Goal: Task Accomplishment & Management: Manage account settings

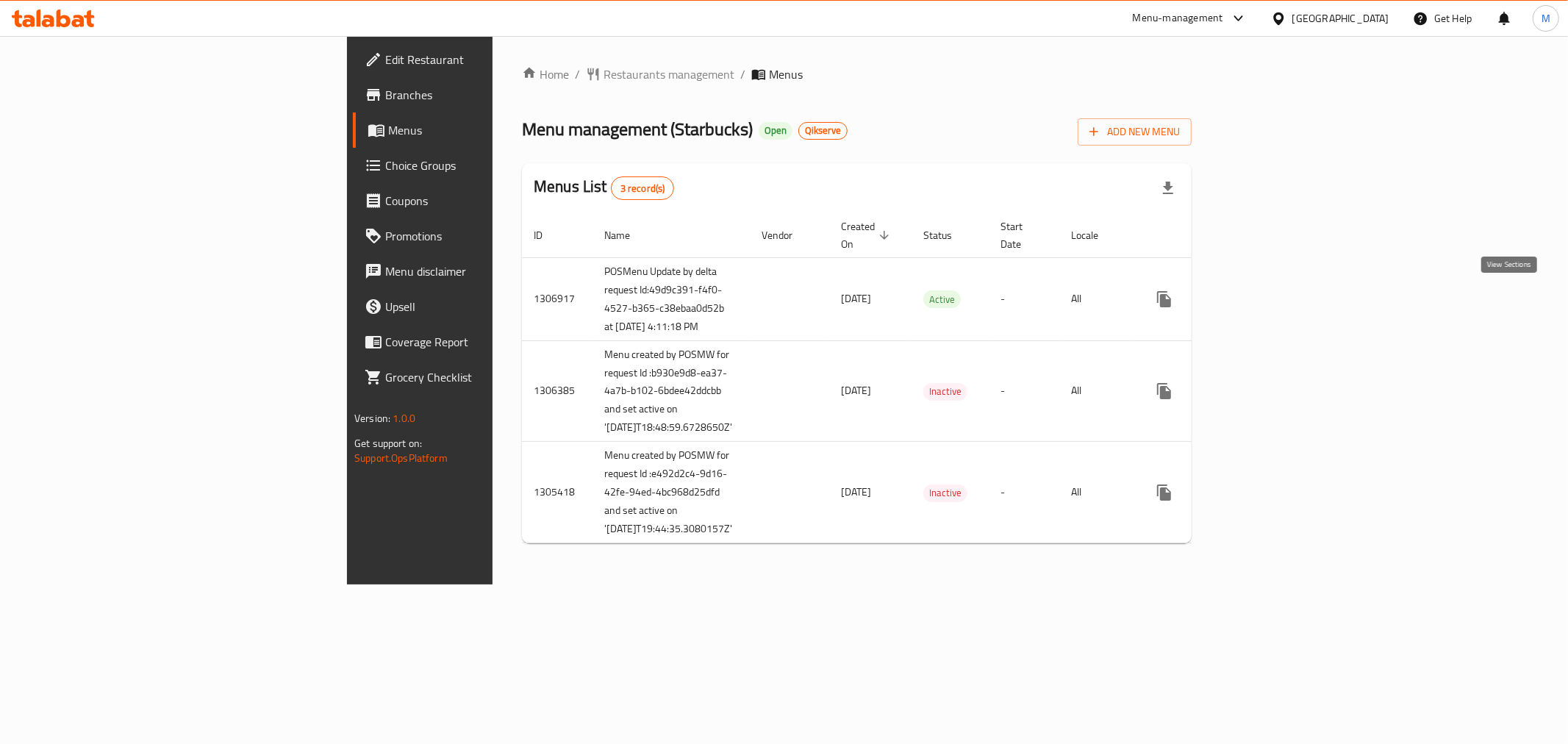
click at [1279, 295] on icon "enhanced table" at bounding box center [1270, 299] width 18 height 18
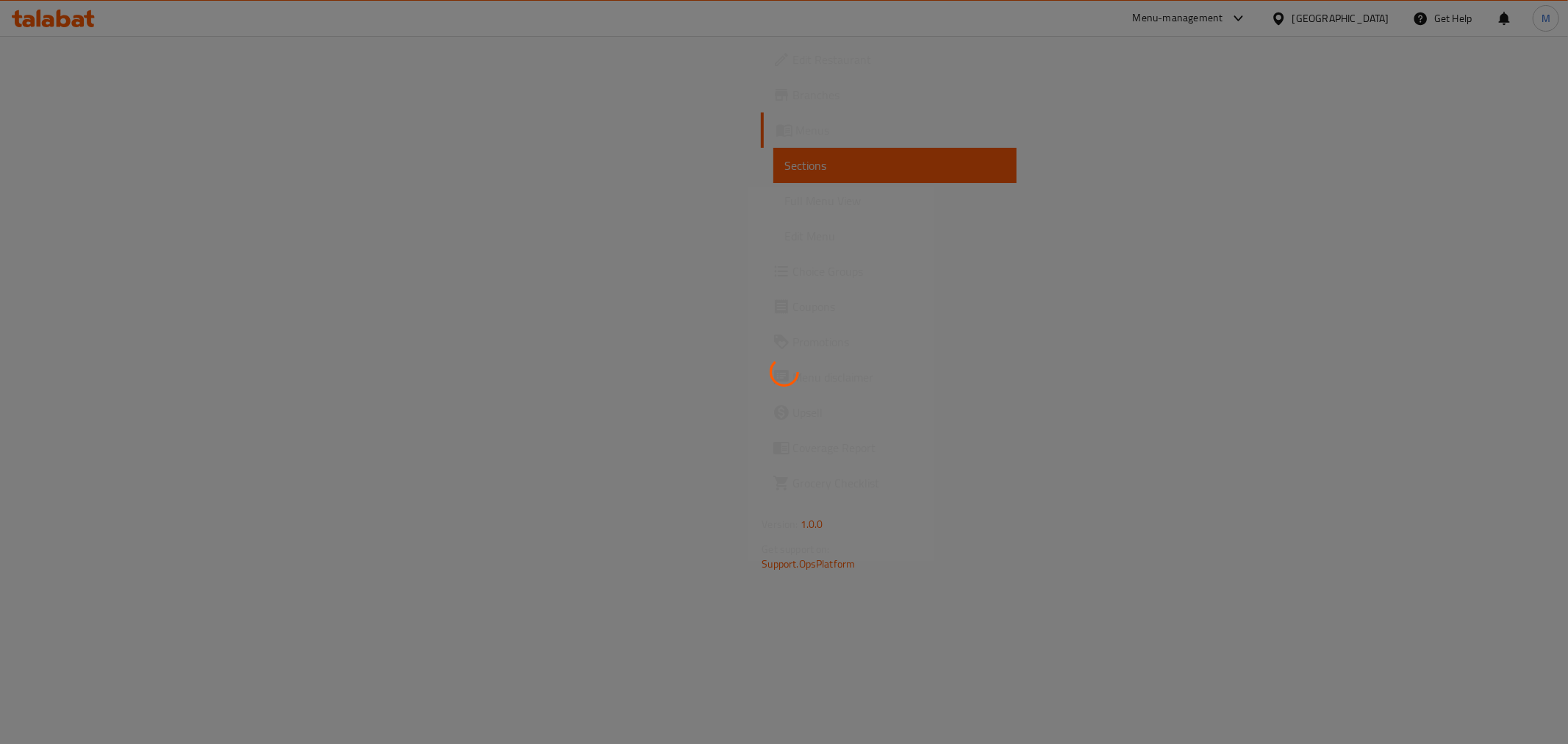
click at [63, 211] on div at bounding box center [784, 372] width 1568 height 744
click at [66, 207] on div at bounding box center [784, 372] width 1568 height 744
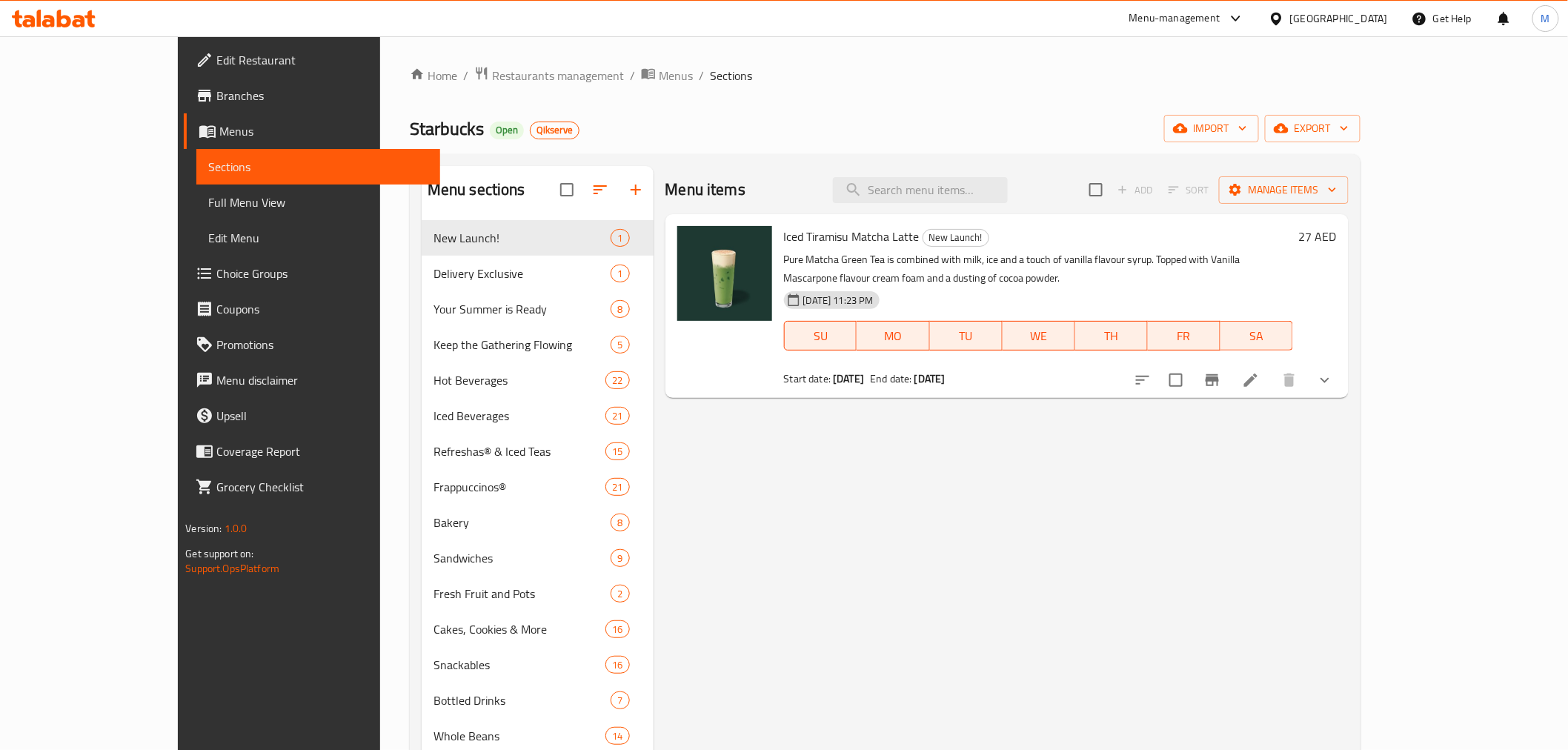
click at [208, 209] on span "Full Menu View" at bounding box center [318, 202] width 220 height 18
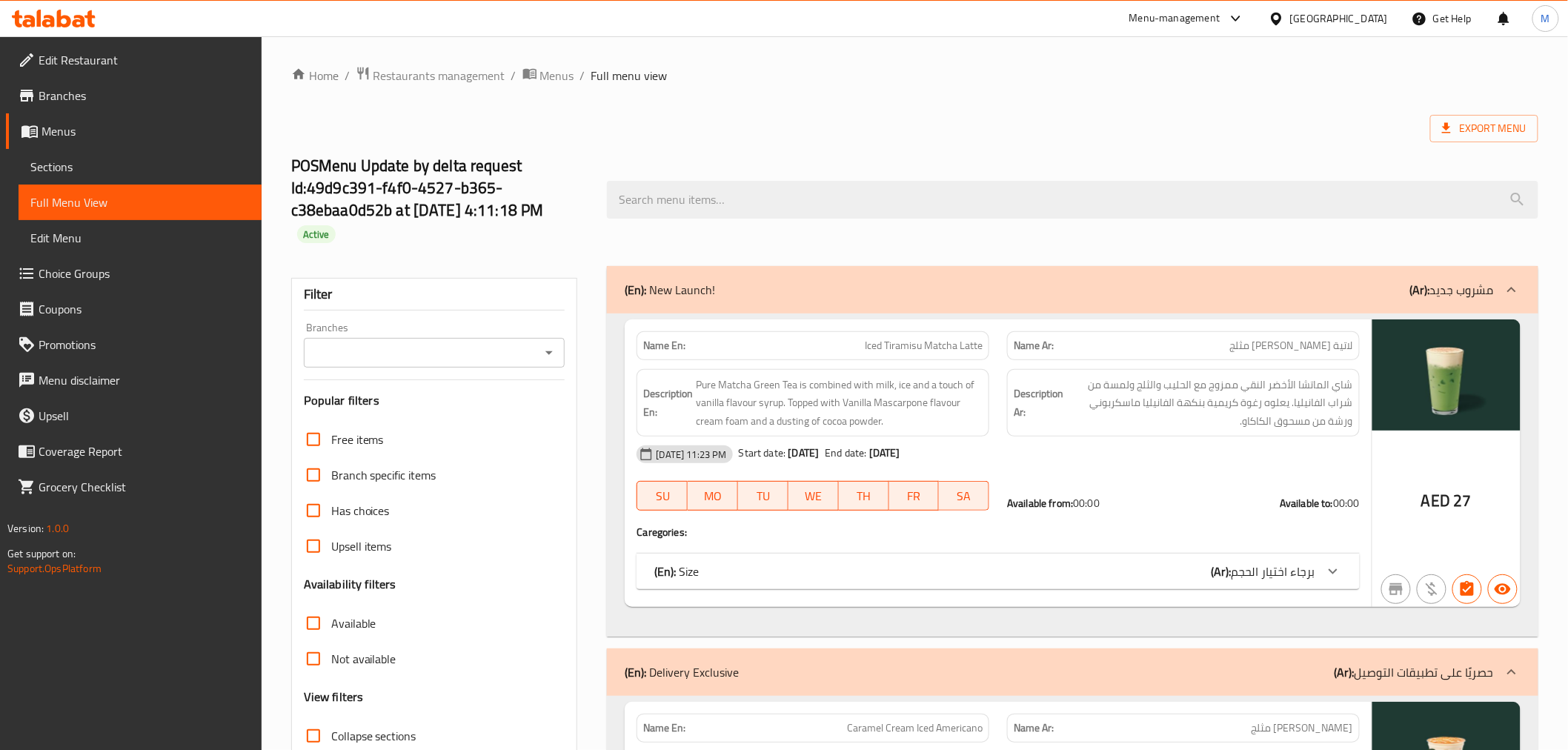
click at [884, 116] on div "Export Menu" at bounding box center [915, 129] width 1247 height 28
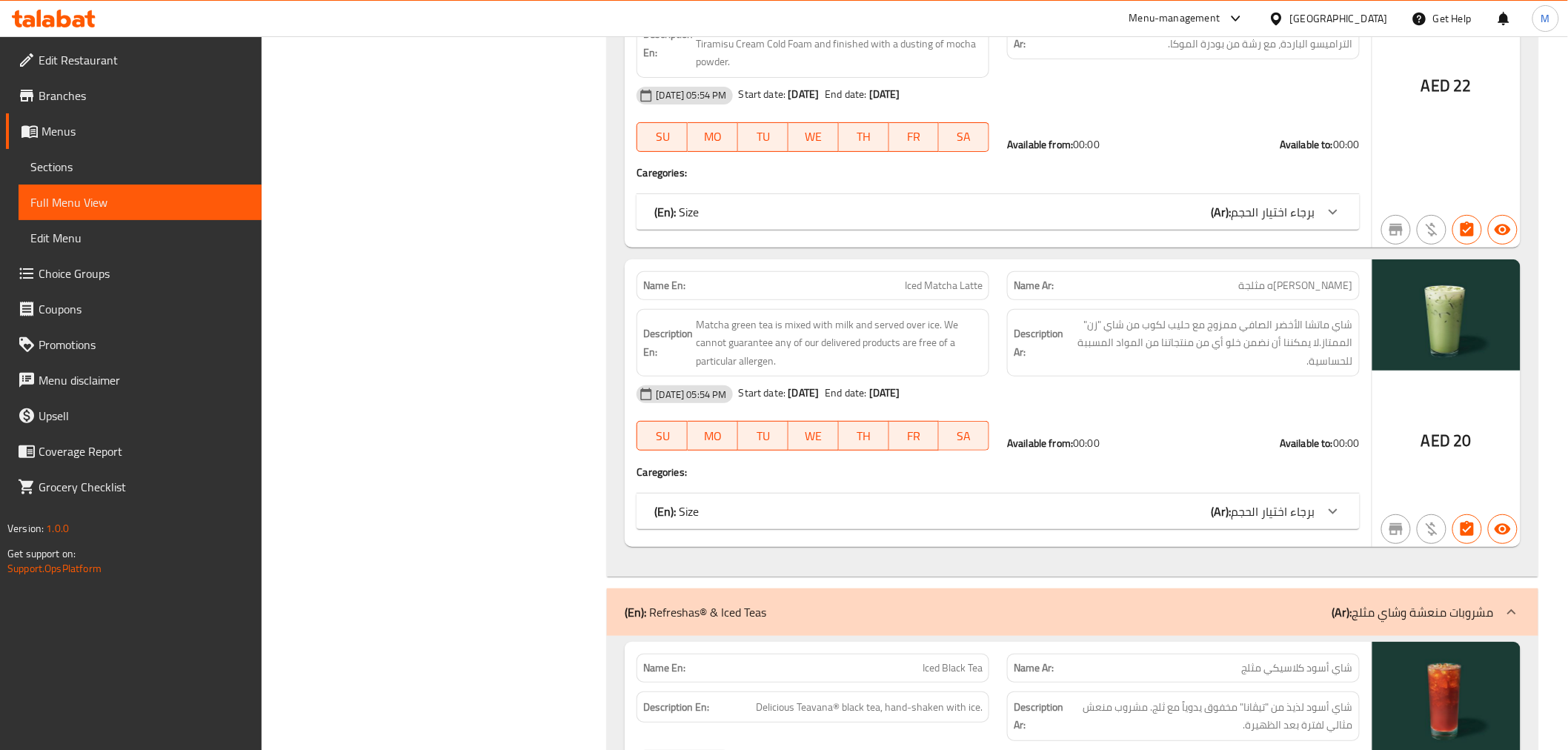
scroll to position [16580, 0]
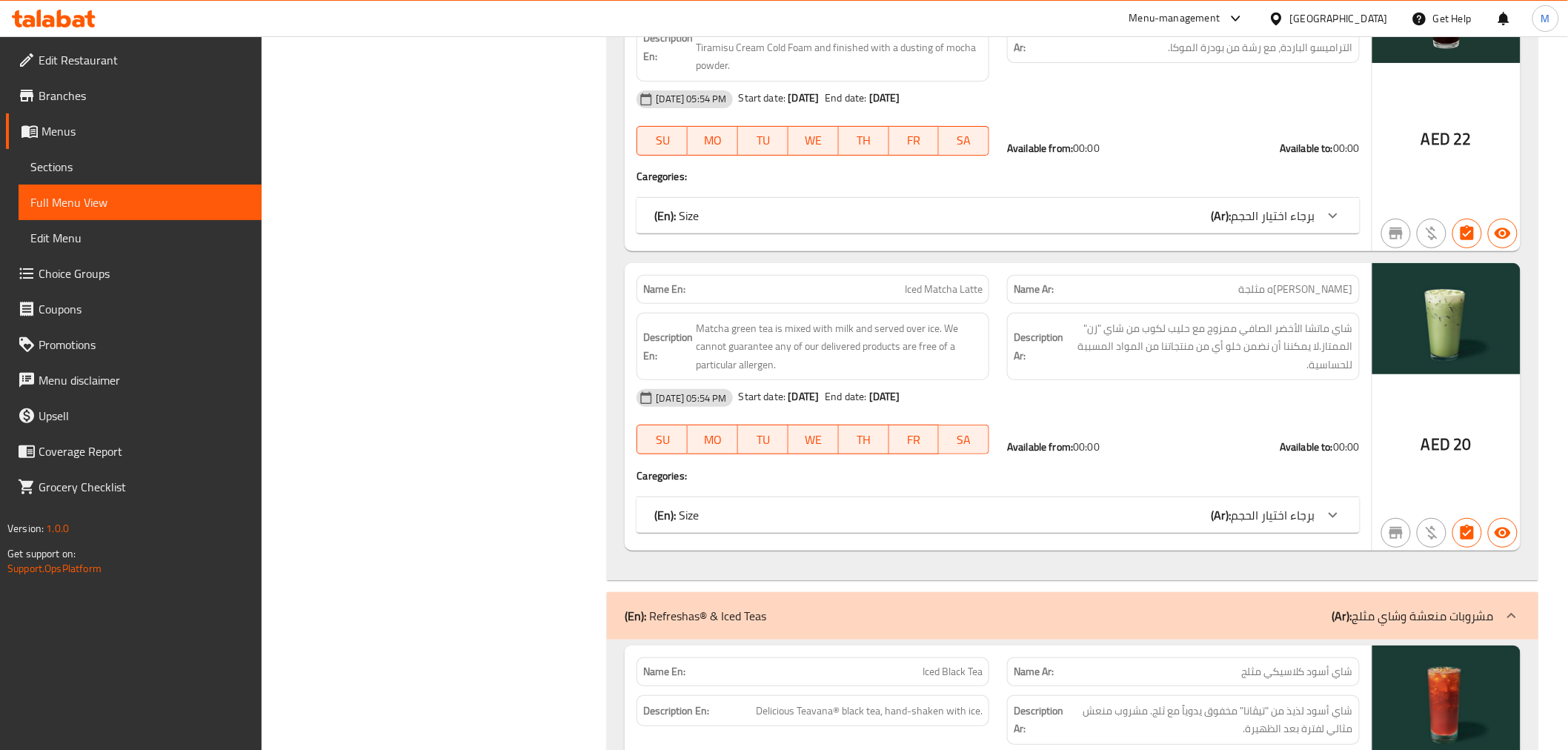
click at [75, 160] on span "Sections" at bounding box center [140, 166] width 220 height 18
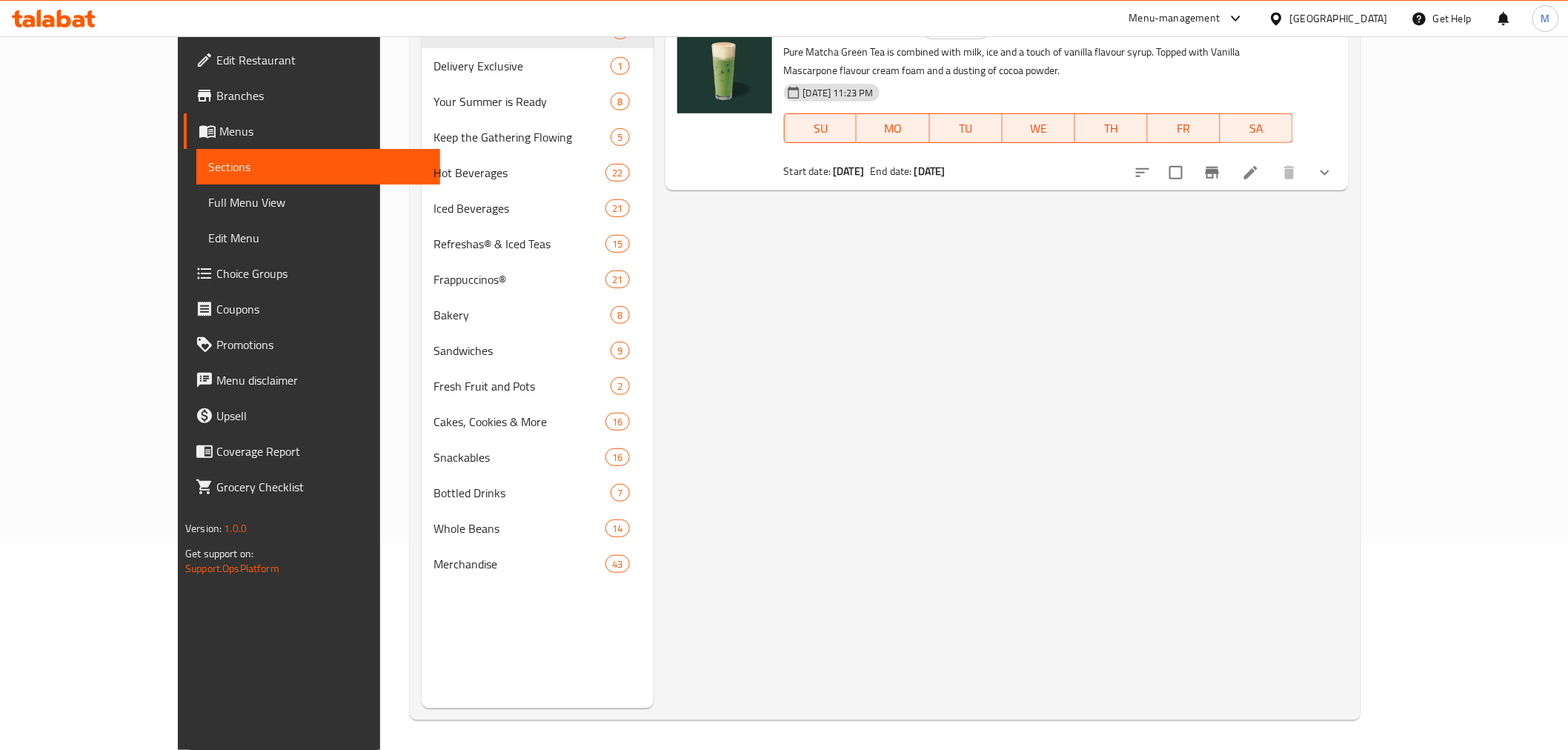
scroll to position [208, 0]
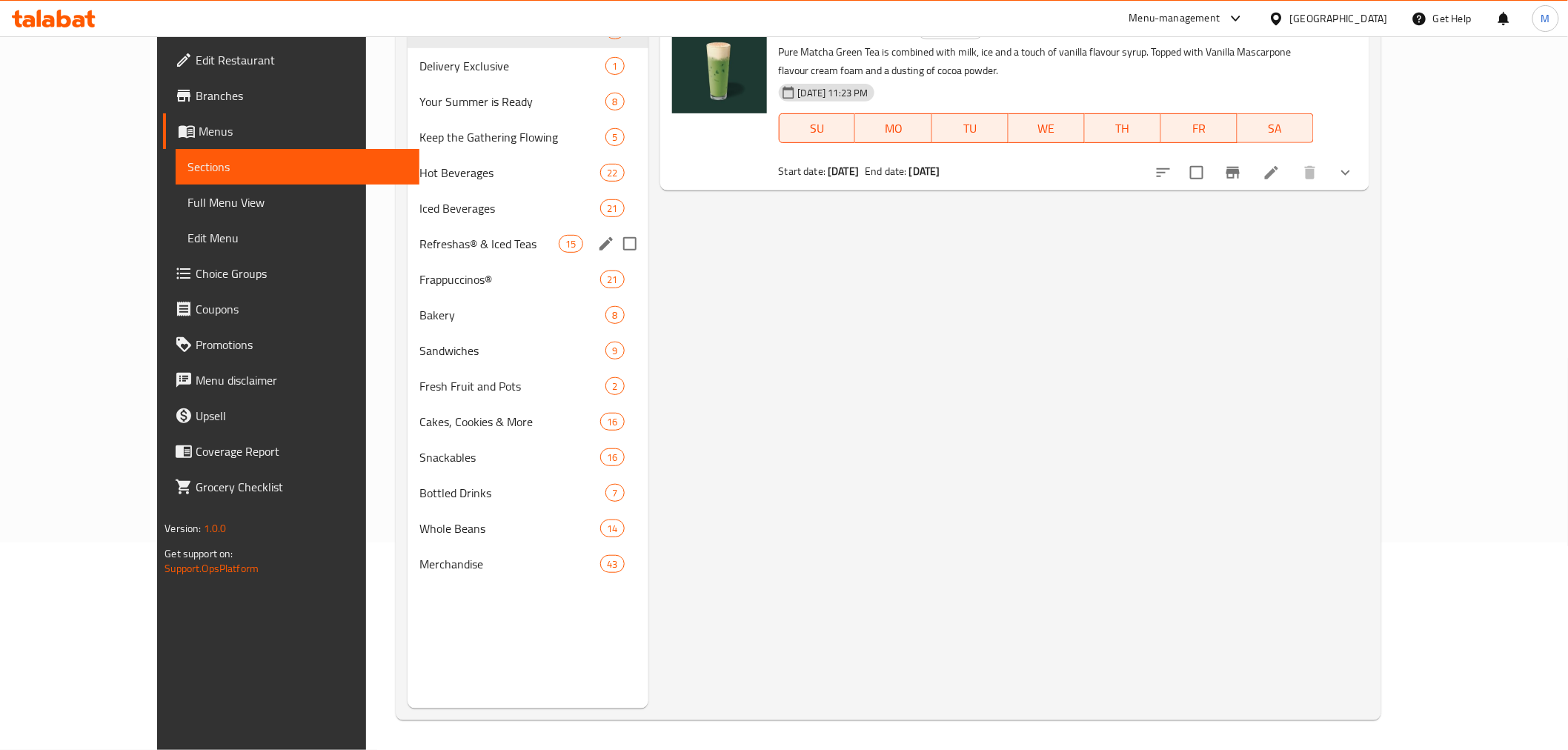
click at [419, 240] on span "Refreshas® & Iced Teas" at bounding box center [489, 244] width 139 height 18
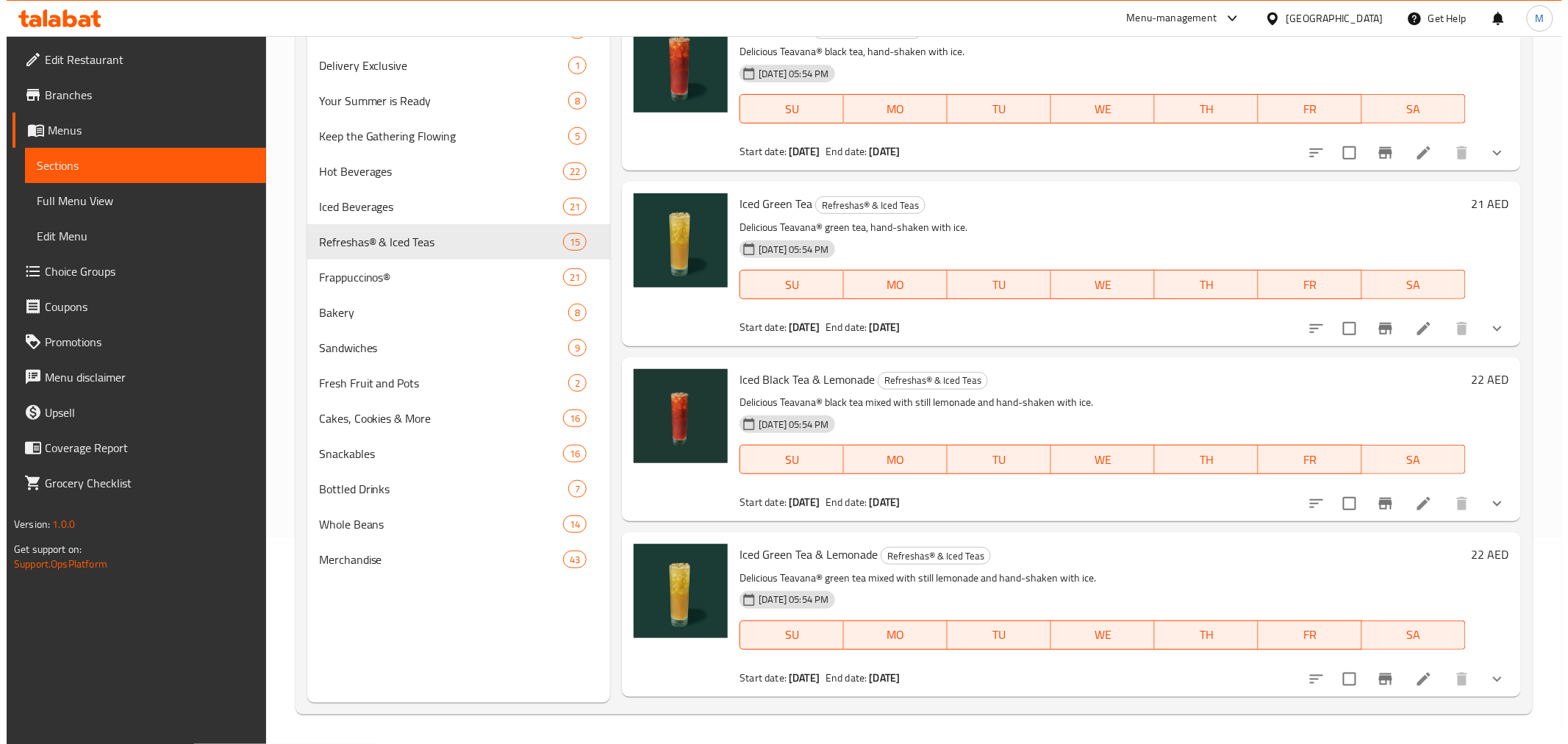
scroll to position [2048, 0]
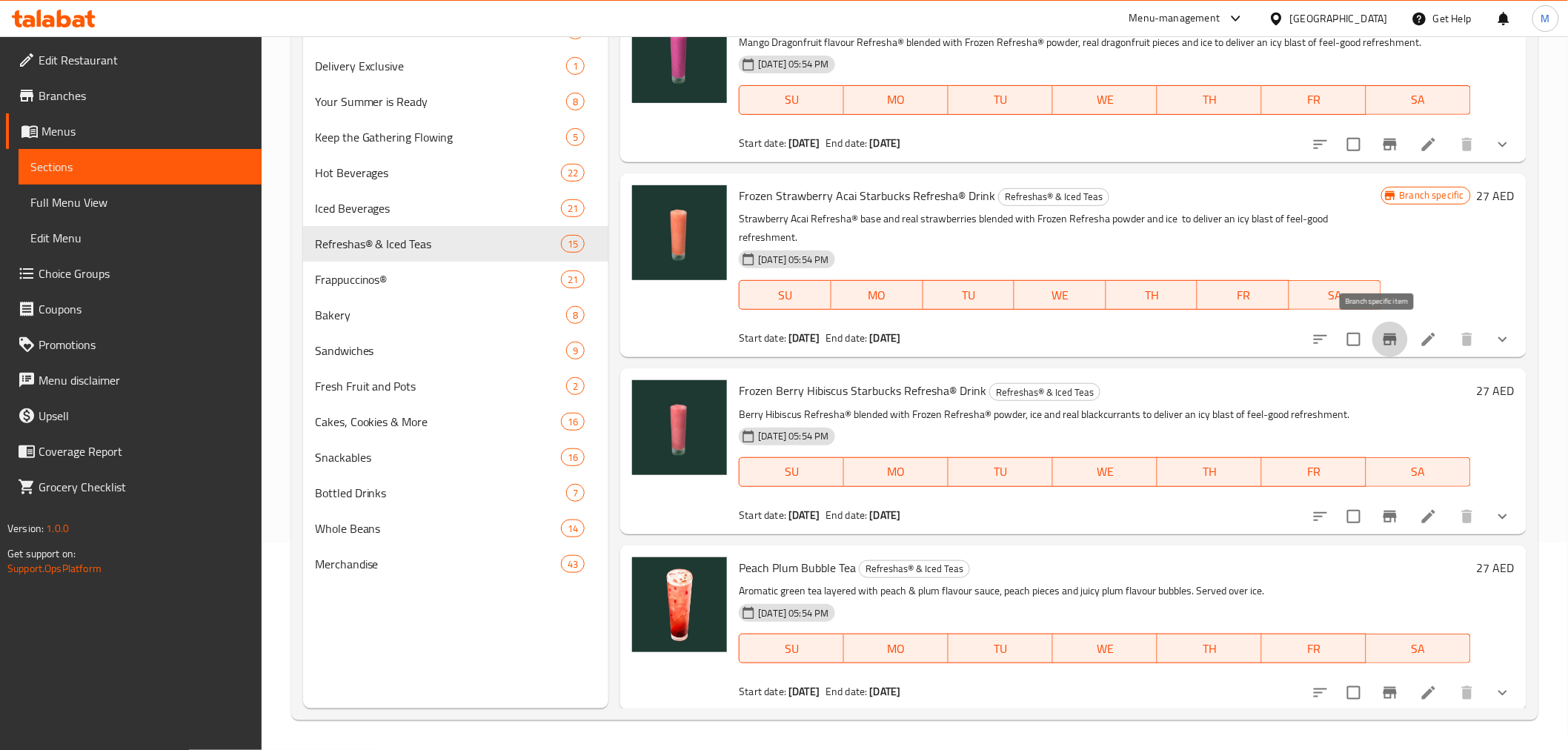
click at [1383, 337] on icon "Branch-specific-item" at bounding box center [1389, 339] width 13 height 12
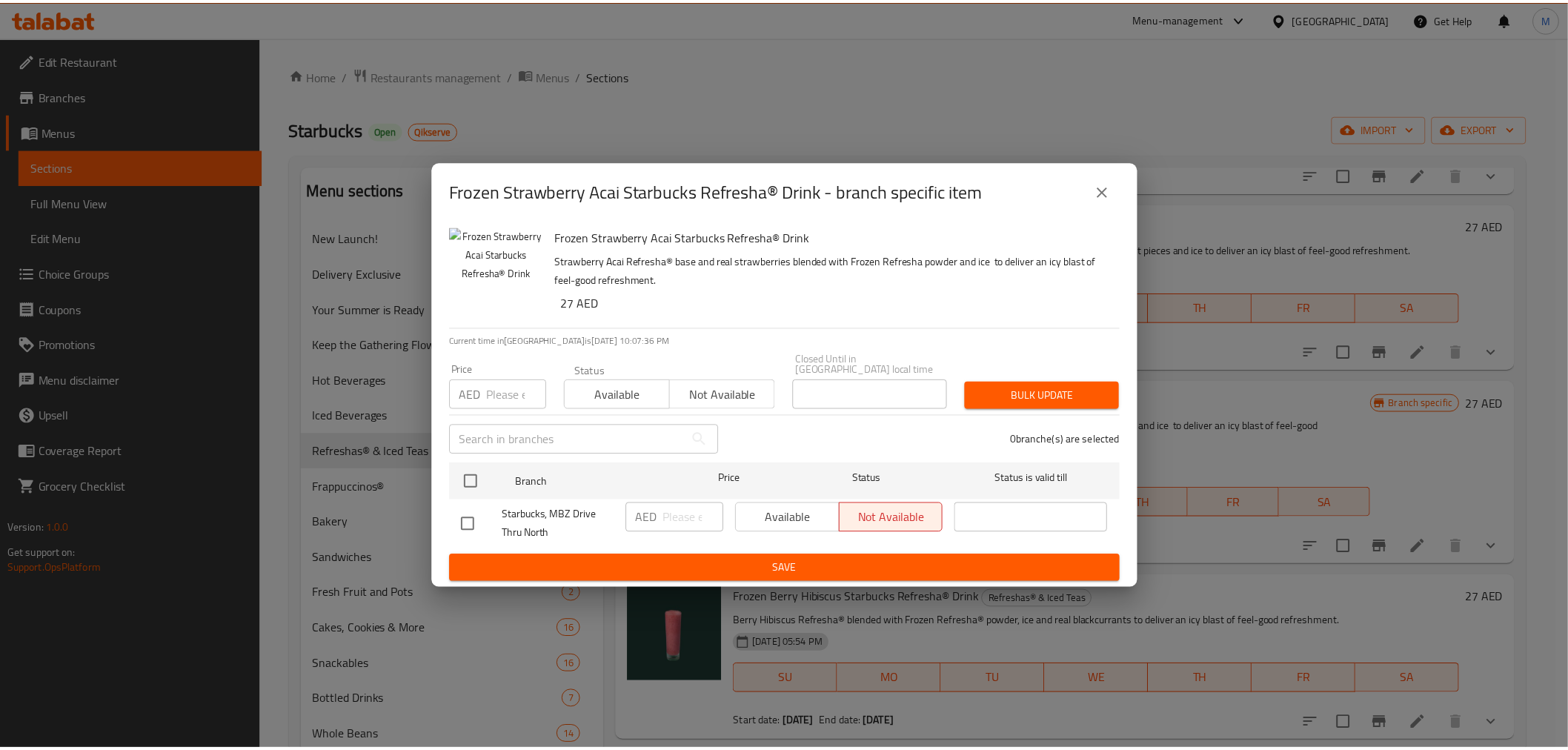
scroll to position [208, 0]
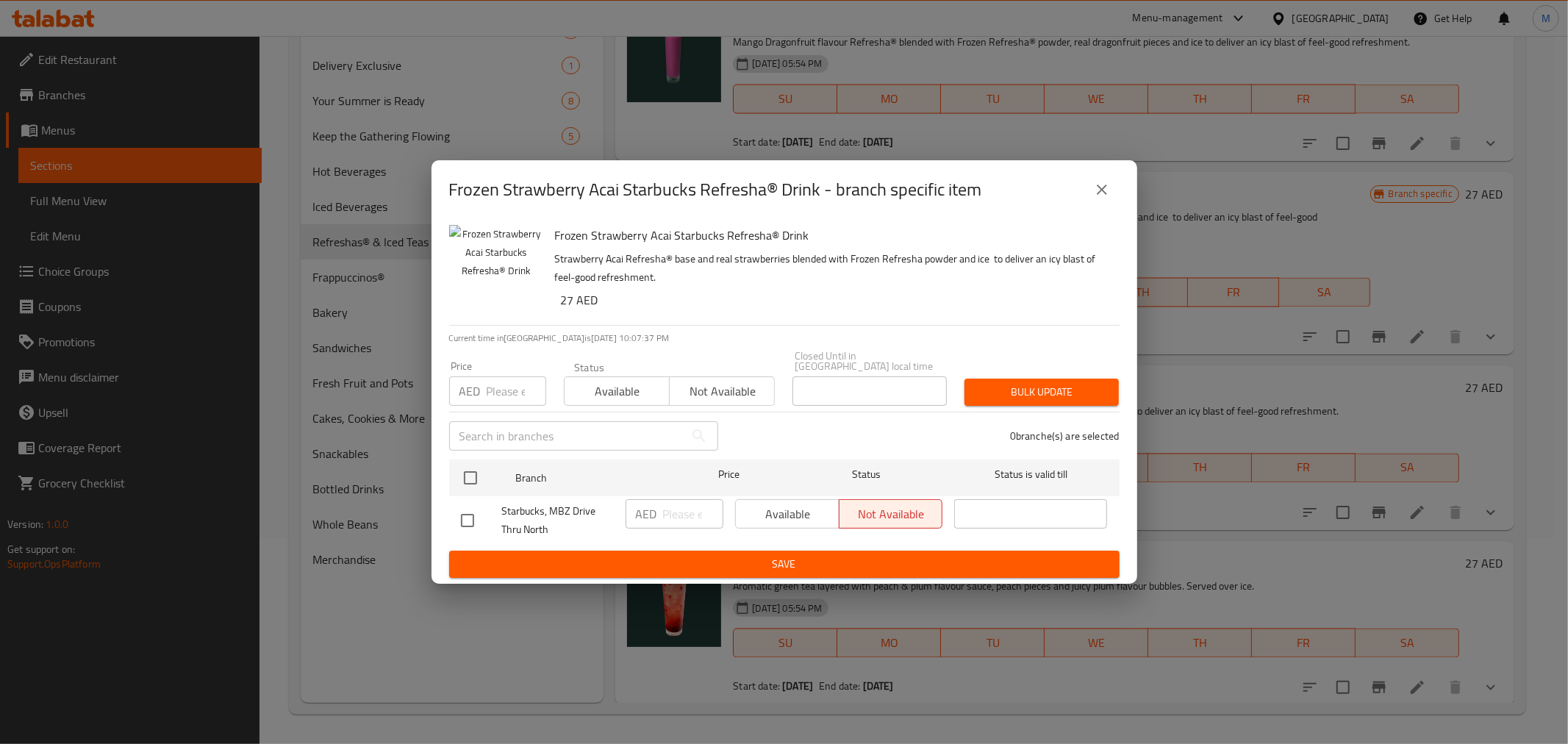
click at [1091, 192] on button "close" at bounding box center [1101, 189] width 35 height 35
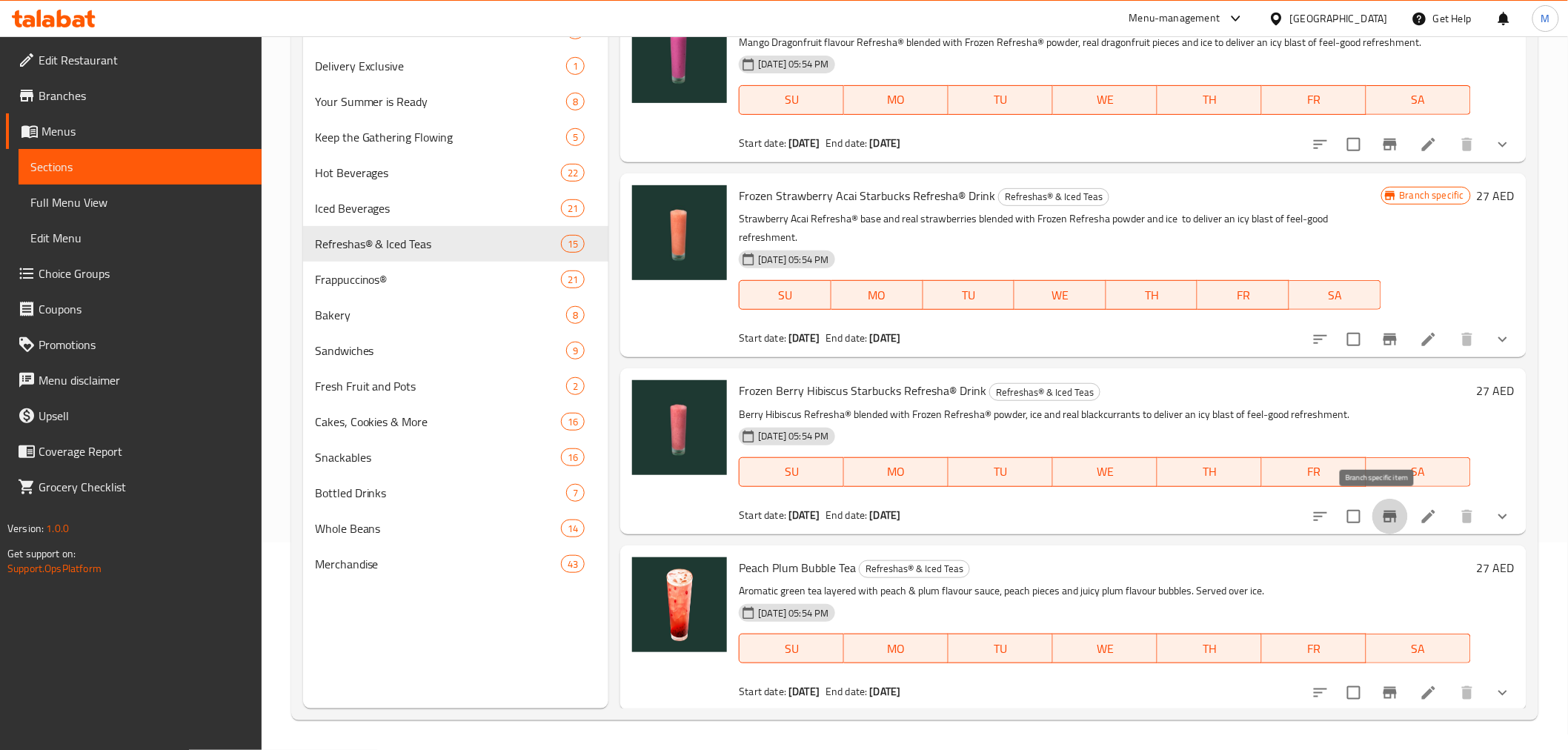
click at [1372, 517] on button "Branch-specific-item" at bounding box center [1389, 516] width 35 height 35
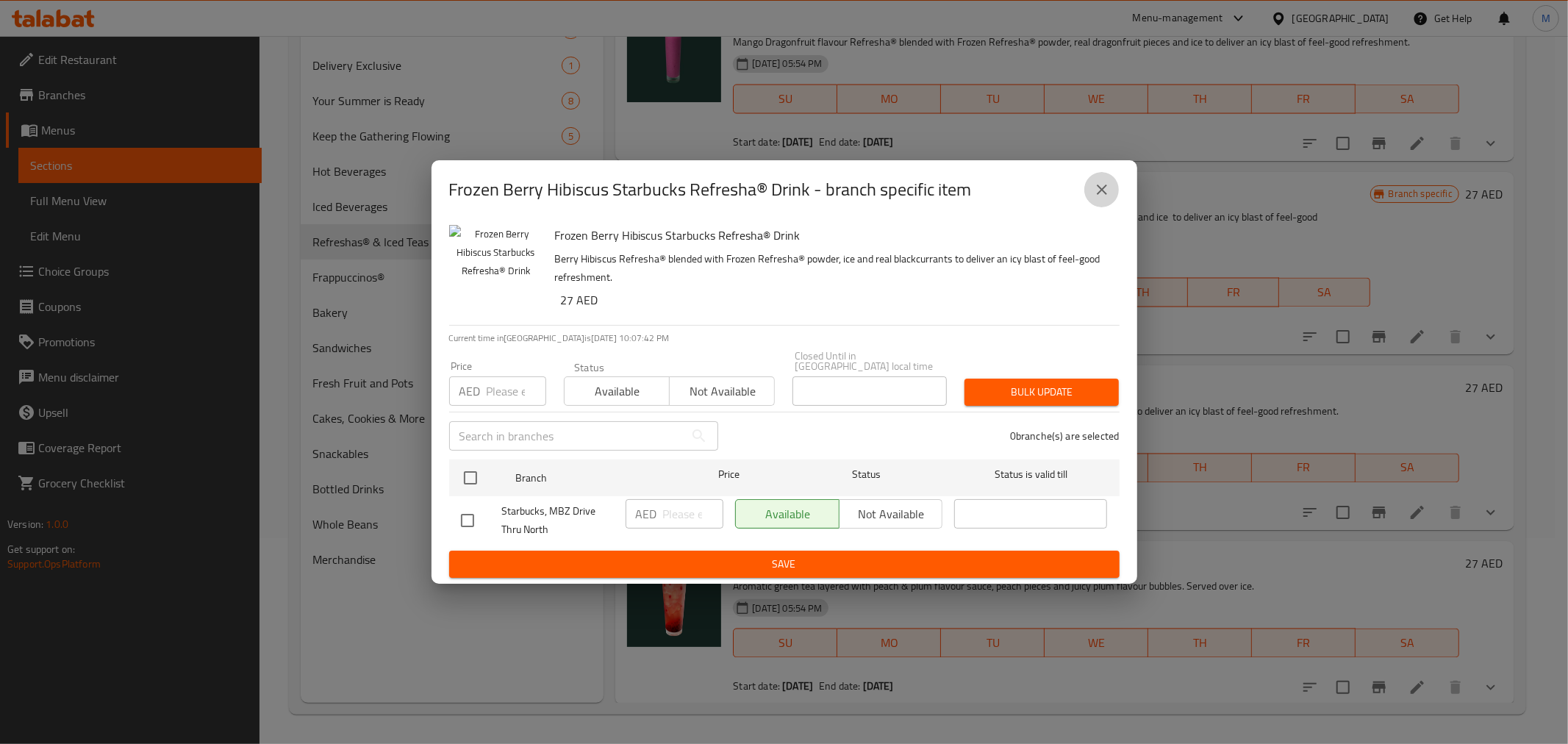
click at [1105, 187] on icon "close" at bounding box center [1102, 190] width 10 height 10
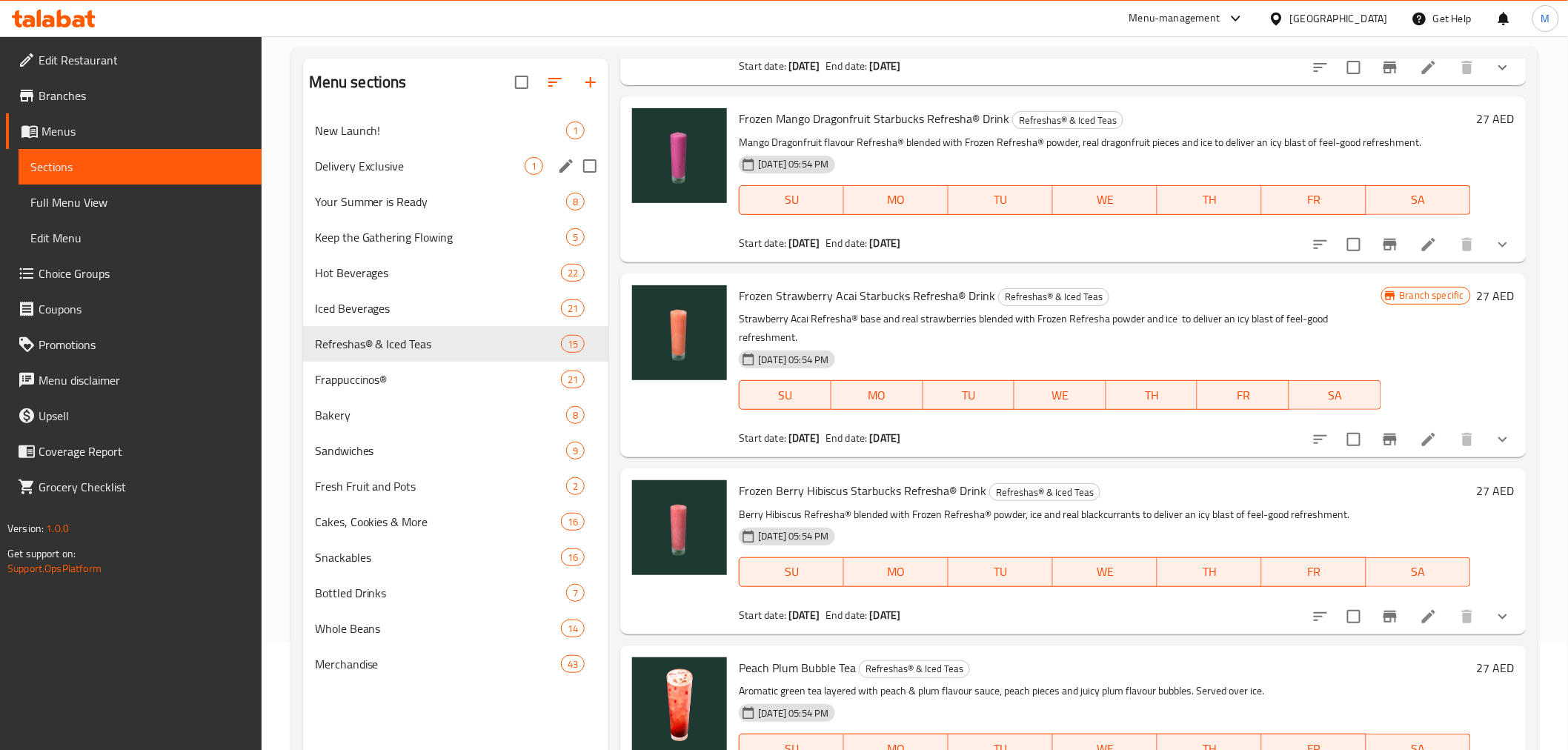
scroll to position [0, 0]
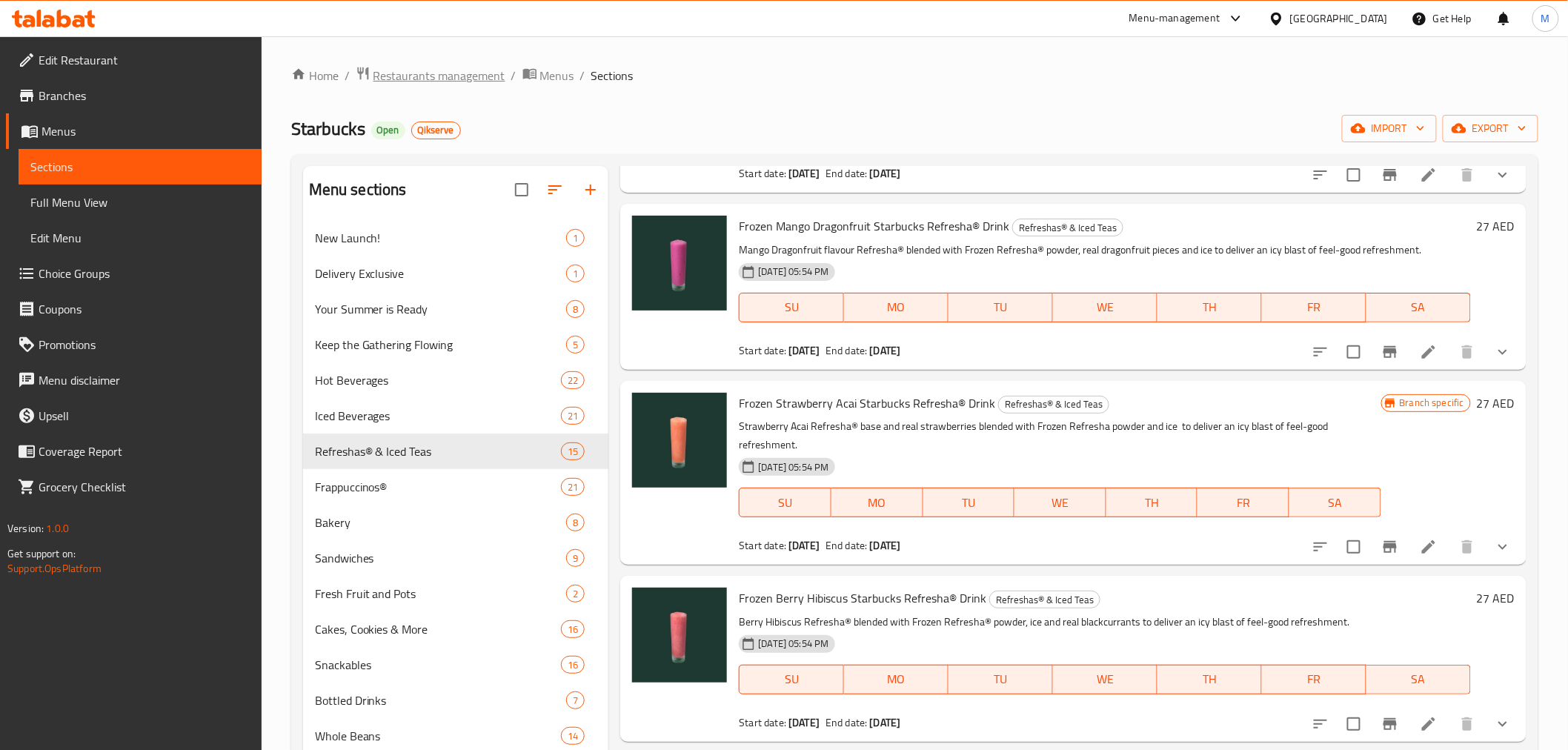
click at [396, 80] on span "Restaurants management" at bounding box center [439, 75] width 131 height 18
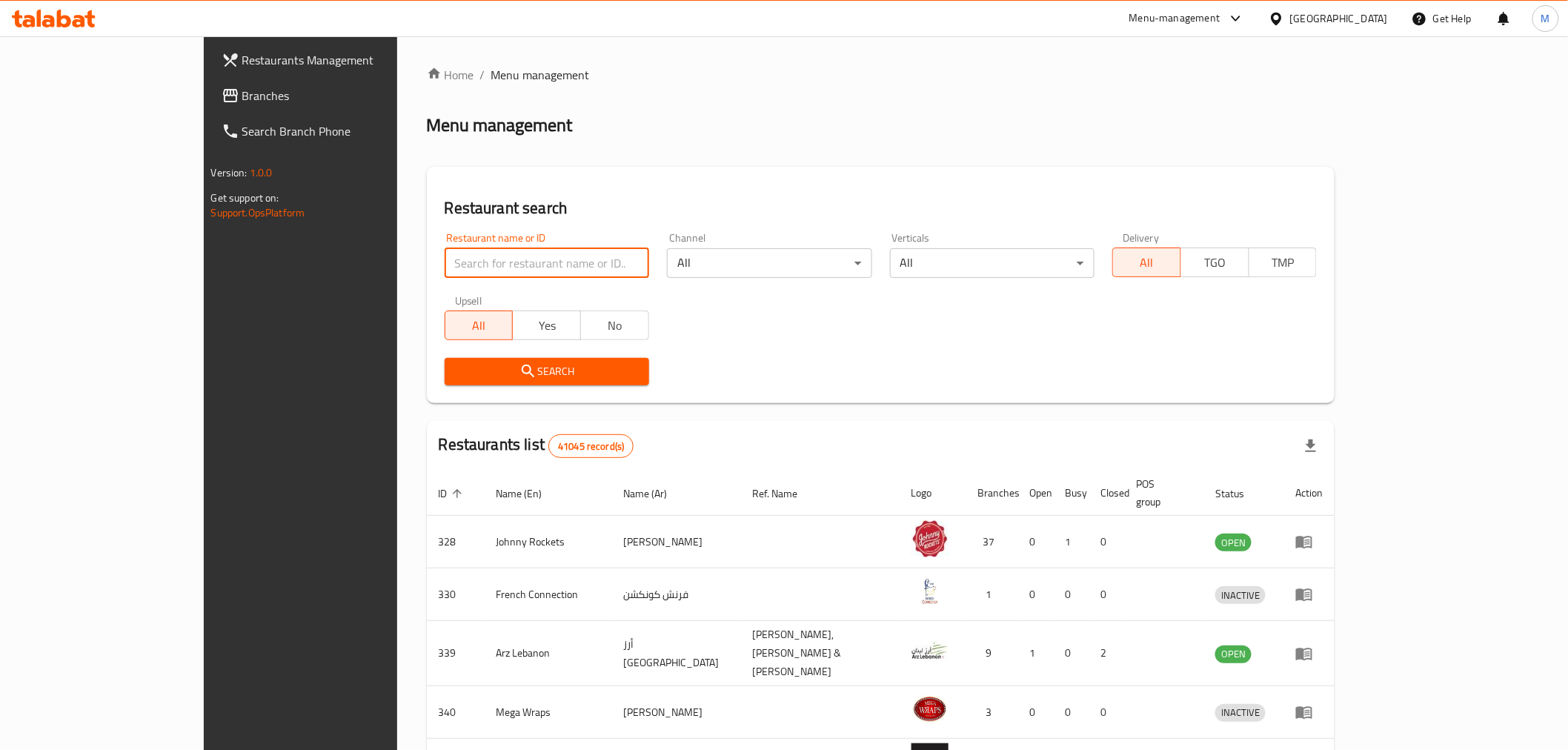
click at [450, 270] on input "search" at bounding box center [547, 263] width 204 height 29
paste input "638006"
type input "638006"
click button "Search" at bounding box center [547, 372] width 204 height 28
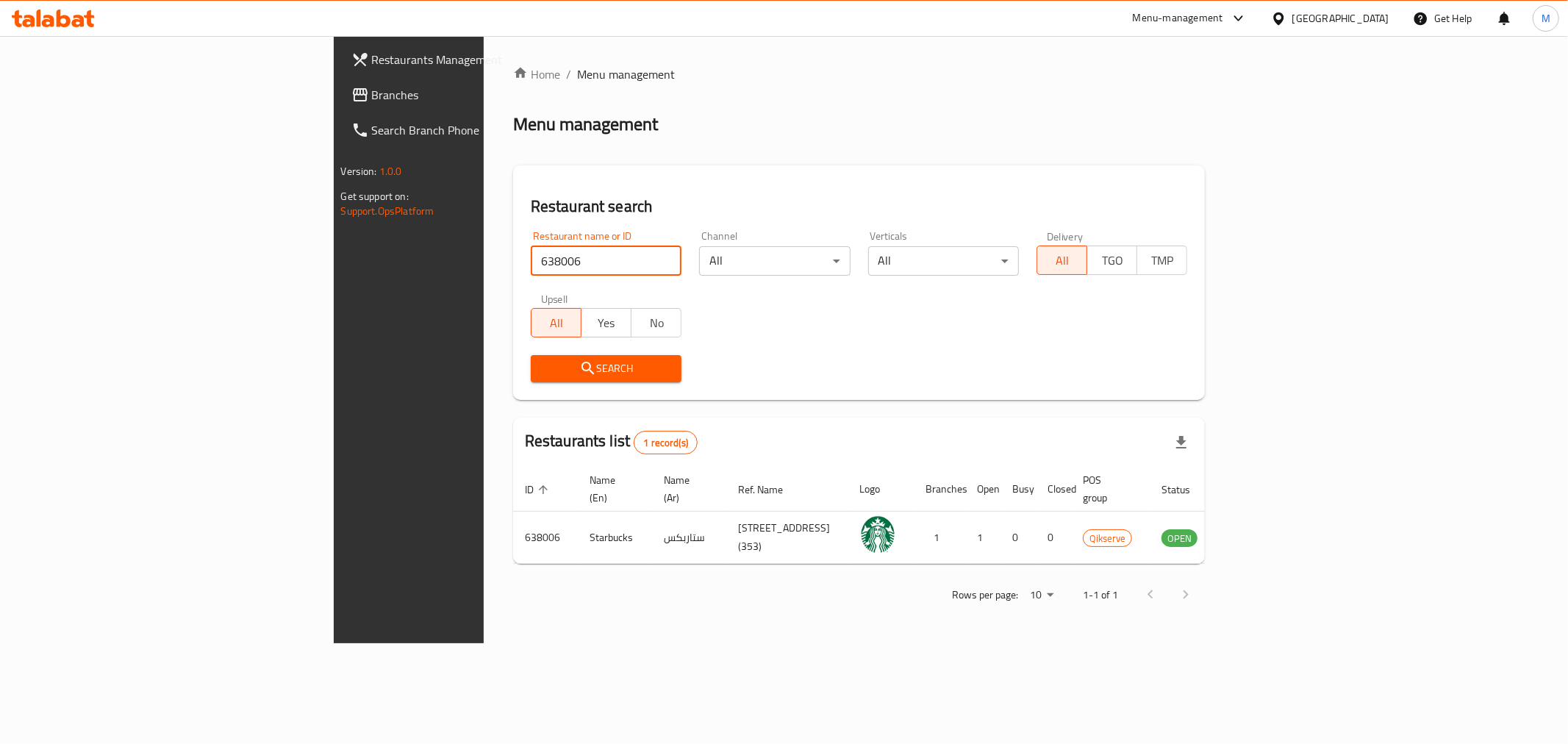
click at [1059, 633] on div "Home / Menu management Menu management Restaurant search Restaurant name or ID …" at bounding box center [859, 340] width 751 height 608
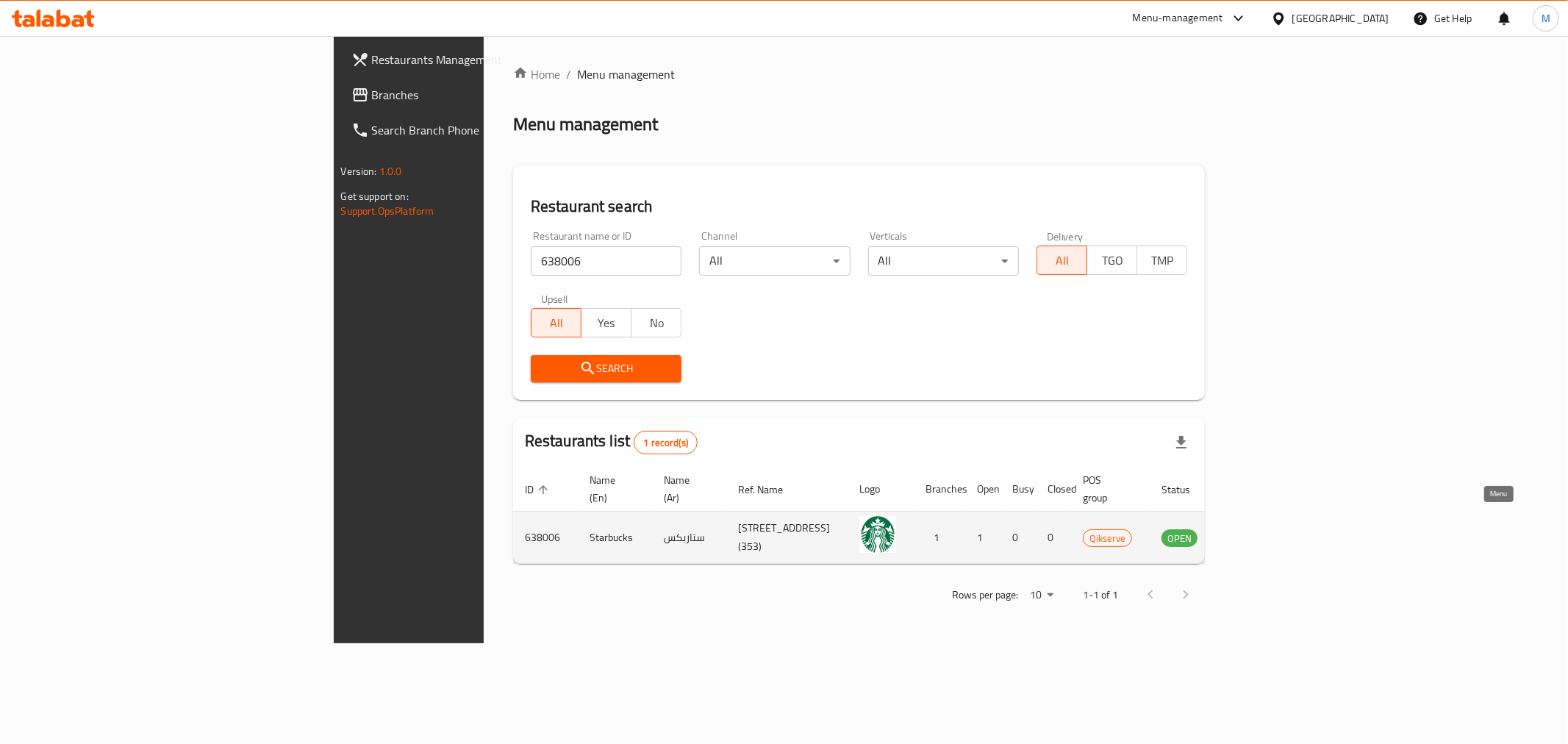
click at [1266, 529] on link "enhanced table" at bounding box center [1252, 537] width 27 height 18
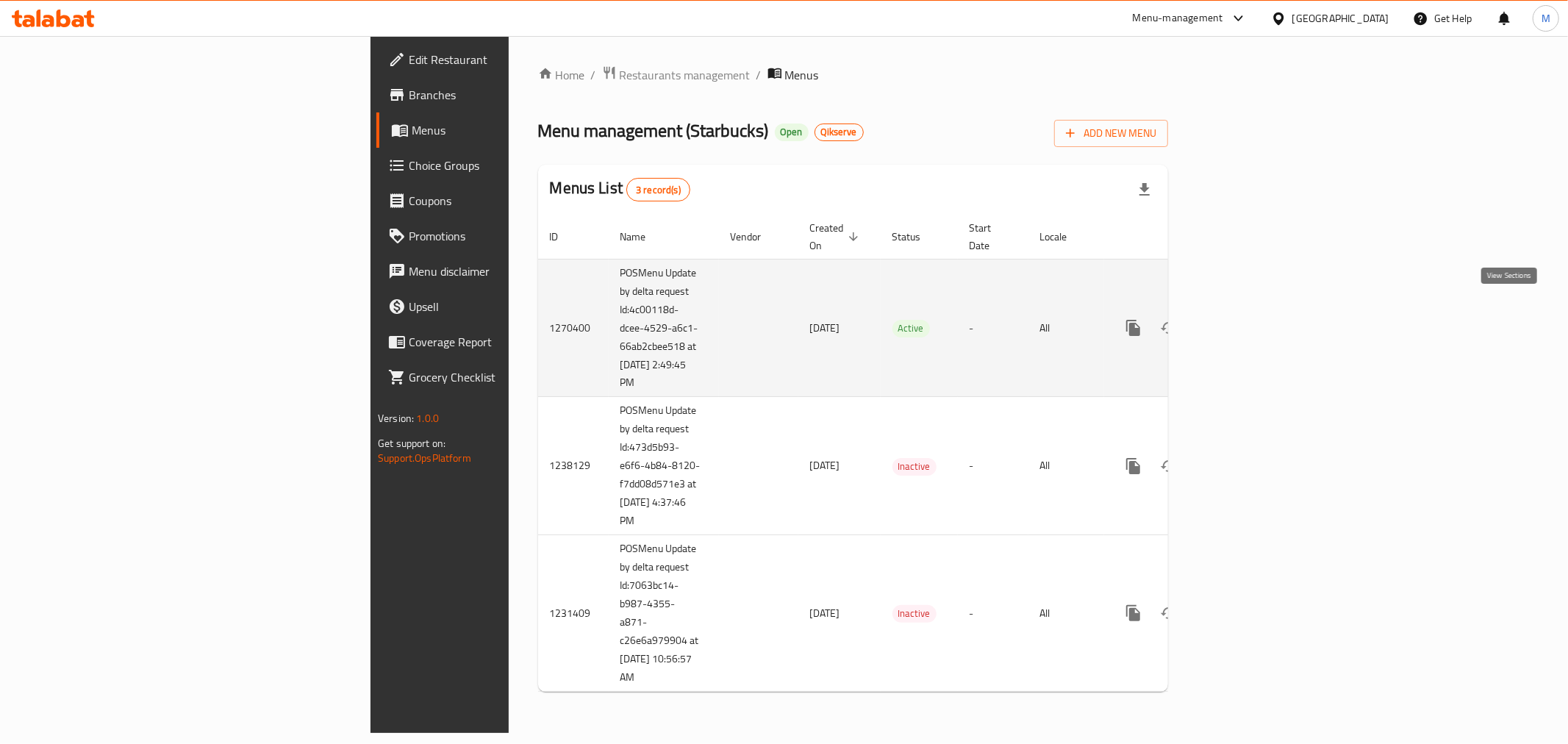
click at [1257, 310] on link "enhanced table" at bounding box center [1239, 327] width 35 height 35
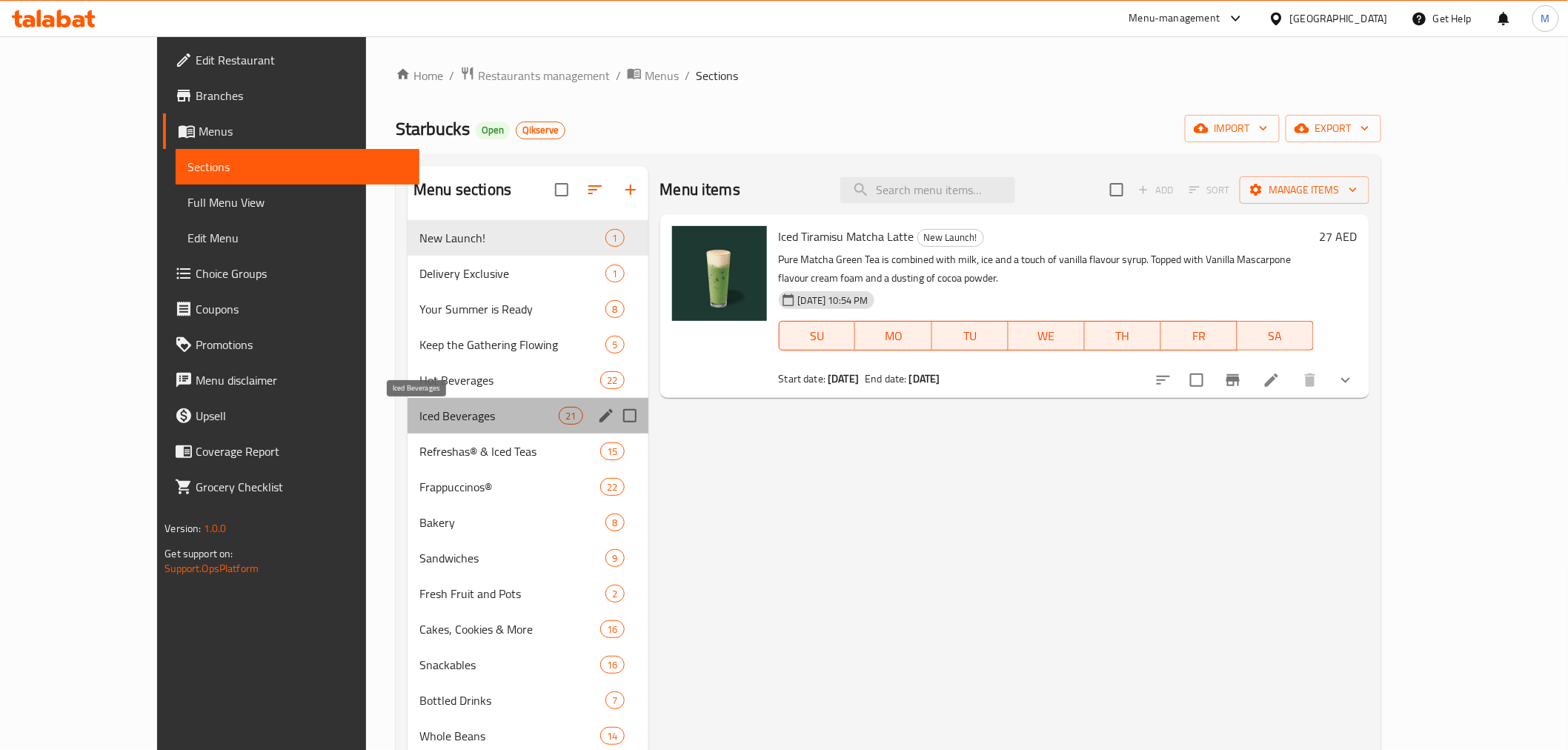
click at [419, 418] on span "Iced Beverages" at bounding box center [489, 415] width 139 height 18
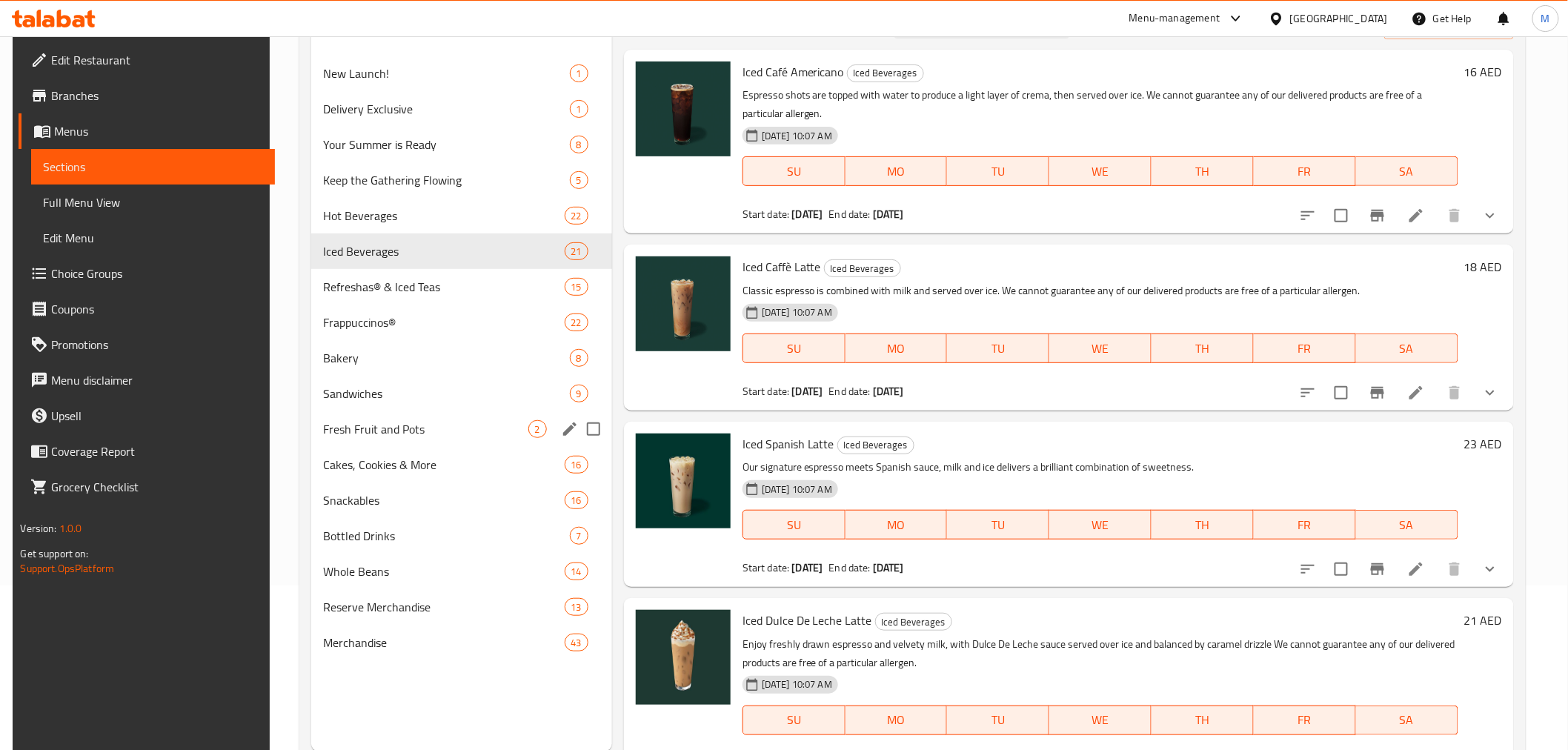
scroll to position [82, 0]
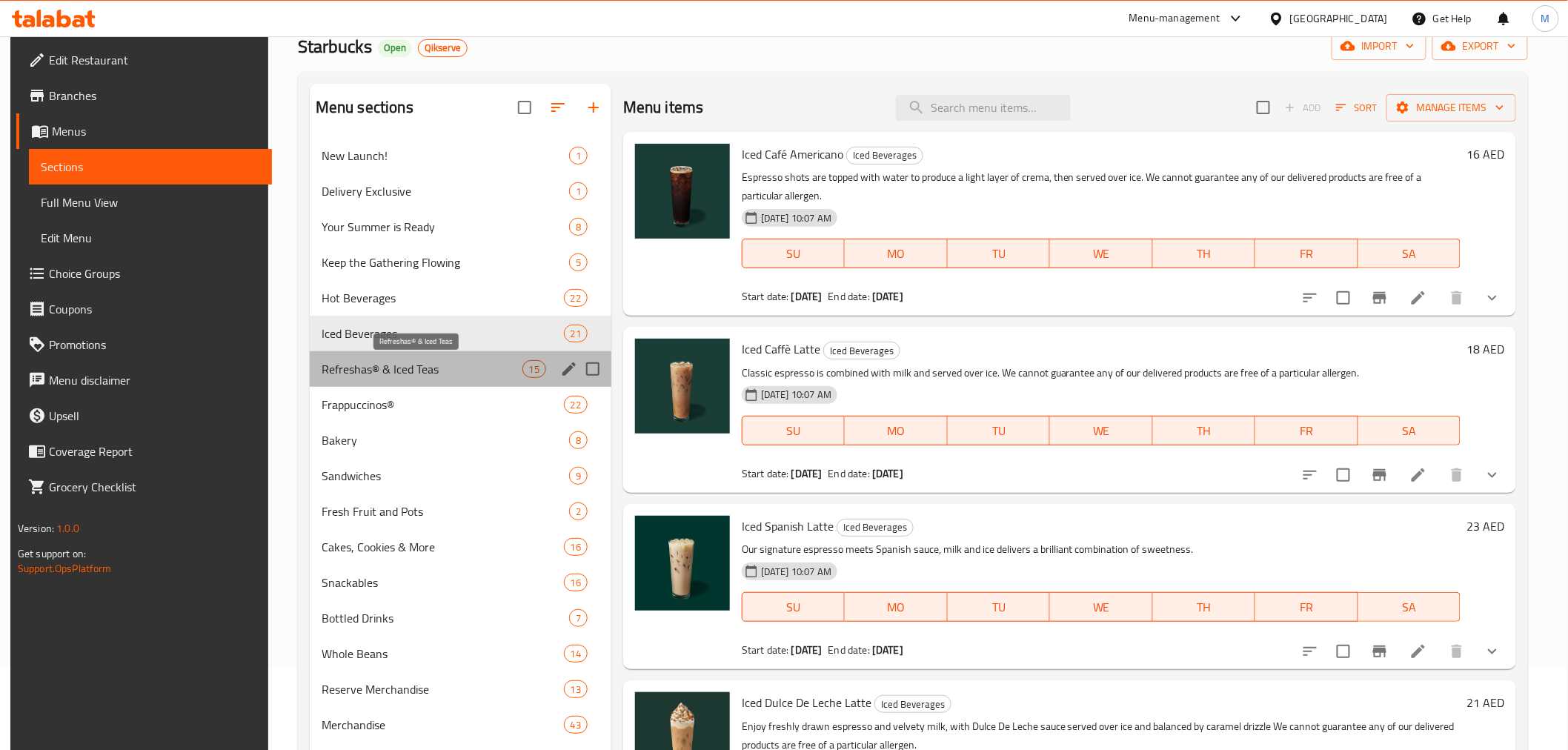
click at [351, 365] on span "Refreshas® & Iced Teas" at bounding box center [422, 369] width 201 height 18
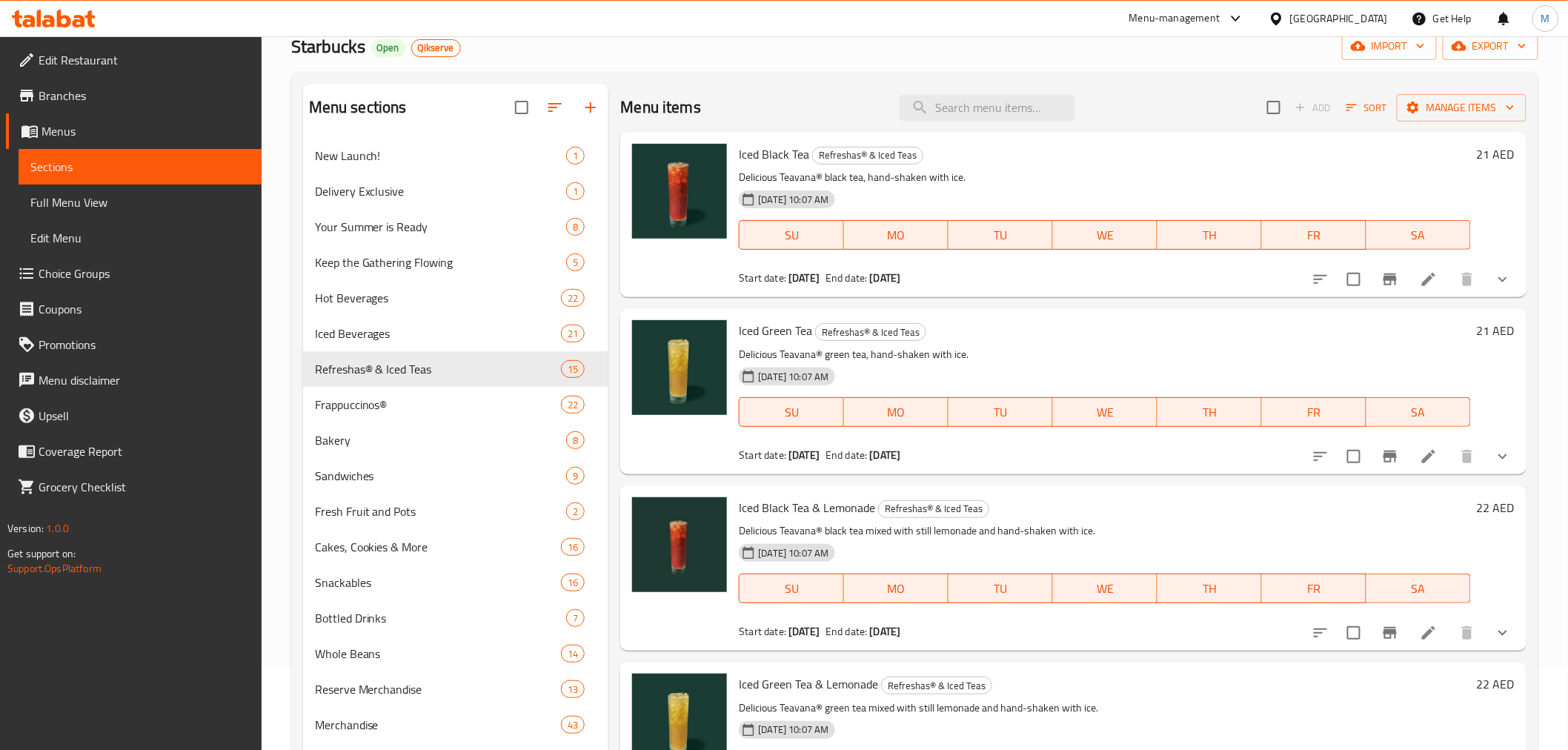
scroll to position [1925, 0]
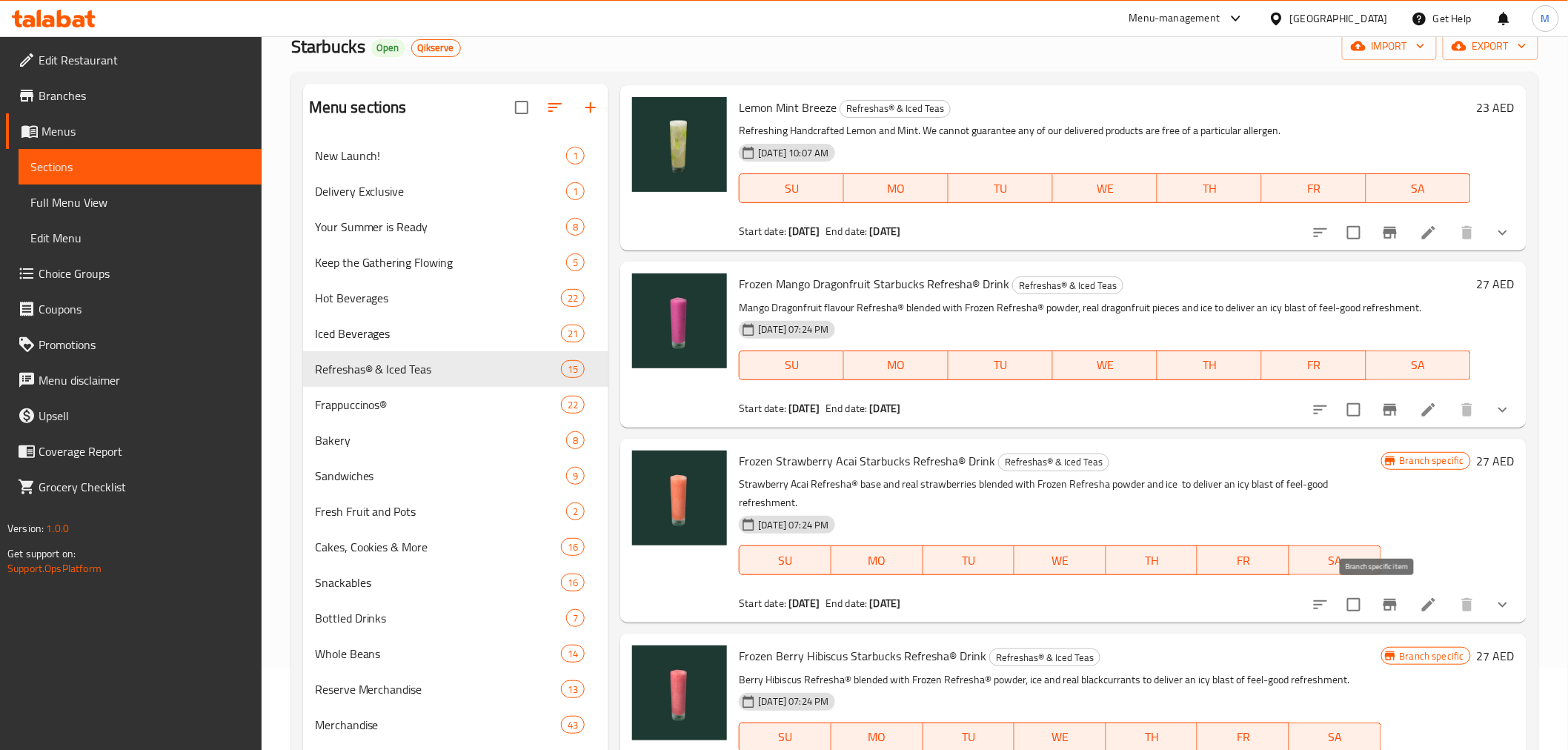
click at [1381, 609] on icon "Branch-specific-item" at bounding box center [1390, 605] width 18 height 18
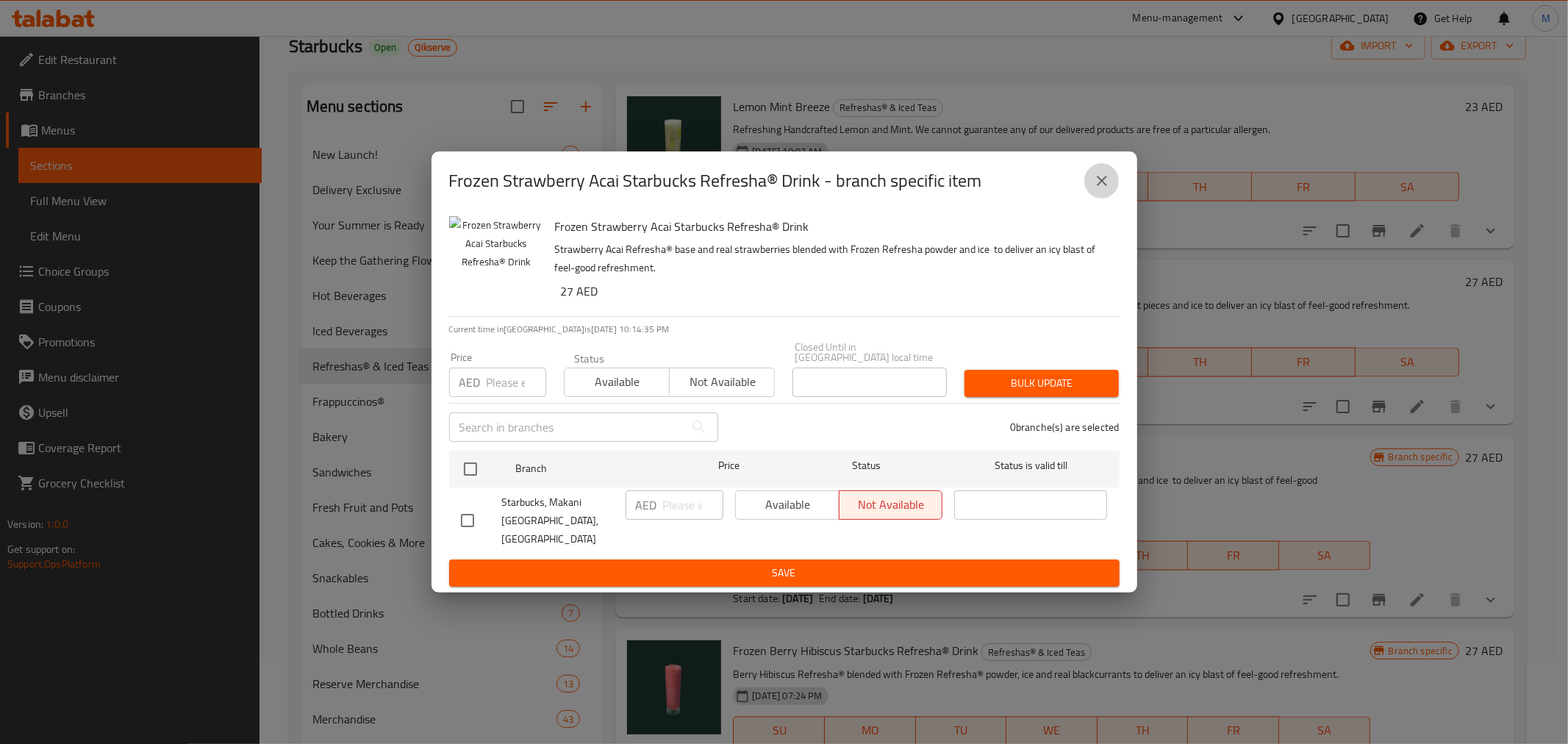
click at [1096, 182] on icon "close" at bounding box center [1102, 180] width 18 height 18
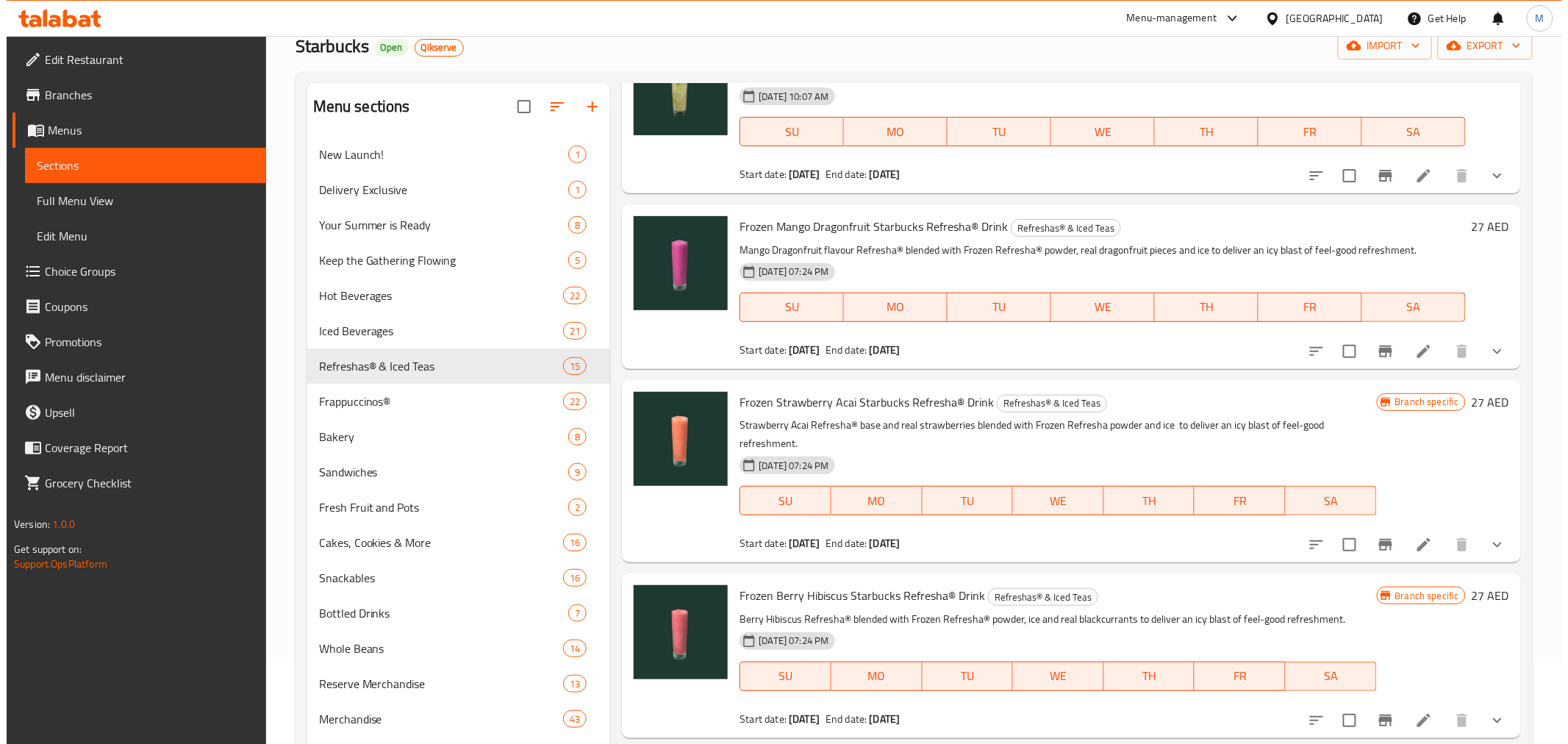
scroll to position [1992, 0]
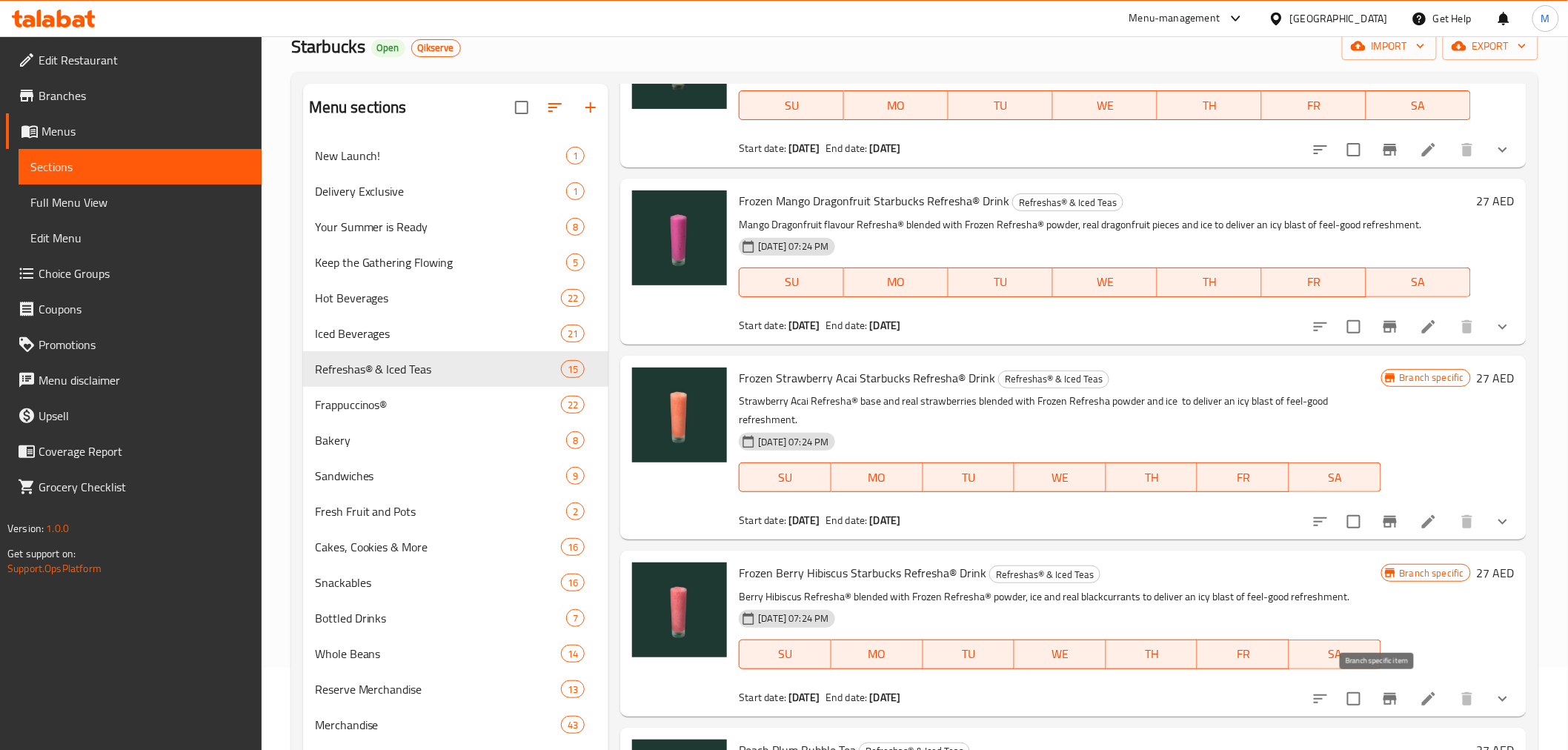
click at [1383, 693] on icon "Branch-specific-item" at bounding box center [1389, 699] width 13 height 12
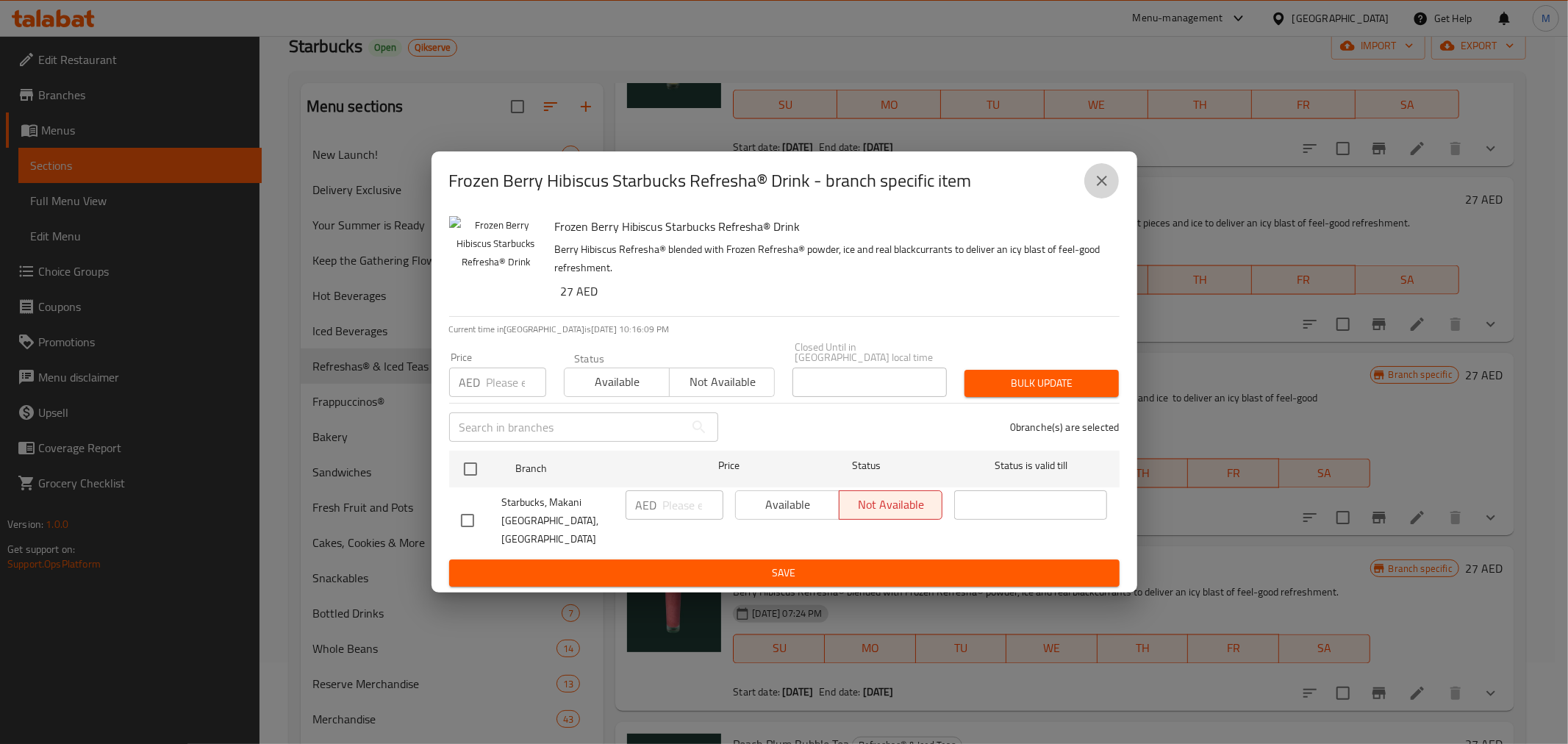
click at [1091, 184] on button "close" at bounding box center [1101, 180] width 35 height 35
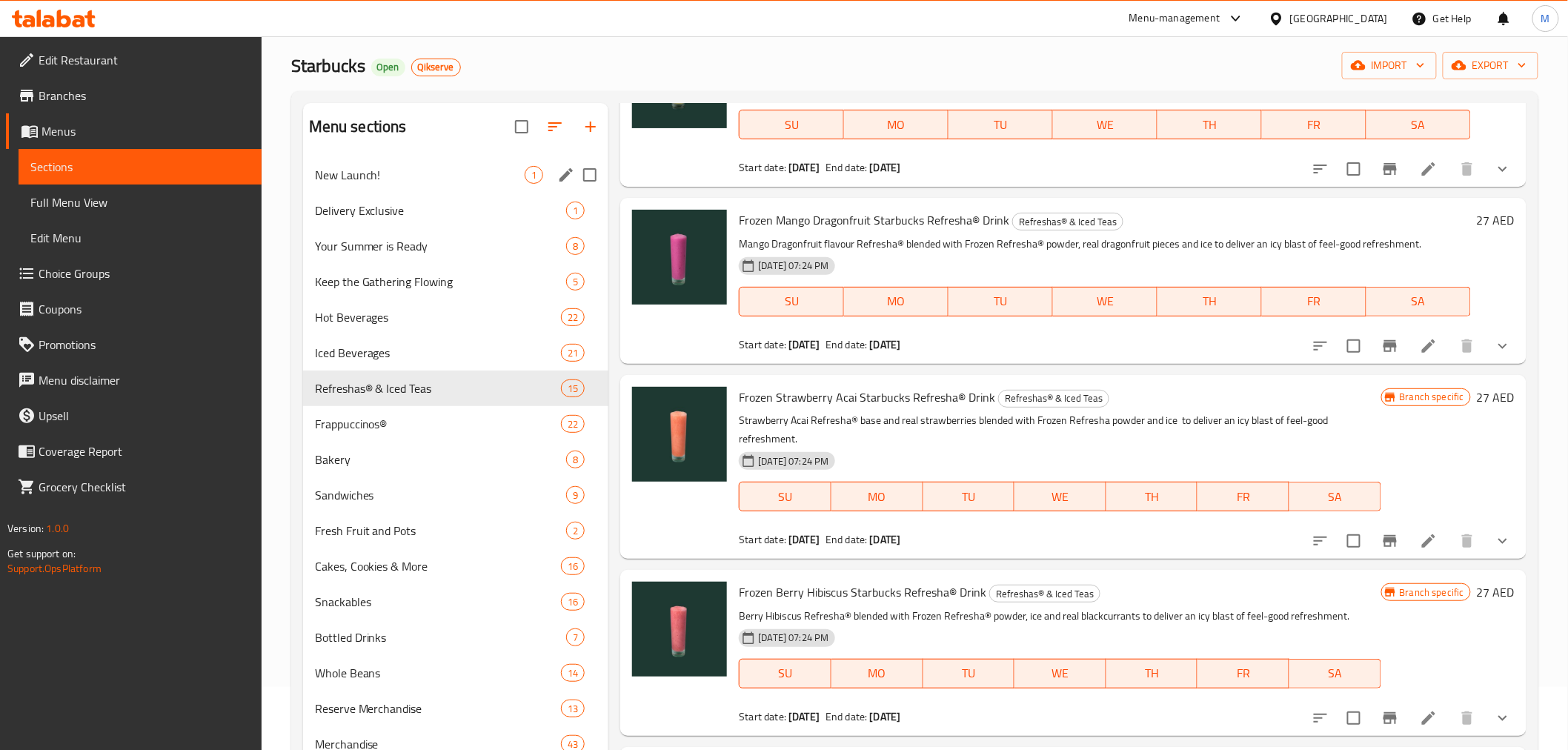
scroll to position [0, 0]
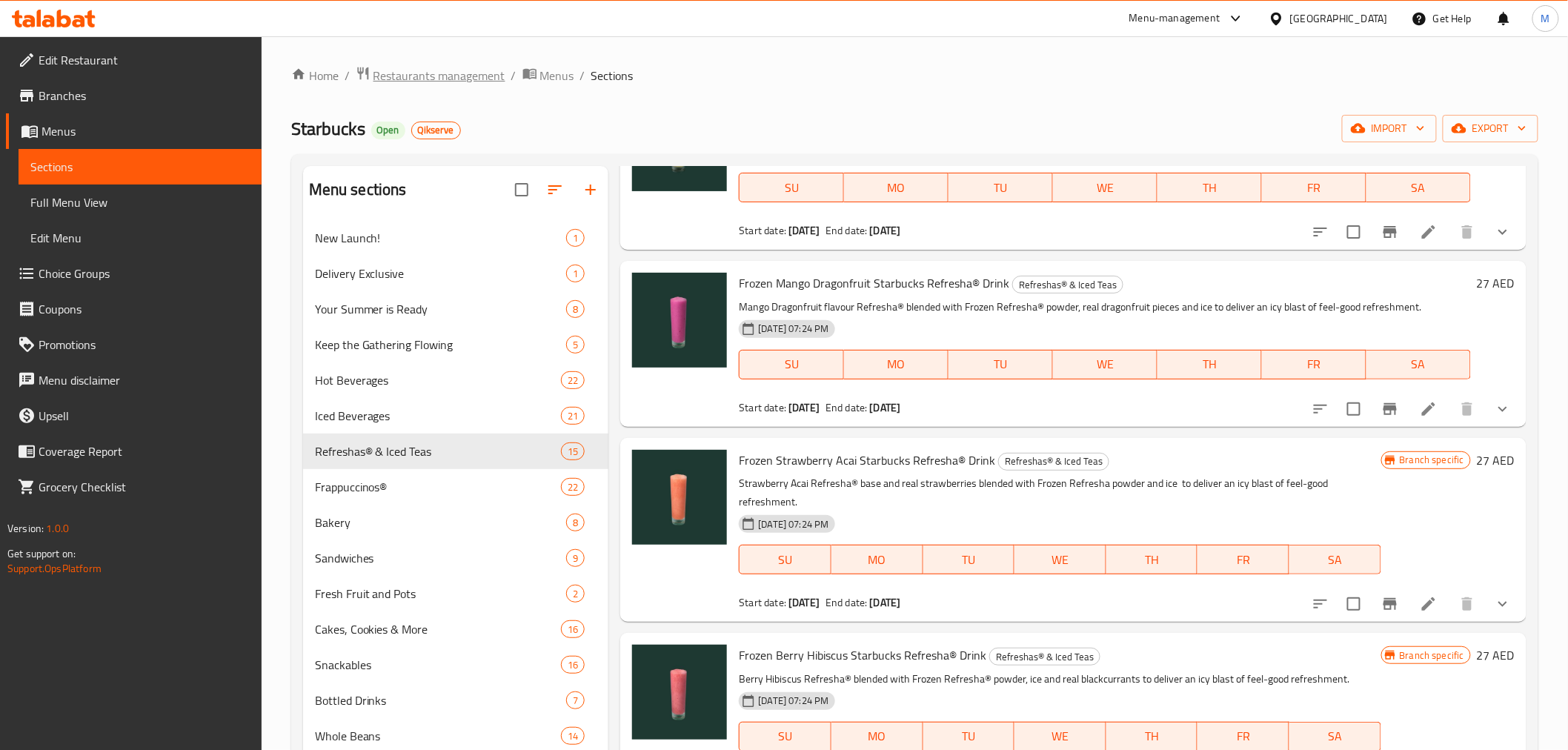
click at [428, 70] on span "Restaurants management" at bounding box center [439, 75] width 131 height 18
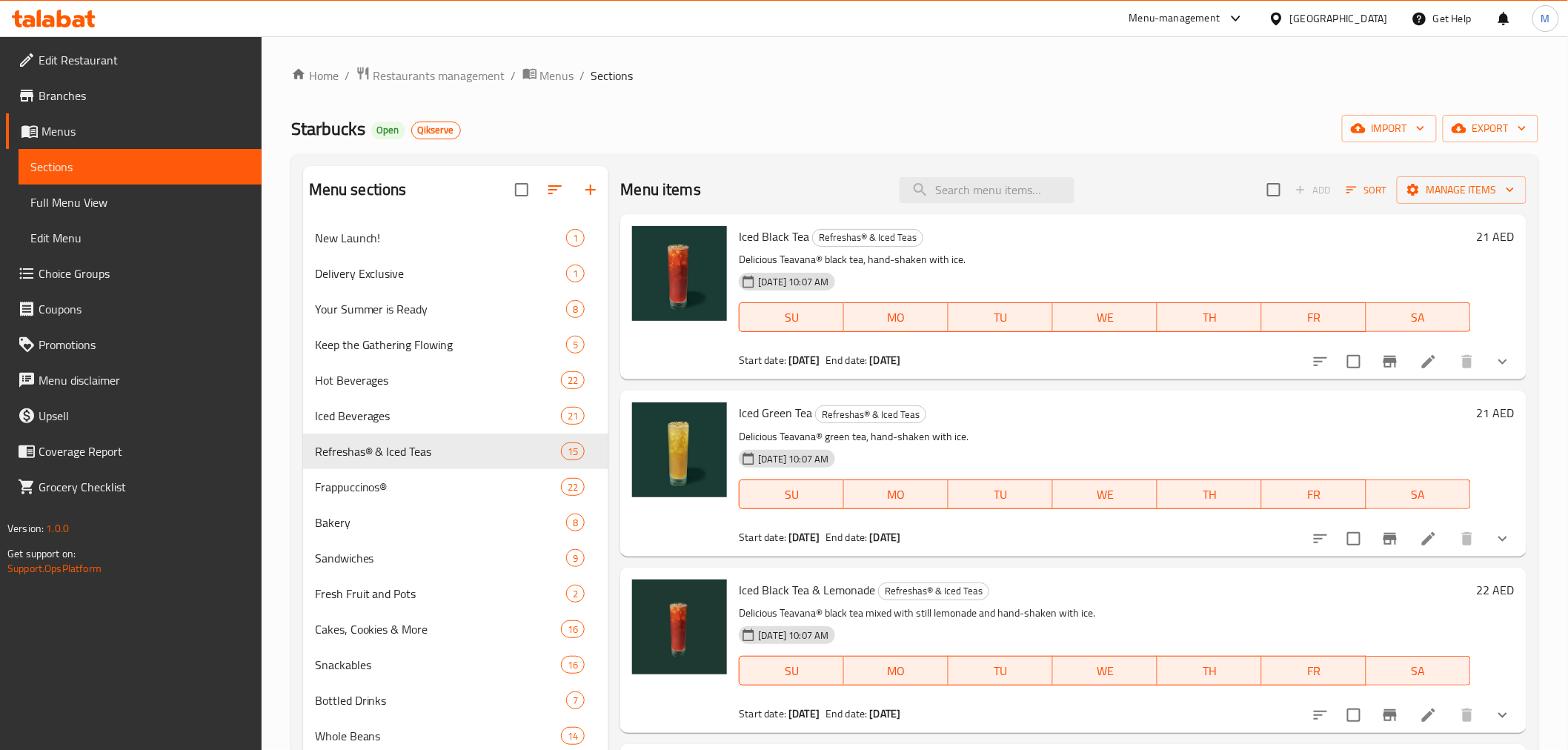
scroll to position [1749, 0]
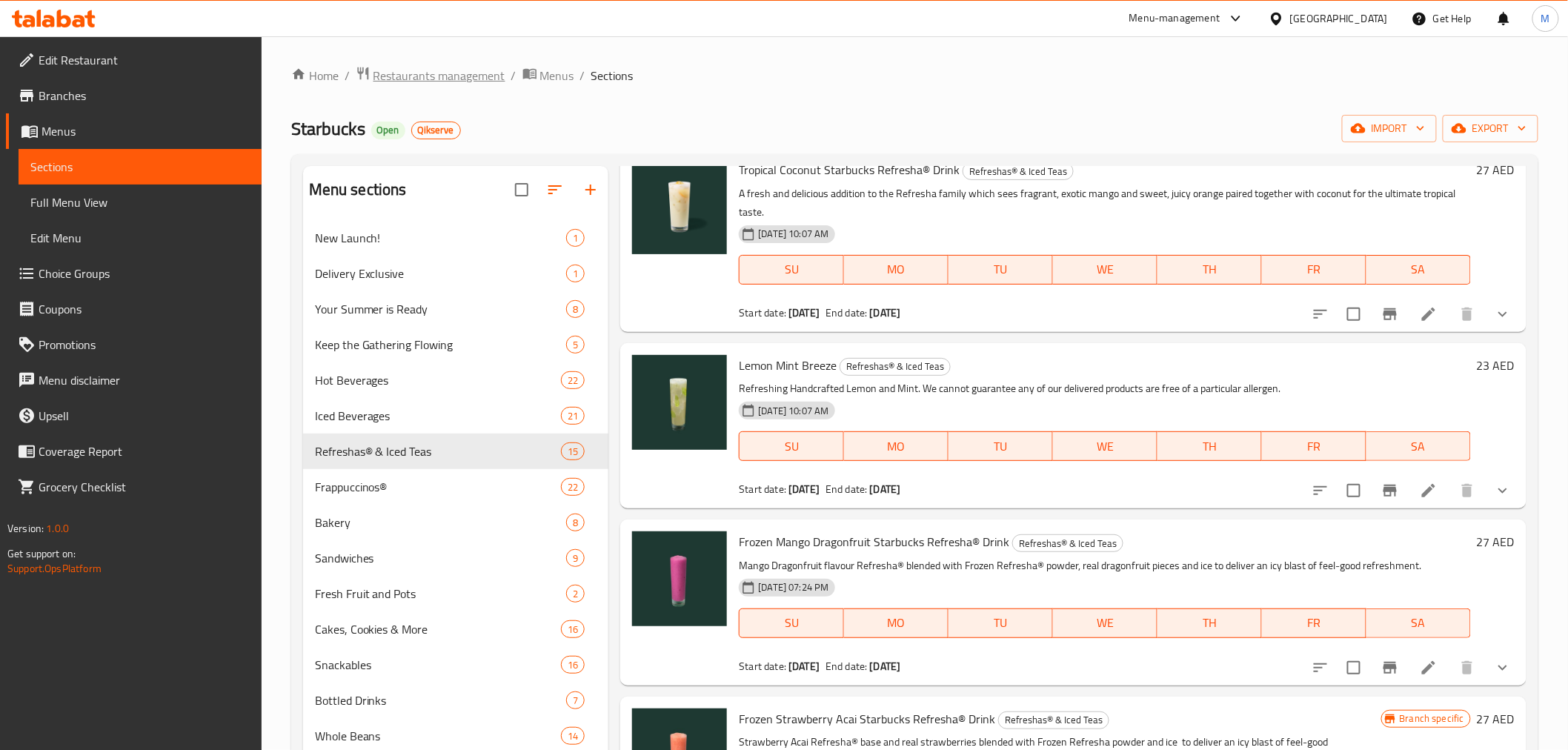
click at [432, 73] on span "Restaurants management" at bounding box center [439, 75] width 131 height 18
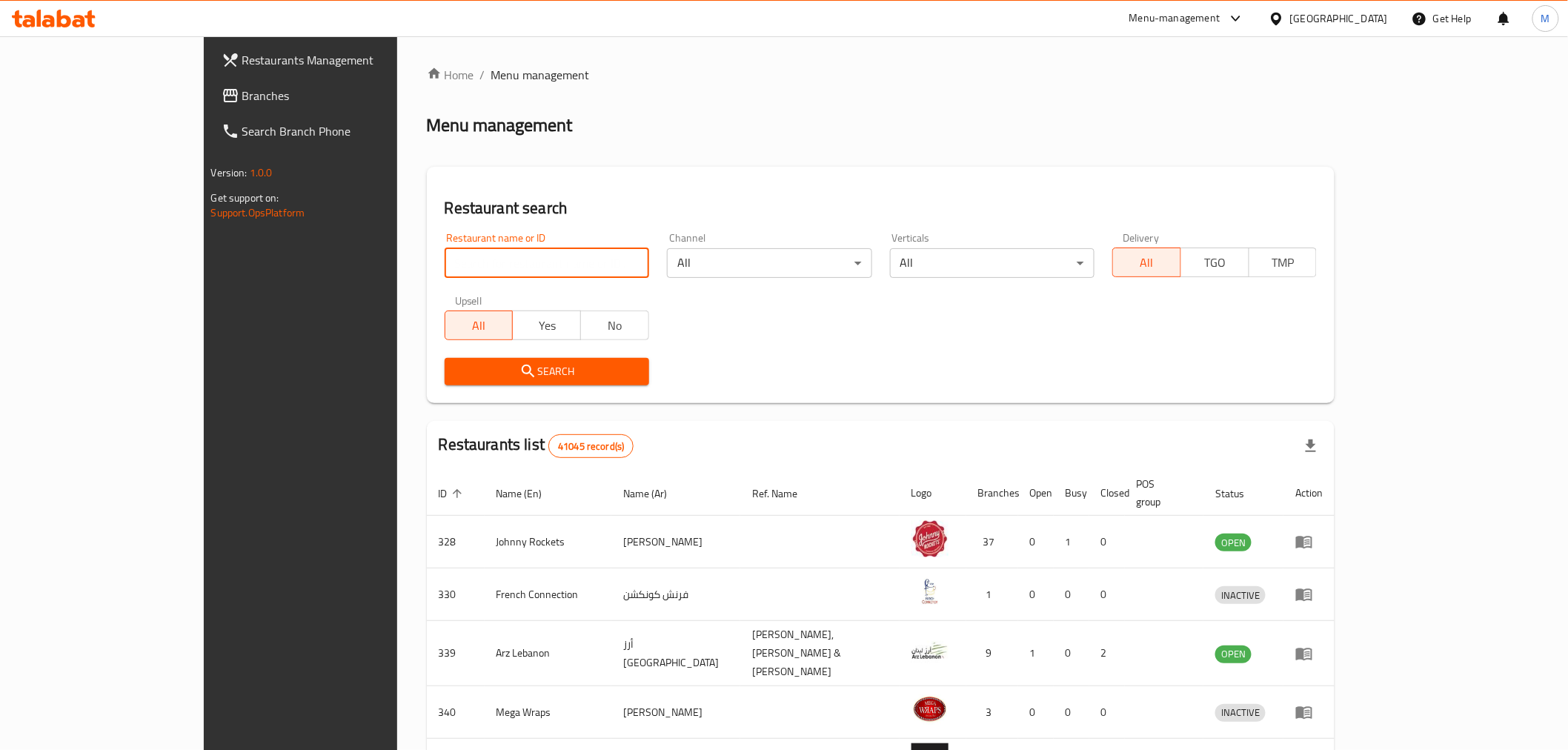
paste input "647004"
drag, startPoint x: 464, startPoint y: 265, endPoint x: 607, endPoint y: 331, distance: 157.5
click at [464, 265] on input "search" at bounding box center [547, 263] width 204 height 29
type input "647004"
drag, startPoint x: 660, startPoint y: 339, endPoint x: 549, endPoint y: 366, distance: 114.2
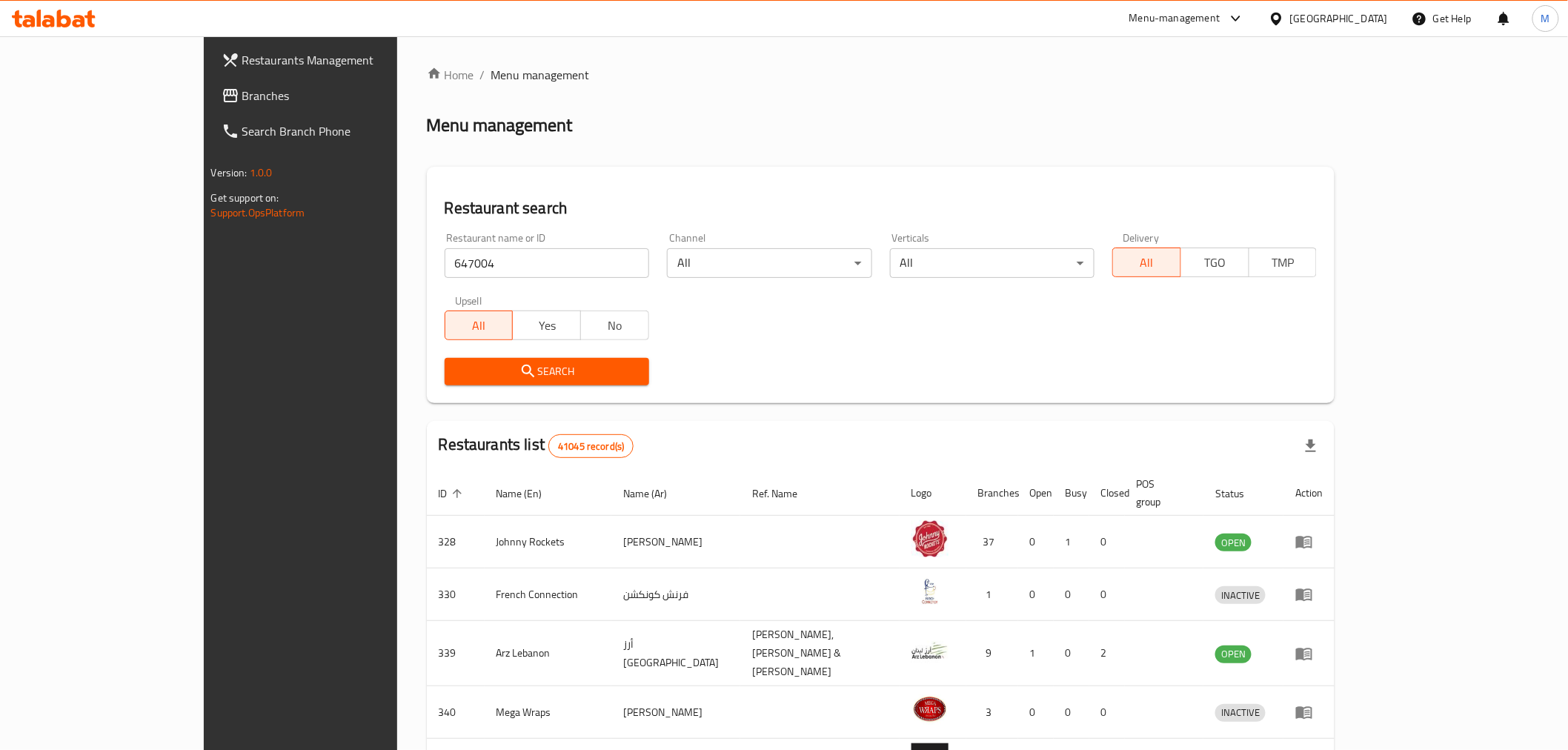
click at [617, 349] on div "Restaurant name or ID 647004 Restaurant name or ID Channel All ​ Verticals All …" at bounding box center [881, 309] width 891 height 170
click at [549, 366] on span "Search" at bounding box center [547, 371] width 181 height 18
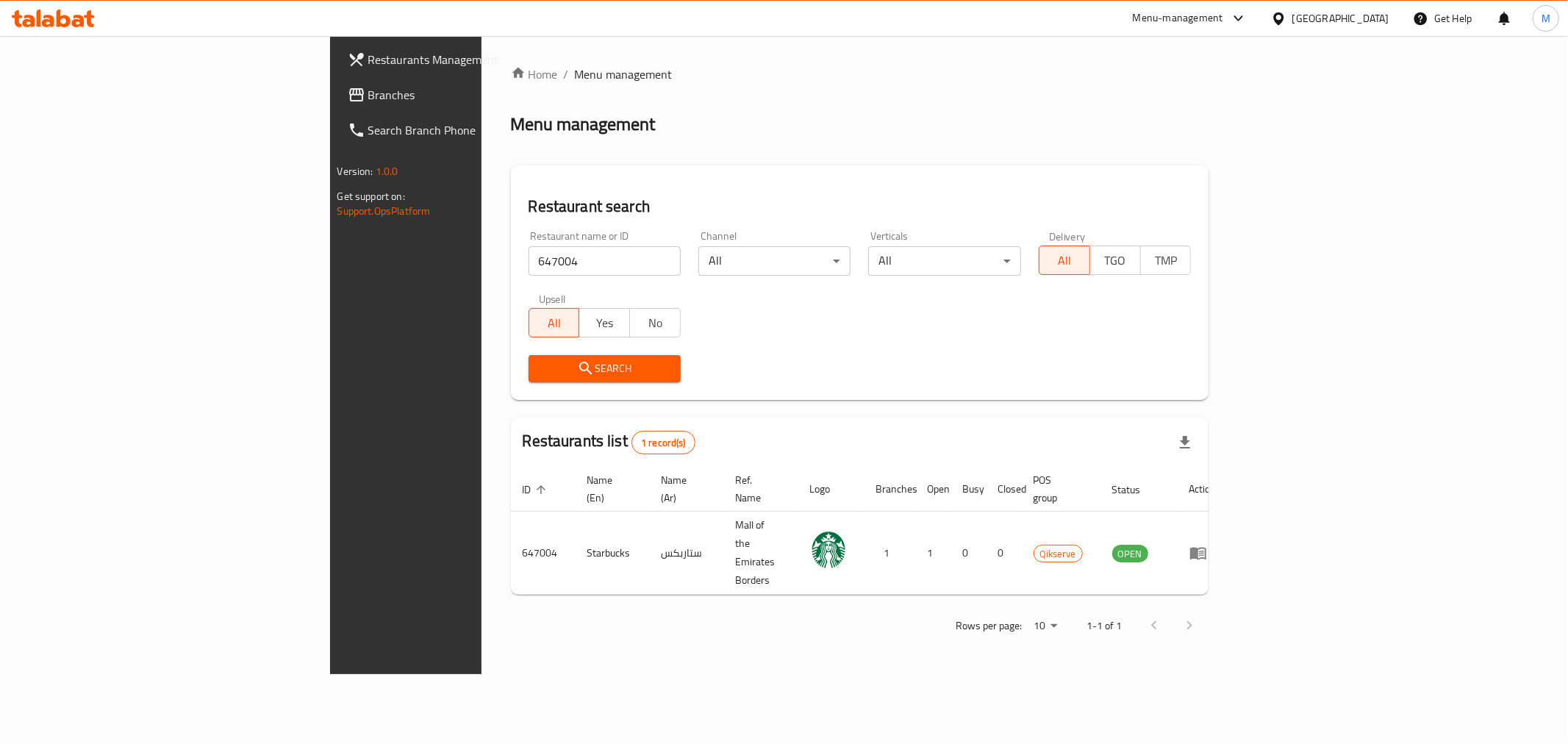
click at [1207, 547] on icon "enhanced table" at bounding box center [1198, 553] width 16 height 13
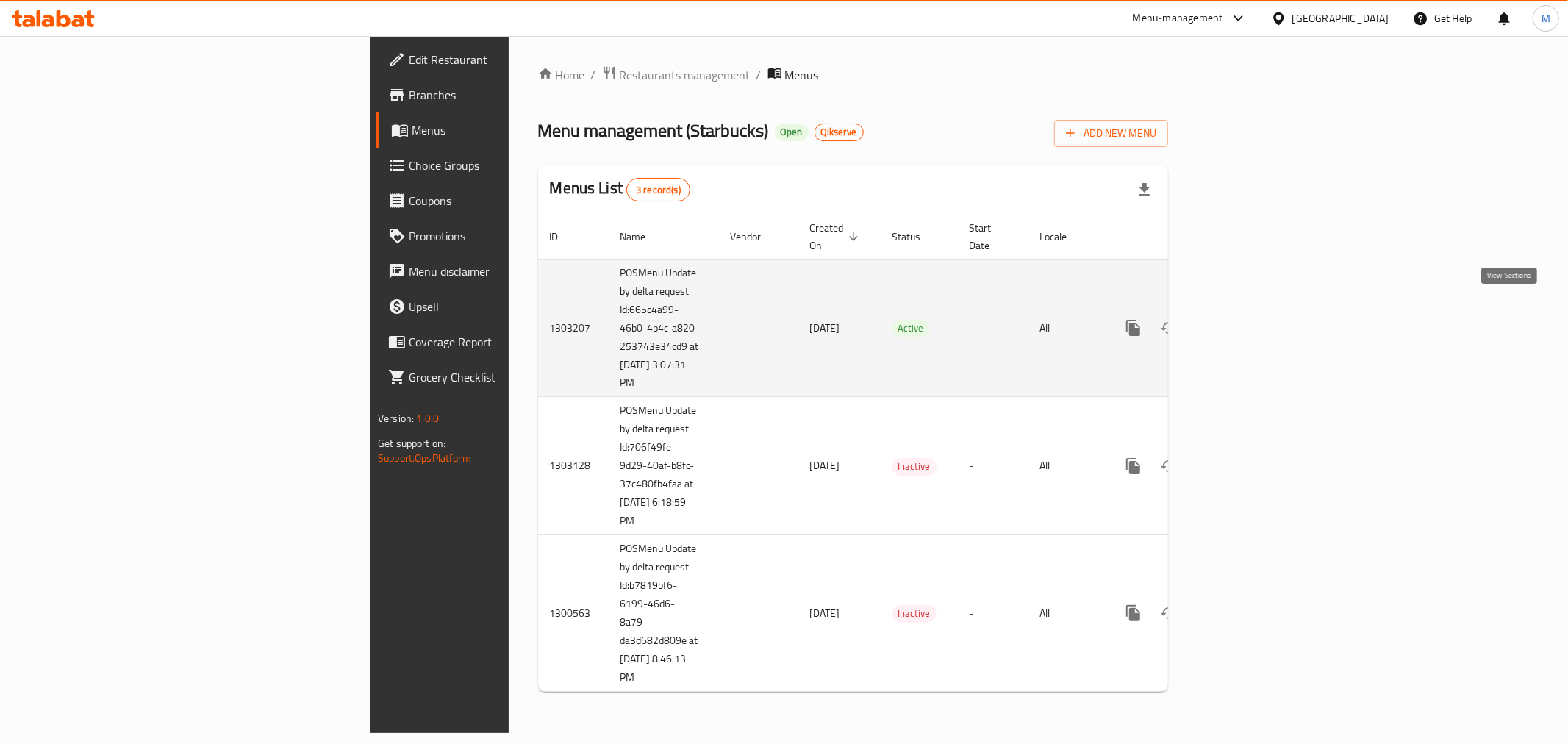
click at [1248, 319] on icon "enhanced table" at bounding box center [1239, 328] width 18 height 18
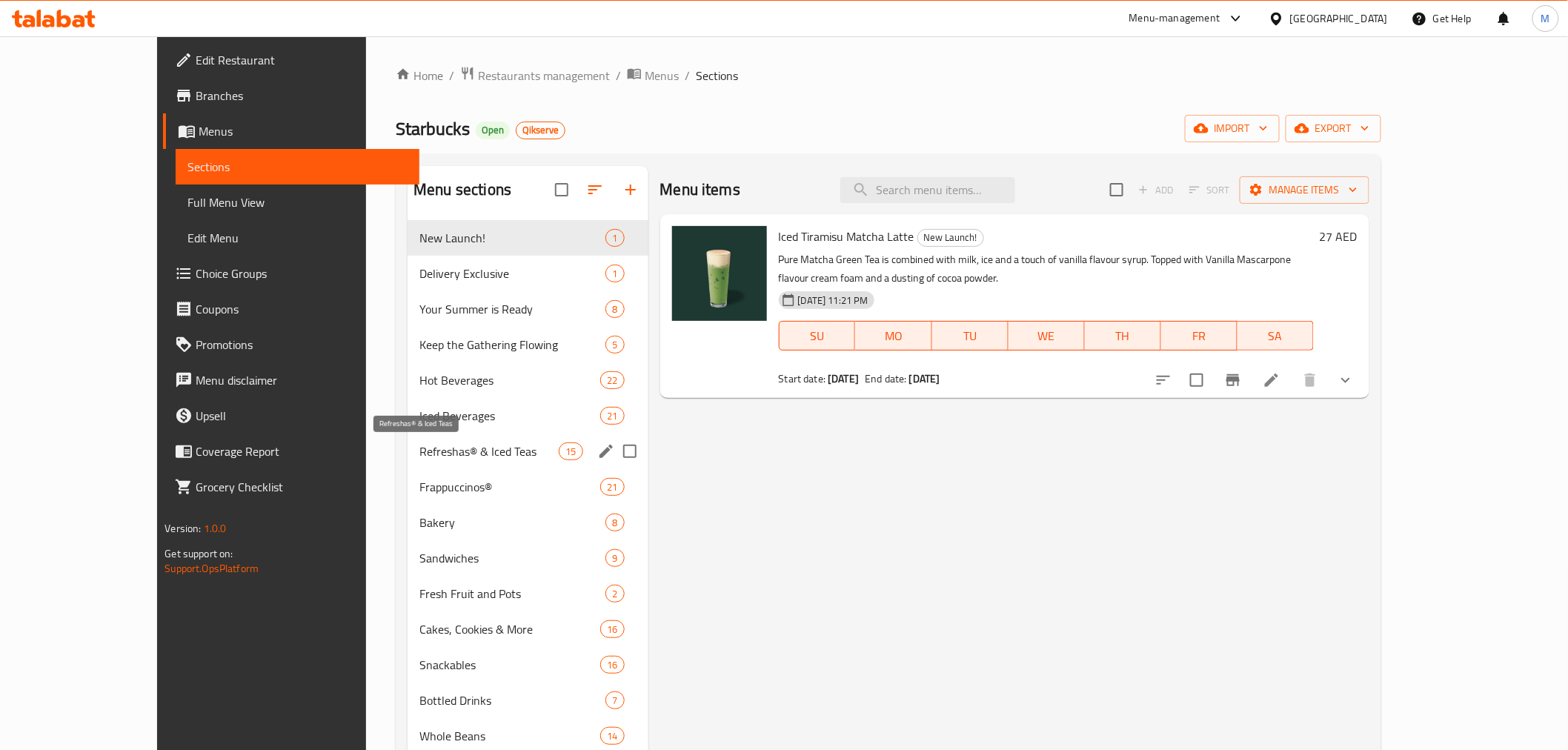
click at [419, 456] on span "Refreshas® & Iced Teas" at bounding box center [489, 451] width 139 height 18
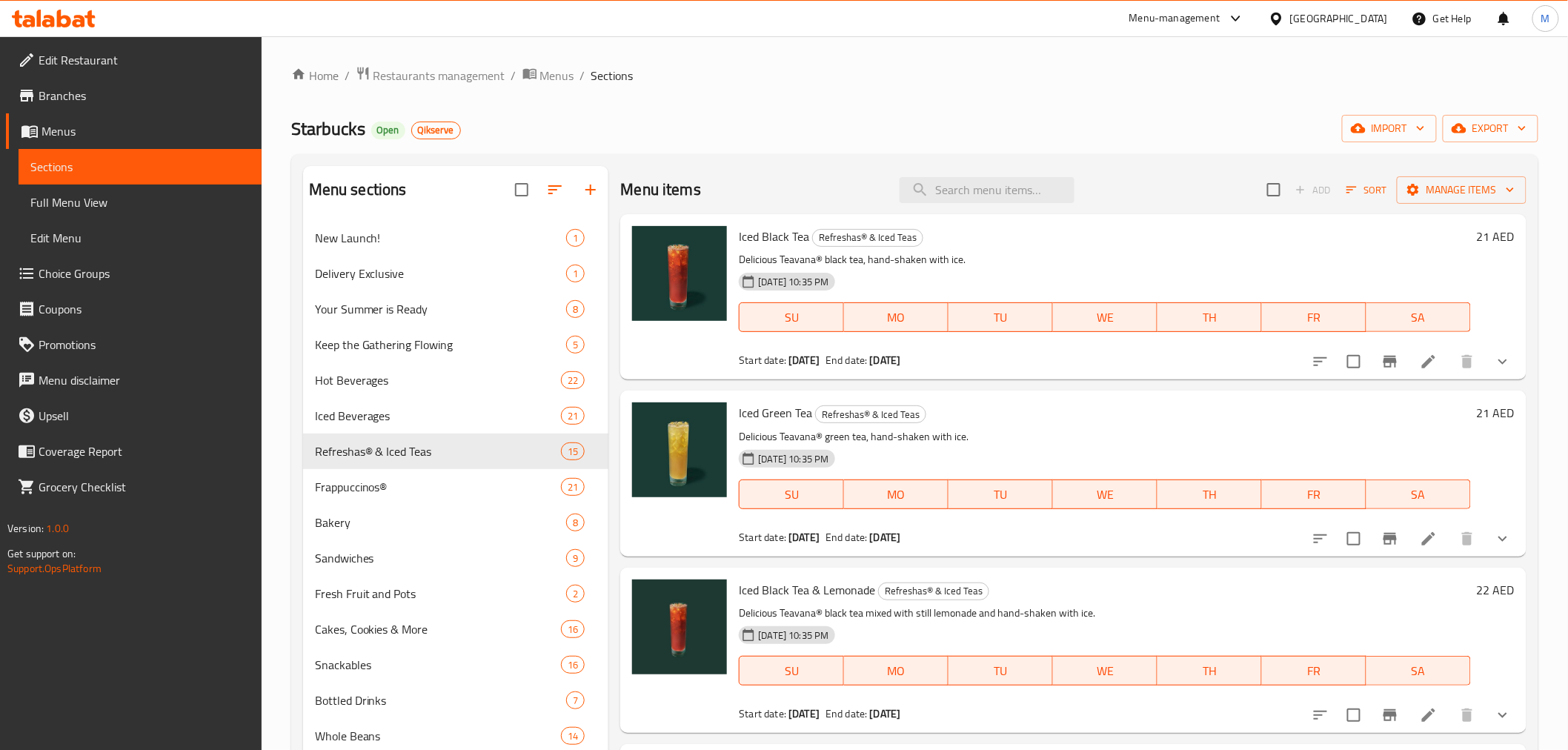
scroll to position [1925, 0]
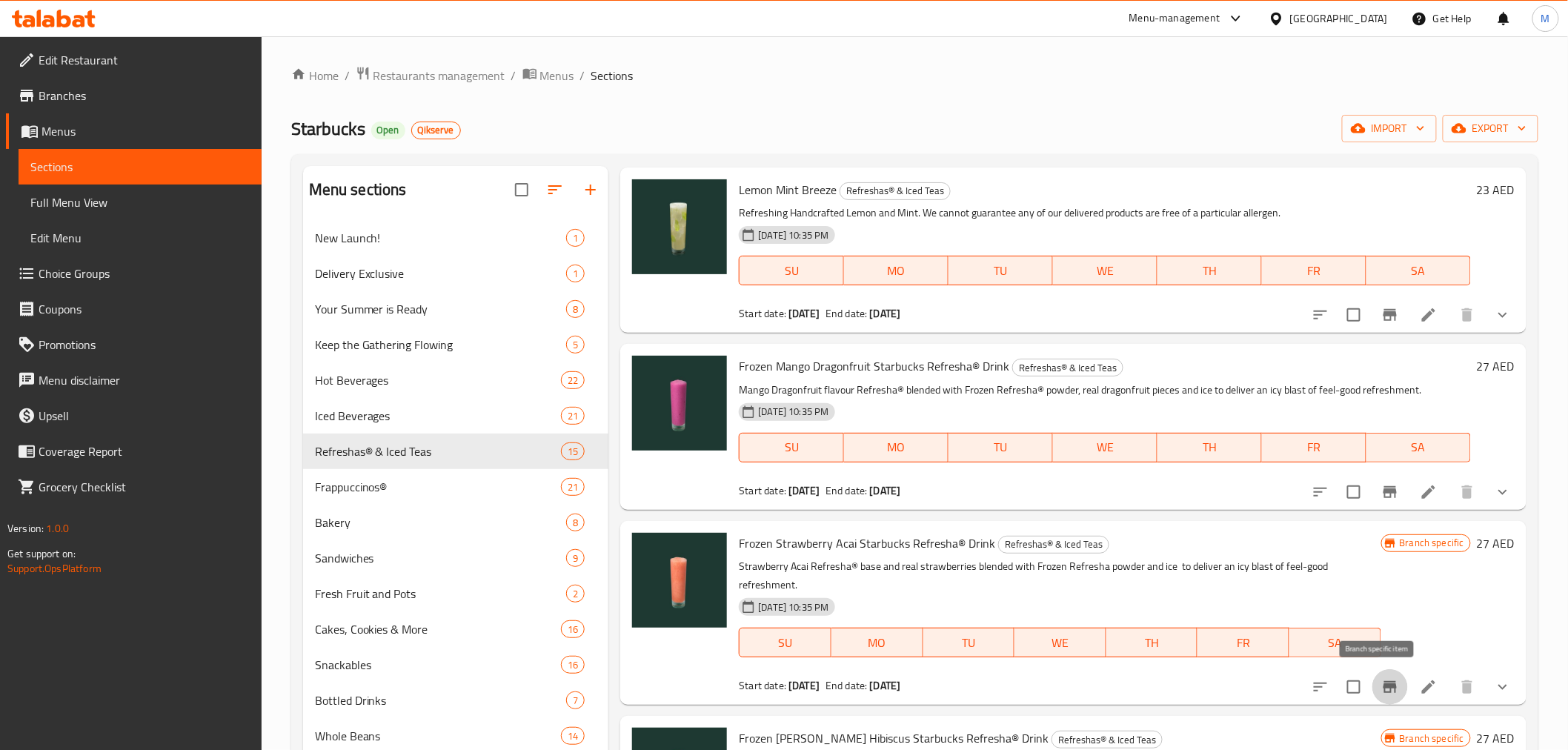
click at [1383, 686] on icon "Branch-specific-item" at bounding box center [1389, 687] width 13 height 12
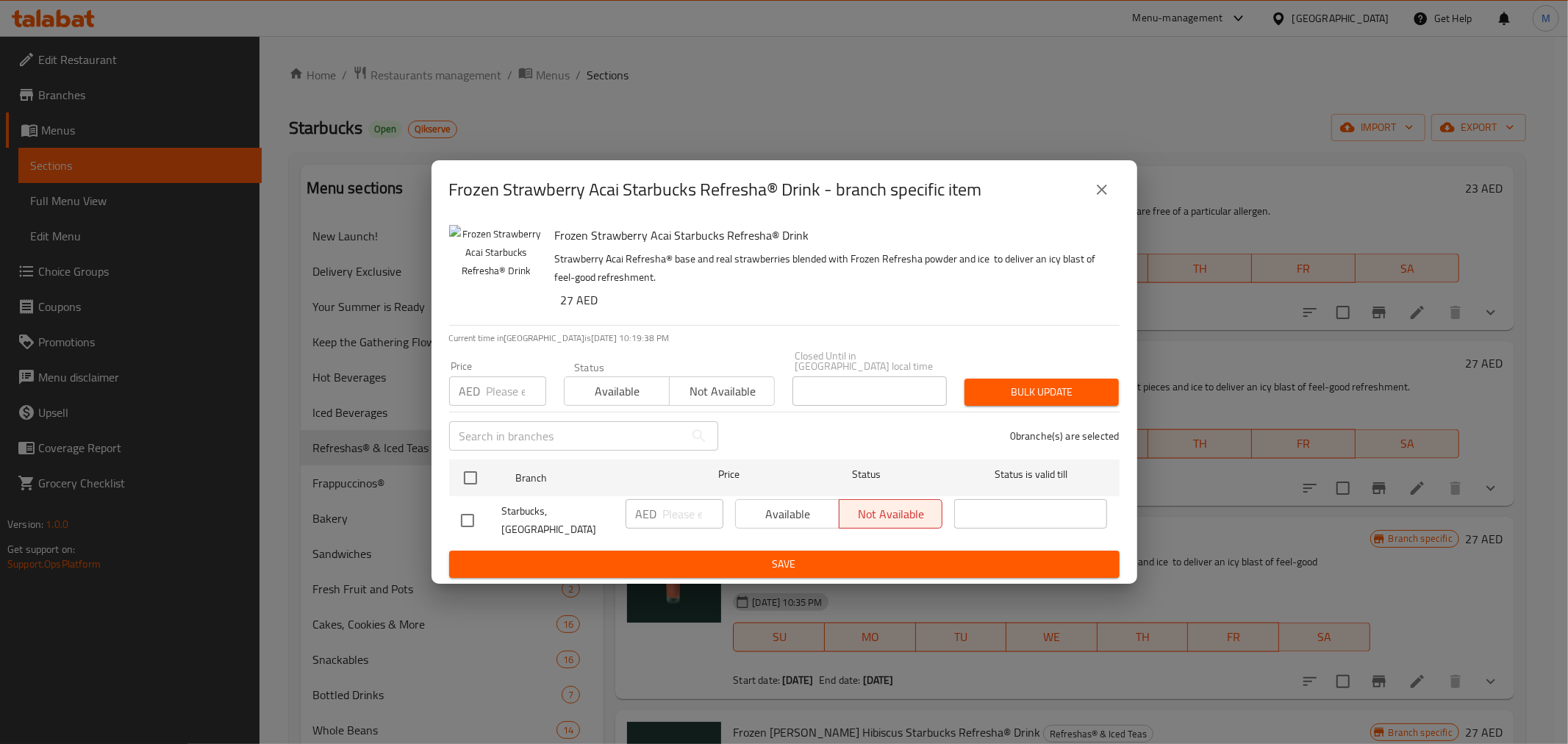
click at [1090, 182] on button "close" at bounding box center [1101, 189] width 35 height 35
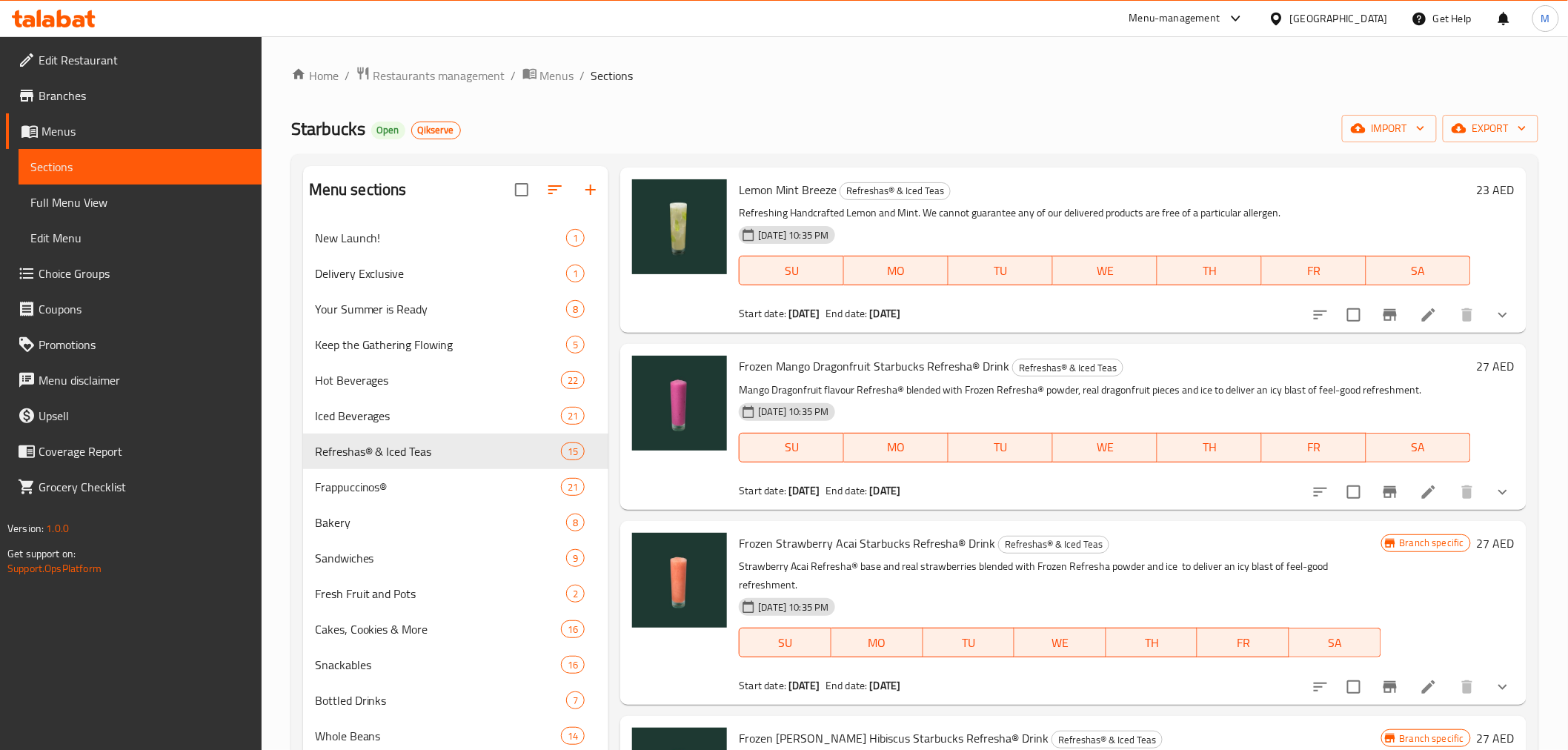
click at [1060, 102] on div "Home / Restaurants management / Menus / Sections Starbucks Open Qikserve import…" at bounding box center [915, 497] width 1247 height 862
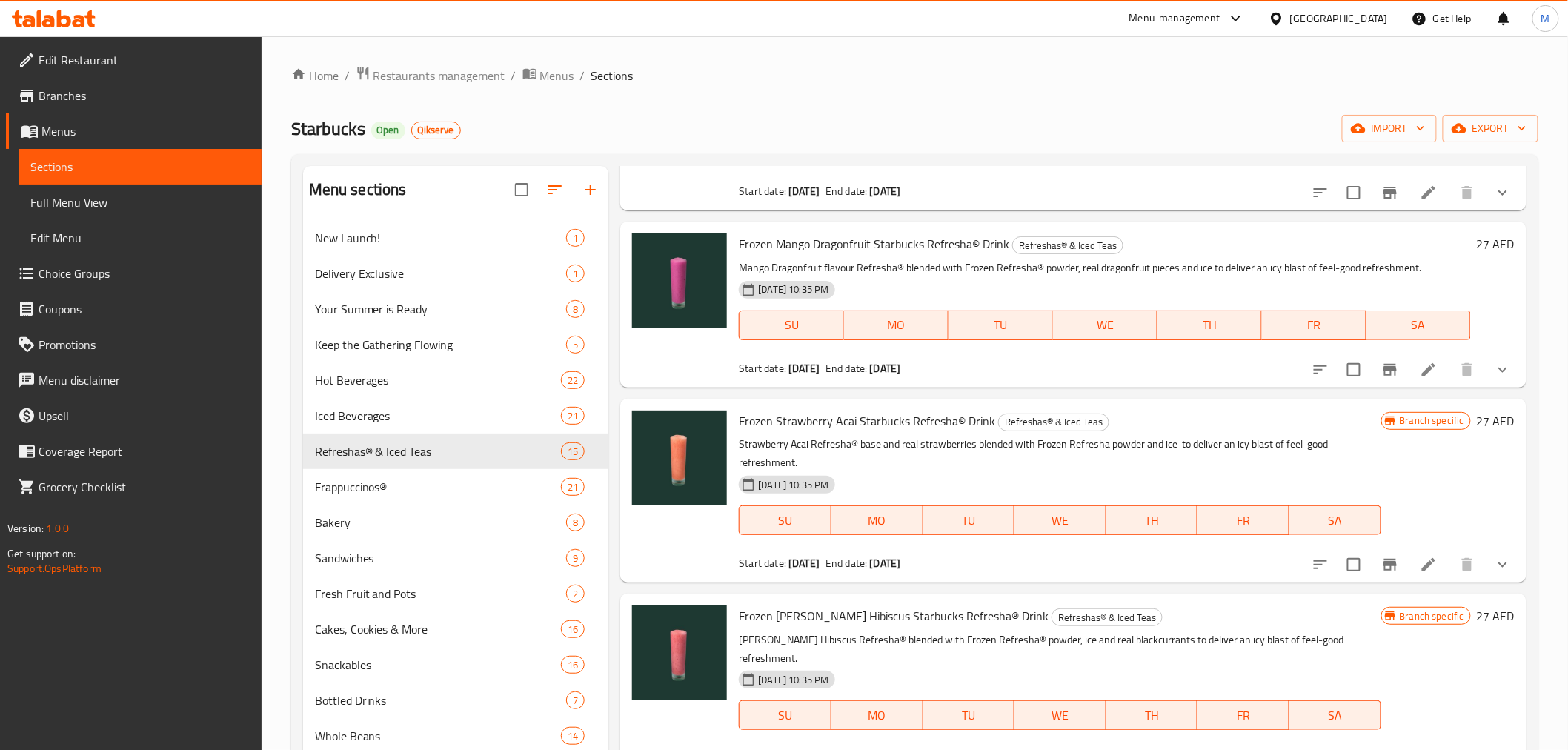
scroll to position [2065, 0]
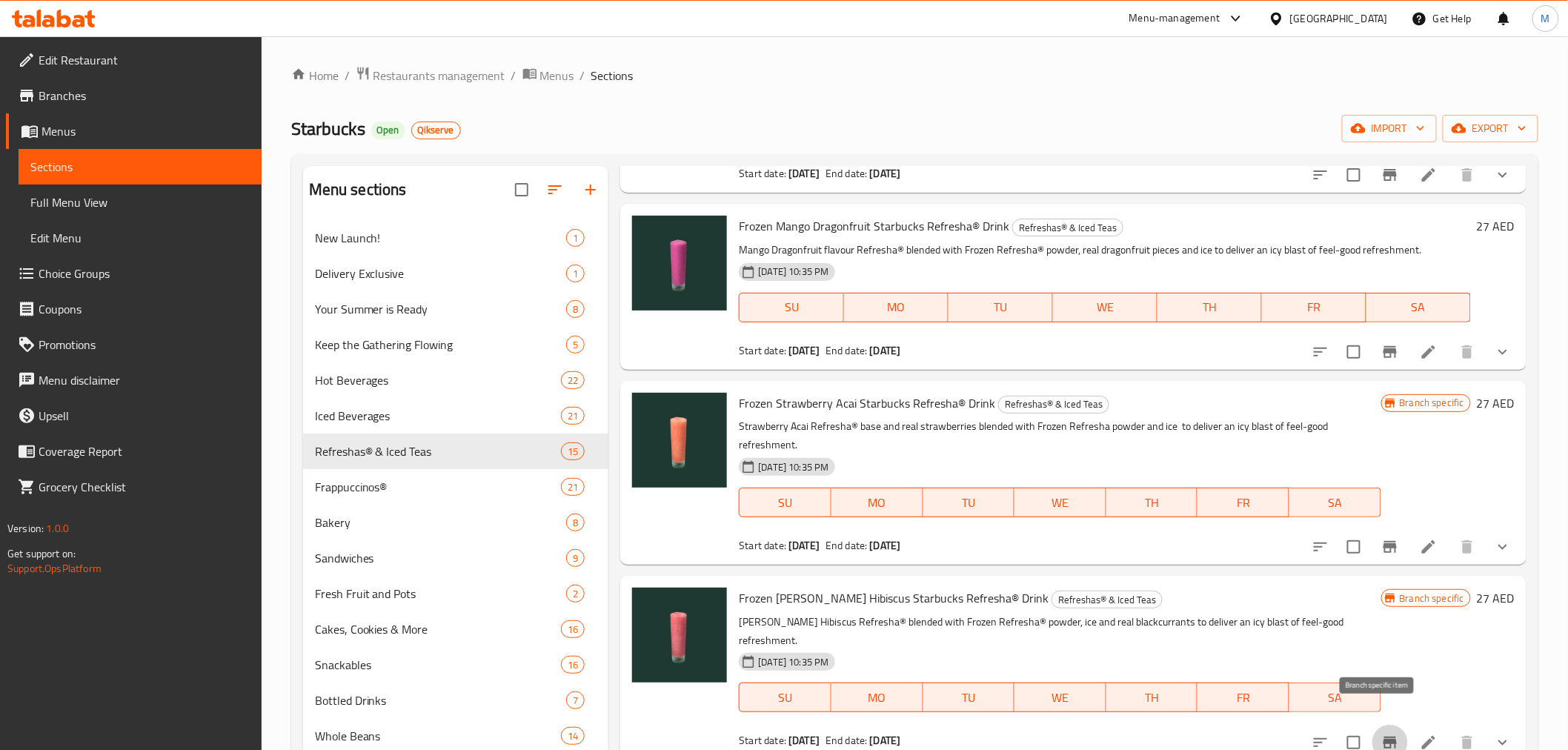
click at [1381, 734] on icon "Branch-specific-item" at bounding box center [1390, 742] width 18 height 18
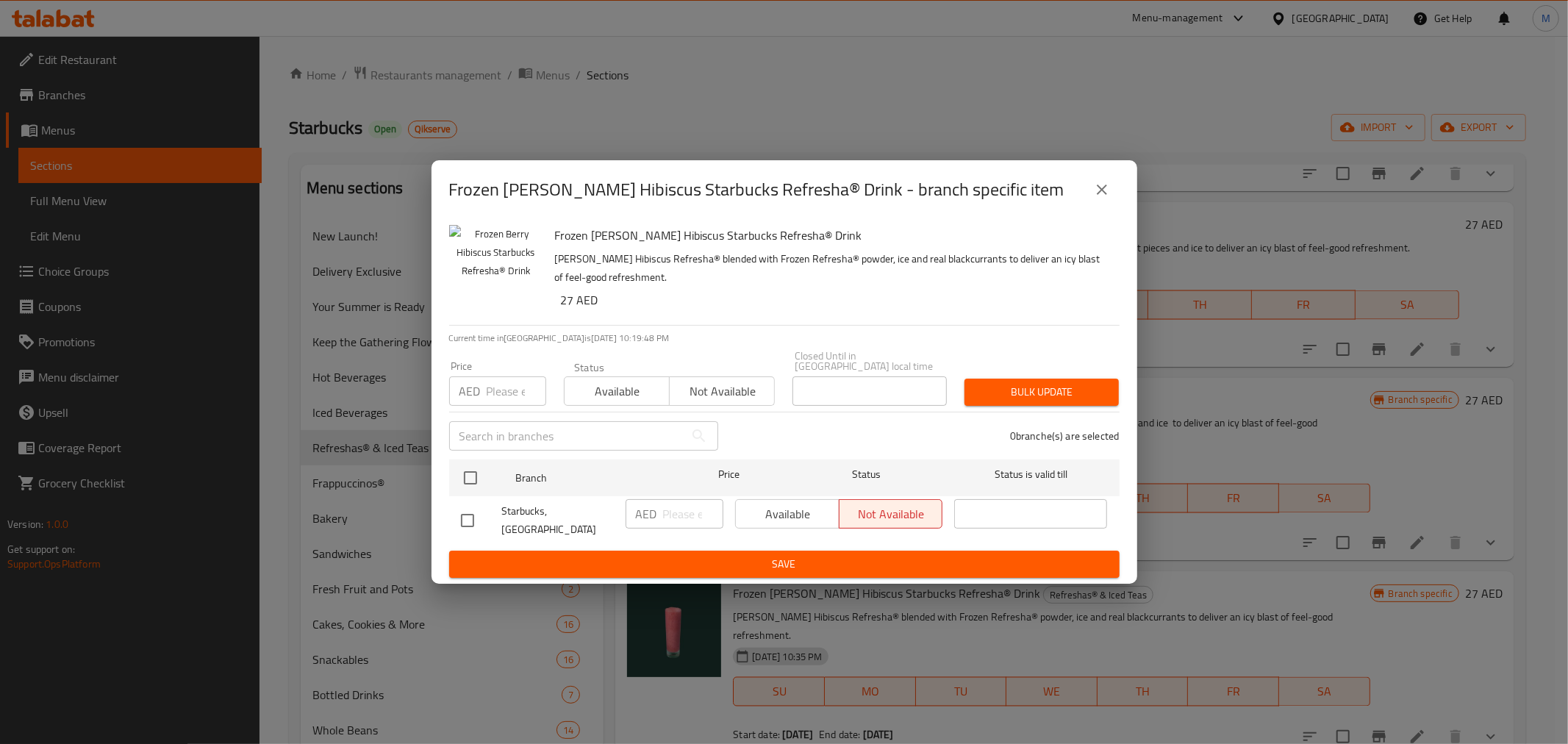
click at [606, 109] on div "Frozen Berry Hibiscus Starbucks Refresha® Drink - branch specific item Frozen B…" at bounding box center [784, 372] width 1568 height 744
click at [1112, 187] on button "close" at bounding box center [1101, 189] width 35 height 35
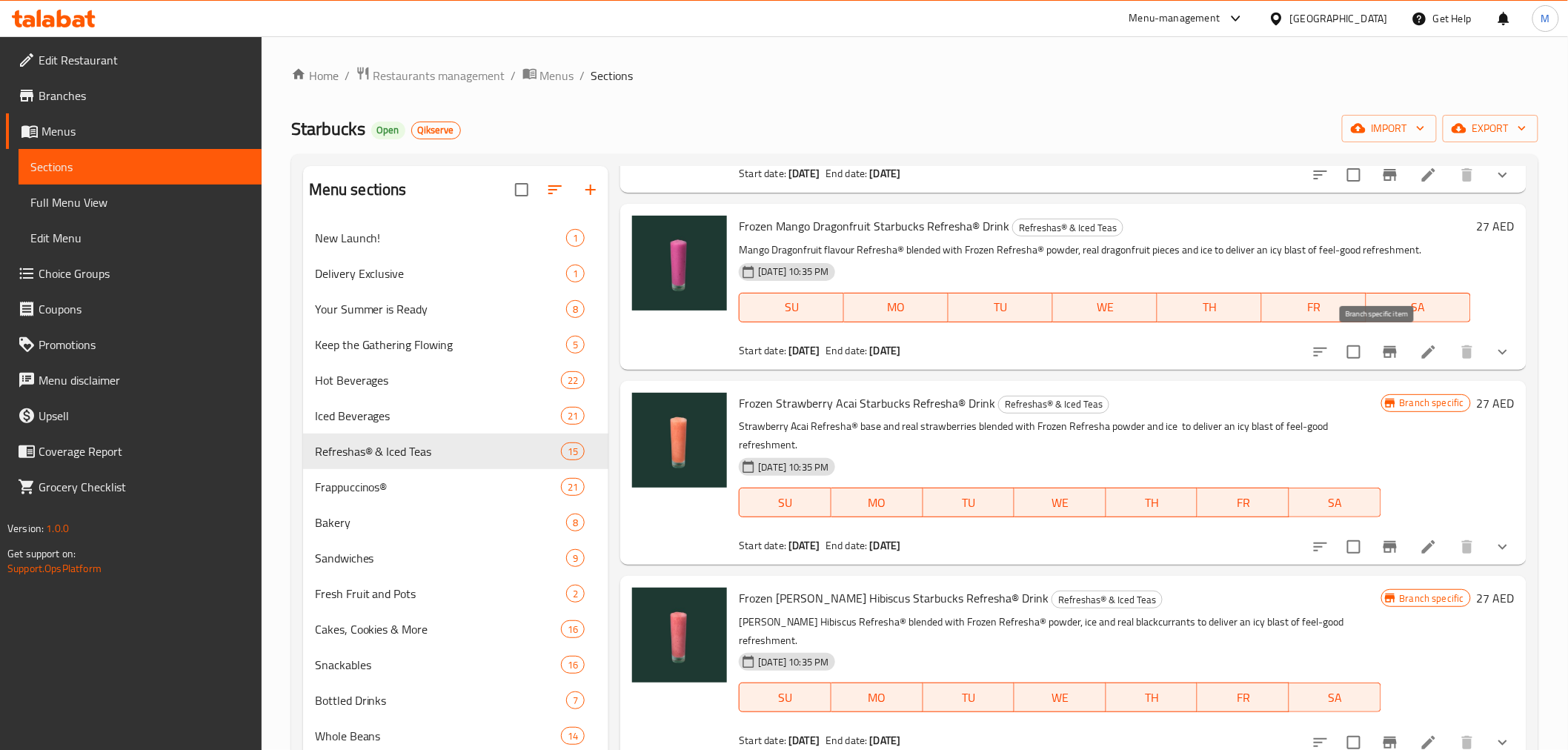
click at [1382, 356] on icon "Branch-specific-item" at bounding box center [1390, 352] width 18 height 18
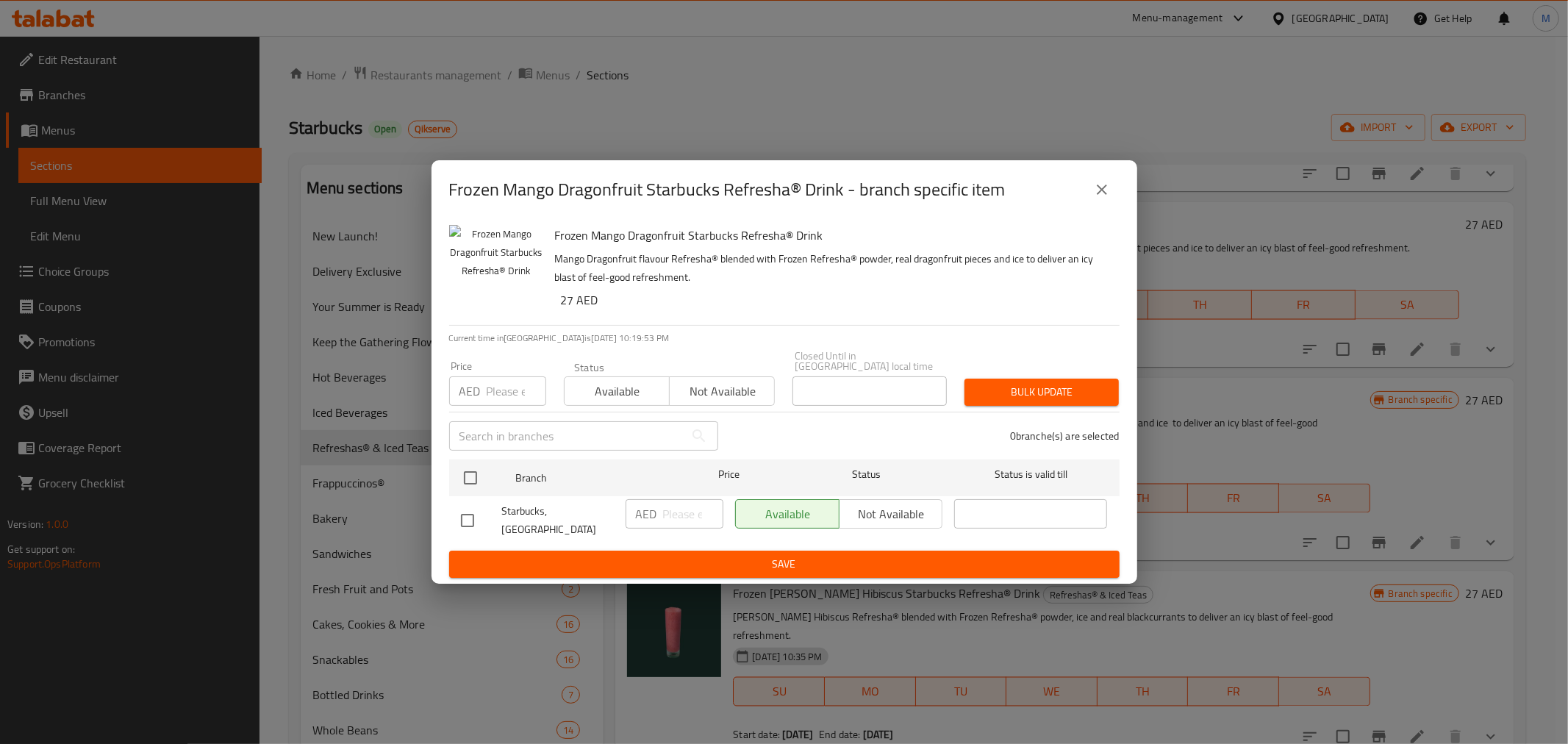
click at [1116, 184] on button "close" at bounding box center [1101, 189] width 35 height 35
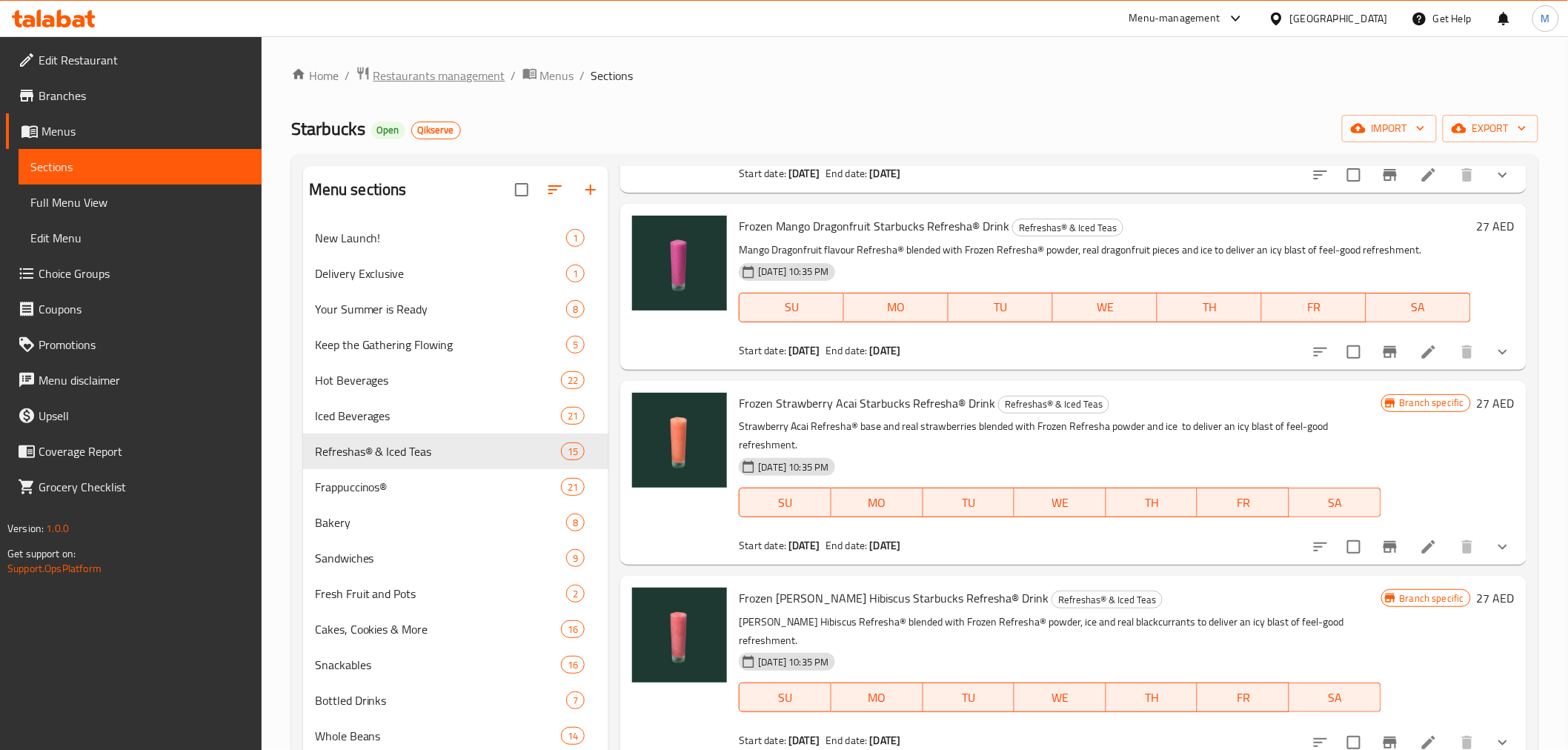
click at [475, 76] on span "Restaurants management" at bounding box center [439, 75] width 131 height 18
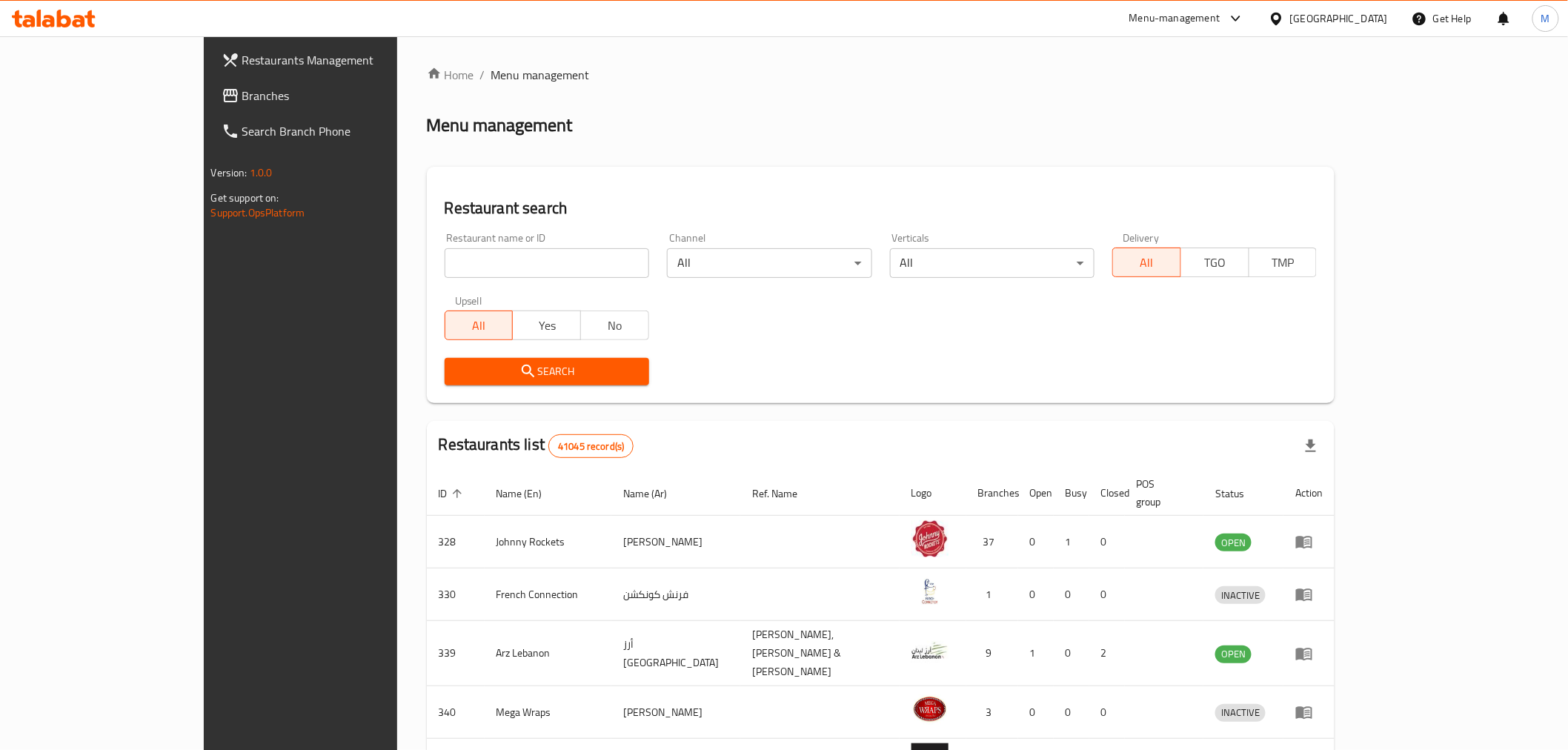
drag, startPoint x: 504, startPoint y: 279, endPoint x: 507, endPoint y: 271, distance: 8.5
click at [504, 279] on div "Restaurant name or ID Restaurant name or ID" at bounding box center [547, 255] width 222 height 63
click at [507, 267] on input "search" at bounding box center [547, 263] width 204 height 29
paste input "638010"
type input "638010"
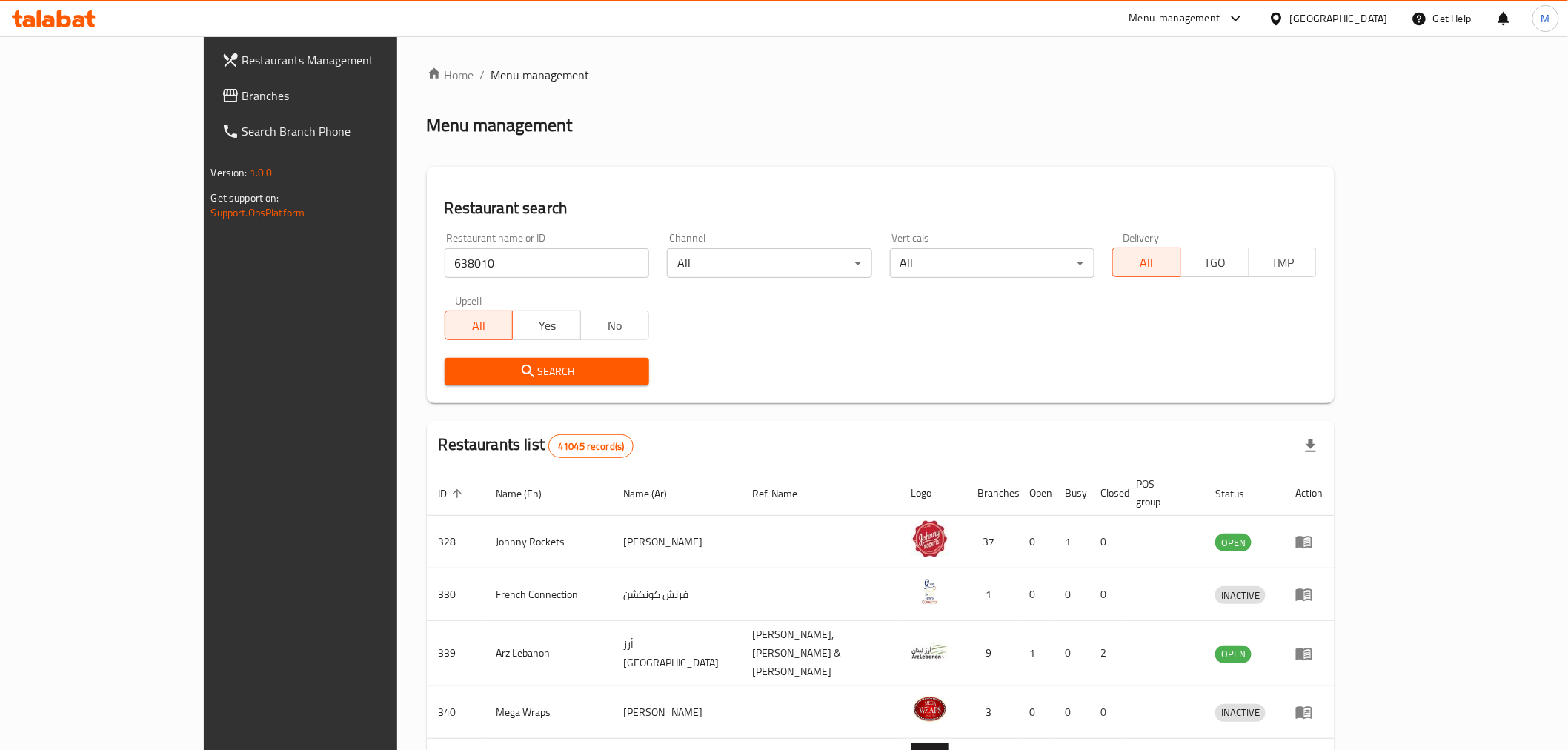
drag, startPoint x: 766, startPoint y: 343, endPoint x: 588, endPoint y: 361, distance: 178.9
click at [711, 357] on div "Restaurant name or ID 638010 Restaurant name or ID Channel All ​ Verticals All …" at bounding box center [881, 309] width 891 height 170
click at [569, 363] on span "Search" at bounding box center [547, 371] width 181 height 18
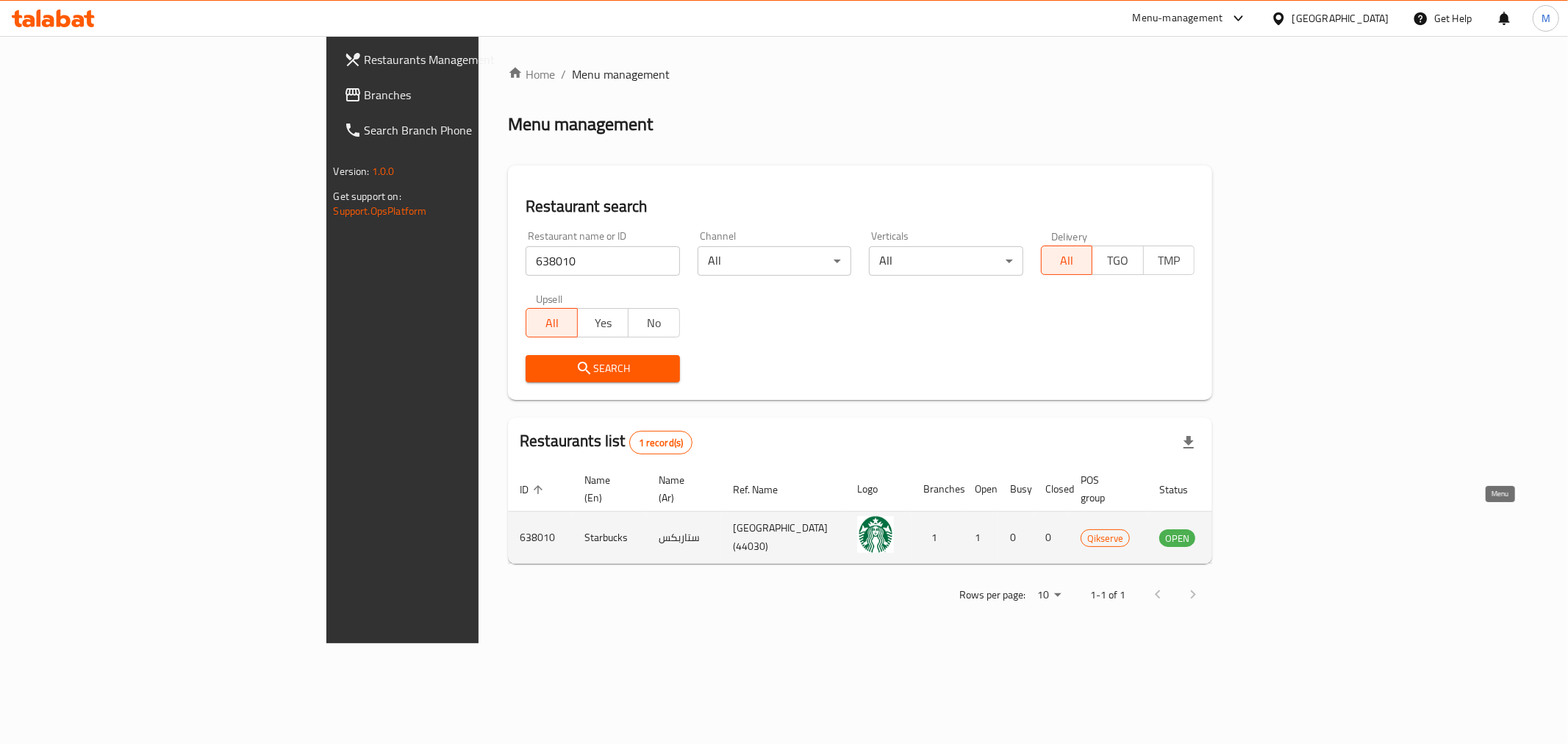
click at [1253, 532] on icon "enhanced table" at bounding box center [1245, 538] width 16 height 13
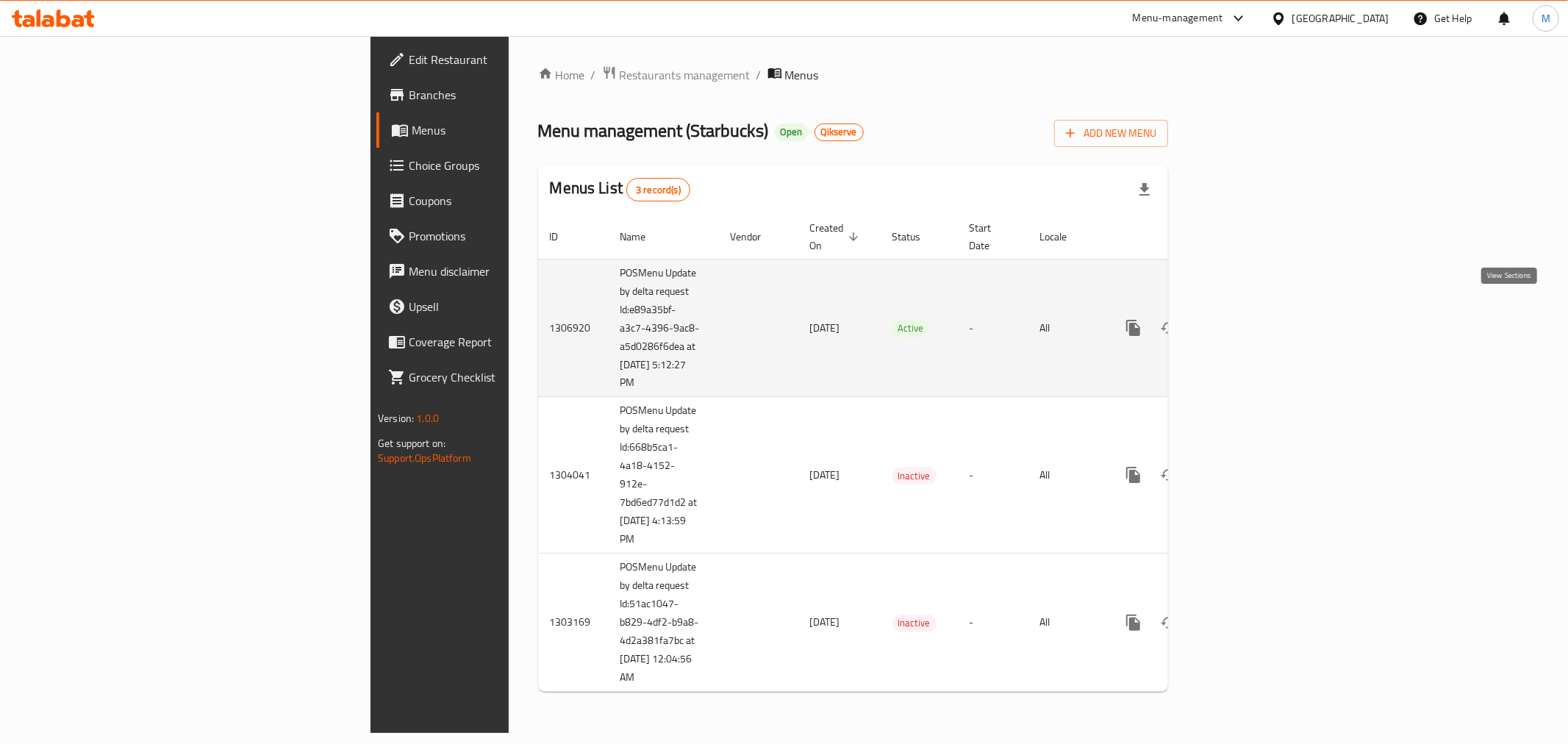
click at [1257, 310] on link "enhanced table" at bounding box center [1239, 327] width 35 height 35
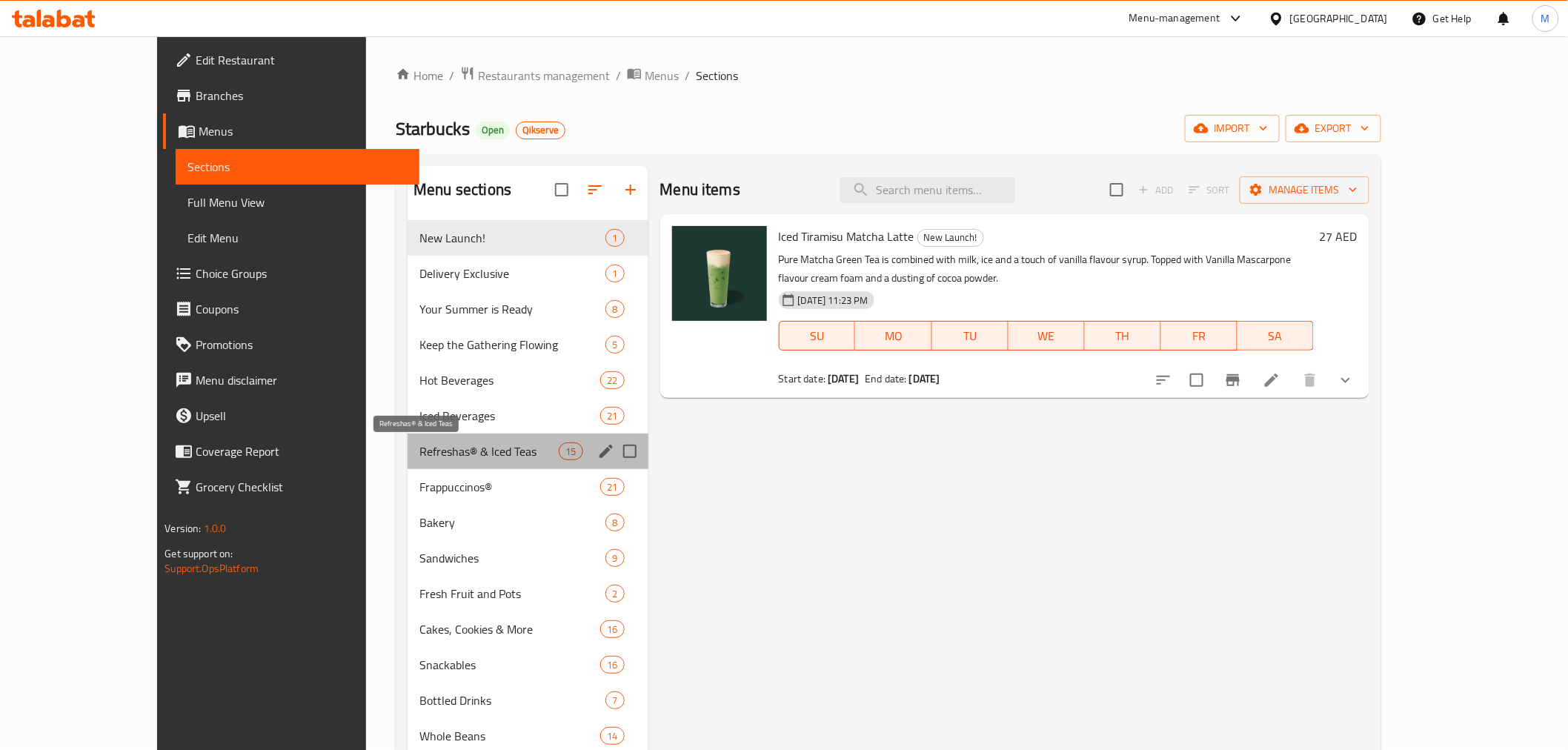
click at [419, 455] on span "Refreshas® & Iced Teas" at bounding box center [489, 451] width 139 height 18
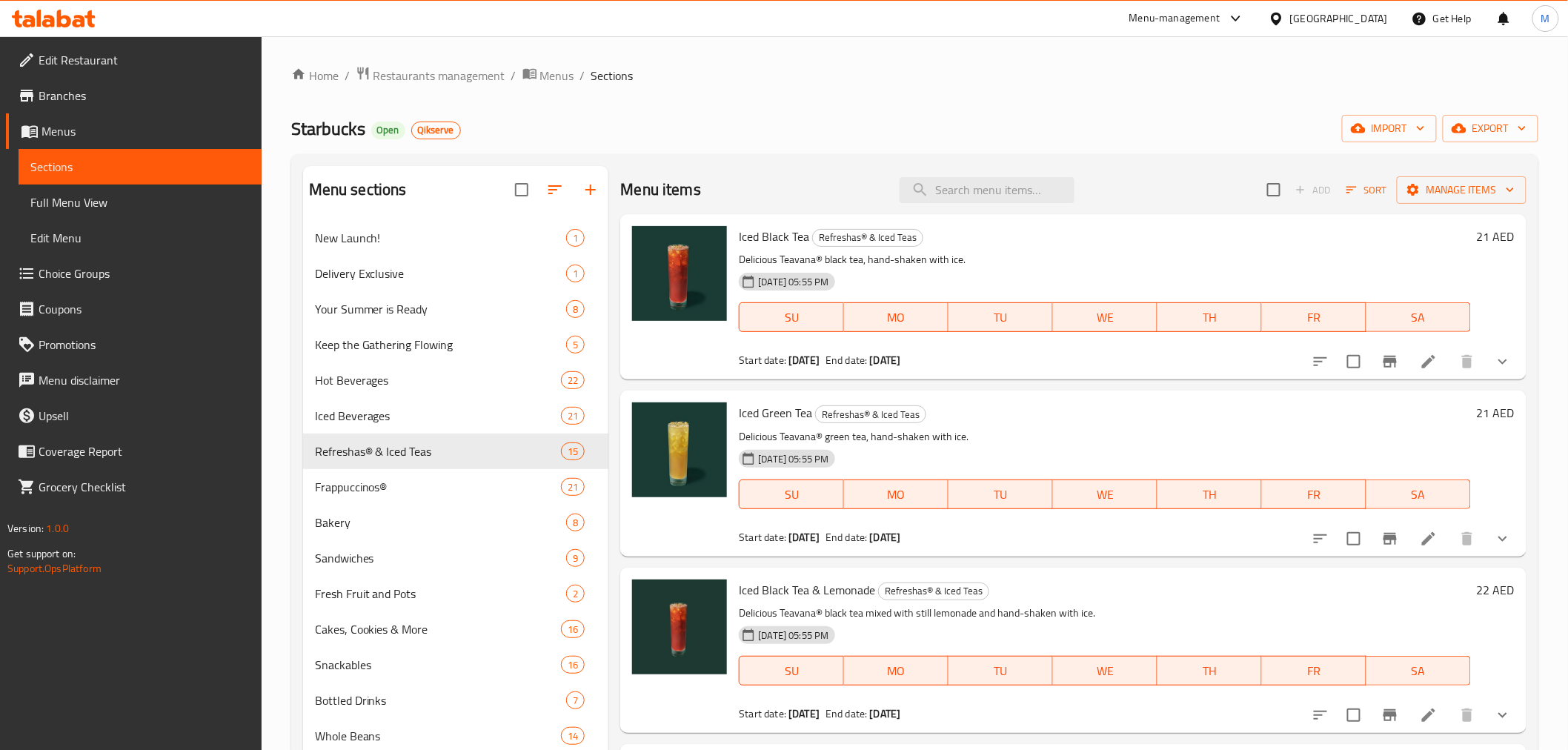
scroll to position [1945, 0]
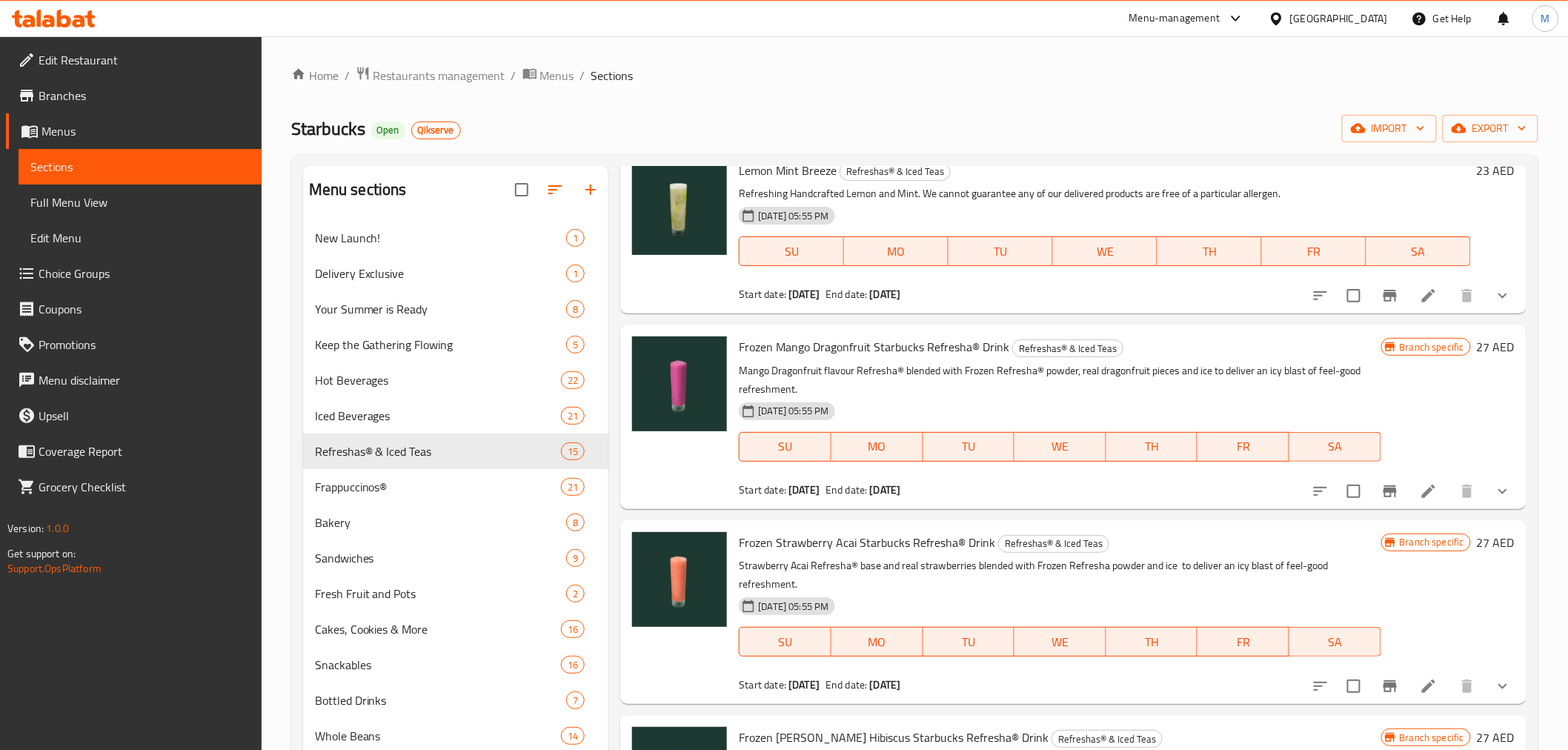
click at [1383, 680] on icon "Branch-specific-item" at bounding box center [1389, 686] width 13 height 12
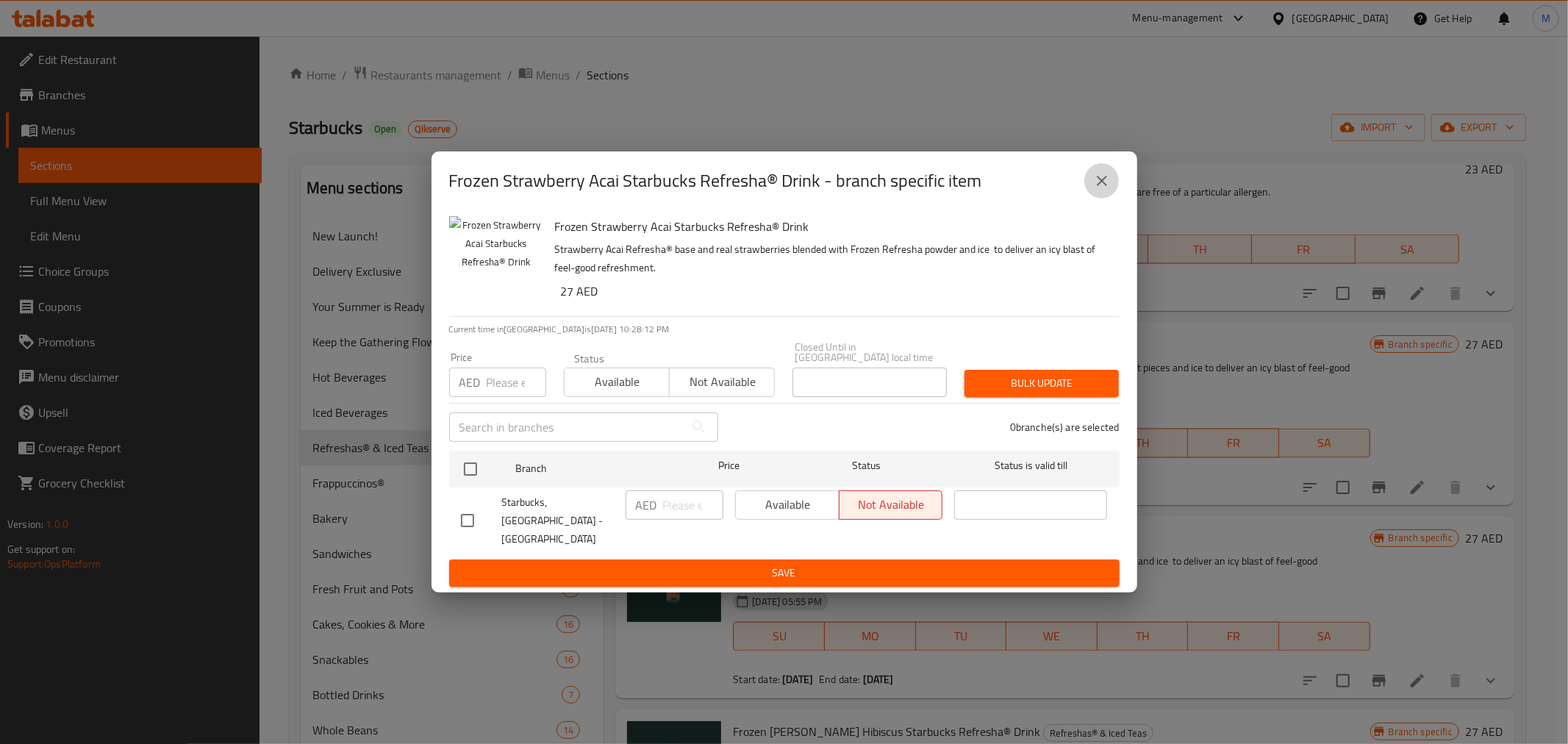
click at [1099, 186] on icon "close" at bounding box center [1102, 181] width 10 height 10
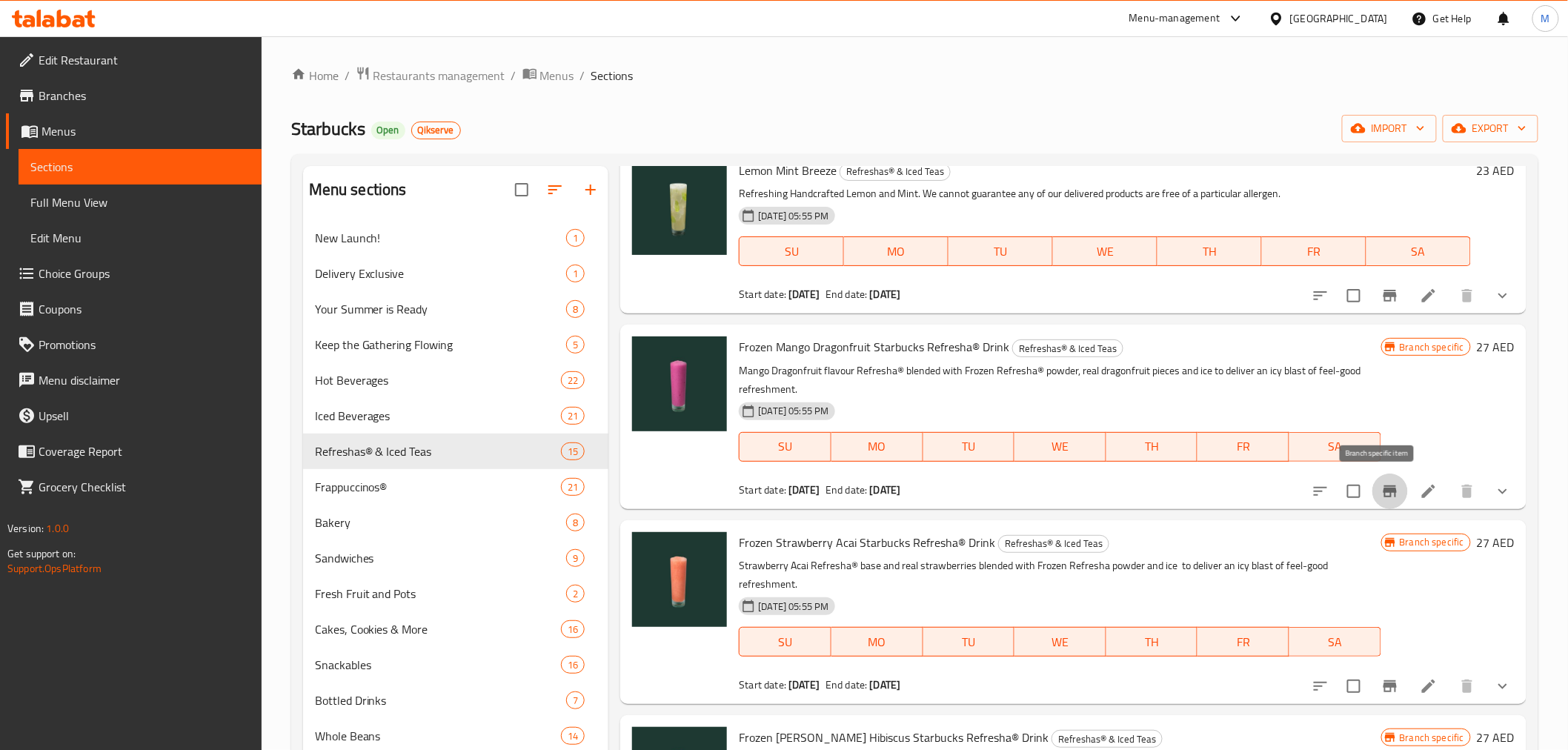
click at [1383, 490] on icon "Branch-specific-item" at bounding box center [1389, 491] width 13 height 12
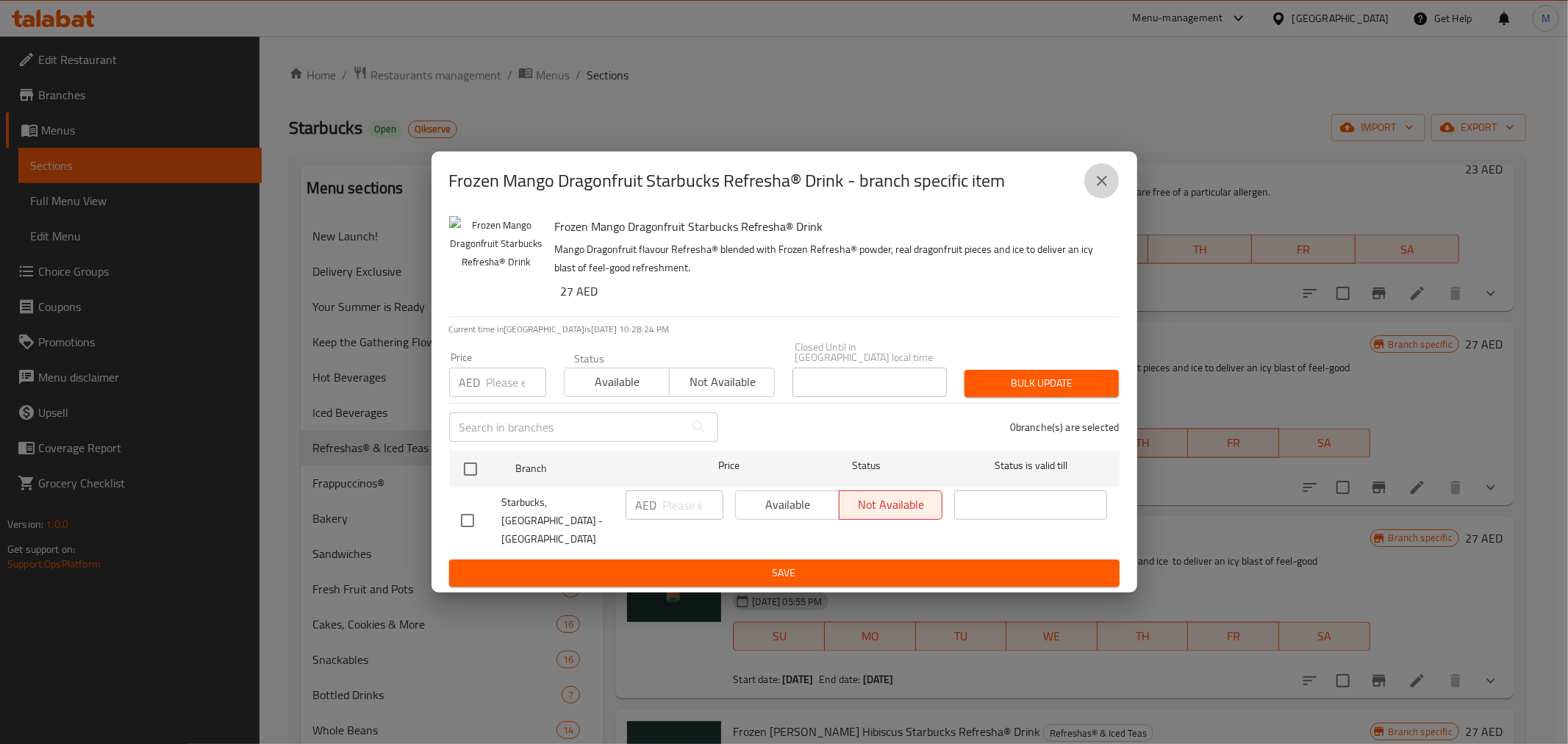
click at [1103, 181] on icon "close" at bounding box center [1102, 180] width 18 height 18
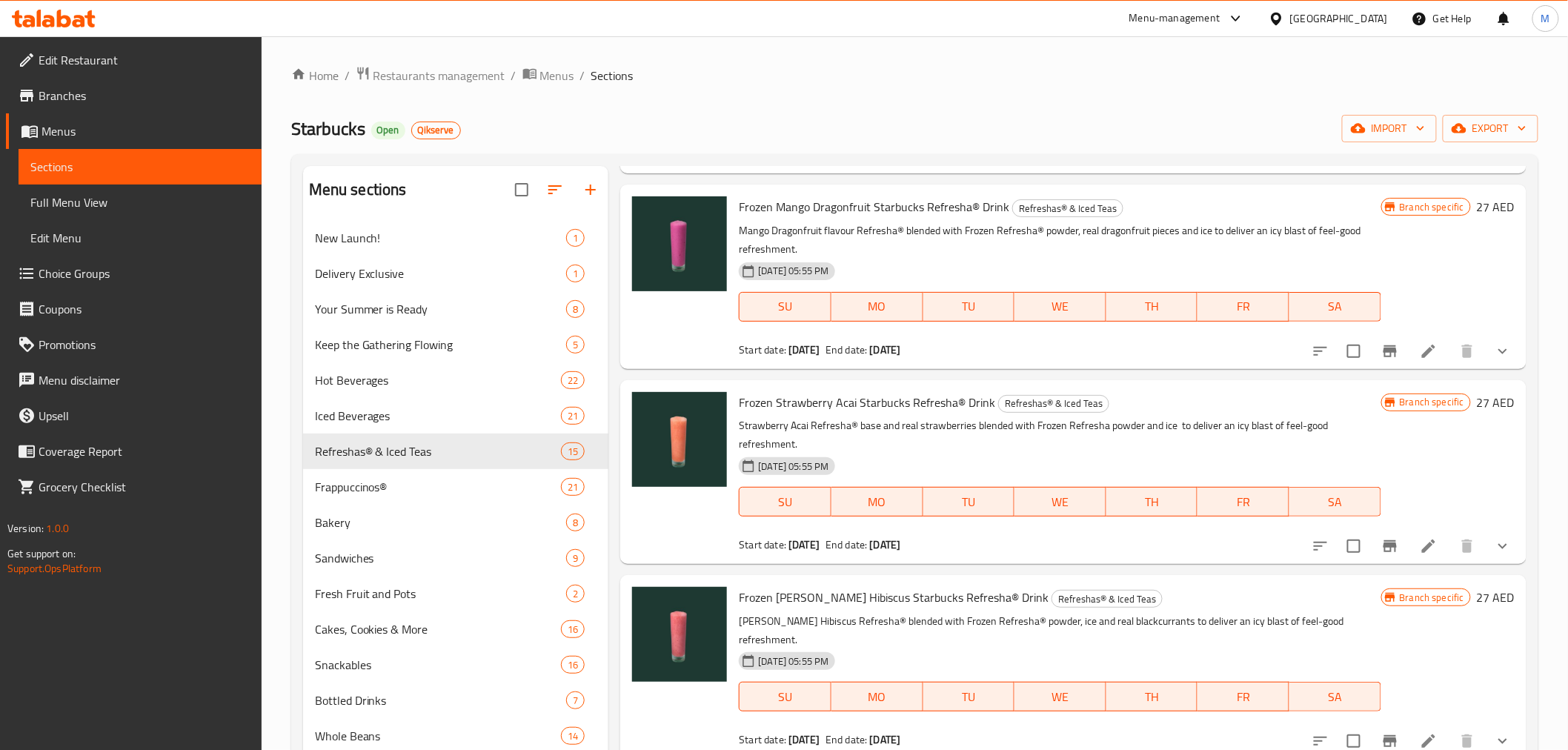
scroll to position [82, 0]
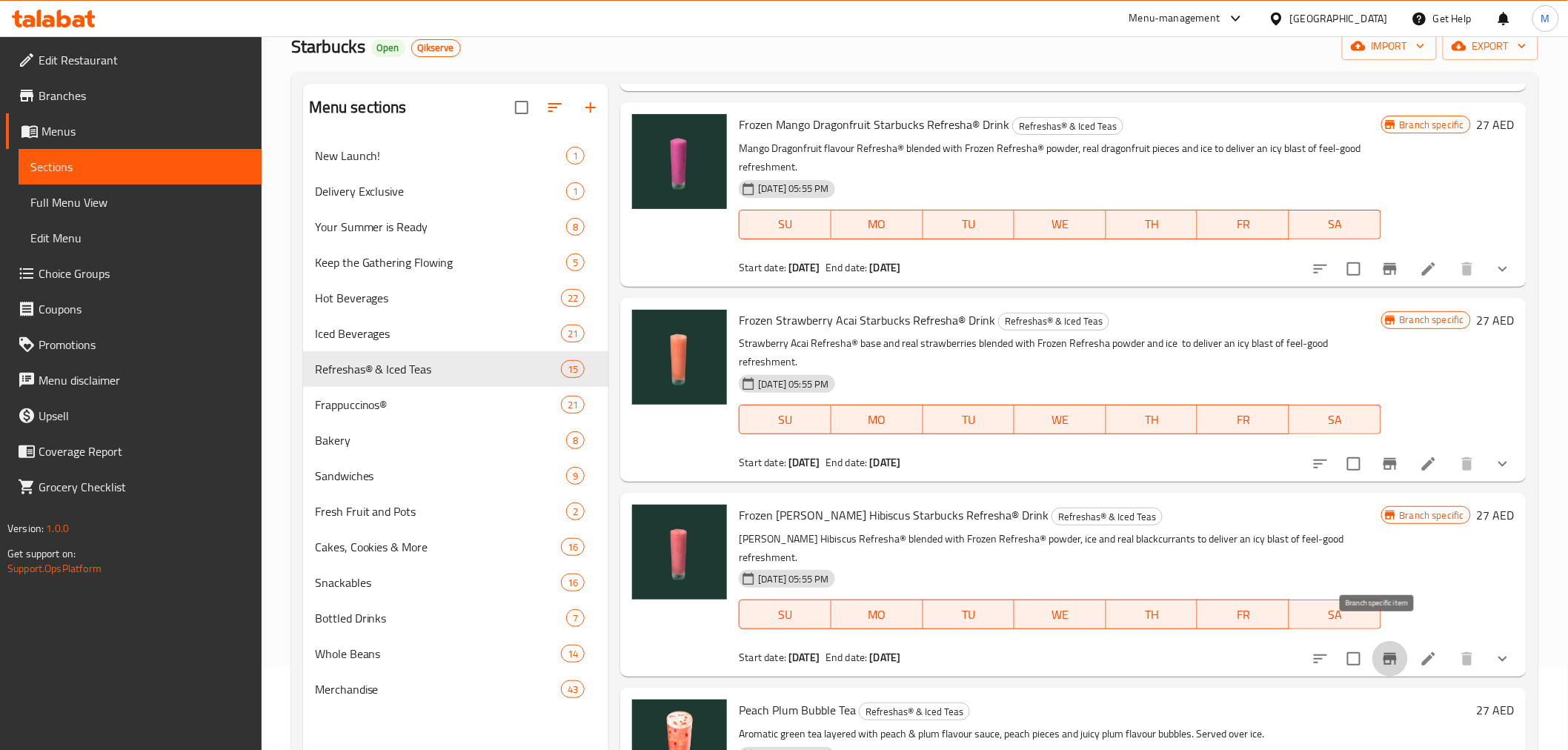
click at [1381, 650] on icon "Branch-specific-item" at bounding box center [1390, 658] width 18 height 18
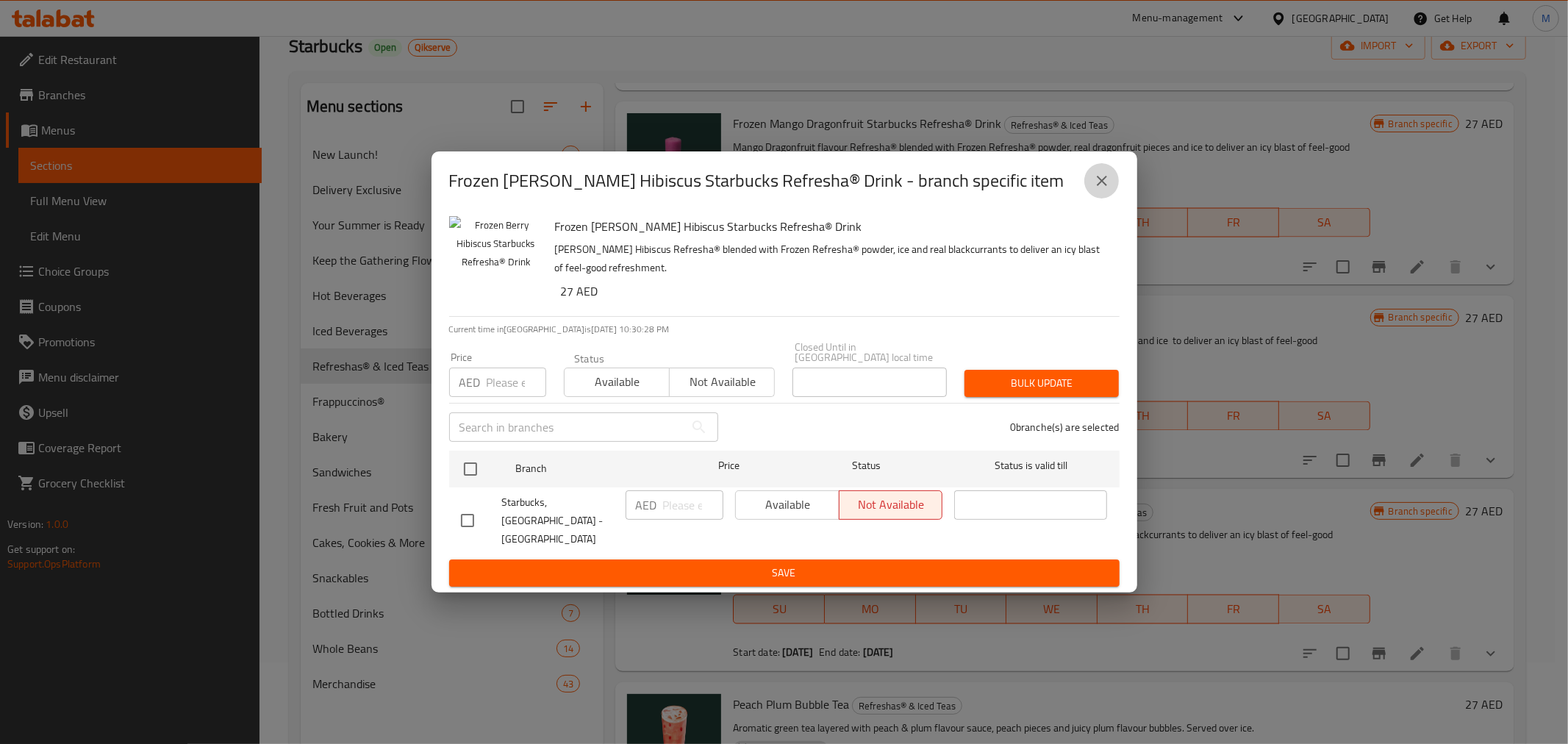
click at [1089, 187] on button "close" at bounding box center [1101, 180] width 35 height 35
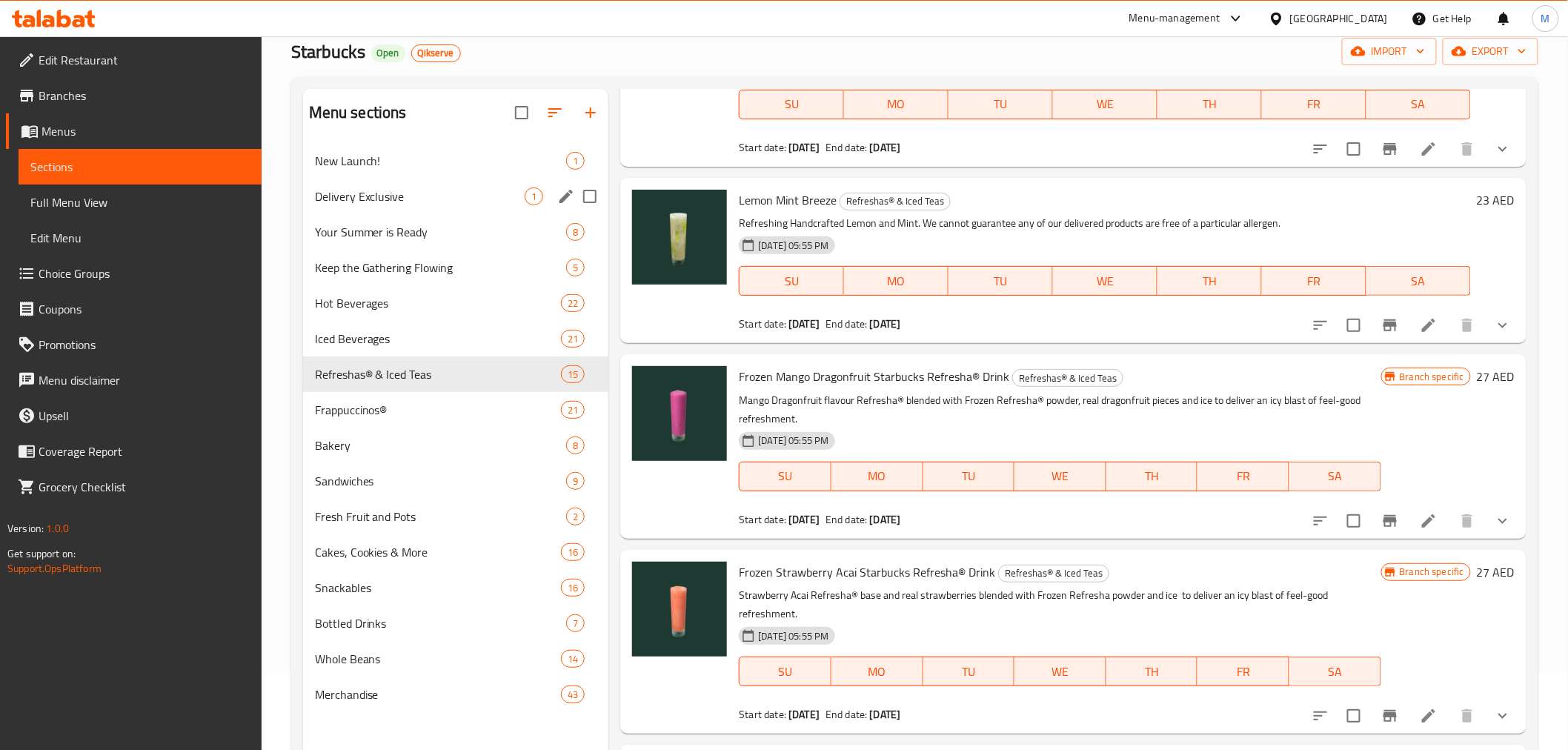
scroll to position [0, 0]
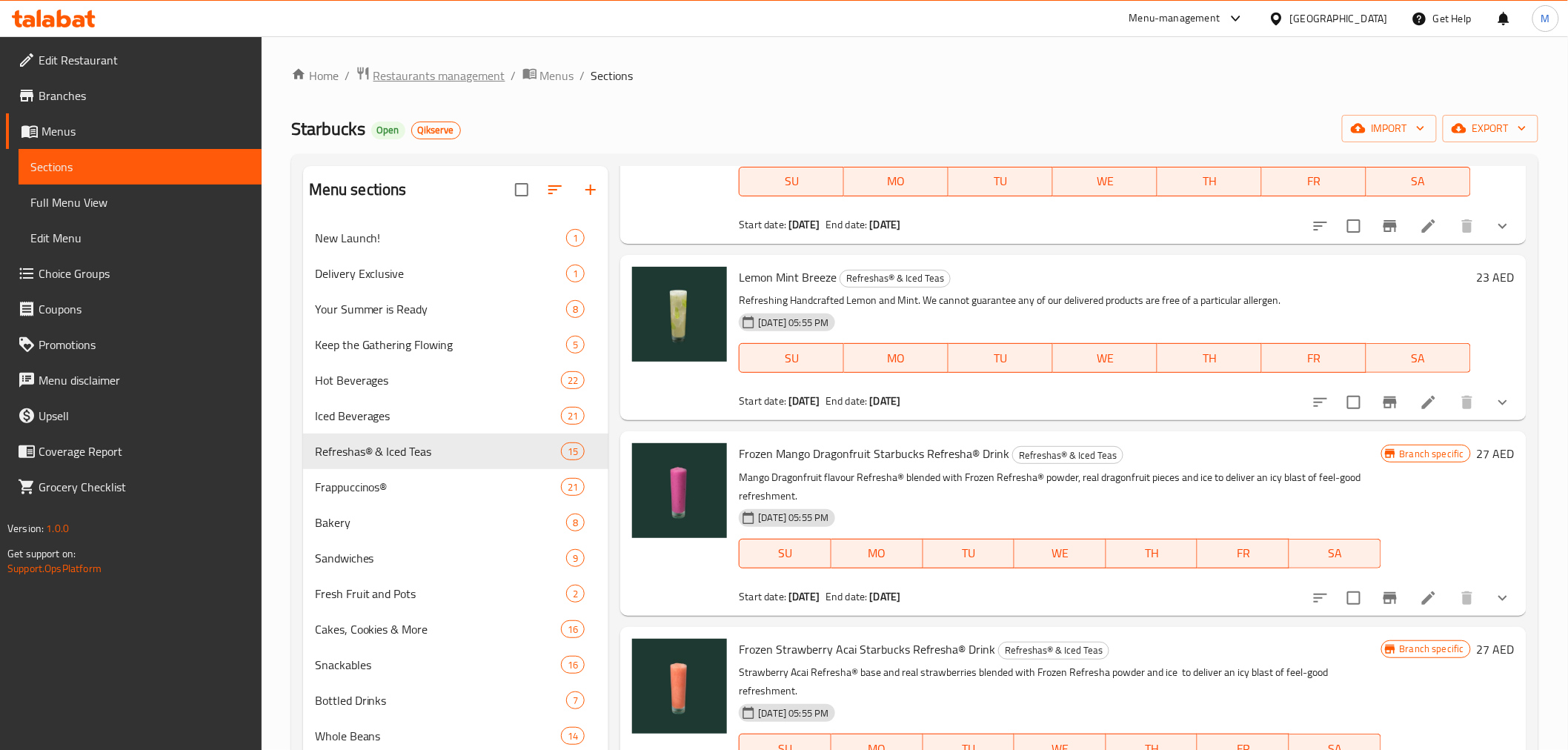
click at [478, 83] on span "Restaurants management" at bounding box center [439, 75] width 131 height 18
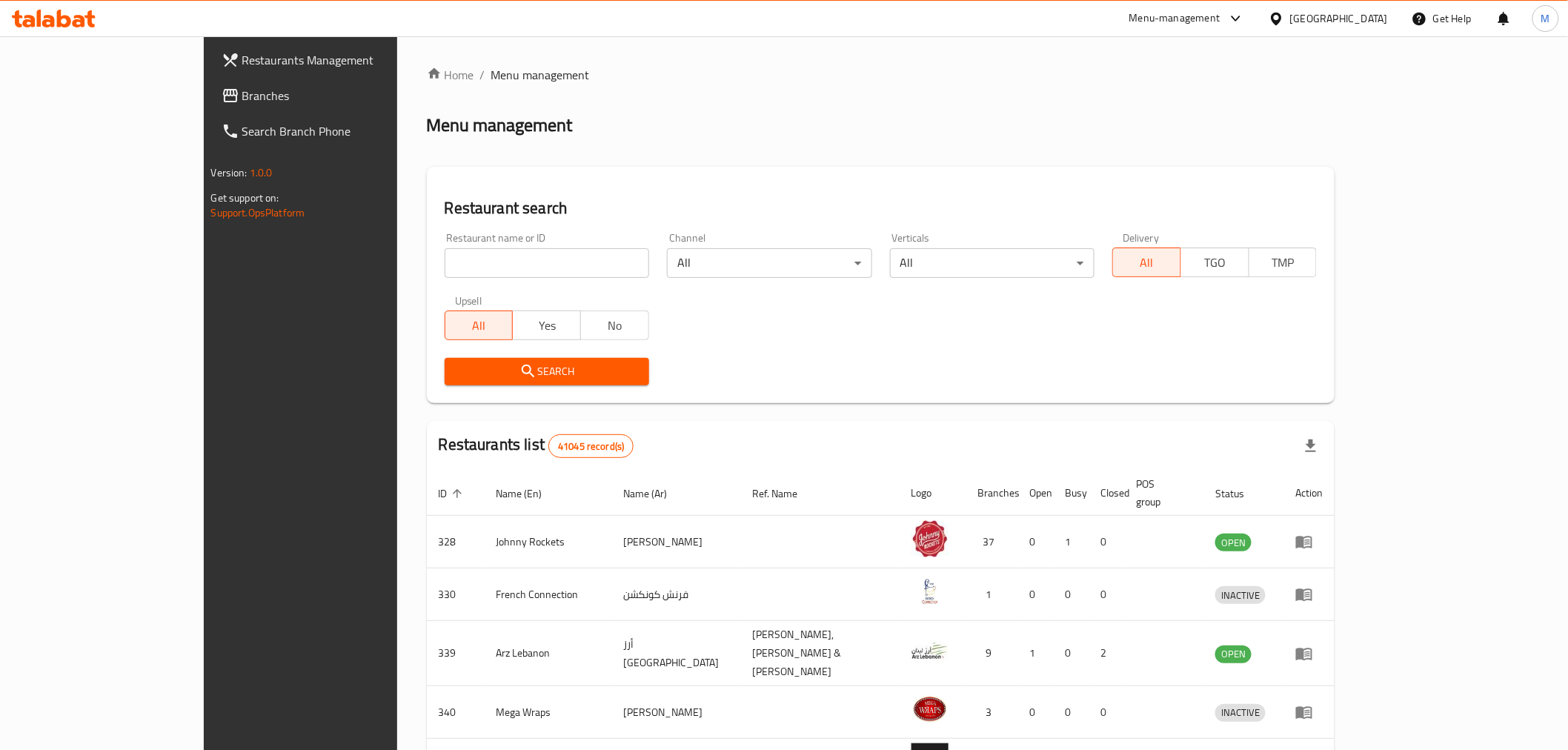
paste input "637950"
click at [445, 274] on input "search" at bounding box center [547, 263] width 204 height 29
type input "637950"
drag, startPoint x: 803, startPoint y: 401, endPoint x: 749, endPoint y: 411, distance: 54.9
click at [764, 410] on div "Home / Menu management Menu management Restaurant search Restaurant name or ID …" at bounding box center [880, 585] width 908 height 1039
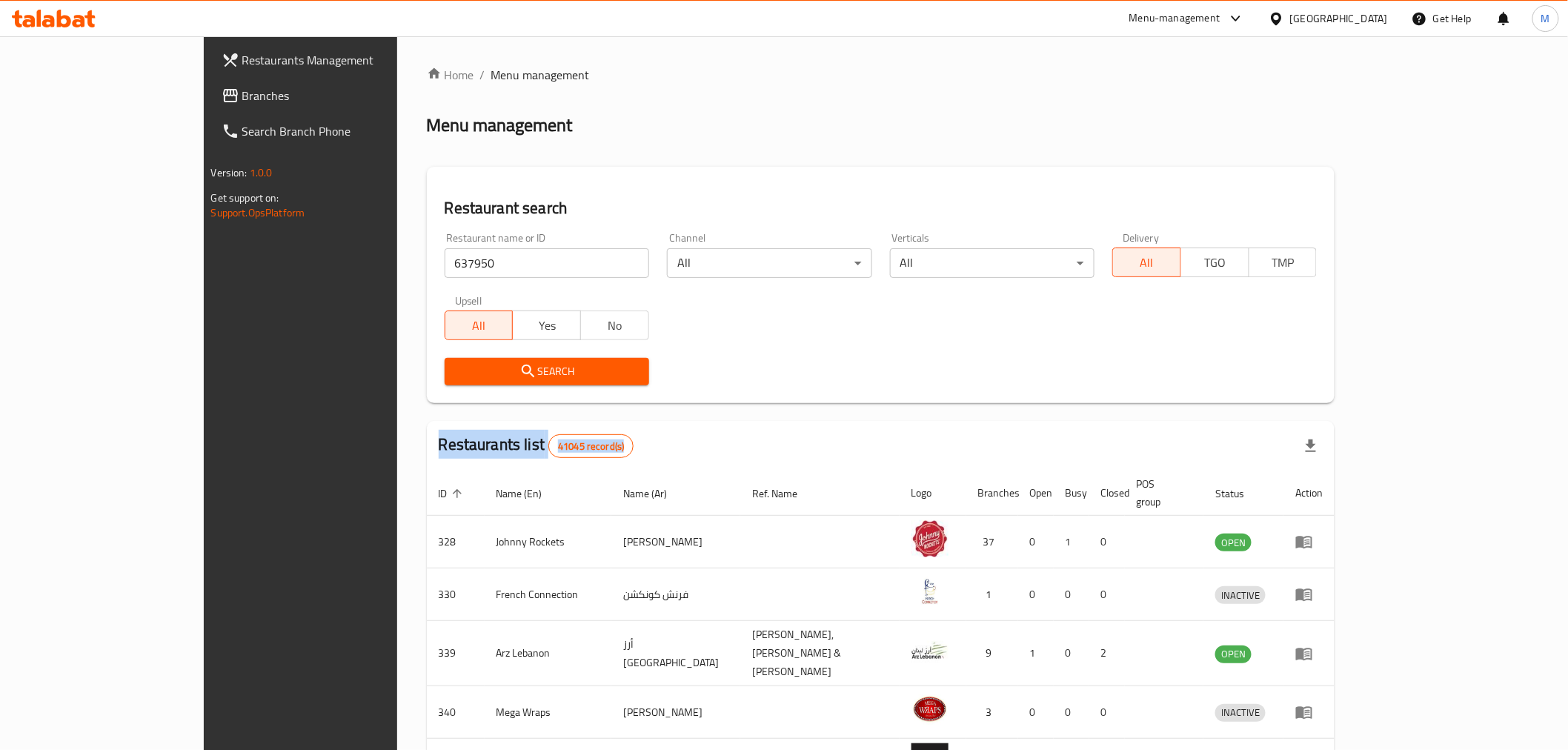
click at [586, 382] on button "Search" at bounding box center [547, 372] width 204 height 28
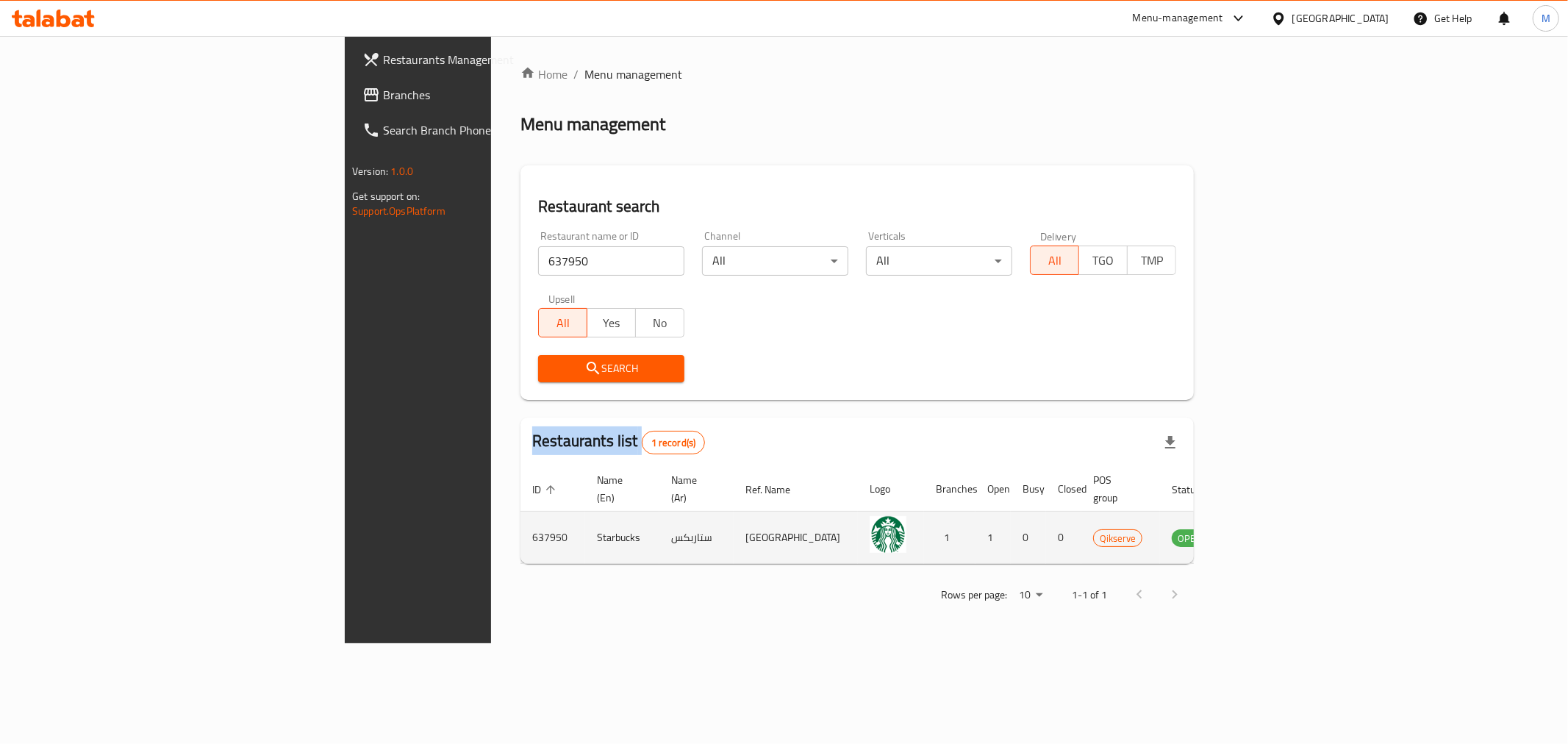
click at [1267, 529] on icon "enhanced table" at bounding box center [1257, 537] width 18 height 18
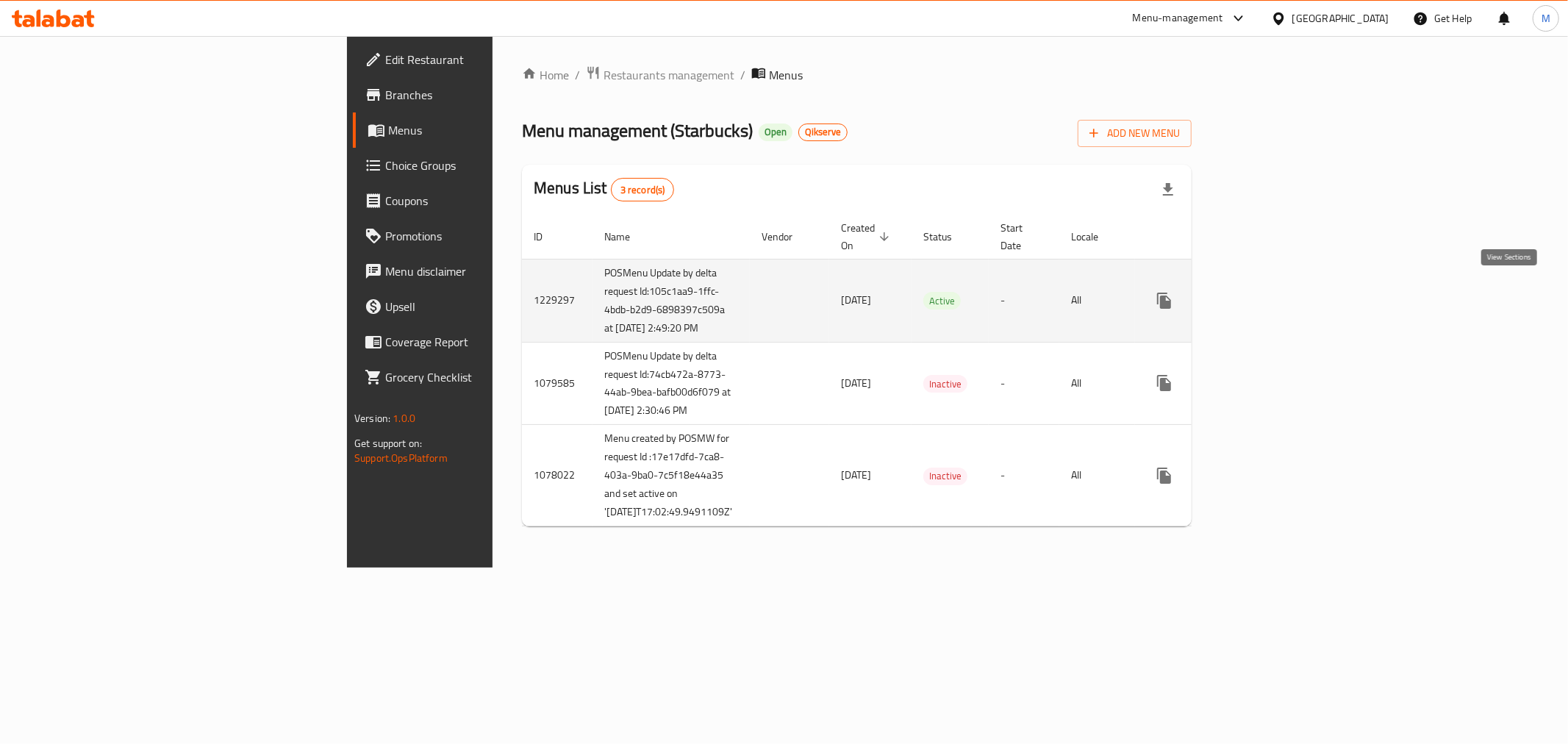
click at [1277, 294] on icon "enhanced table" at bounding box center [1269, 300] width 13 height 13
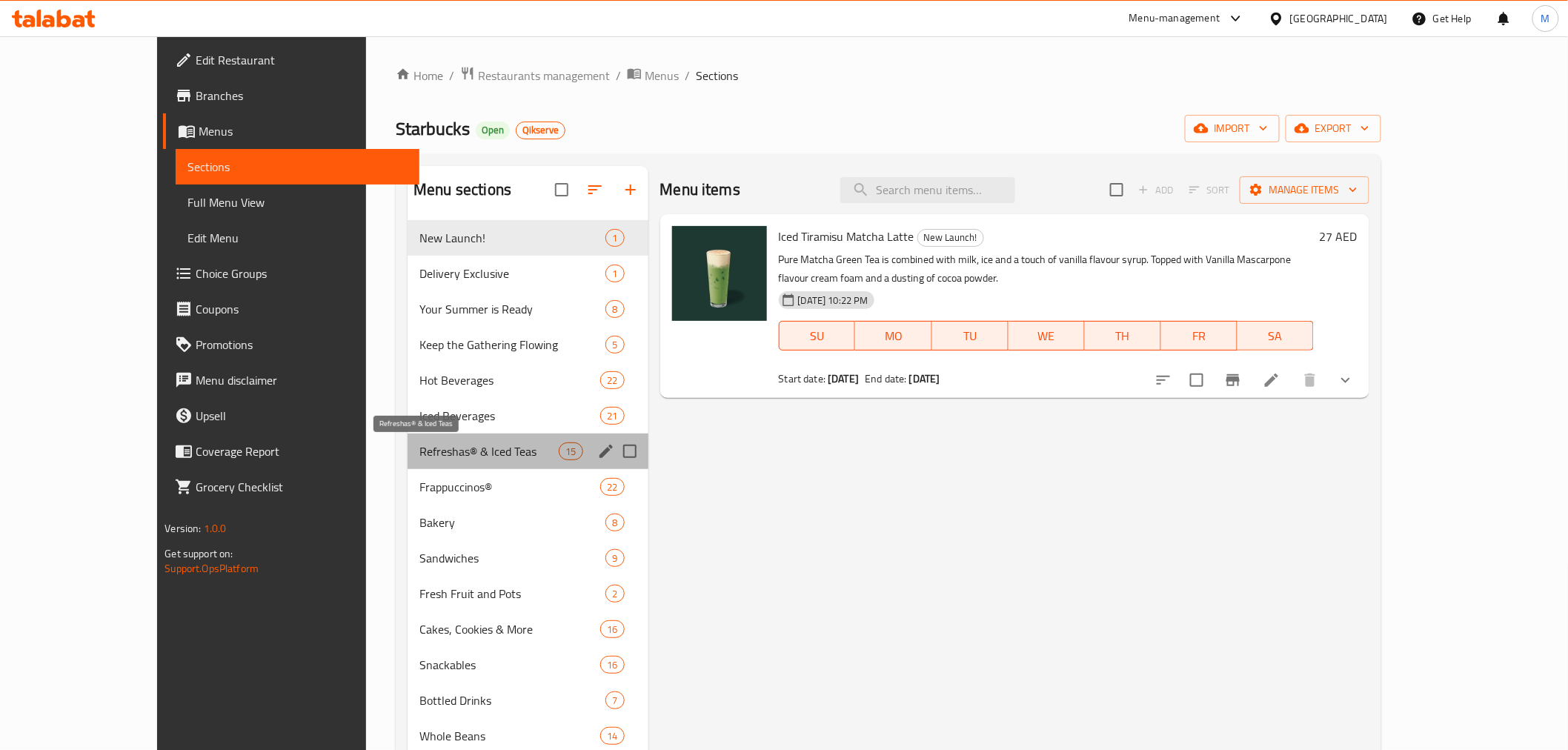
click at [419, 447] on span "Refreshas® & Iced Teas" at bounding box center [489, 451] width 139 height 18
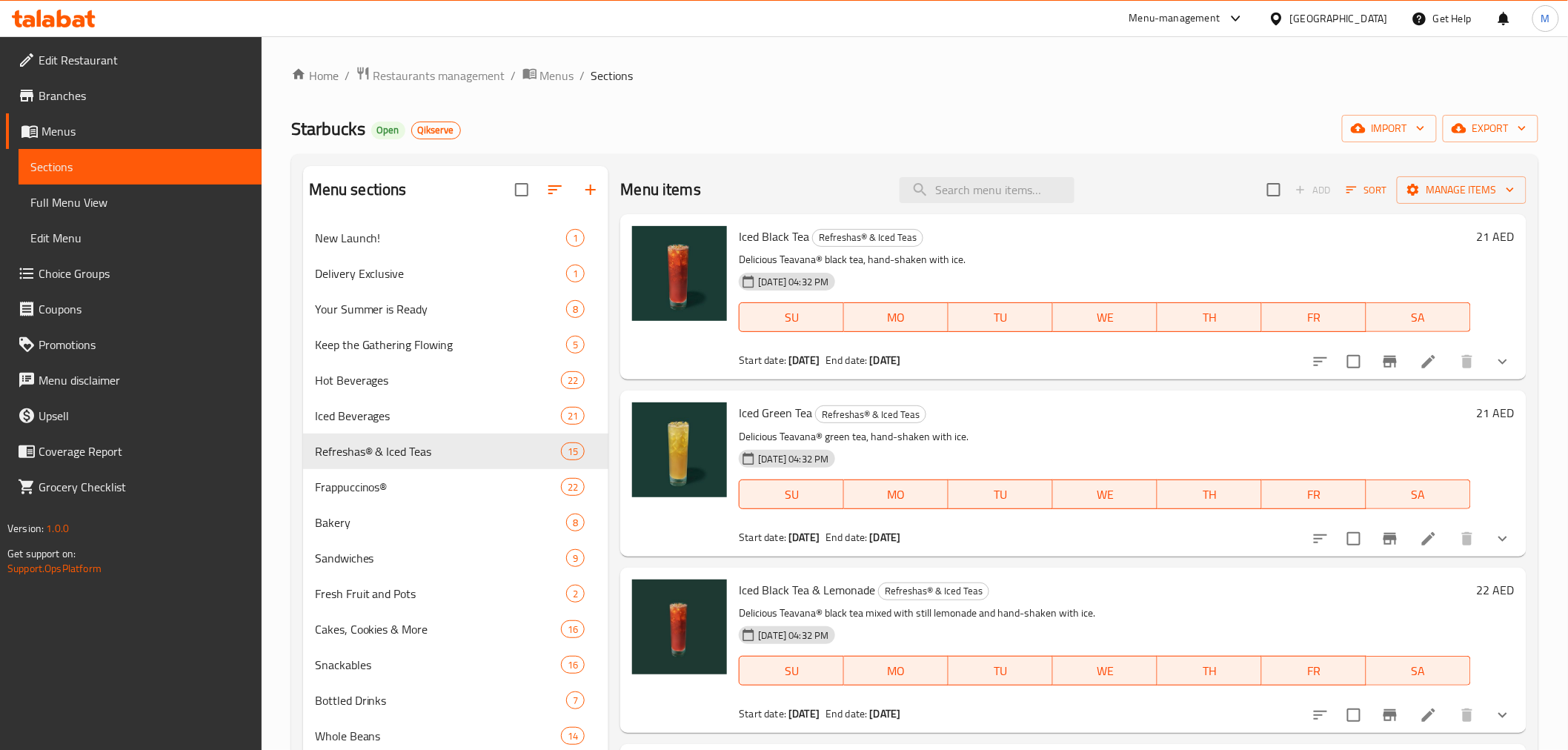
scroll to position [1945, 0]
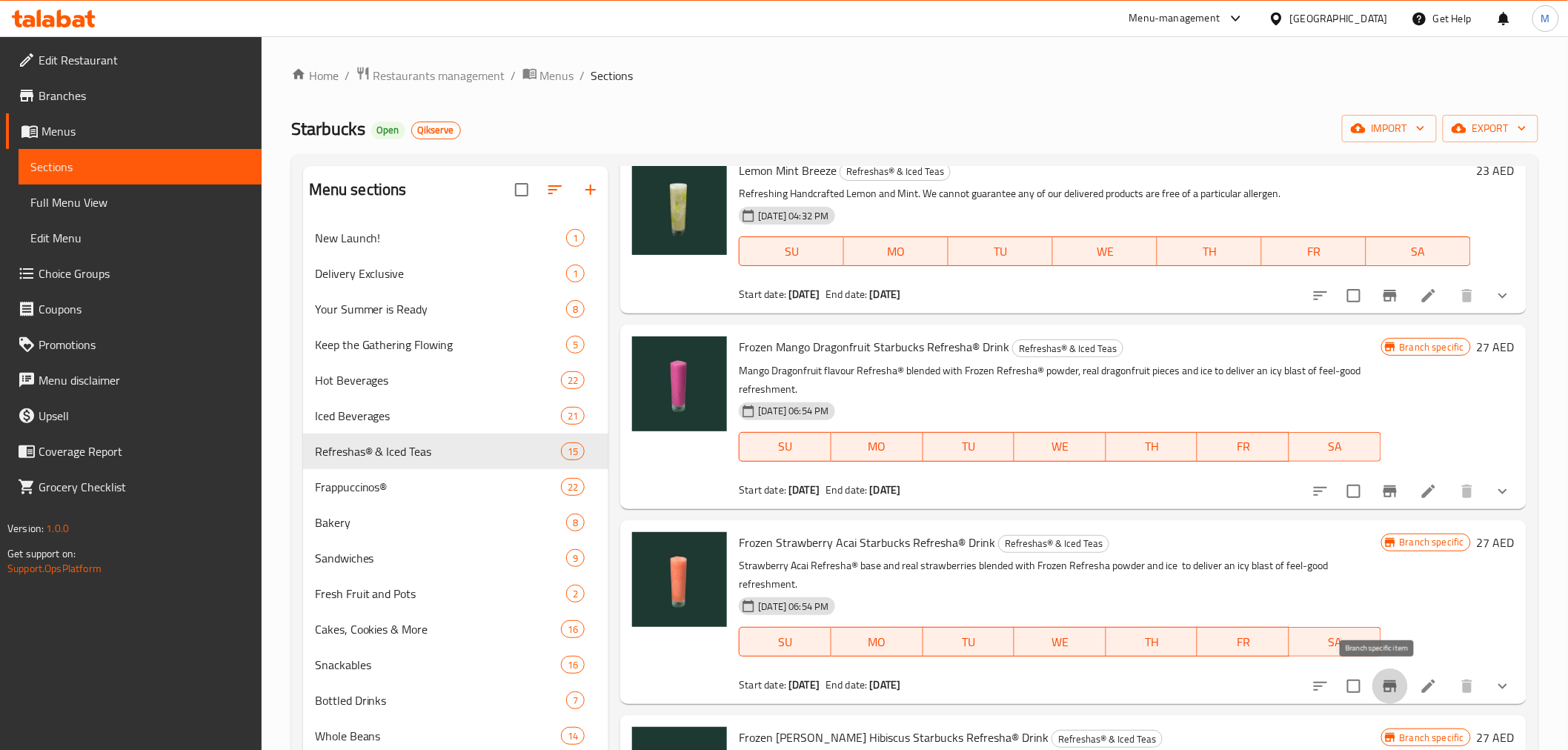
click at [1383, 683] on icon "Branch-specific-item" at bounding box center [1389, 686] width 13 height 12
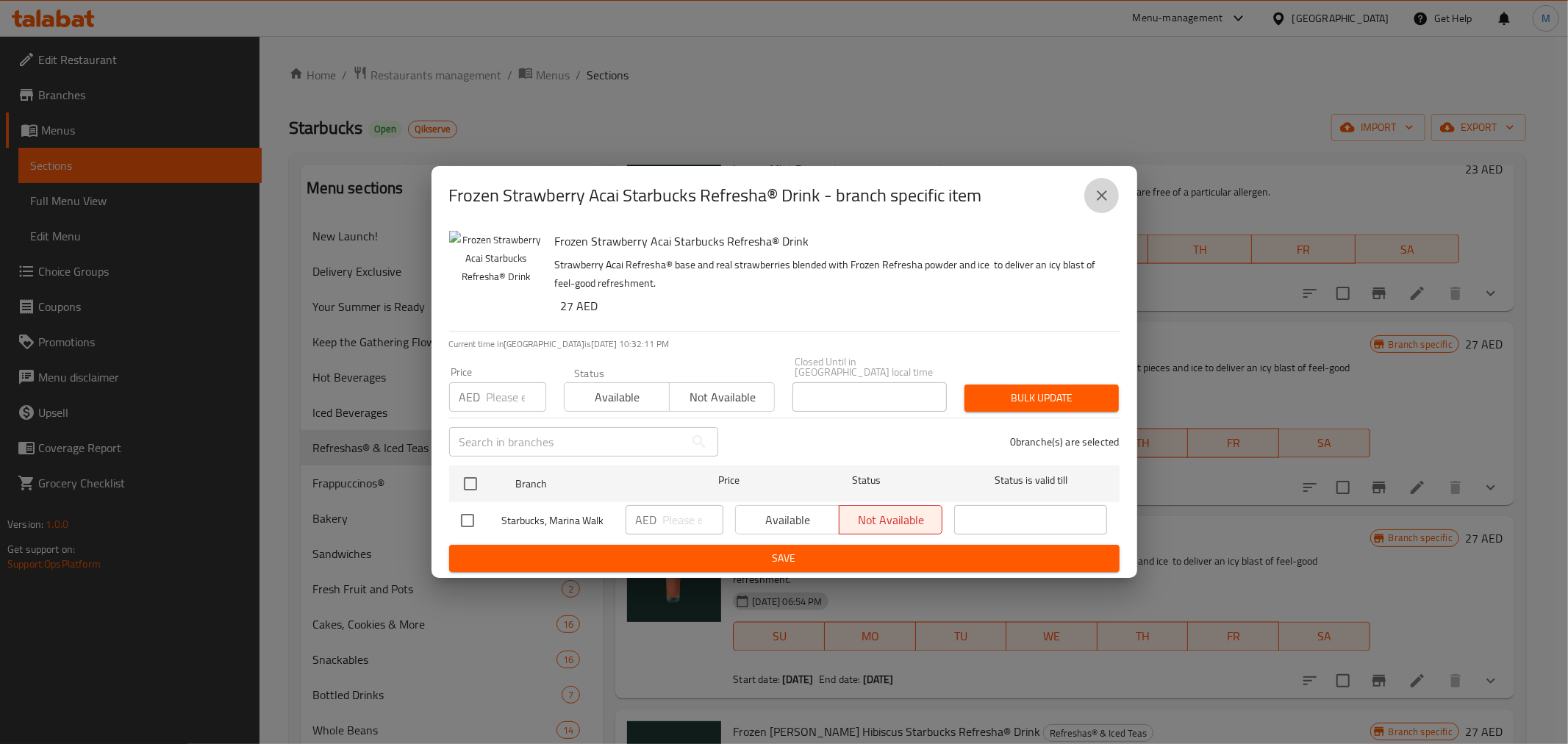
click at [1105, 190] on icon "close" at bounding box center [1102, 196] width 18 height 18
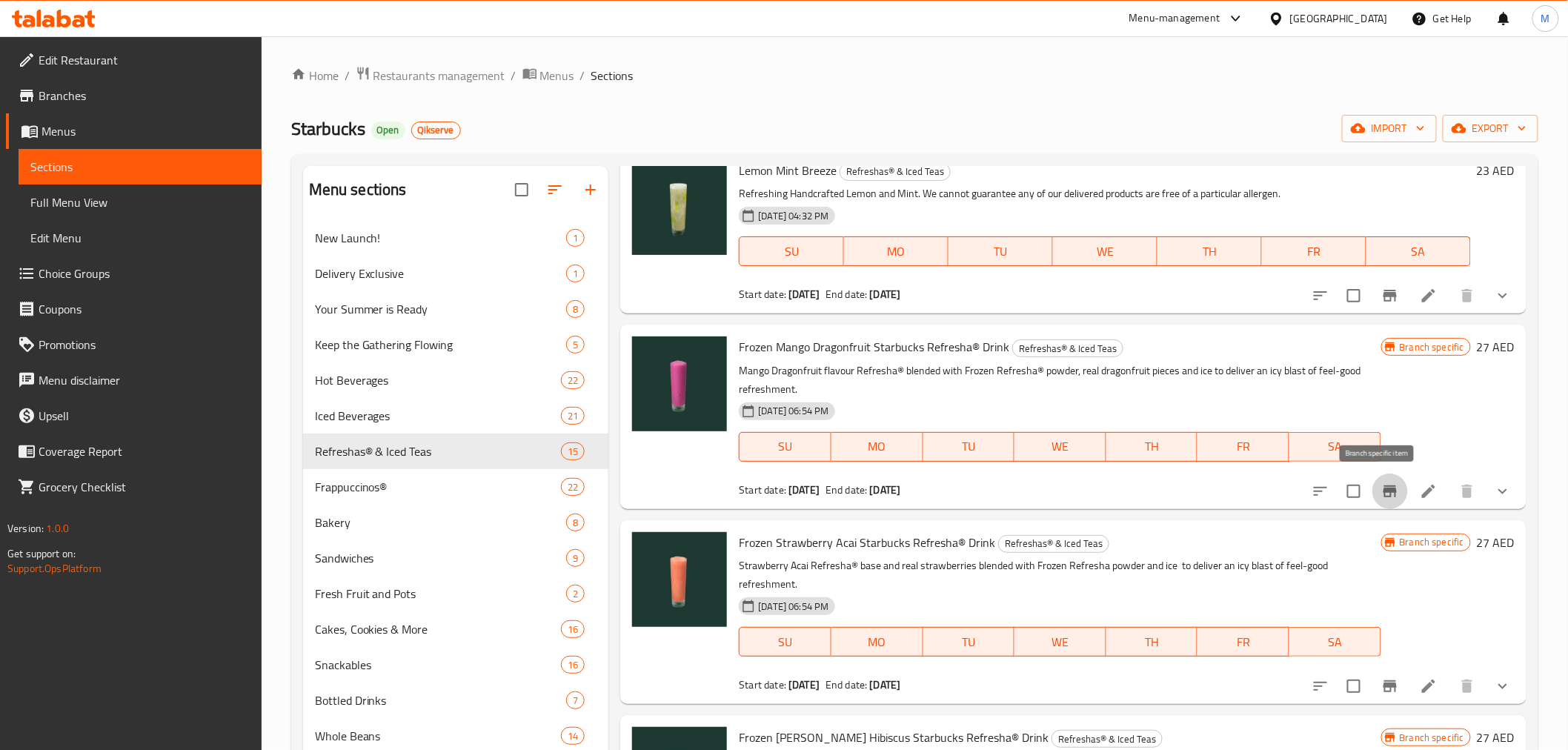
click at [1383, 494] on icon "Branch-specific-item" at bounding box center [1389, 491] width 13 height 12
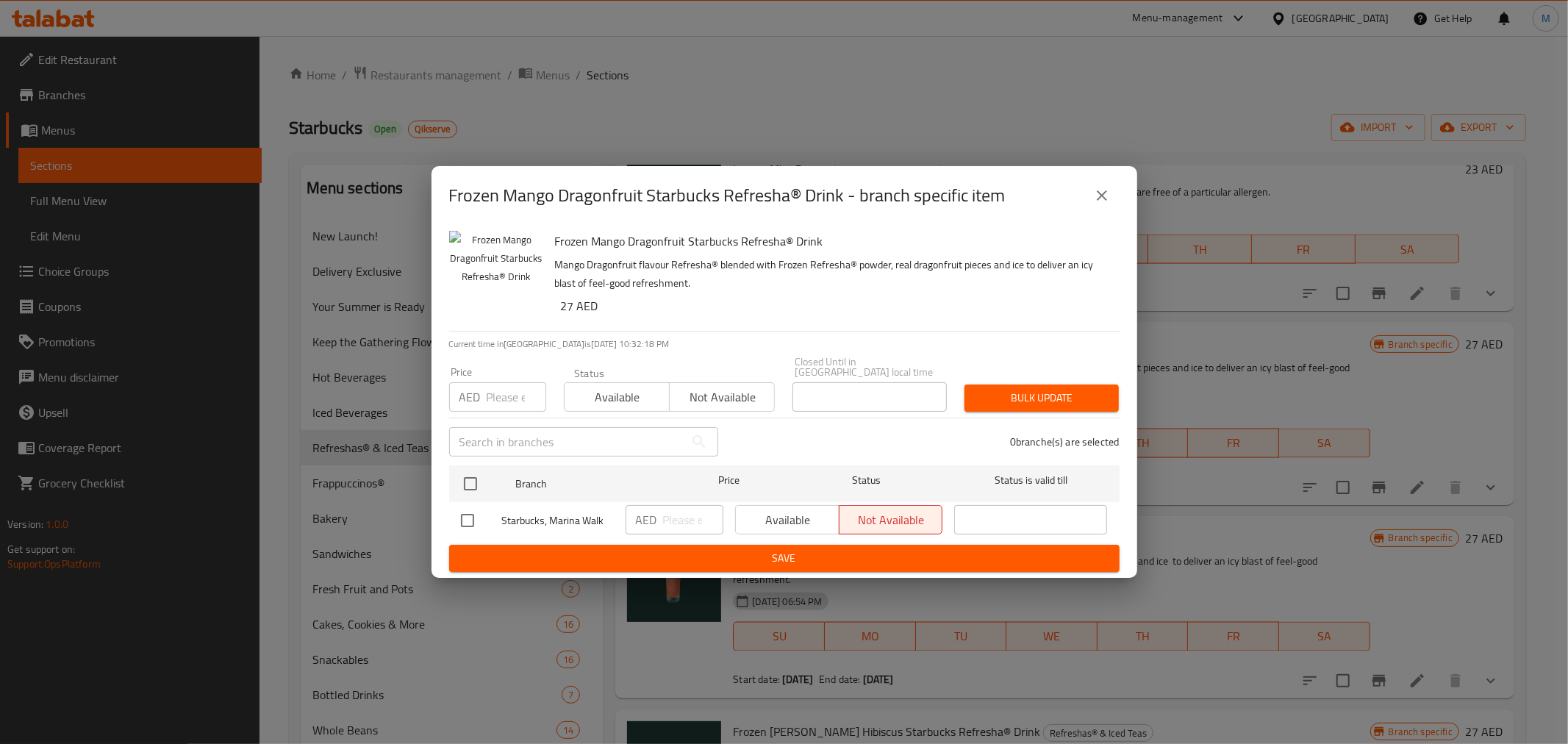
click at [1107, 194] on icon "close" at bounding box center [1102, 196] width 18 height 18
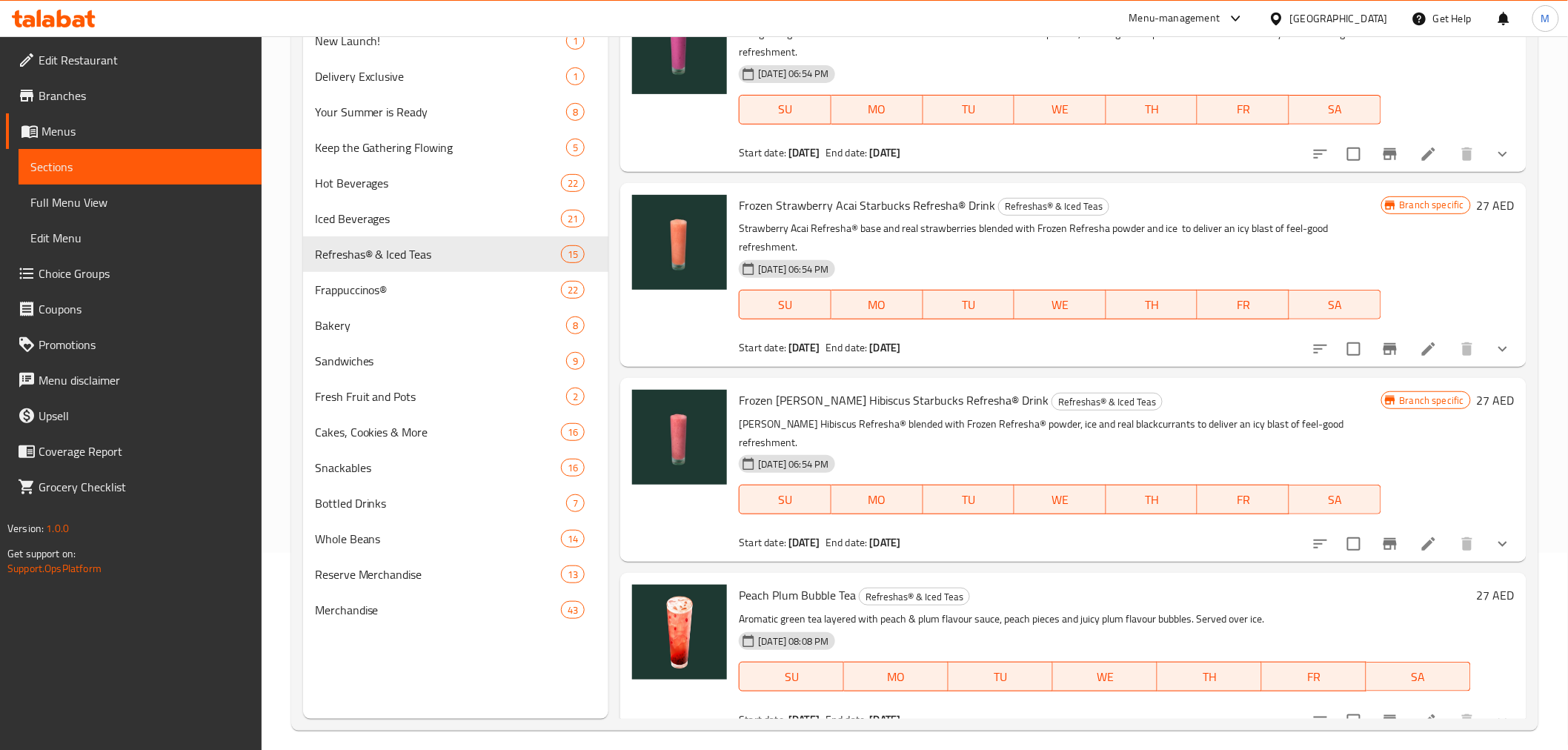
scroll to position [208, 0]
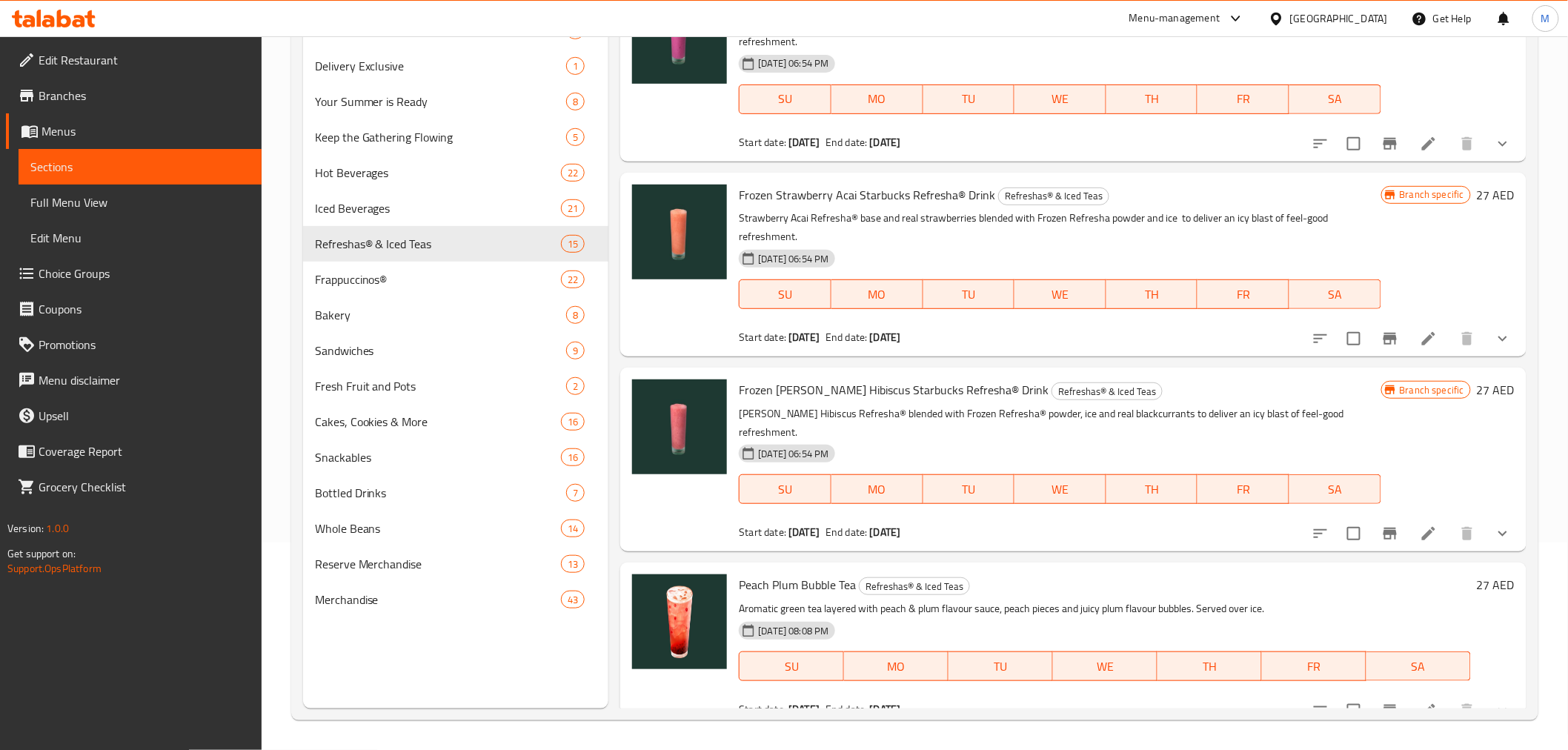
click at [1381, 524] on icon "Branch-specific-item" at bounding box center [1390, 533] width 18 height 18
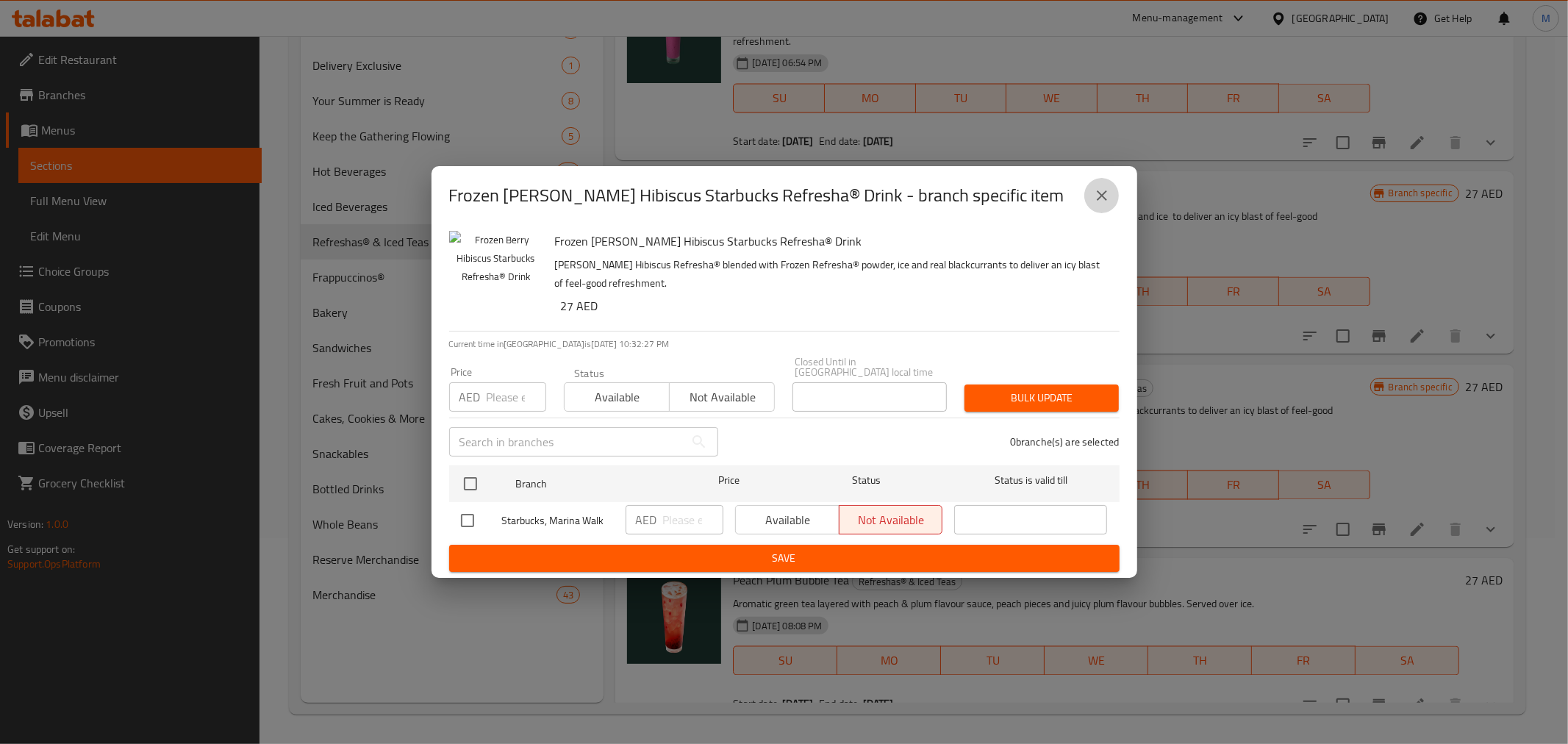
drag, startPoint x: 1105, startPoint y: 194, endPoint x: 975, endPoint y: 203, distance: 130.3
click at [1105, 192] on icon "close" at bounding box center [1102, 196] width 18 height 18
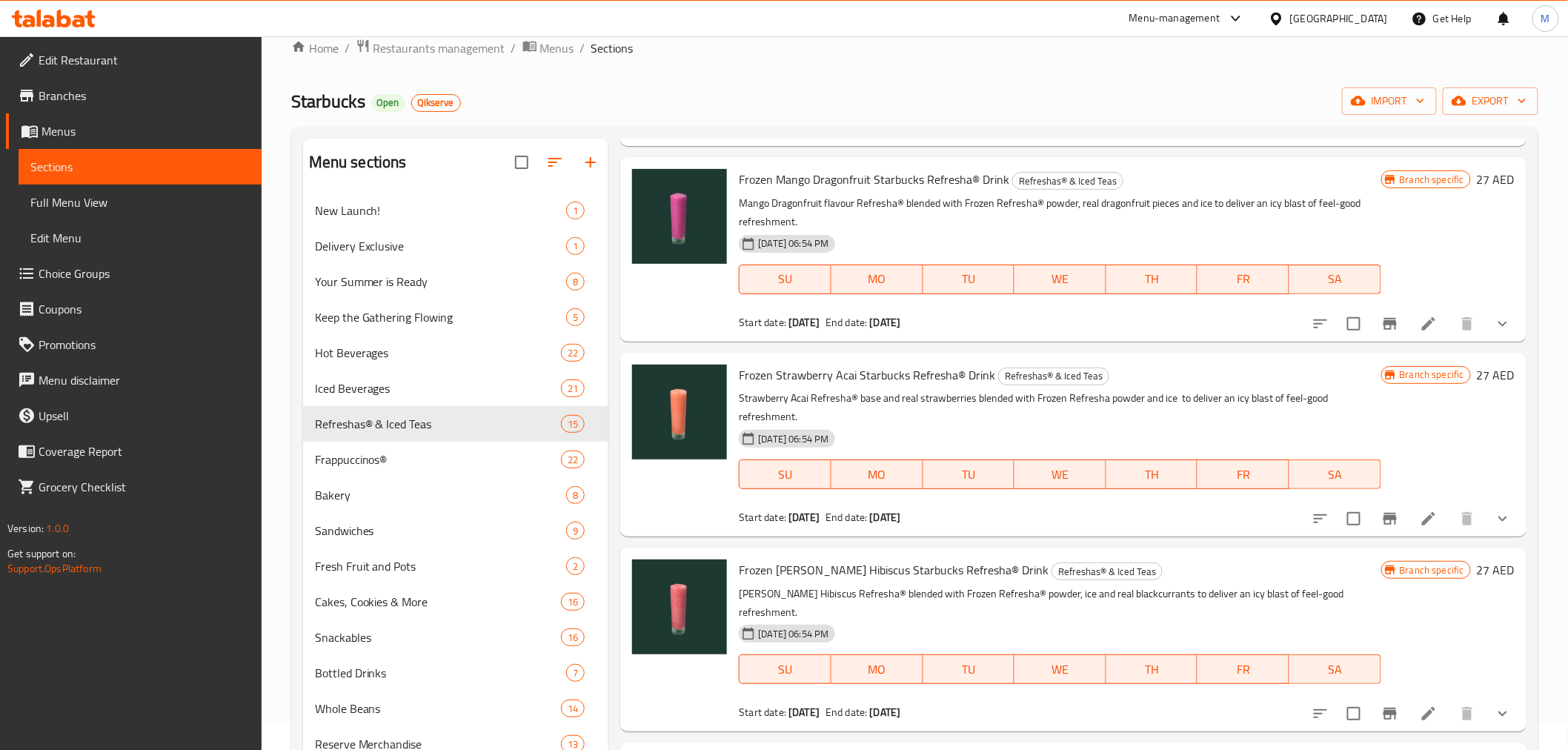
scroll to position [0, 0]
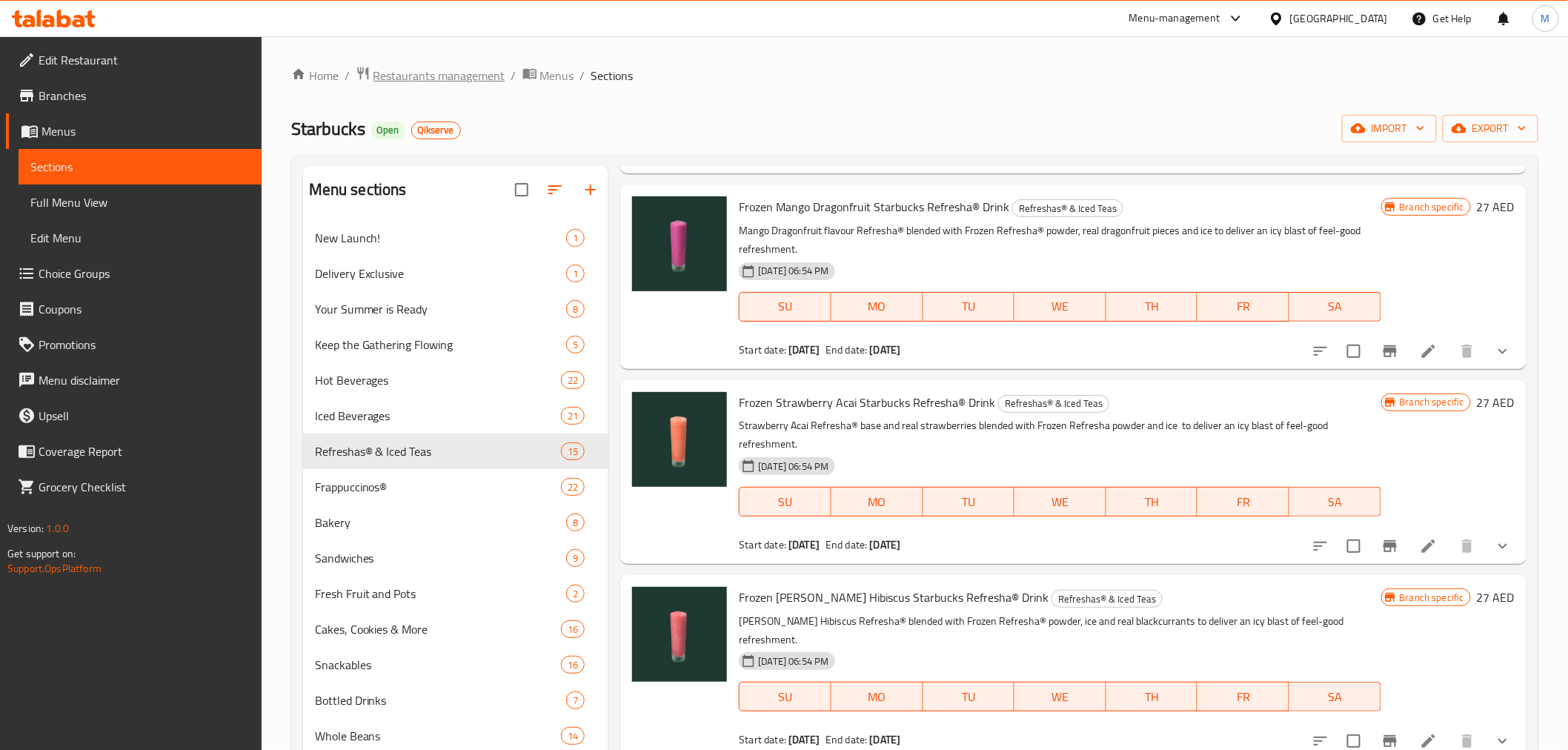
click at [447, 83] on span "Restaurants management" at bounding box center [439, 75] width 131 height 18
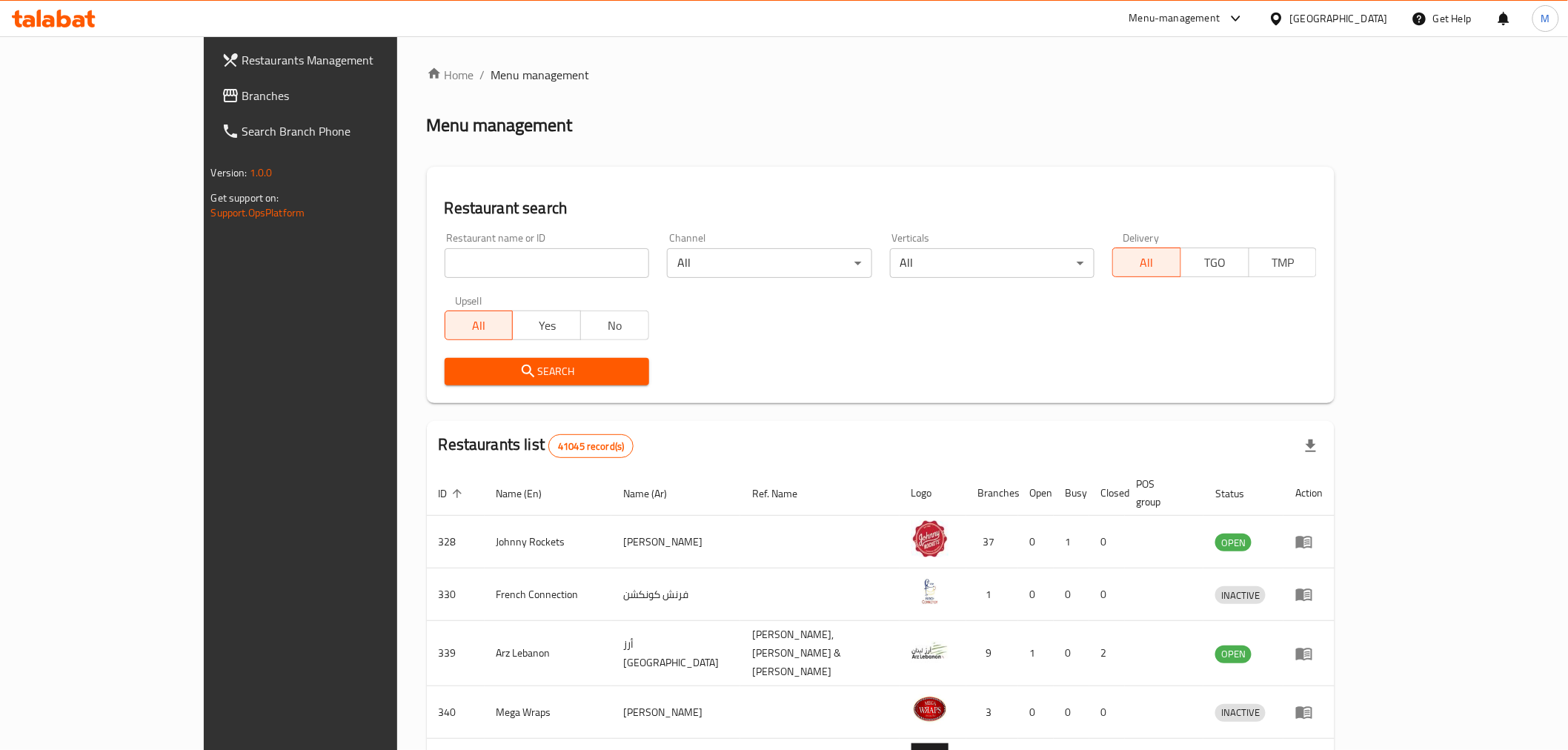
click at [464, 264] on input "search" at bounding box center [547, 263] width 204 height 29
paste input "637990"
type input "637990"
drag, startPoint x: 766, startPoint y: 335, endPoint x: 652, endPoint y: 356, distance: 115.9
click at [682, 349] on div "Restaurant name or ID 637990 Restaurant name or ID Channel All ​ Verticals All …" at bounding box center [881, 309] width 891 height 170
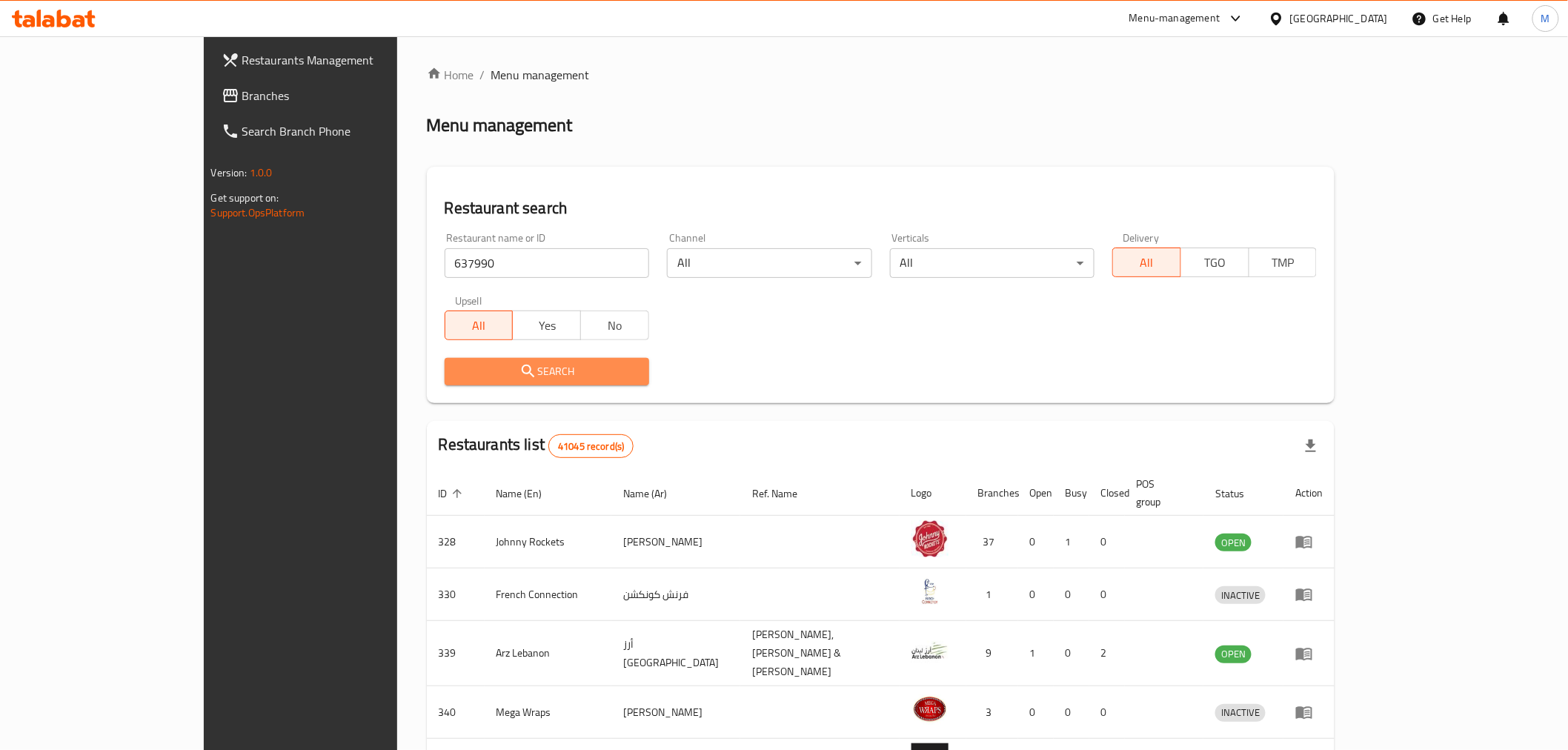
click at [550, 368] on span "Search" at bounding box center [547, 371] width 181 height 18
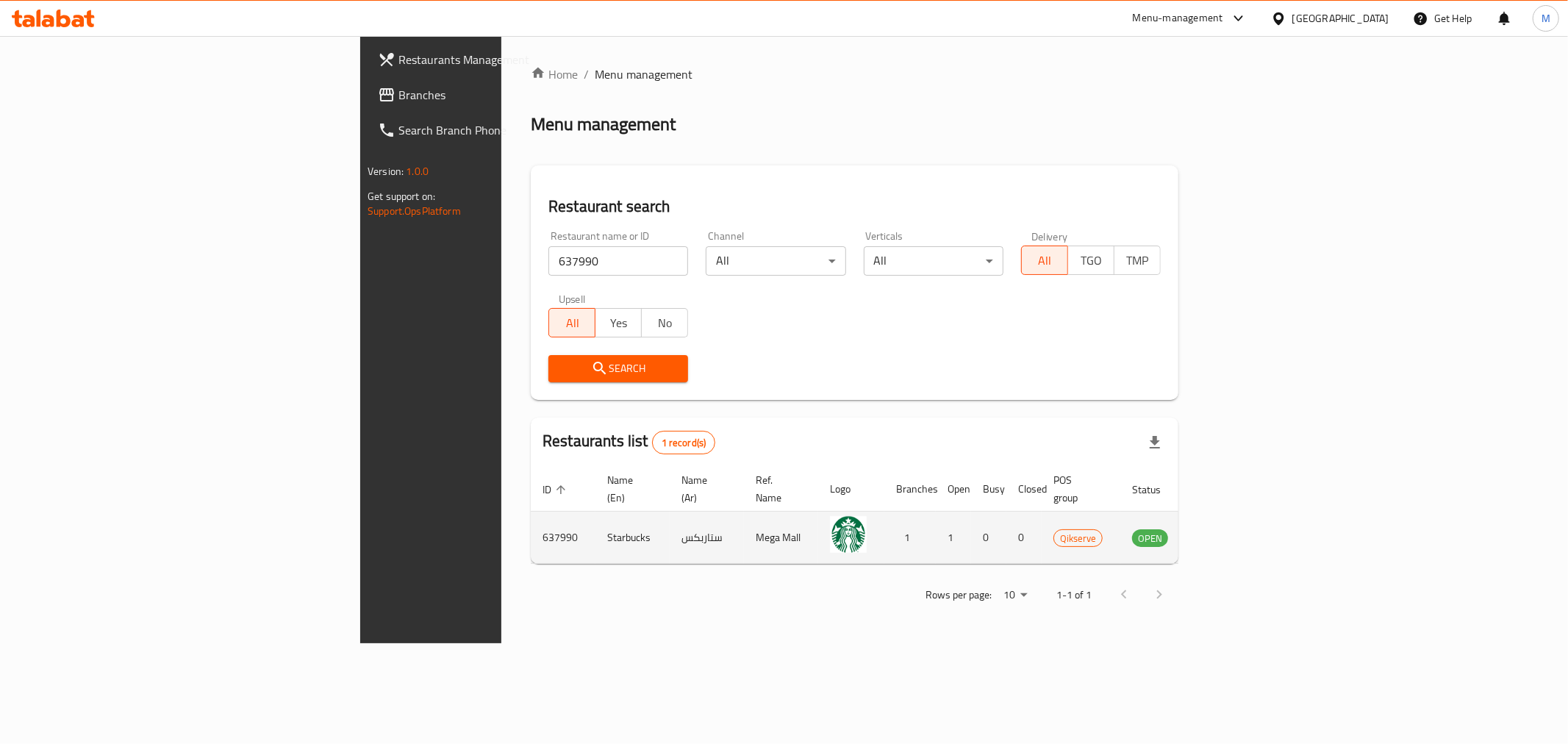
click at [1226, 532] on icon "enhanced table" at bounding box center [1218, 538] width 16 height 13
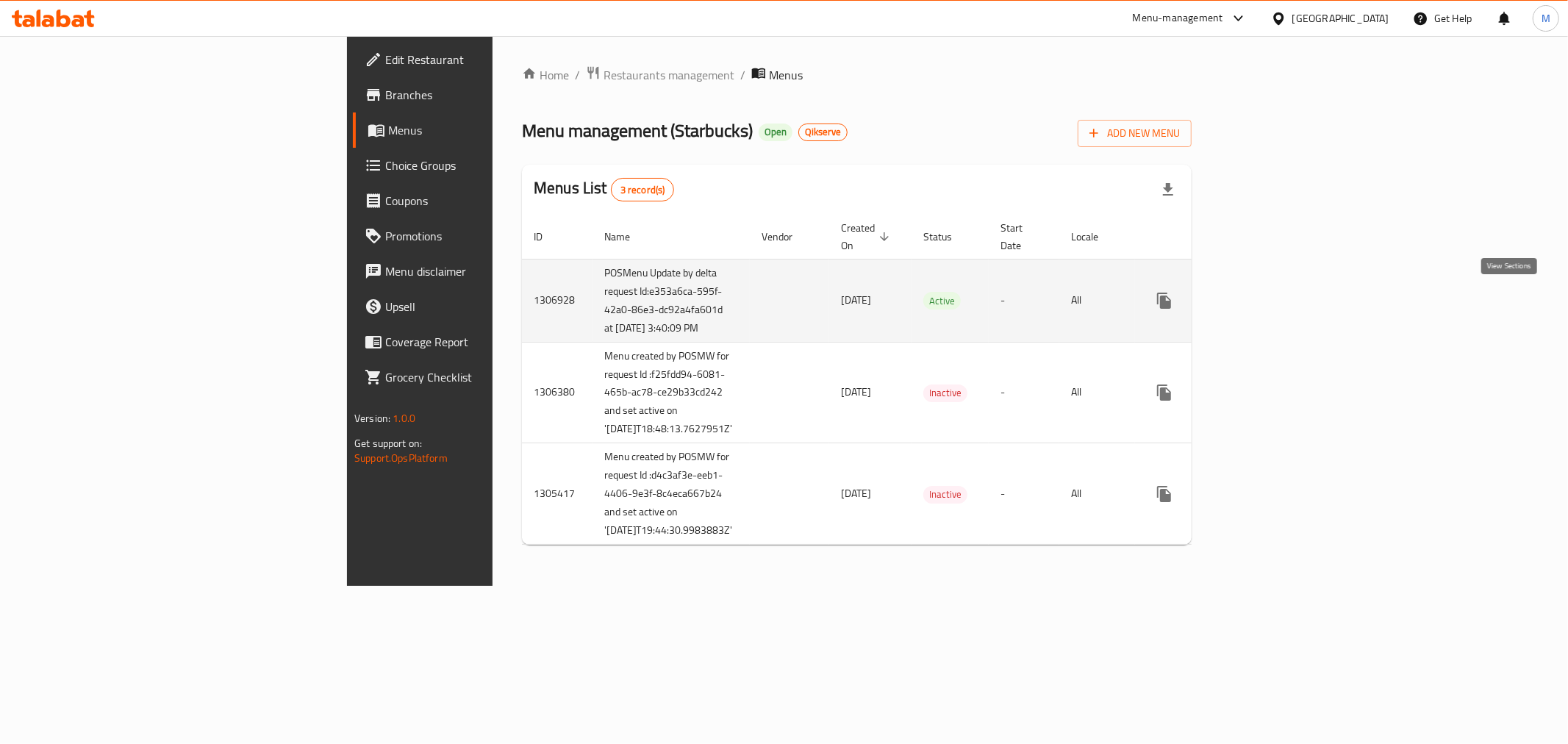
click at [1279, 299] on icon "enhanced table" at bounding box center [1270, 300] width 18 height 18
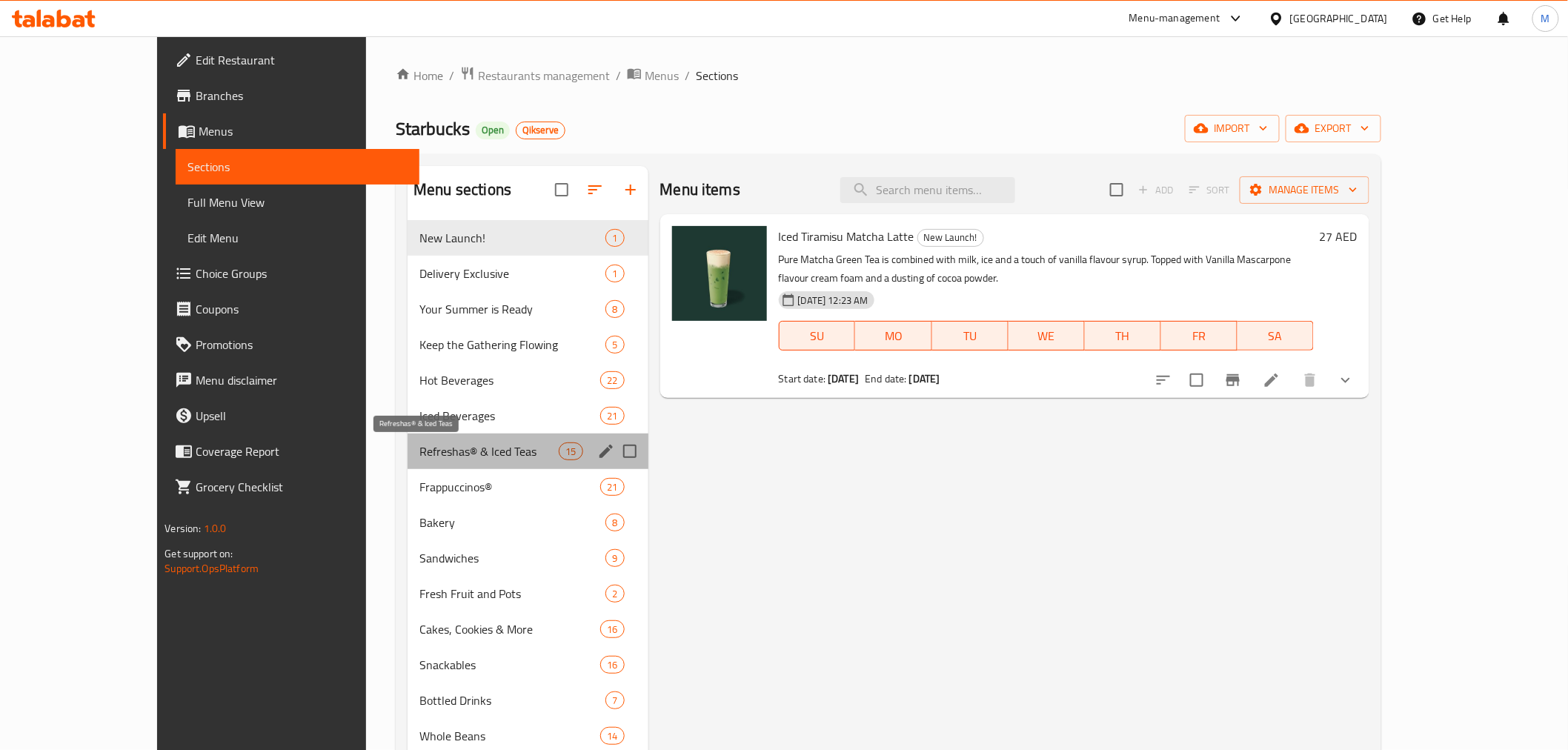
click at [419, 454] on span "Refreshas® & Iced Teas" at bounding box center [489, 451] width 139 height 18
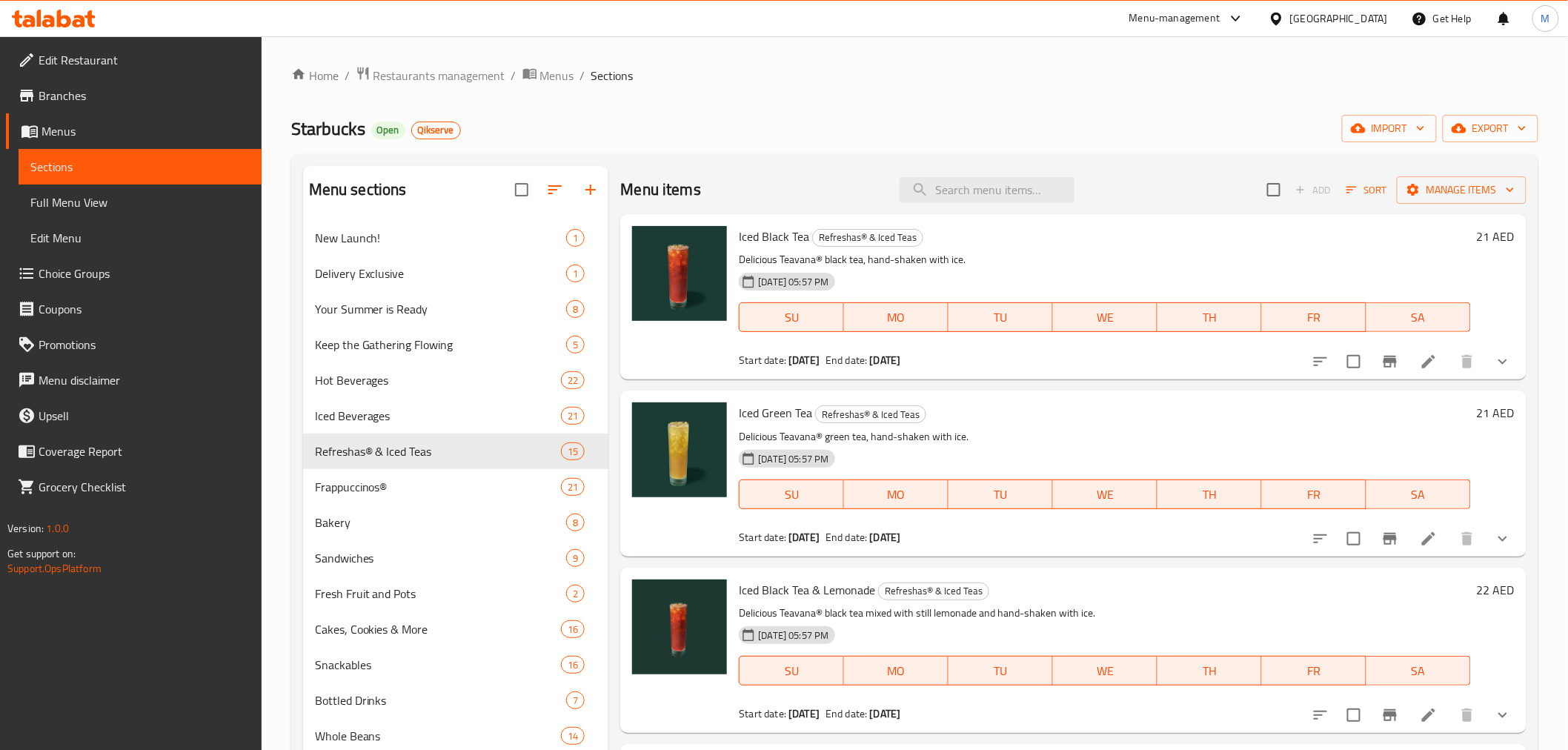
scroll to position [1945, 0]
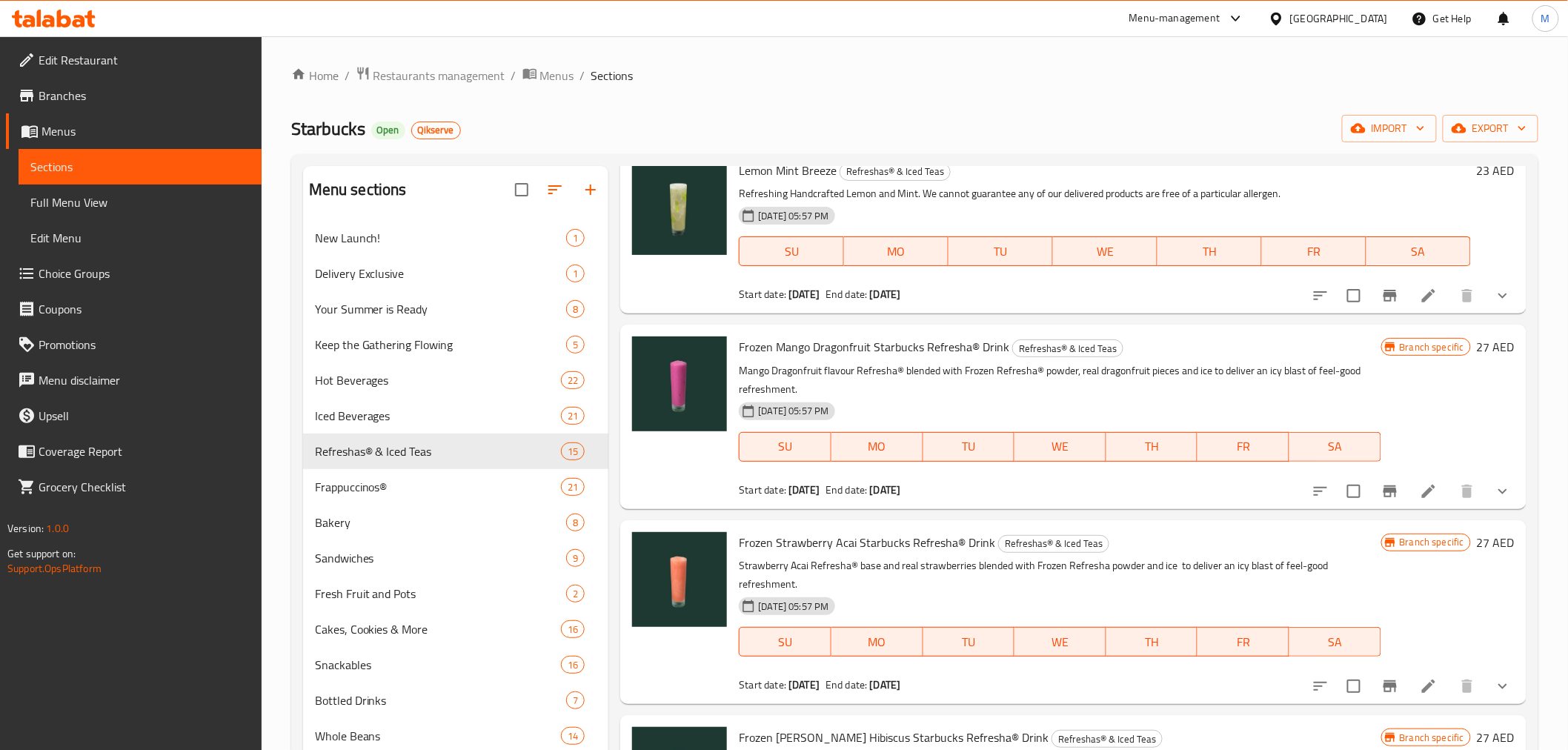
click at [1383, 683] on icon "Branch-specific-item" at bounding box center [1389, 686] width 13 height 12
click at [1381, 497] on icon "Branch-specific-item" at bounding box center [1390, 491] width 18 height 18
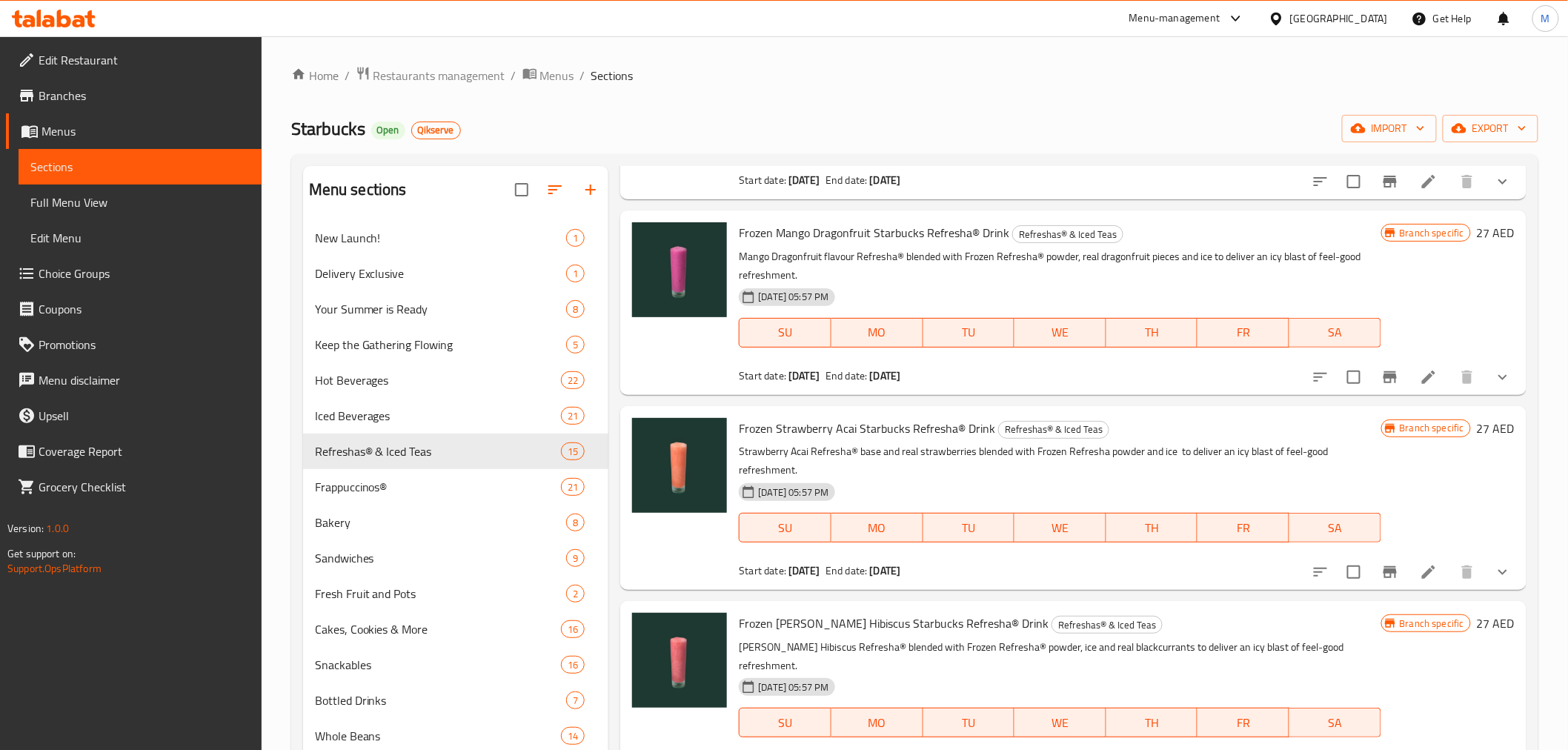
scroll to position [2085, 0]
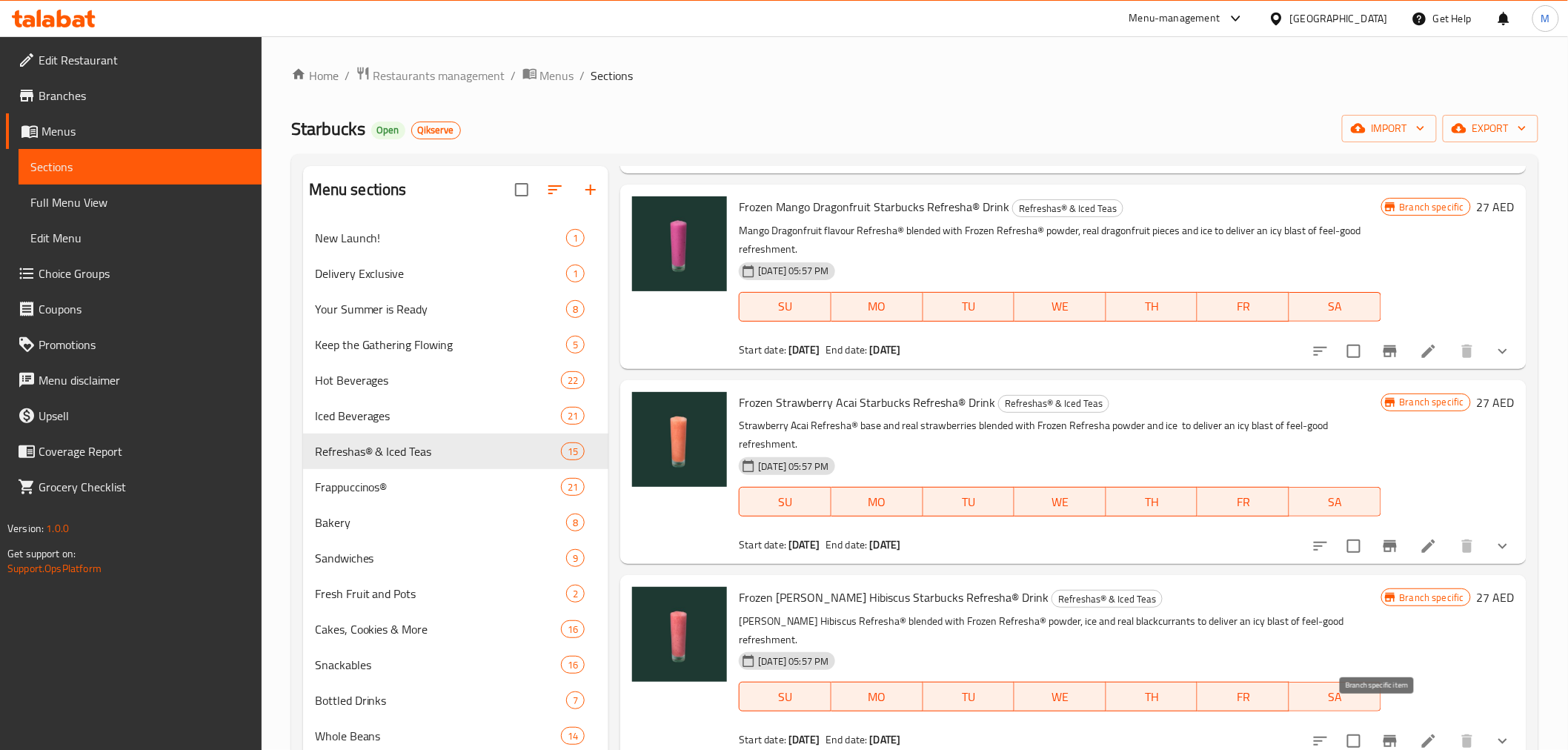
click at [1383, 735] on icon "Branch-specific-item" at bounding box center [1389, 741] width 13 height 12
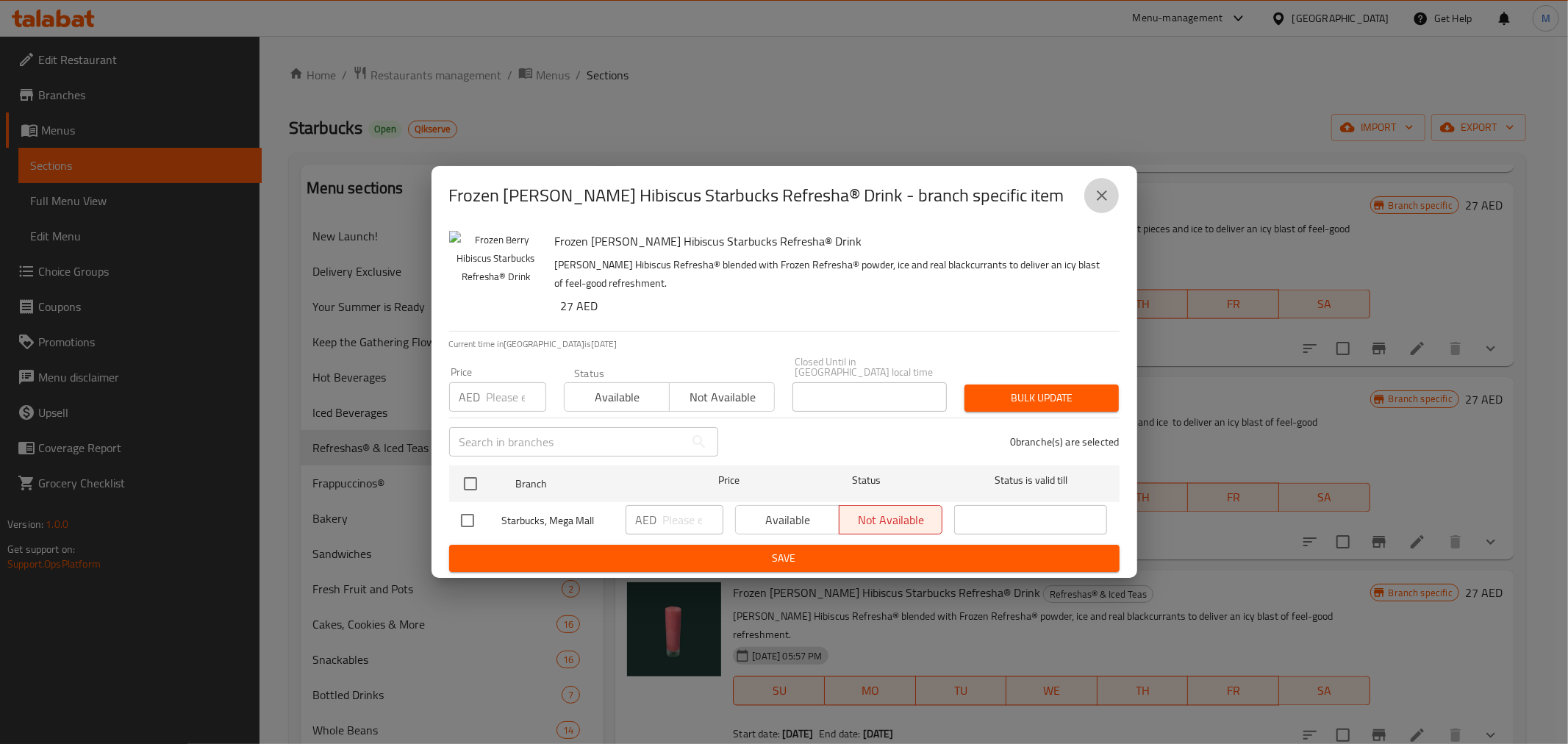
click at [1114, 191] on button "close" at bounding box center [1101, 195] width 35 height 35
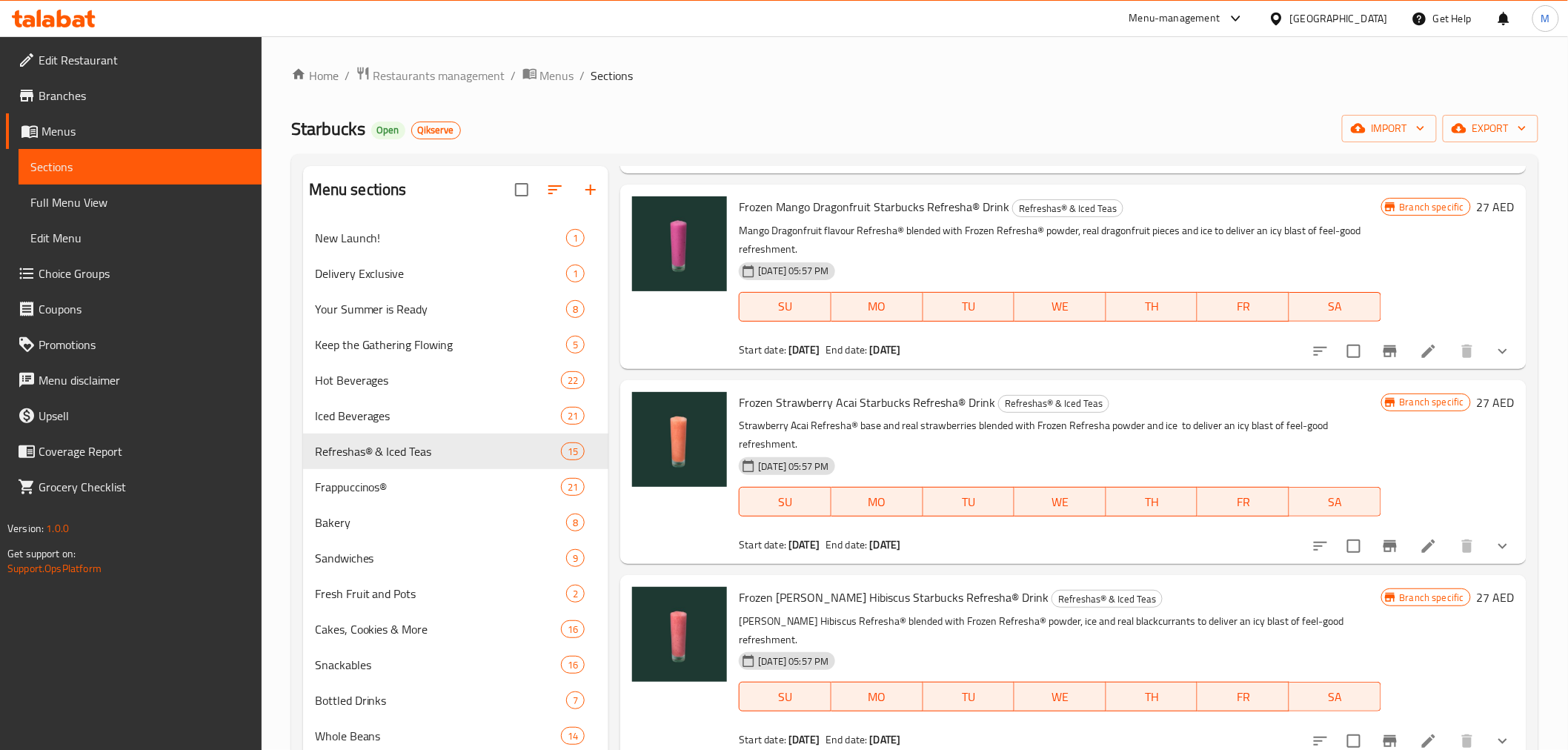
click at [421, 91] on div "Home / Restaurants management / Menus / Sections Starbucks Open Qikserve import…" at bounding box center [915, 497] width 1247 height 862
click at [428, 81] on span "Restaurants management" at bounding box center [439, 75] width 131 height 18
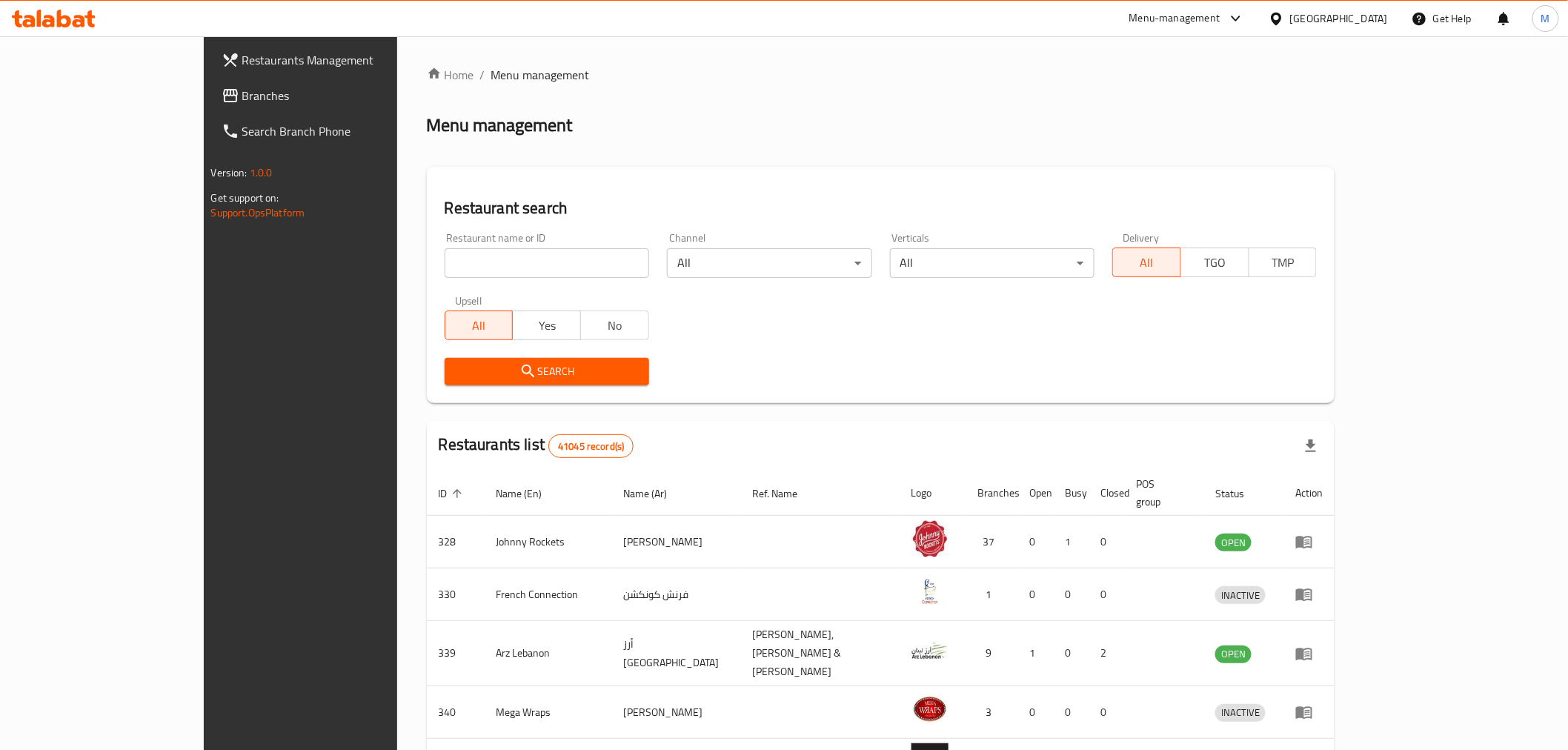
click at [477, 274] on input "search" at bounding box center [547, 263] width 204 height 29
paste input "665162"
type input "665162"
drag, startPoint x: 804, startPoint y: 363, endPoint x: 531, endPoint y: 363, distance: 273.0
click at [756, 363] on div "Search" at bounding box center [881, 371] width 891 height 45
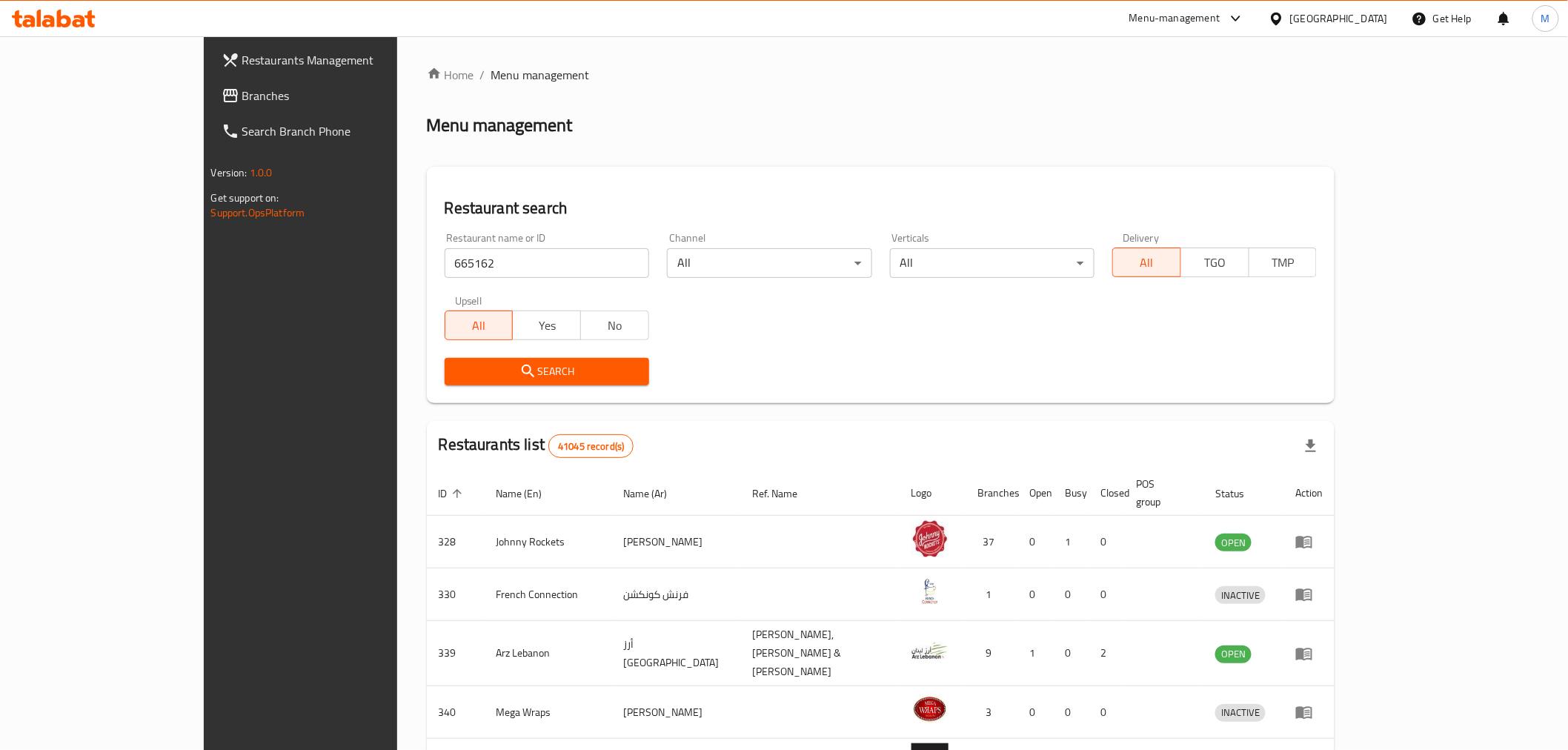
click at [531, 363] on span "Search" at bounding box center [547, 371] width 181 height 18
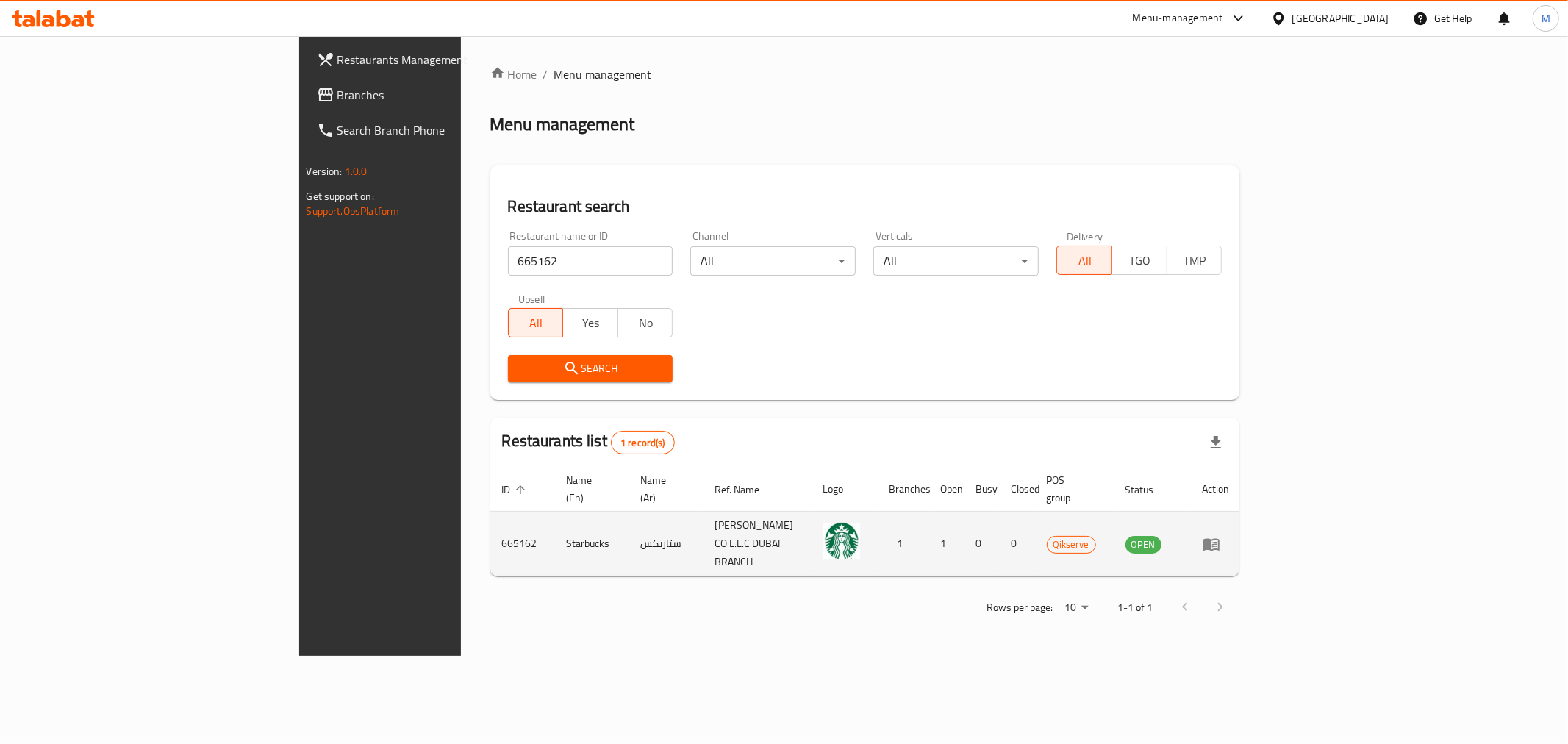
click at [1220, 538] on icon "enhanced table" at bounding box center [1211, 544] width 16 height 13
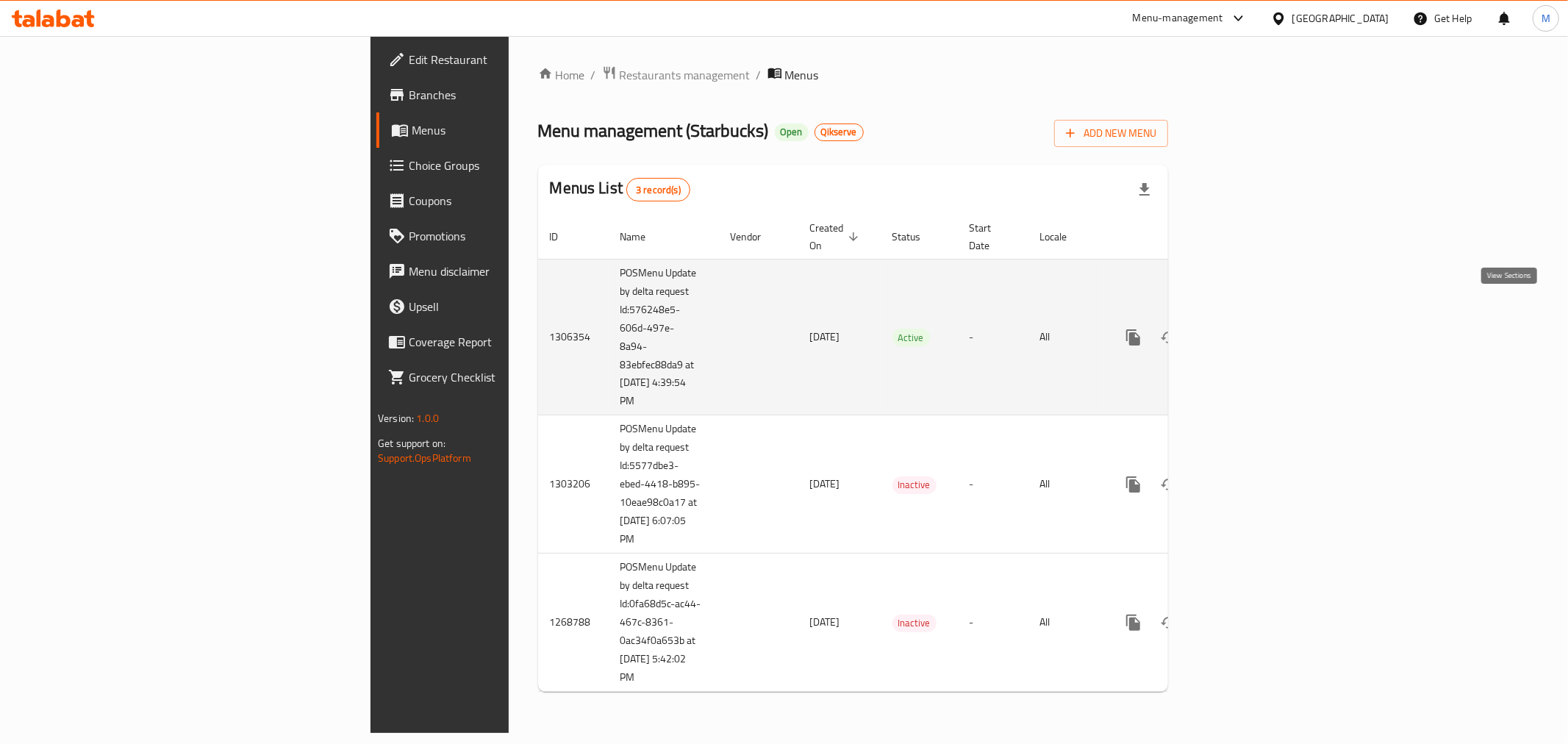
click at [1248, 329] on icon "enhanced table" at bounding box center [1239, 337] width 18 height 18
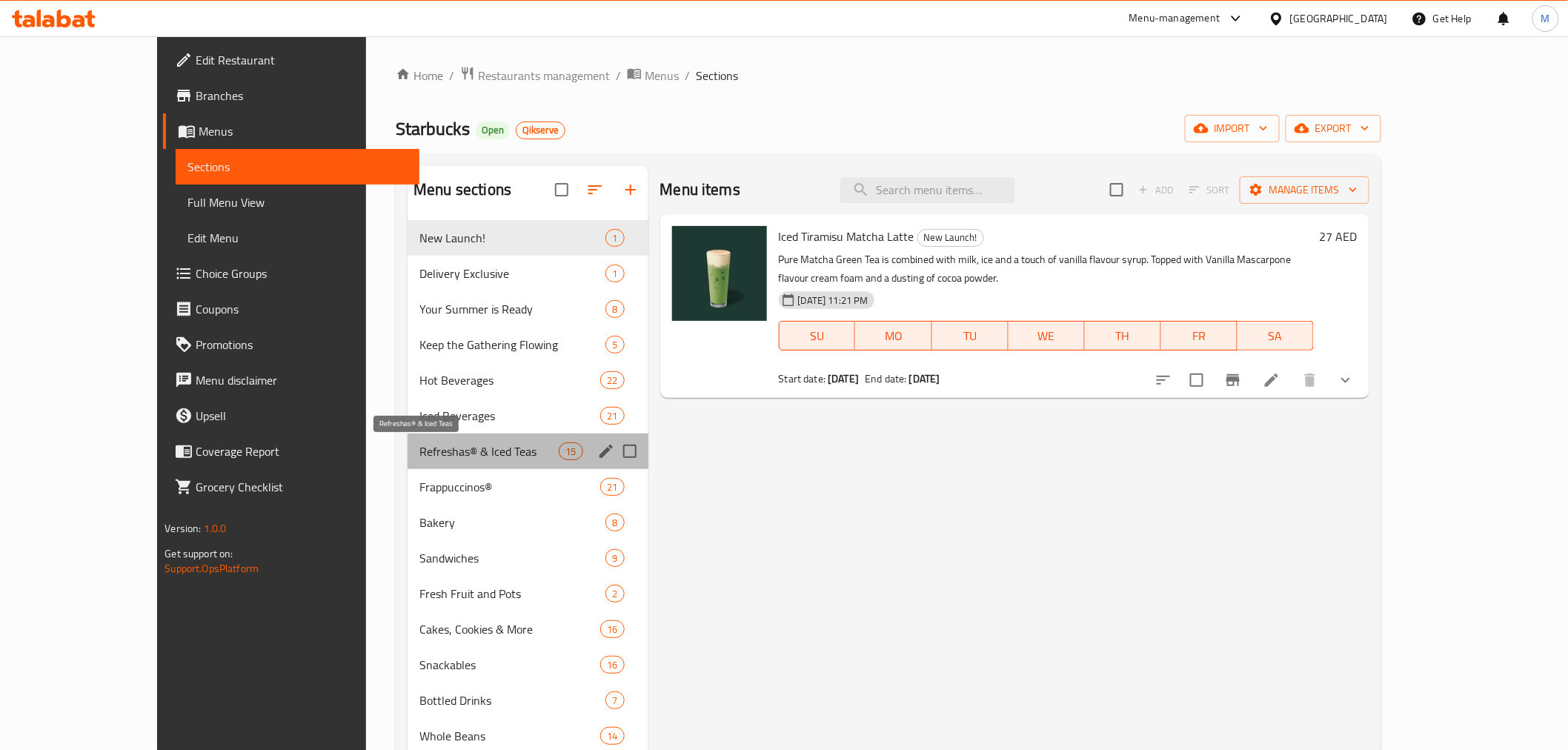
click at [419, 454] on span "Refreshas® & Iced Teas" at bounding box center [489, 451] width 139 height 18
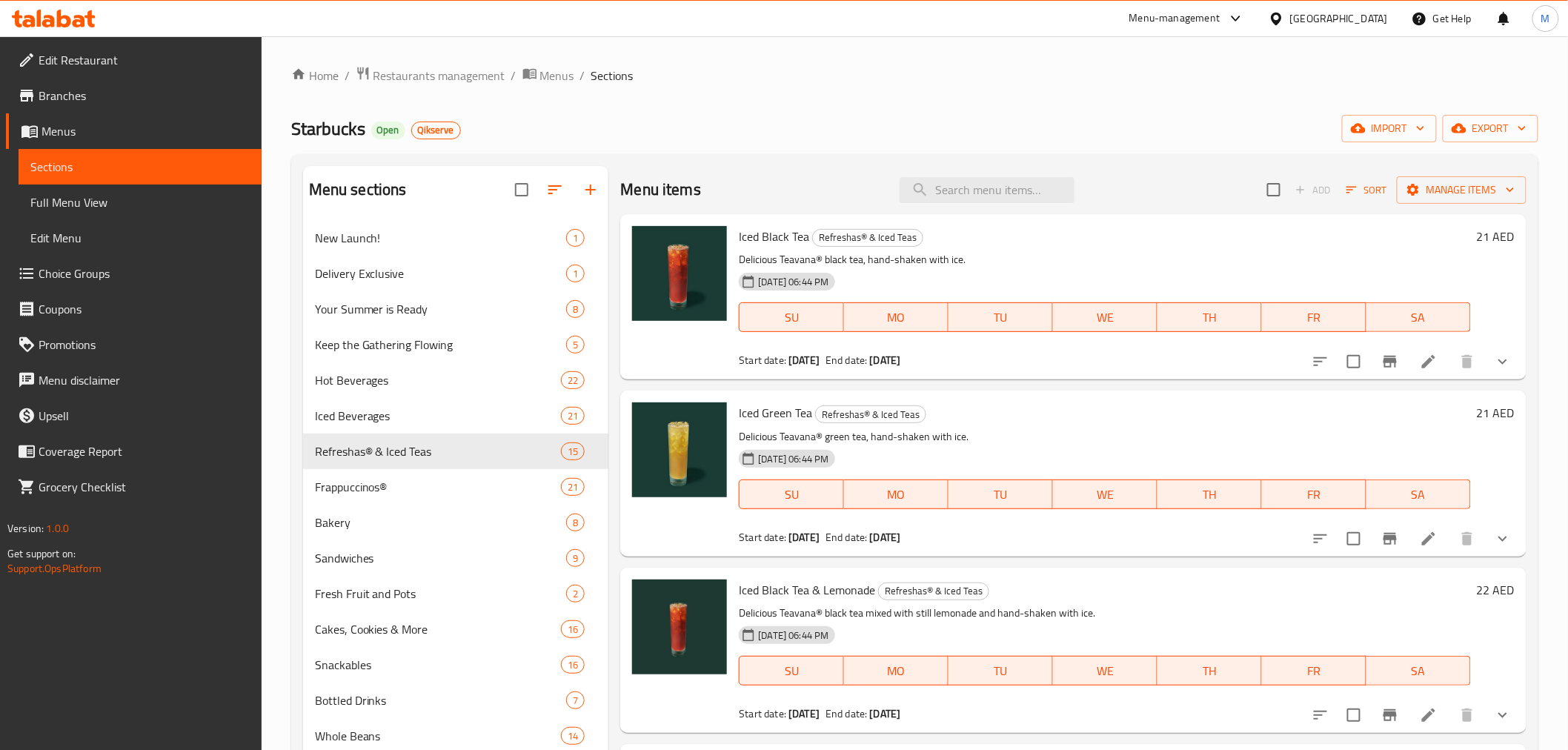
scroll to position [1945, 0]
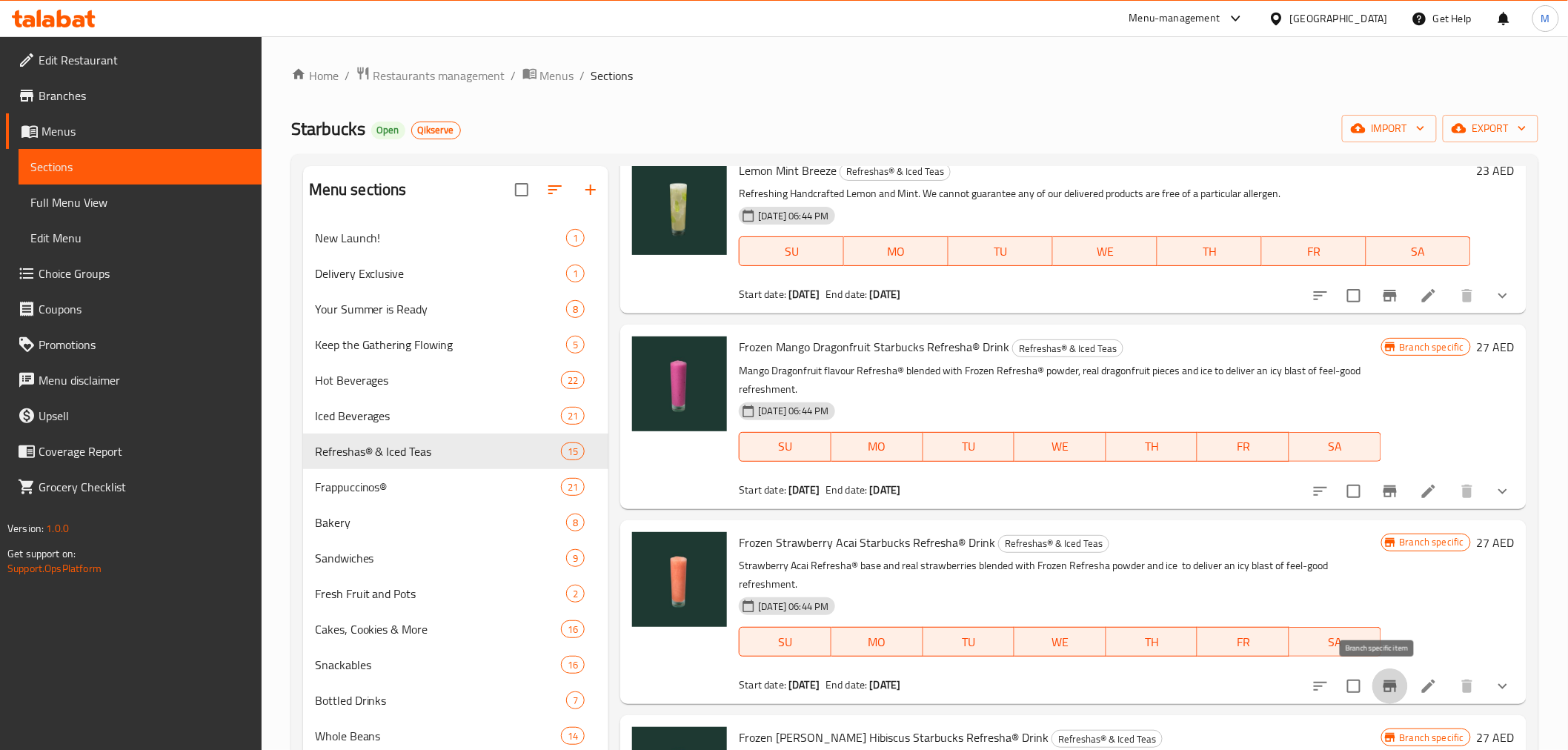
click at [1373, 695] on button "Branch-specific-item" at bounding box center [1389, 686] width 35 height 35
click at [1386, 486] on icon "Branch-specific-item" at bounding box center [1390, 491] width 18 height 18
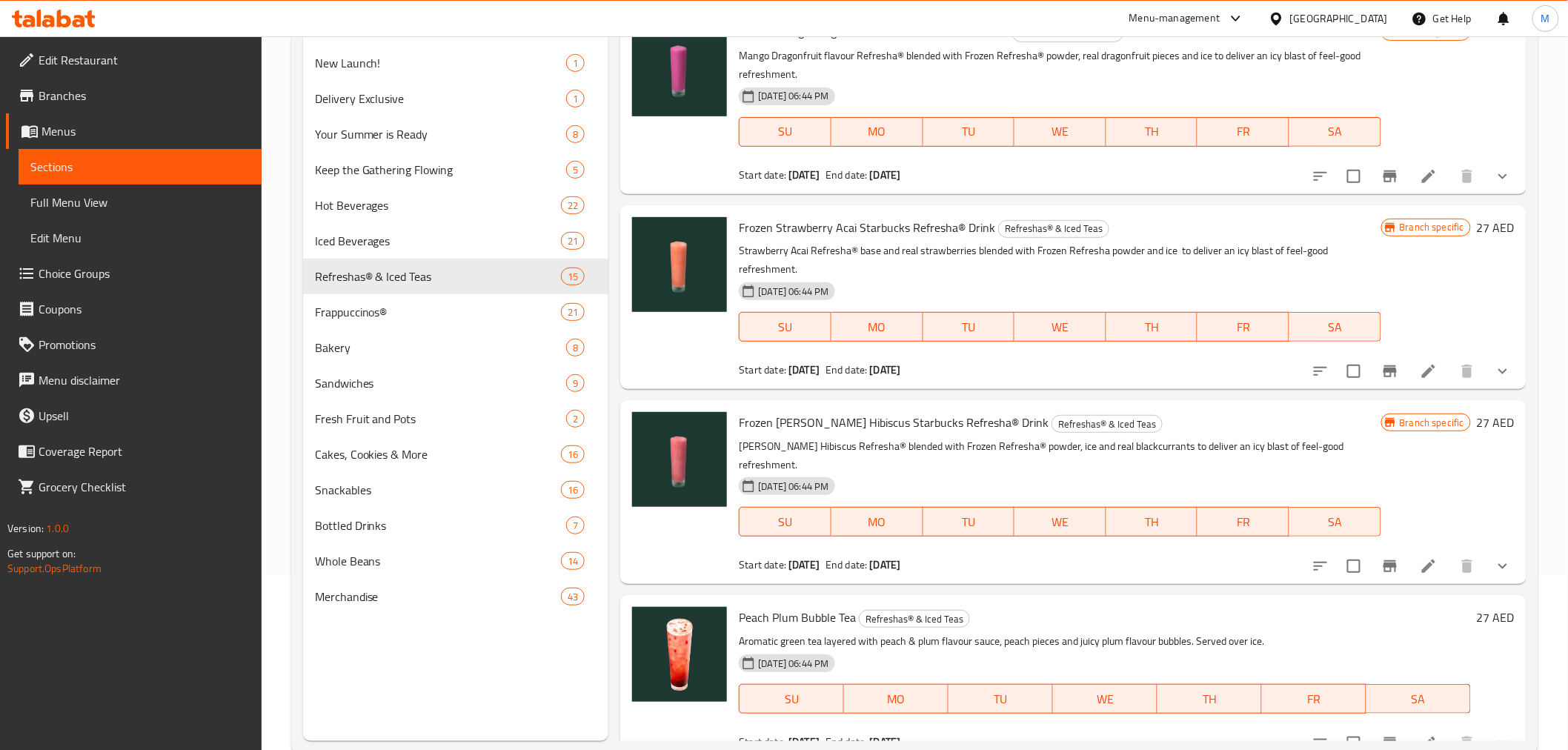
scroll to position [208, 0]
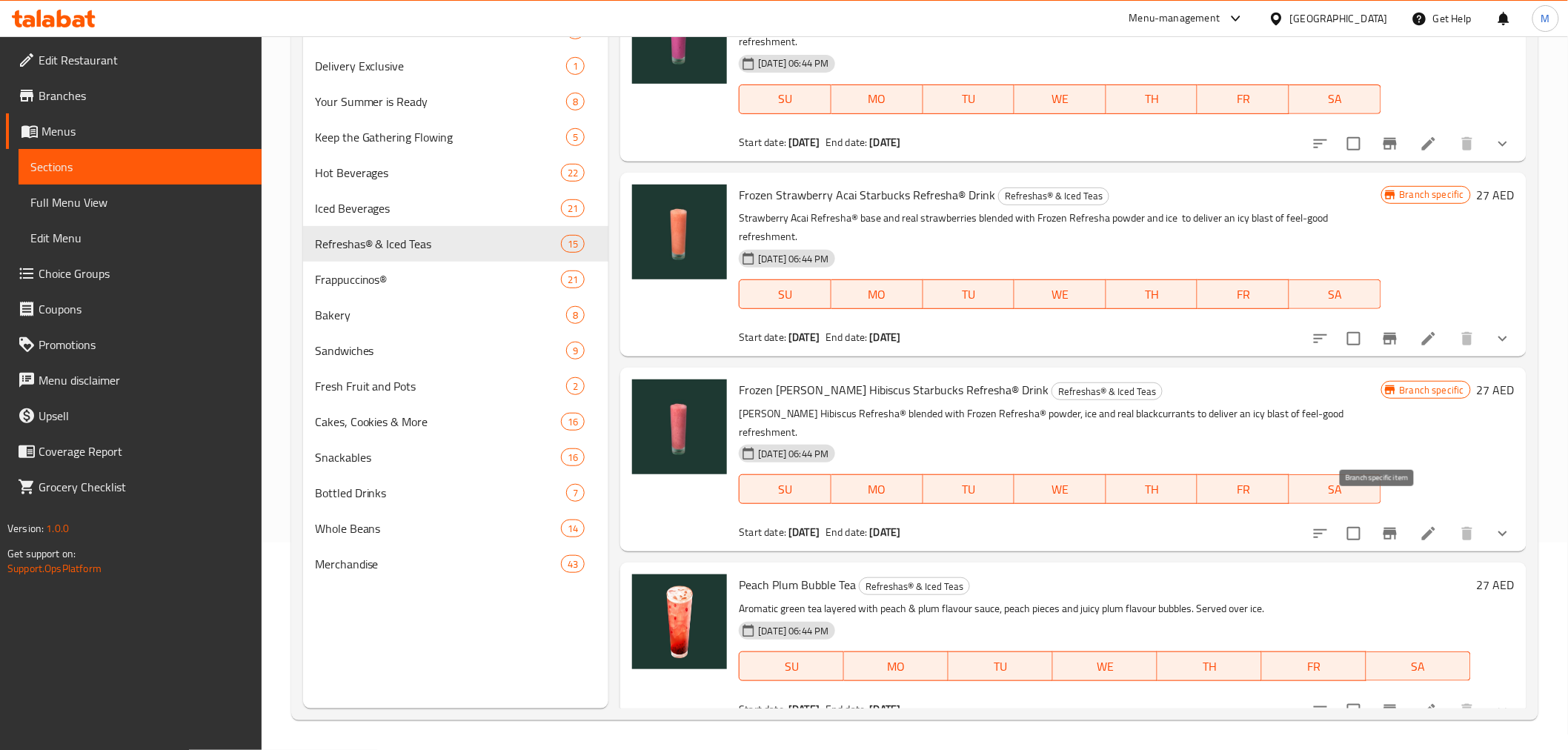
click at [1381, 524] on icon "Branch-specific-item" at bounding box center [1390, 533] width 18 height 18
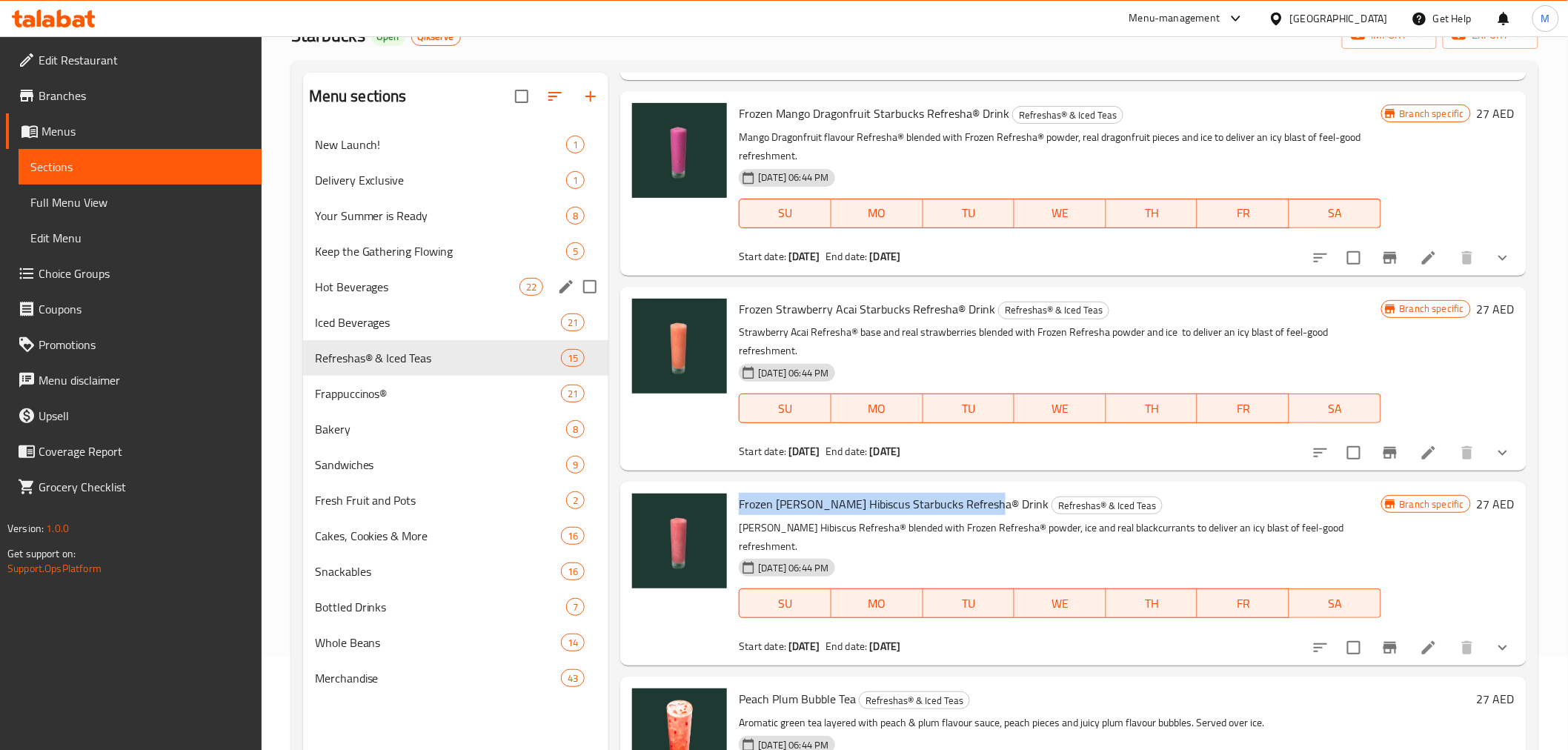
scroll to position [0, 0]
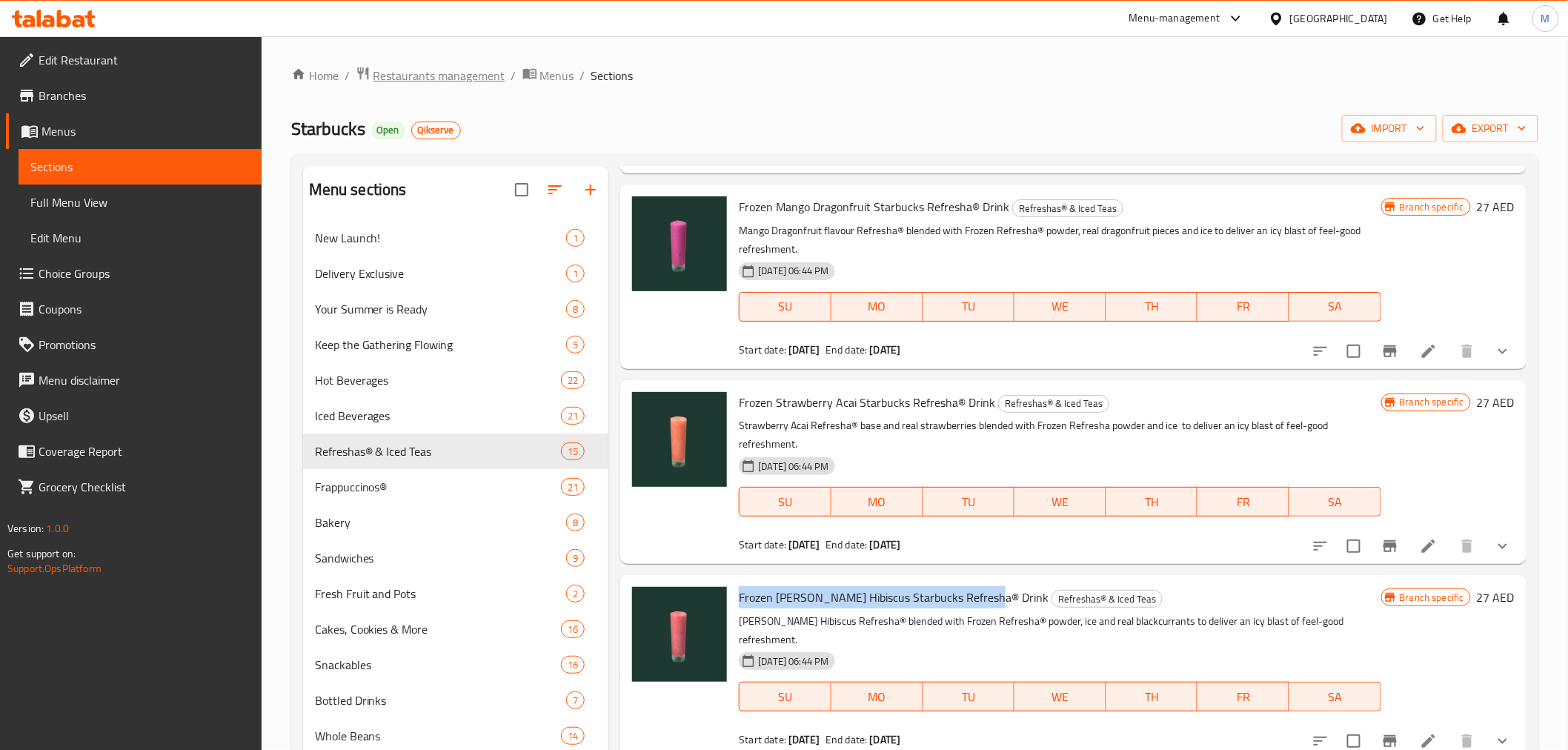
click at [438, 78] on span "Restaurants management" at bounding box center [439, 75] width 131 height 18
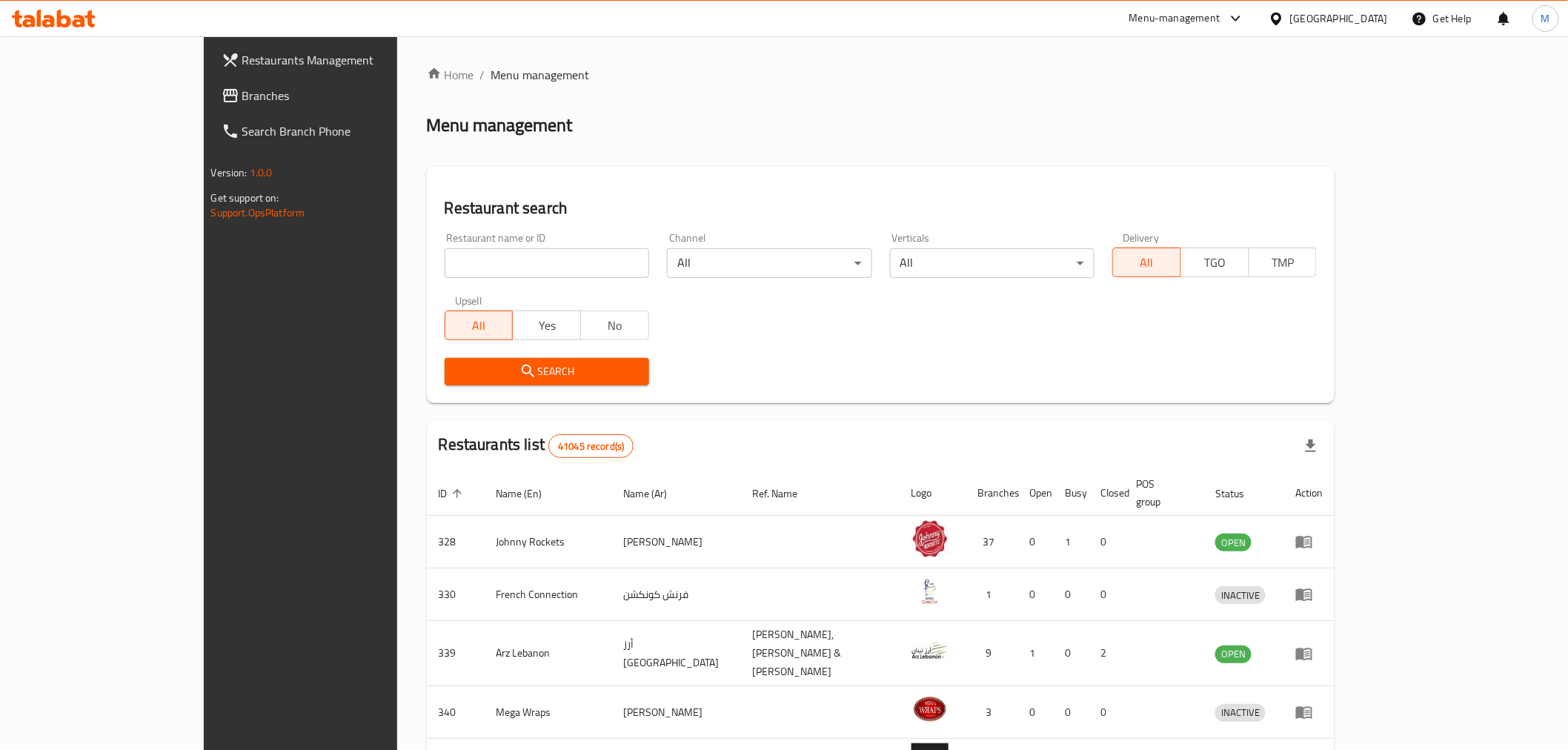
drag, startPoint x: 422, startPoint y: 280, endPoint x: 426, endPoint y: 266, distance: 14.6
click at [436, 278] on div "Restaurant name or ID Restaurant name or ID" at bounding box center [547, 255] width 222 height 63
paste input "650728"
drag, startPoint x: 426, startPoint y: 264, endPoint x: 453, endPoint y: 276, distance: 29.5
click at [445, 264] on input "650728" at bounding box center [547, 263] width 204 height 29
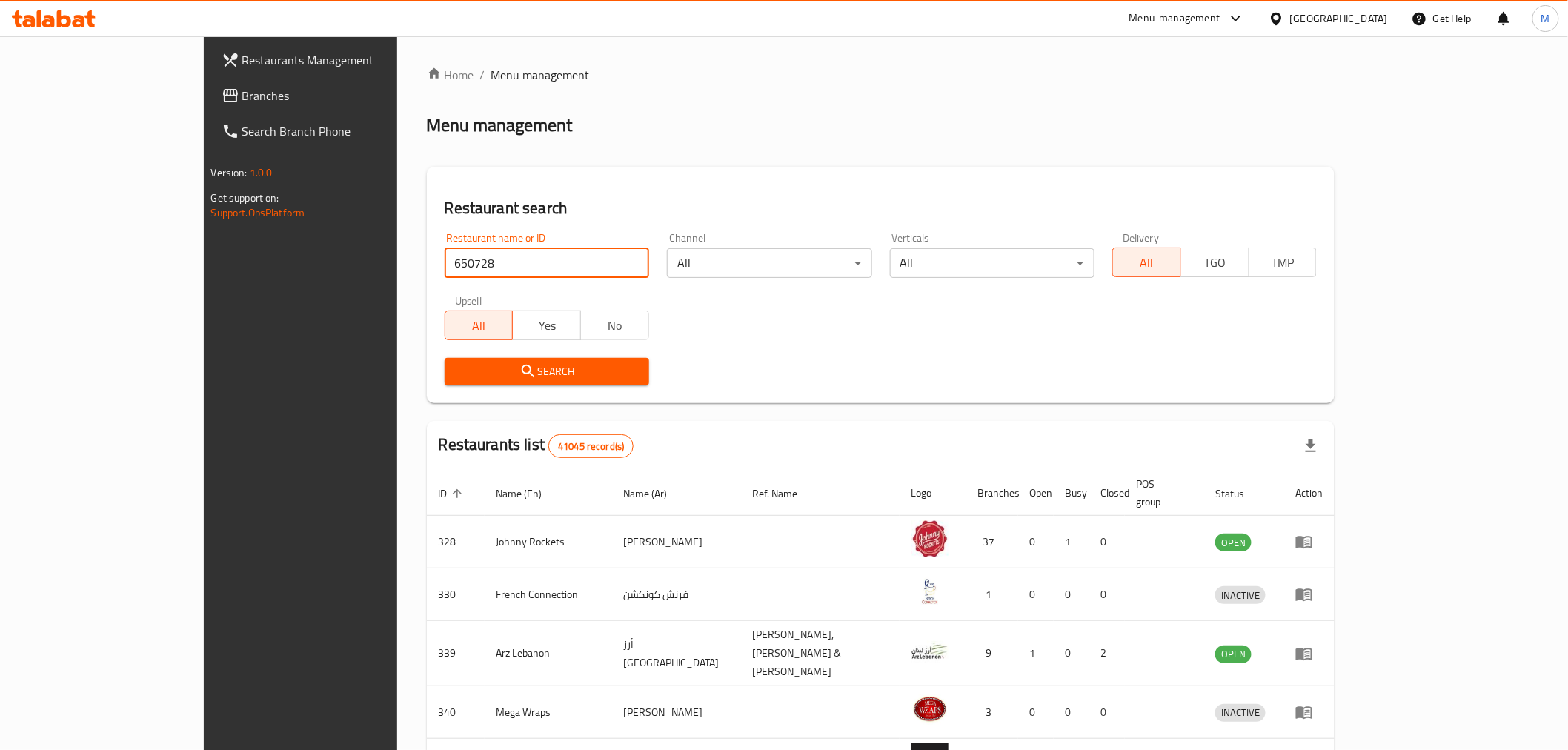
type input "650728"
drag, startPoint x: 828, startPoint y: 320, endPoint x: 778, endPoint y: 336, distance: 52.5
click at [778, 336] on div "Restaurant name or ID 650728 Restaurant name or ID Channel All ​ Verticals All …" at bounding box center [881, 309] width 891 height 170
click at [549, 356] on div "Search" at bounding box center [547, 371] width 222 height 45
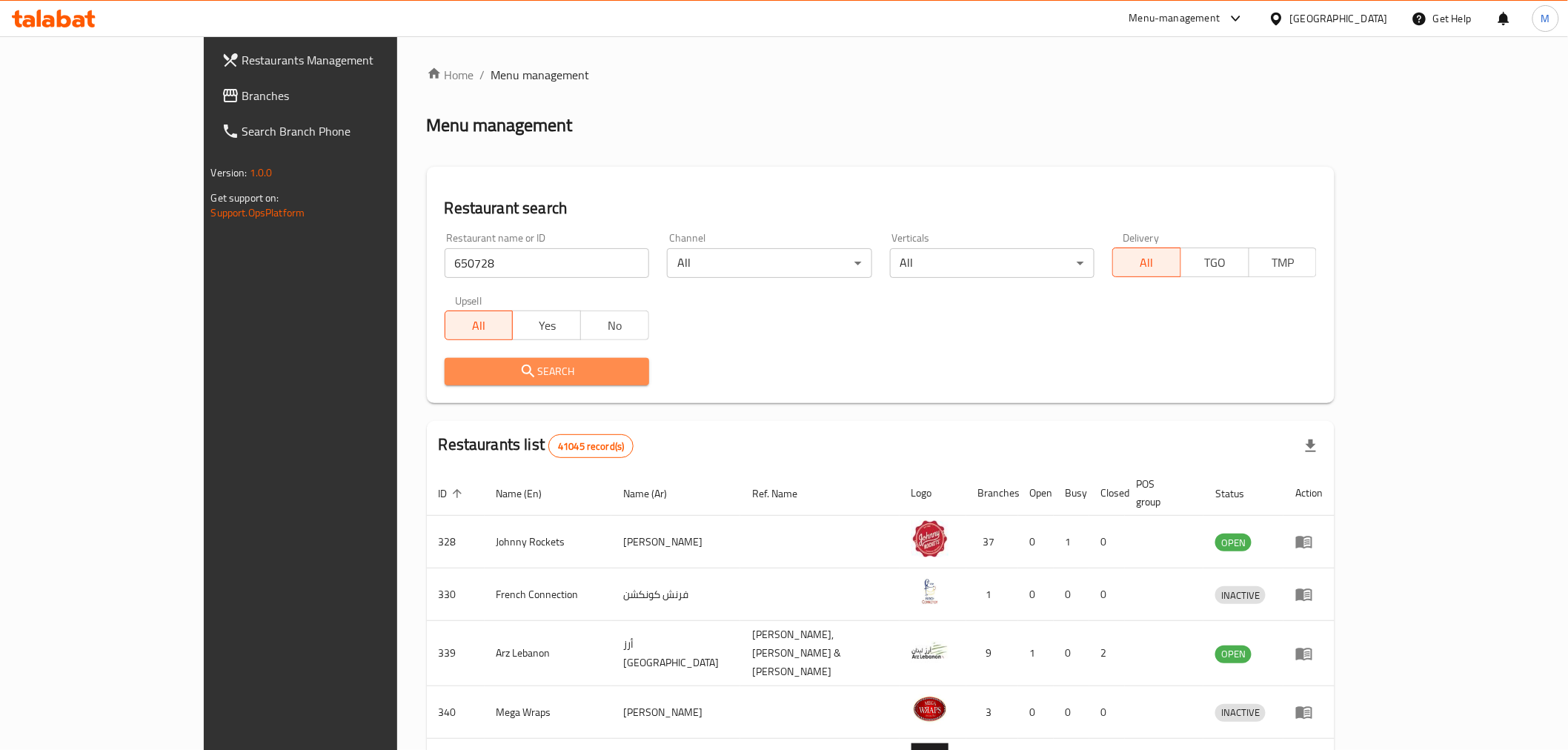
click at [549, 368] on span "Search" at bounding box center [547, 371] width 181 height 18
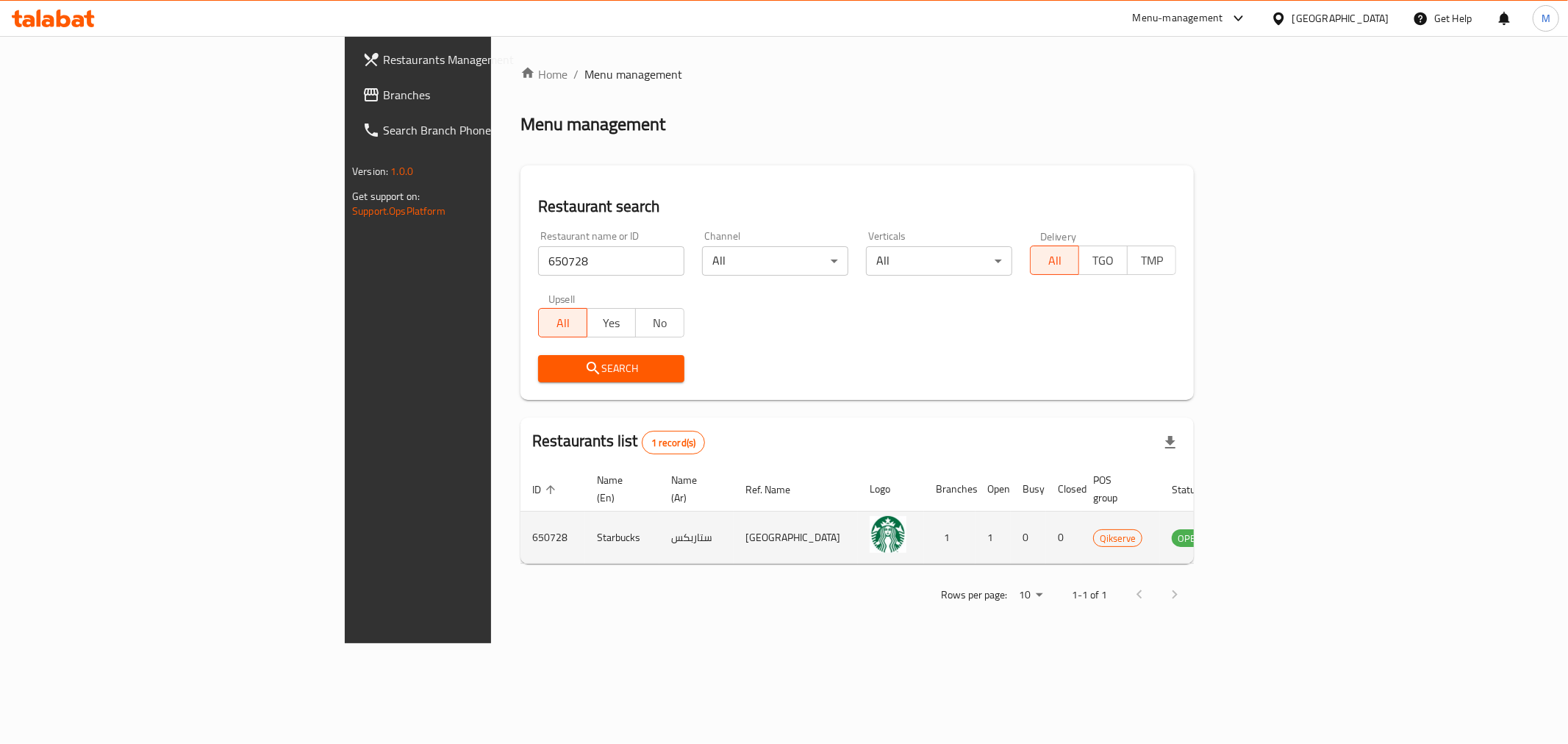
click at [1266, 532] on icon "enhanced table" at bounding box center [1257, 538] width 16 height 13
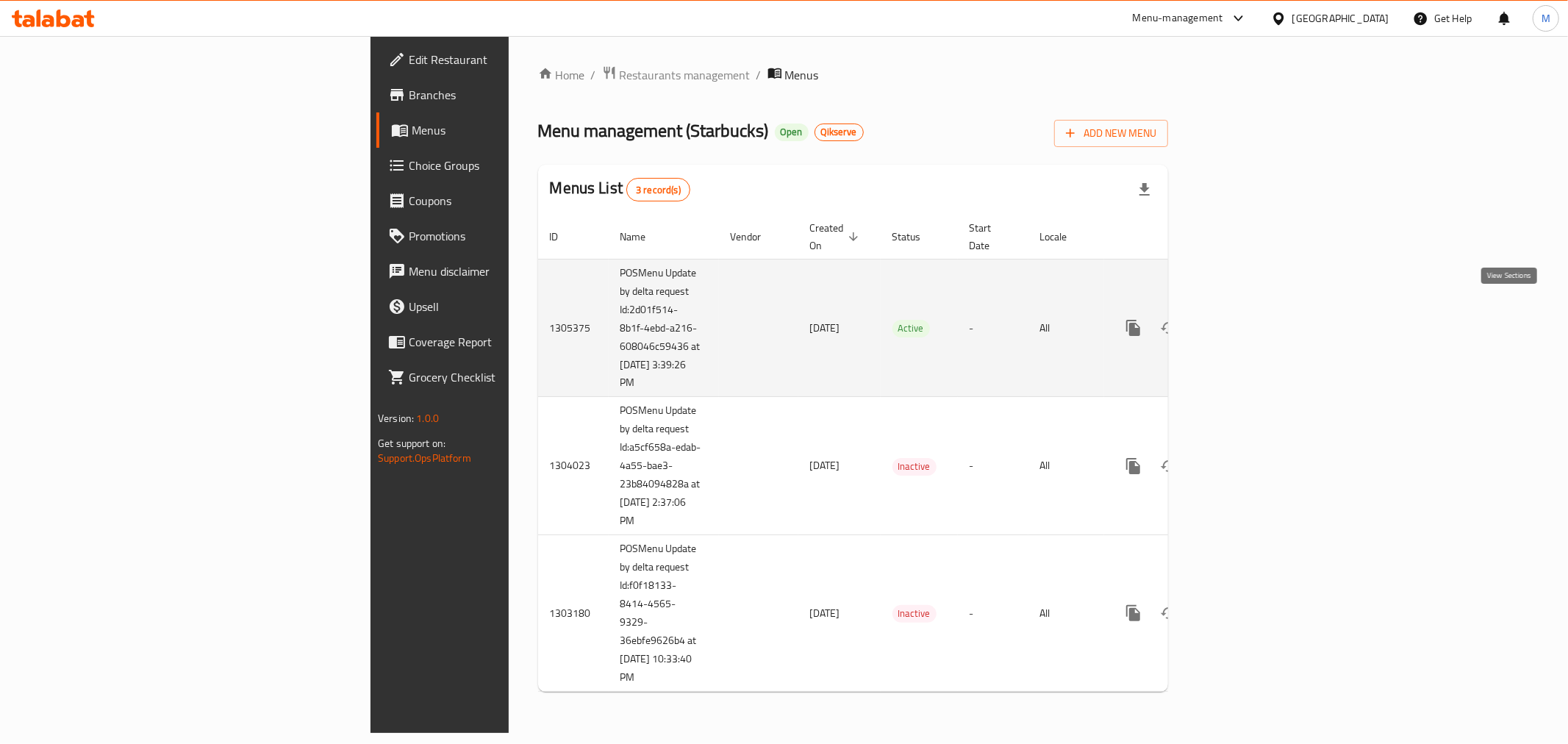
click at [1246, 321] on icon "enhanced table" at bounding box center [1238, 327] width 13 height 13
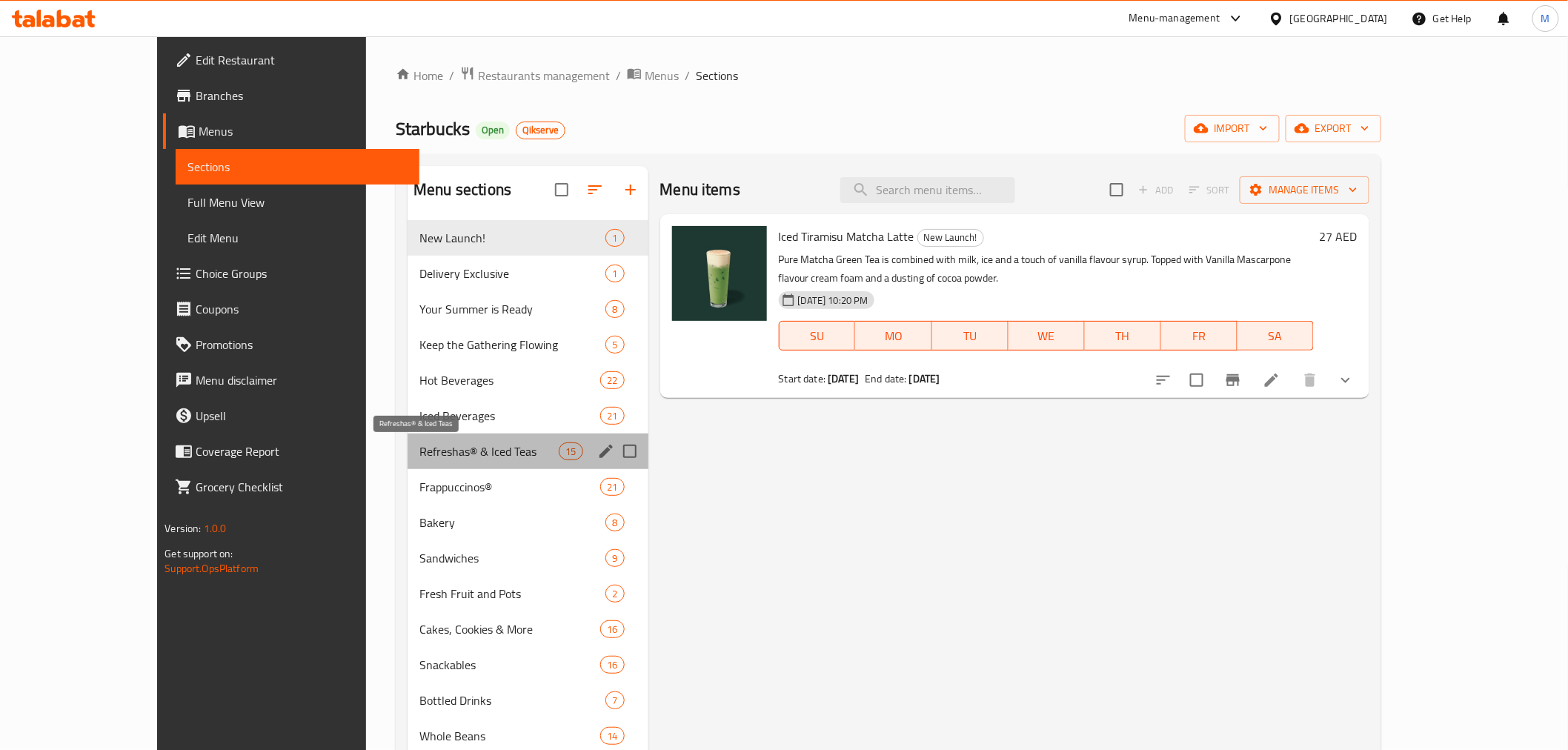
click at [419, 454] on span "Refreshas® & Iced Teas" at bounding box center [489, 451] width 139 height 18
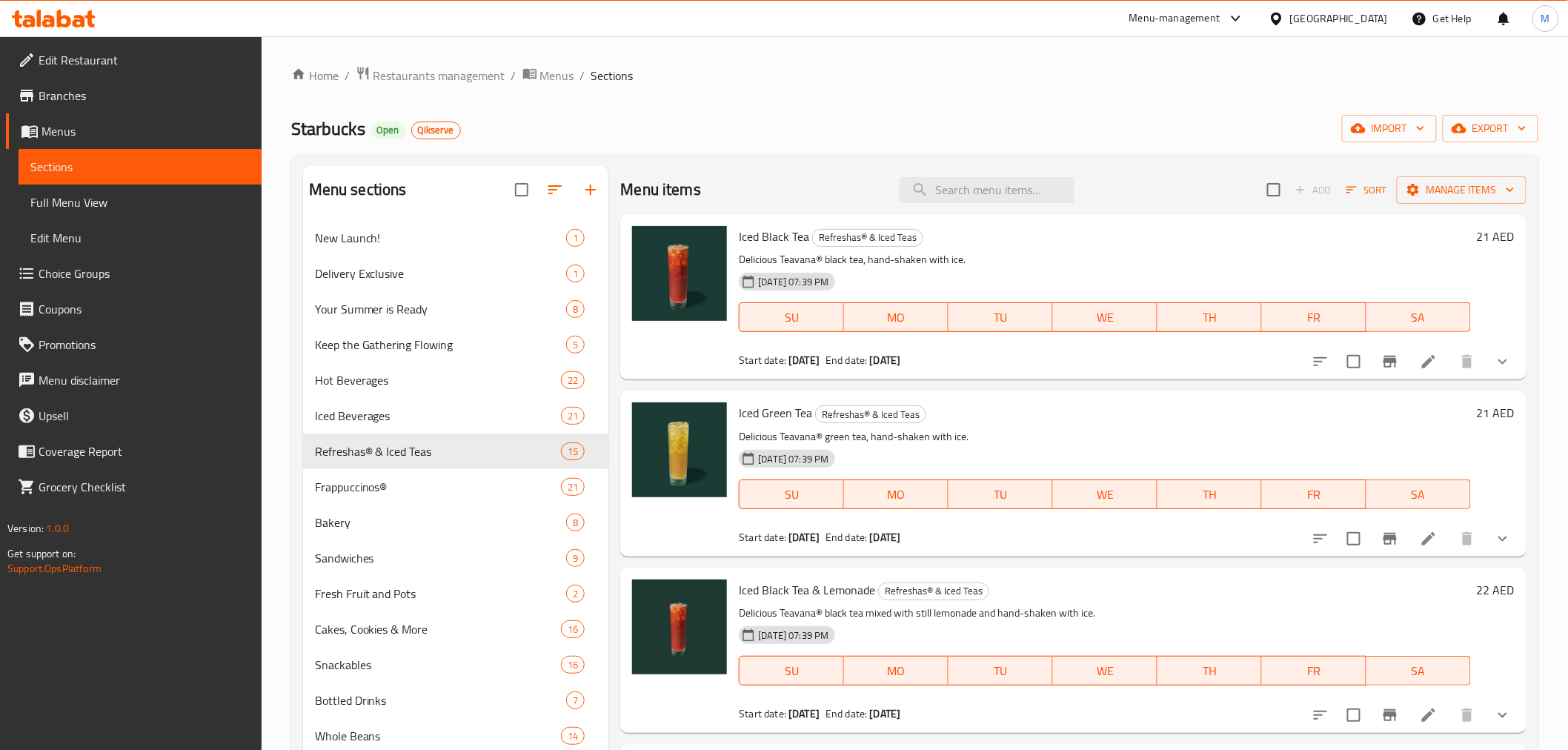
scroll to position [1945, 0]
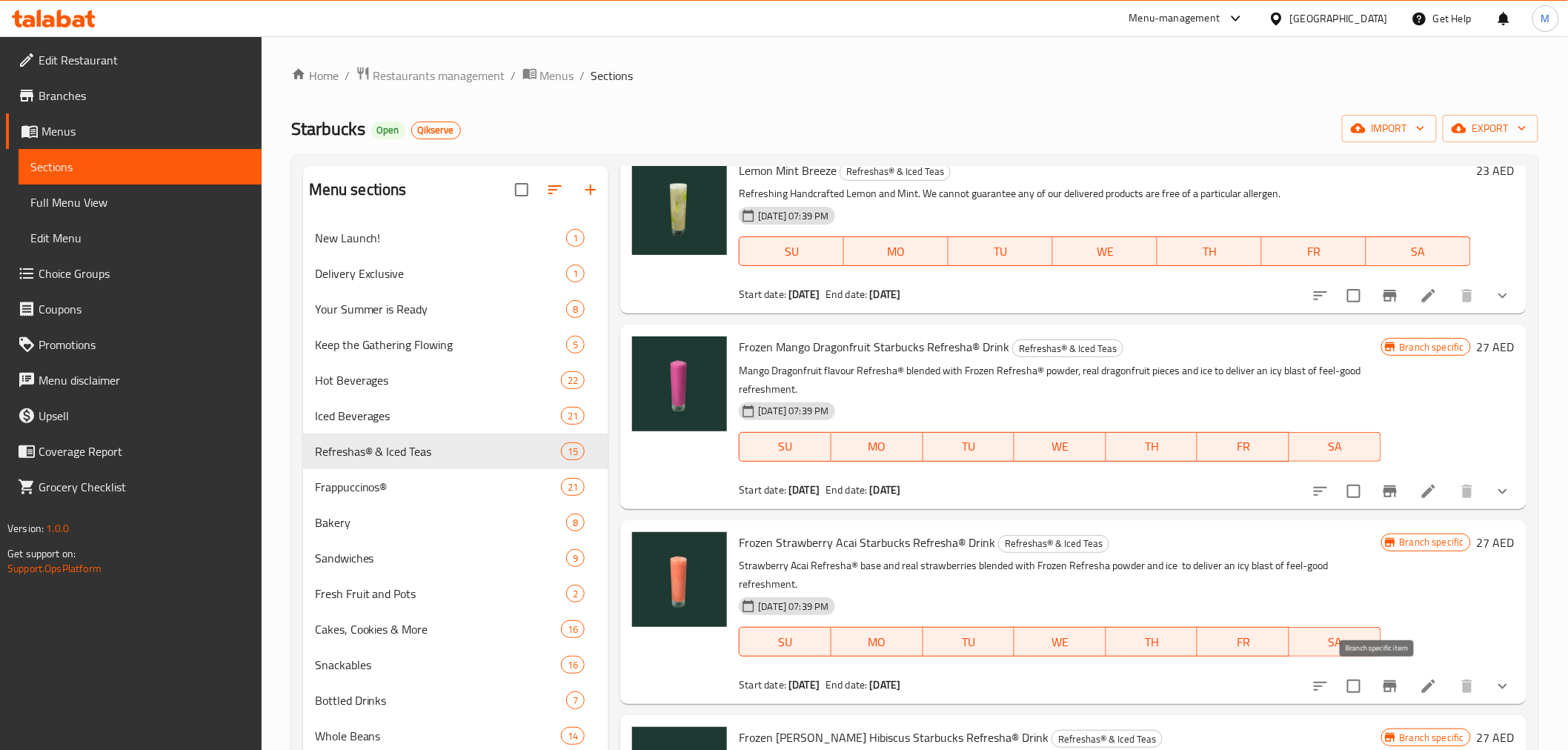
click at [1383, 683] on icon "Branch-specific-item" at bounding box center [1389, 686] width 13 height 12
click at [1383, 490] on icon "Branch-specific-item" at bounding box center [1389, 491] width 13 height 12
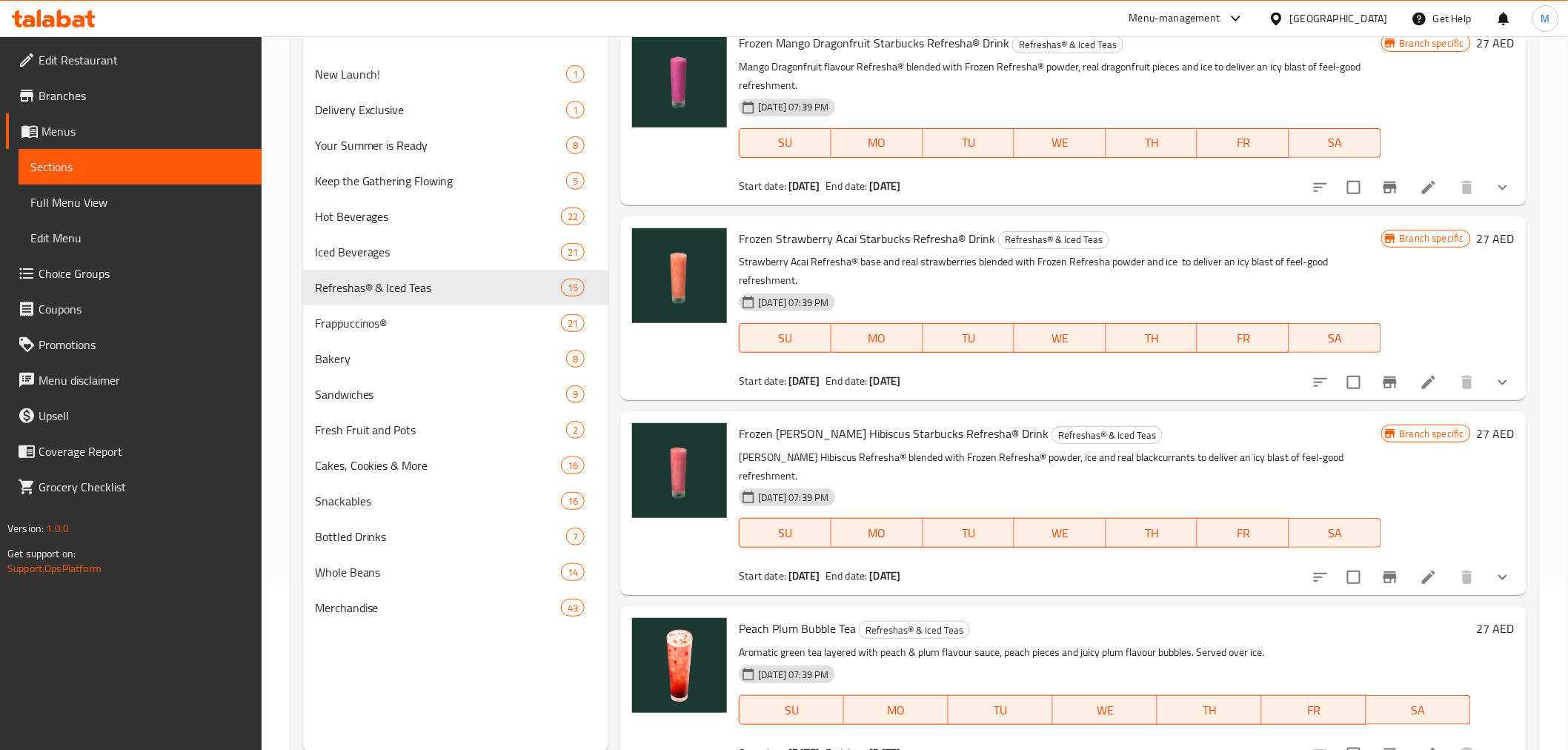
scroll to position [164, 0]
click at [1381, 567] on icon "Branch-specific-item" at bounding box center [1390, 576] width 18 height 18
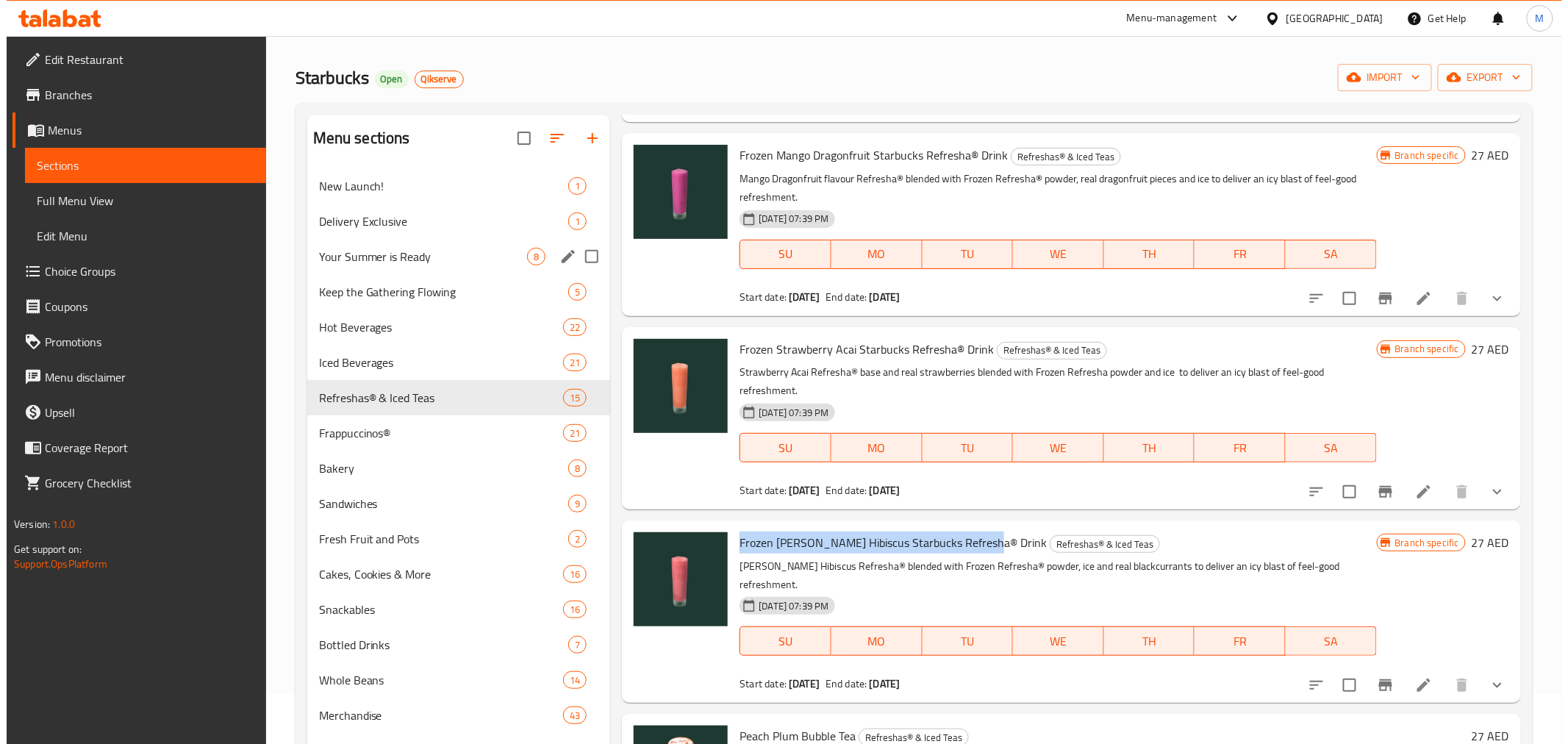
scroll to position [0, 0]
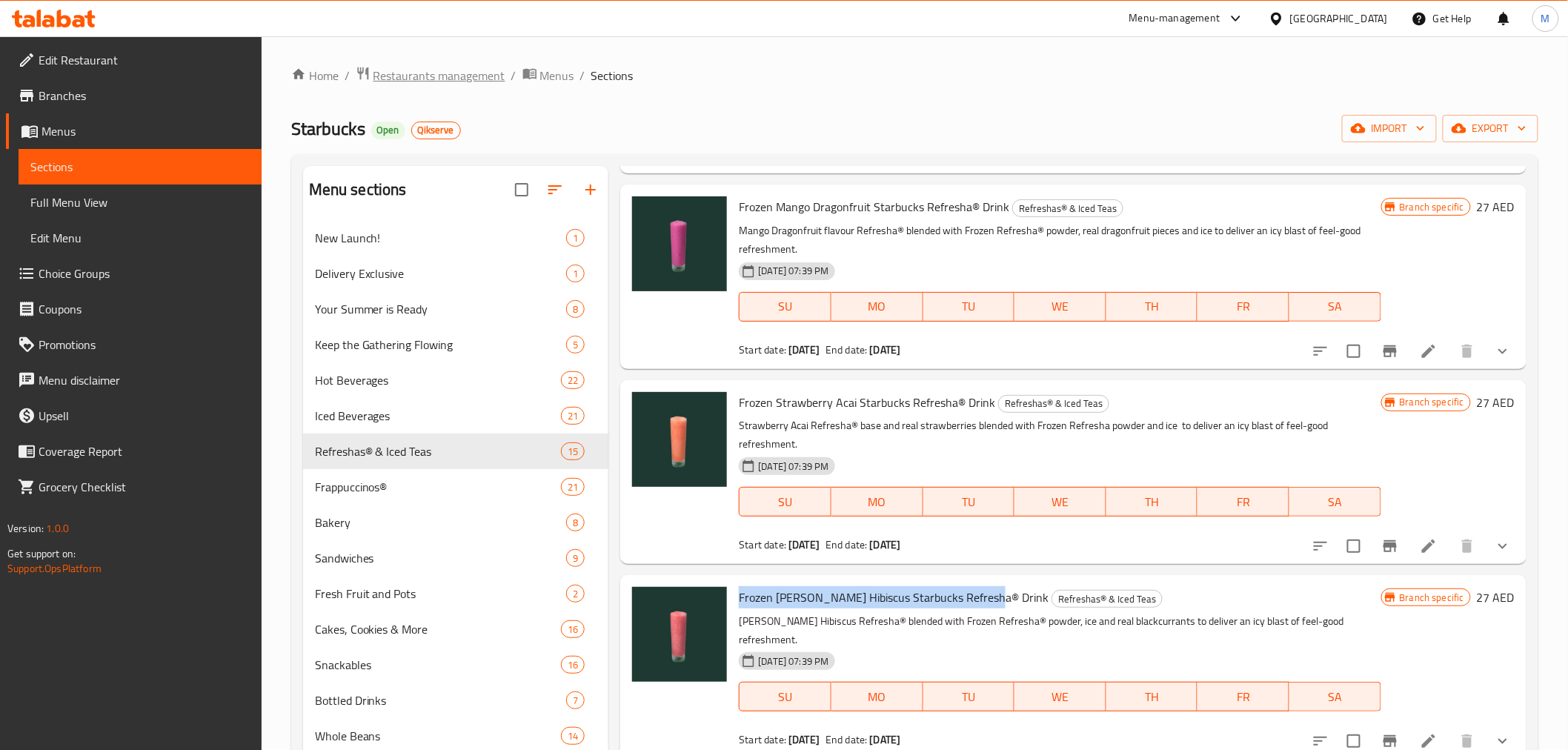
click at [439, 76] on span "Restaurants management" at bounding box center [439, 75] width 131 height 18
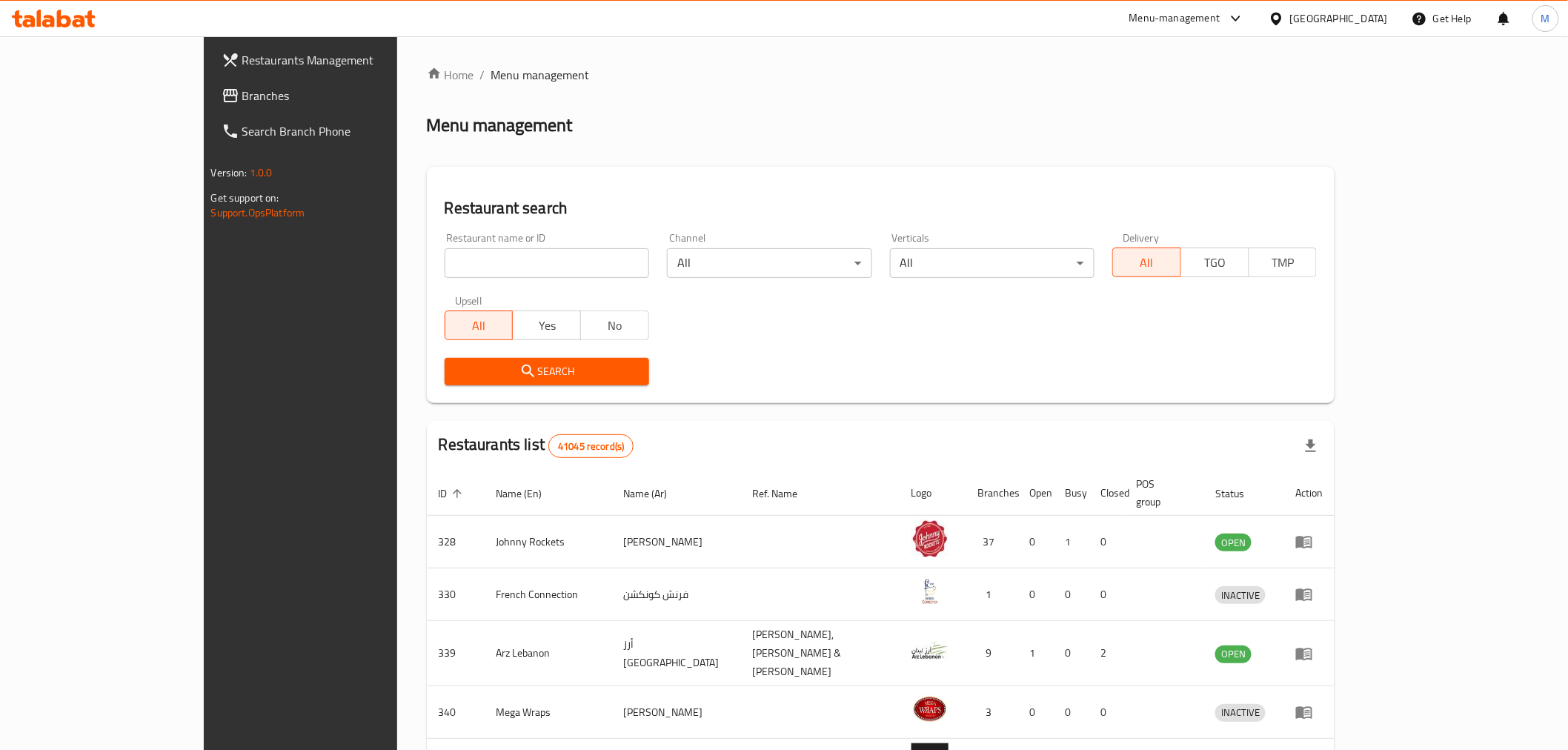
click at [498, 251] on input "search" at bounding box center [547, 263] width 204 height 29
paste input "642333"
type input "642333"
drag, startPoint x: 760, startPoint y: 359, endPoint x: 618, endPoint y: 366, distance: 142.2
click at [723, 366] on div "Search" at bounding box center [881, 371] width 891 height 45
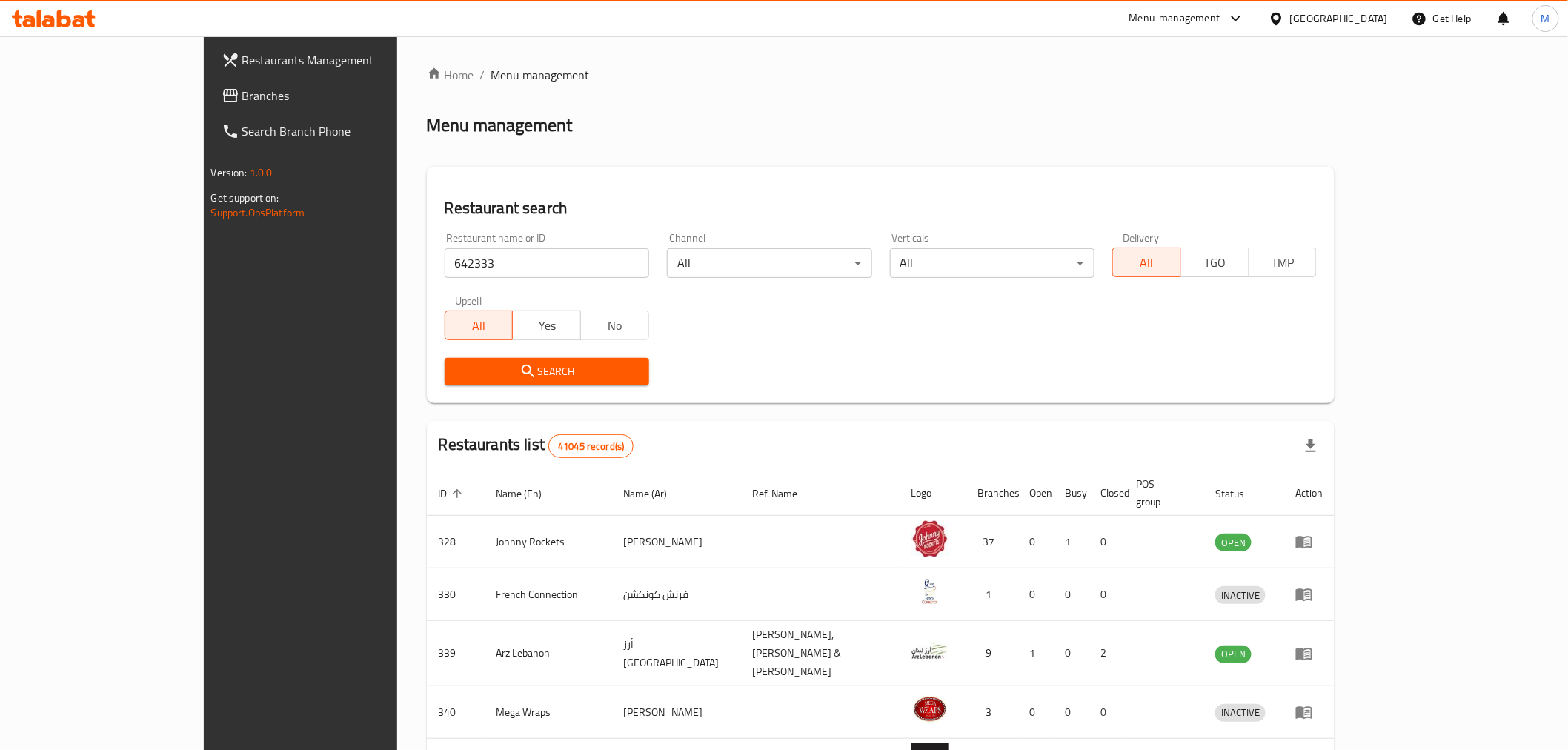
drag, startPoint x: 608, startPoint y: 364, endPoint x: 579, endPoint y: 368, distance: 29.3
click at [607, 364] on div "Search" at bounding box center [881, 371] width 891 height 45
click at [579, 368] on span "Search" at bounding box center [547, 371] width 181 height 18
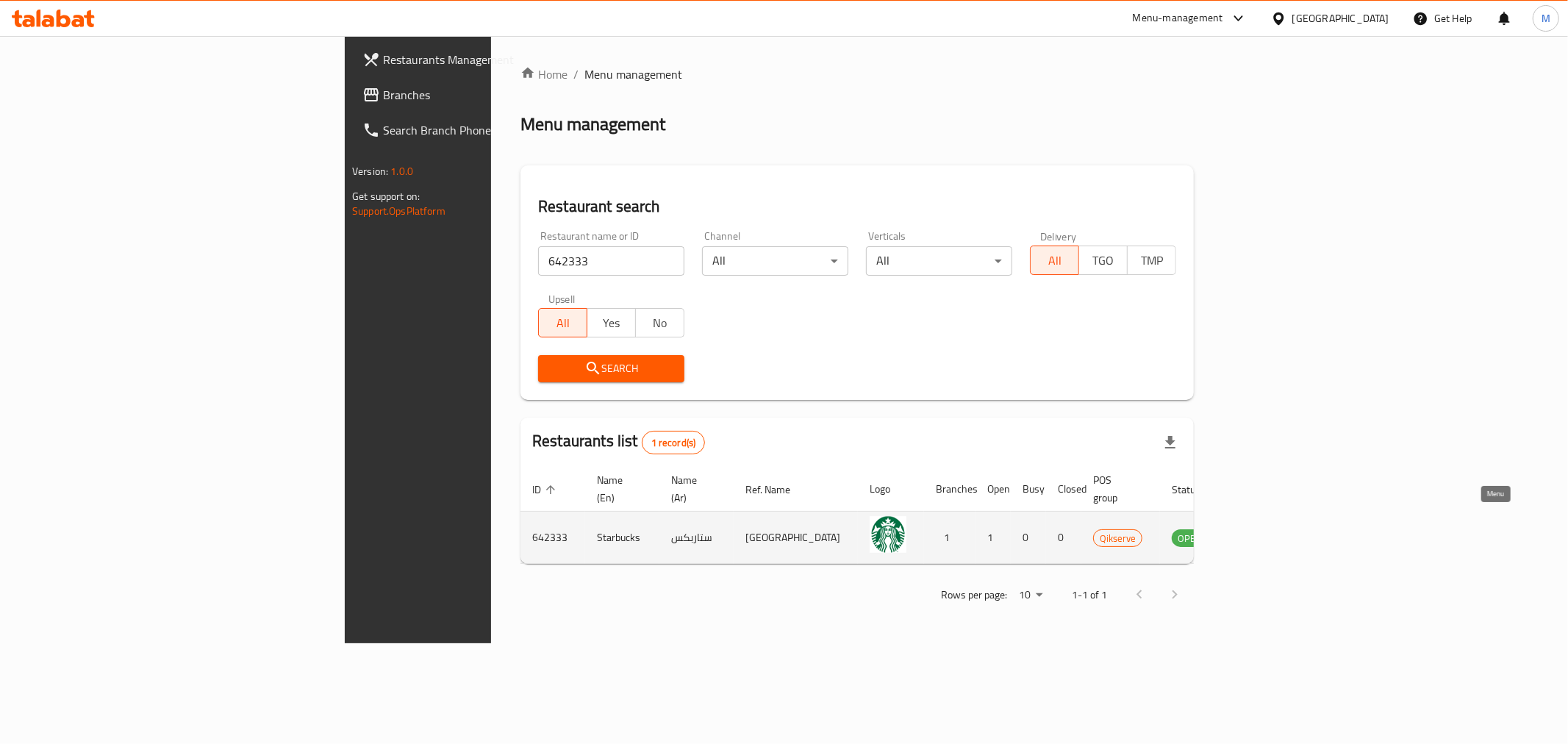
click at [1263, 535] on icon "enhanced table" at bounding box center [1261, 538] width 5 height 6
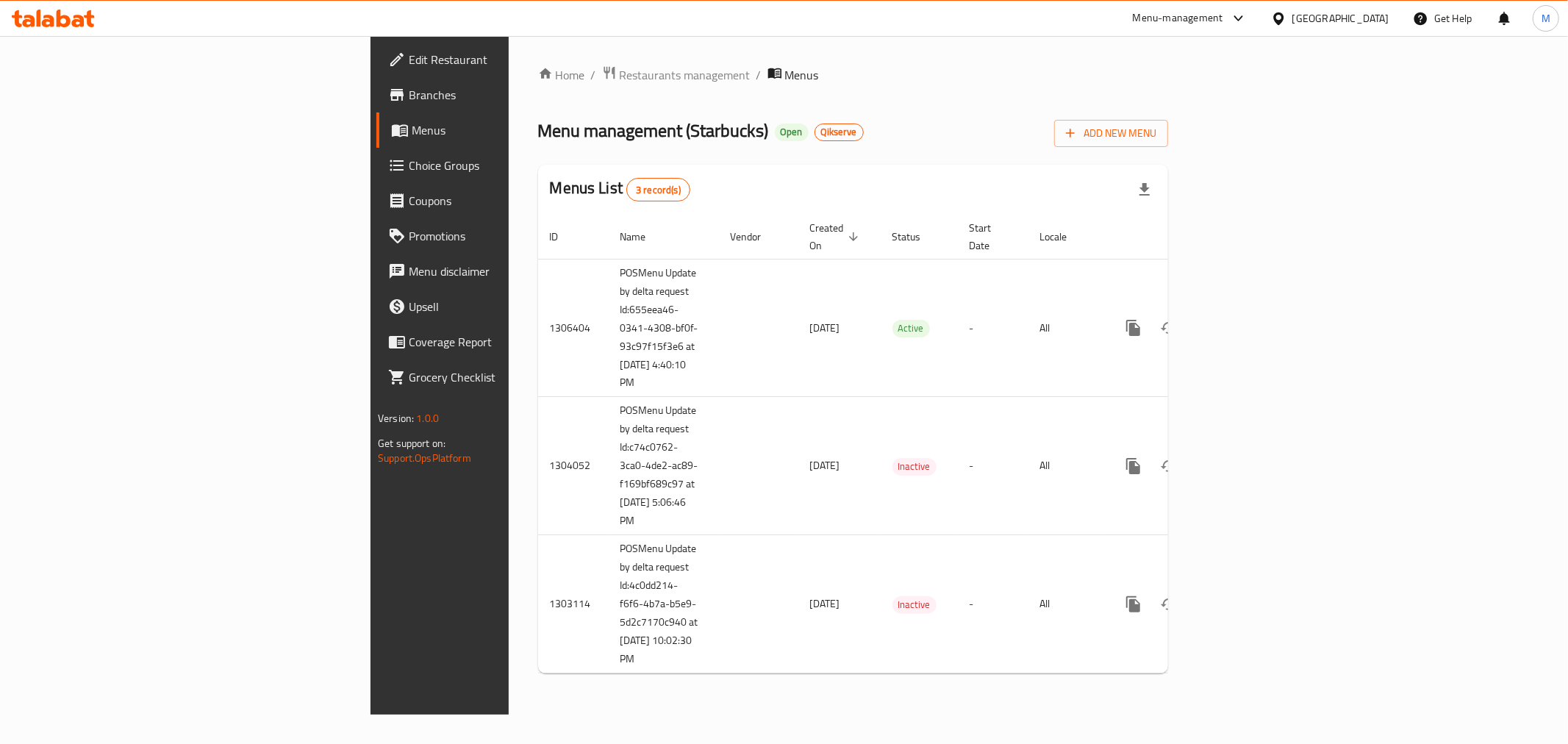
click at [409, 96] on span "Branches" at bounding box center [514, 94] width 212 height 18
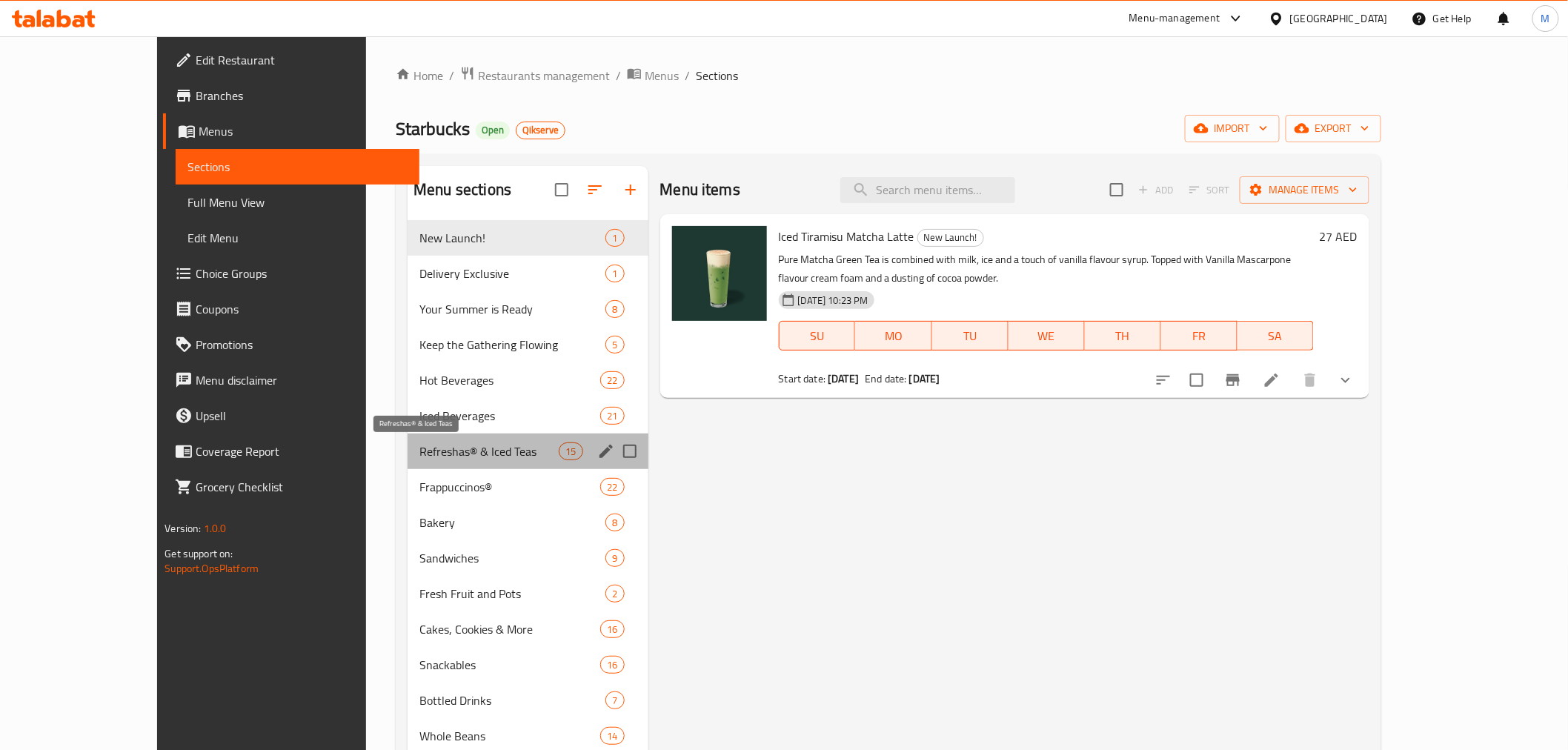
click at [419, 449] on span "Refreshas® & Iced Teas" at bounding box center [489, 451] width 139 height 18
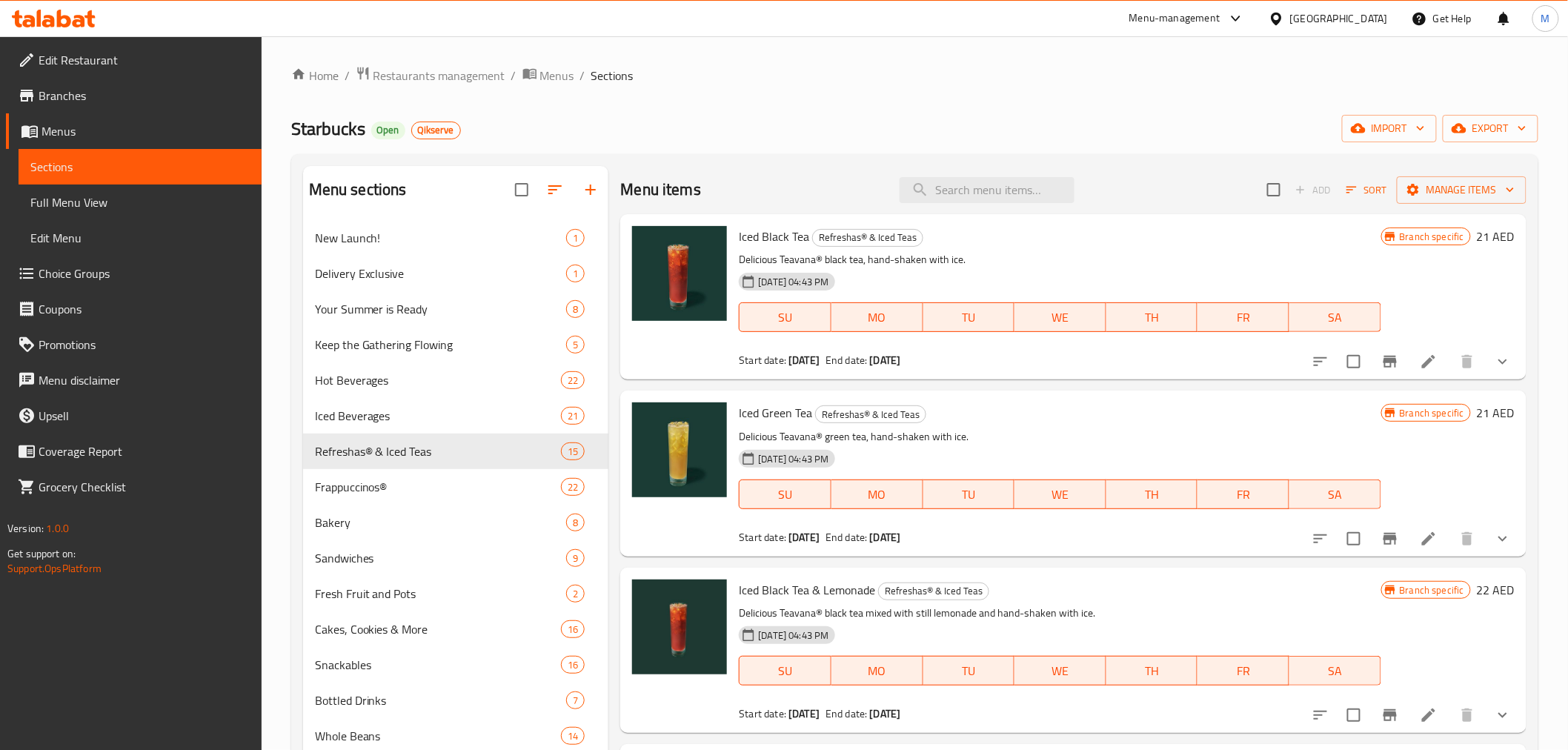
scroll to position [1945, 0]
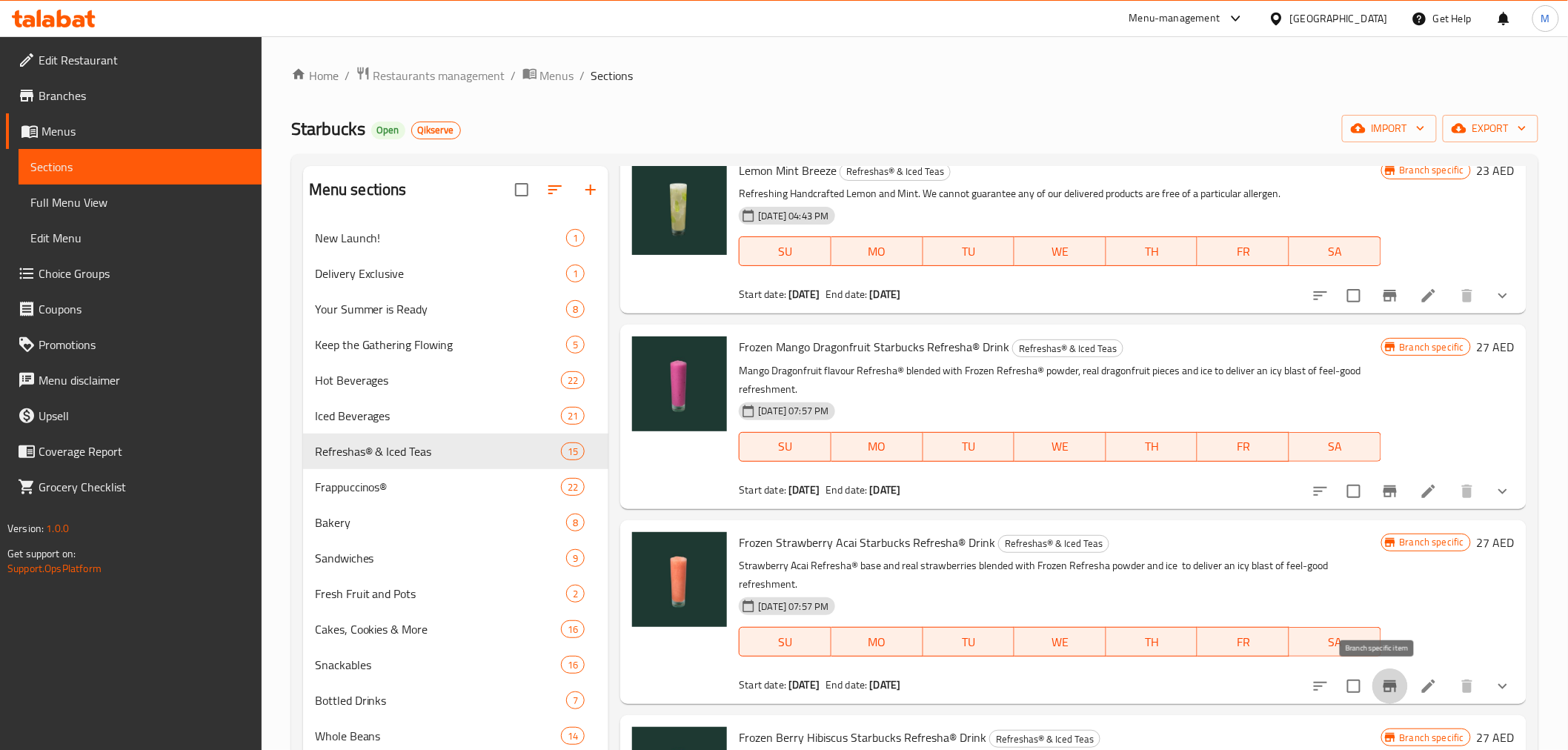
click at [1383, 684] on icon "Branch-specific-item" at bounding box center [1389, 686] width 13 height 12
click at [1372, 502] on button "Branch-specific-item" at bounding box center [1389, 490] width 35 height 35
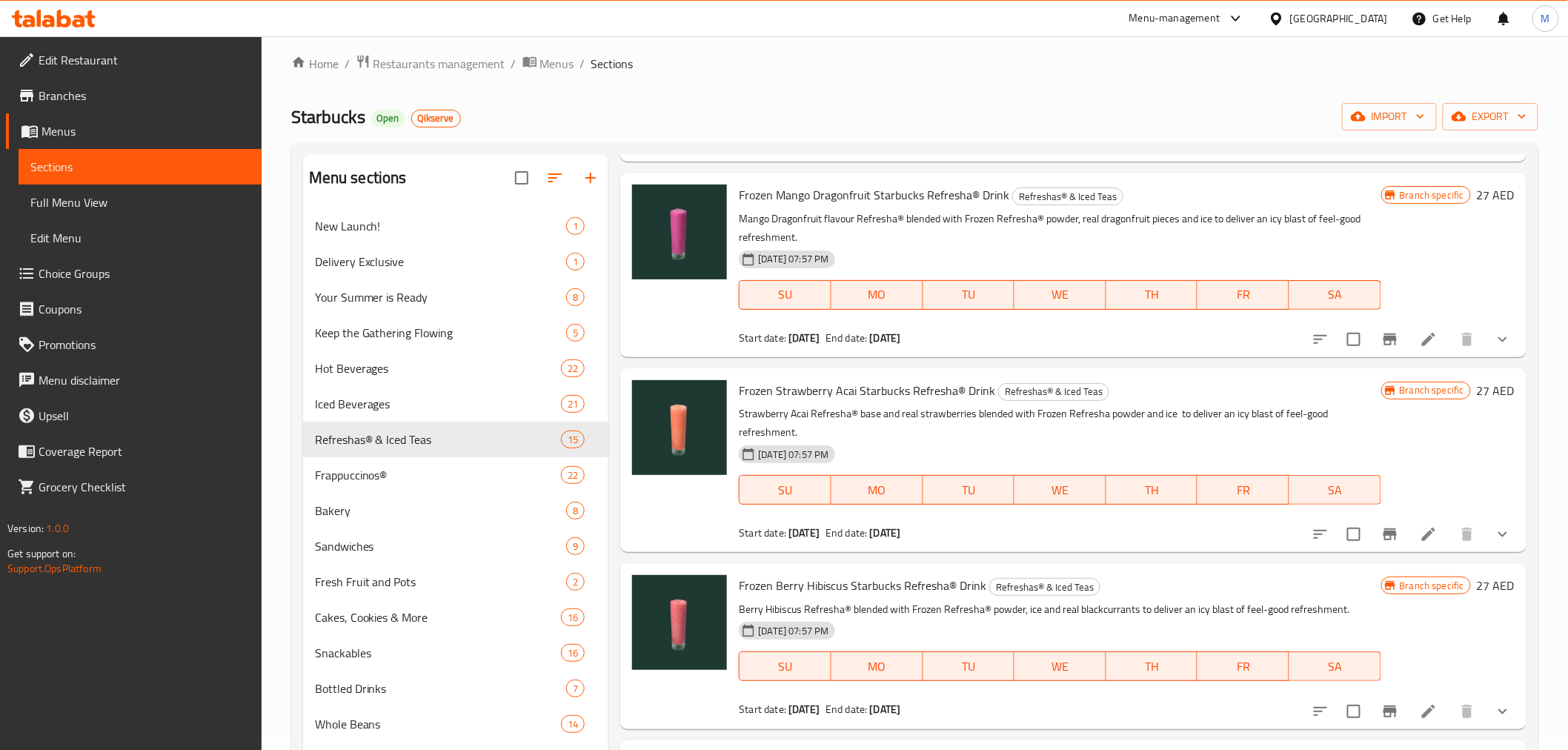
scroll to position [164, 0]
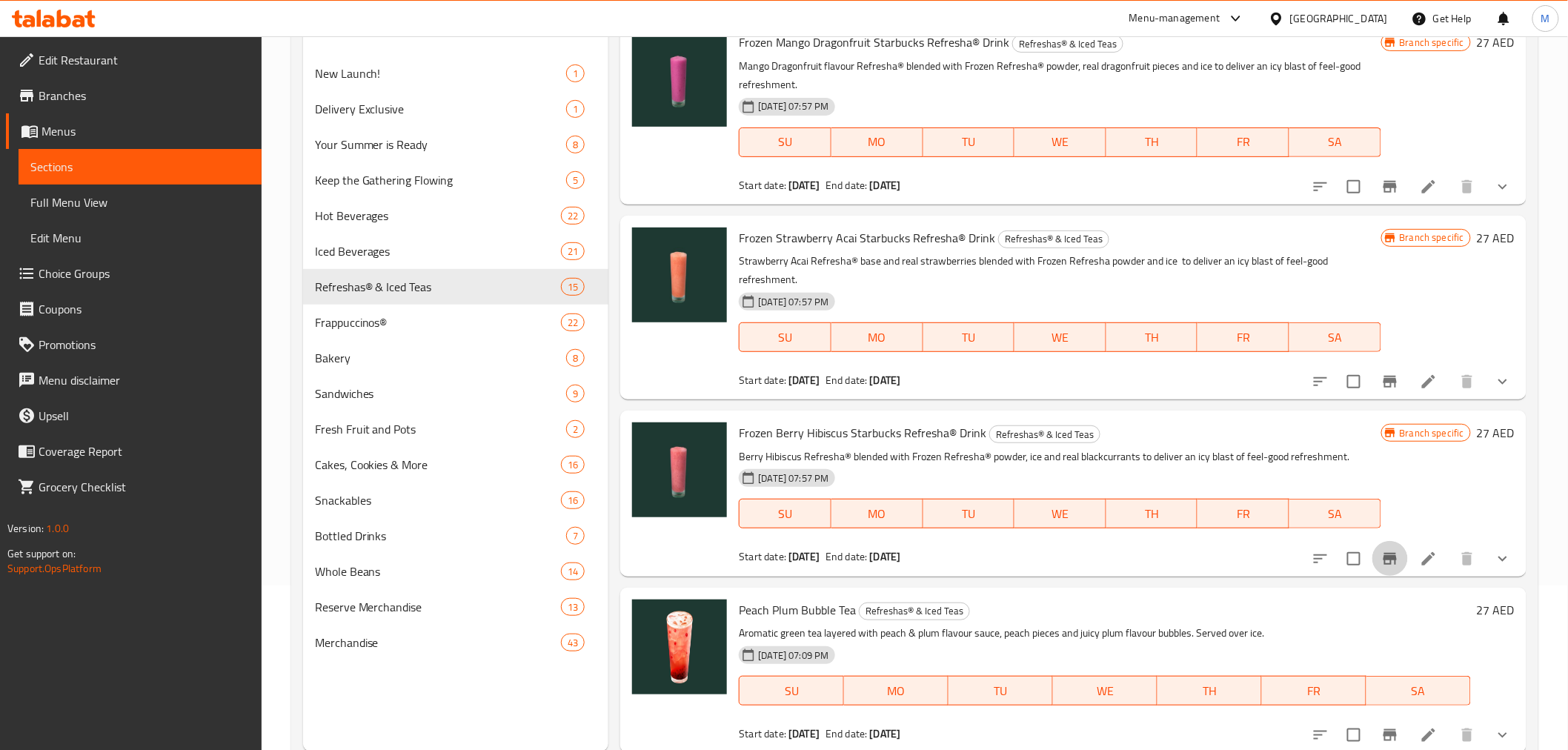
click at [1383, 557] on icon "Branch-specific-item" at bounding box center [1389, 559] width 13 height 12
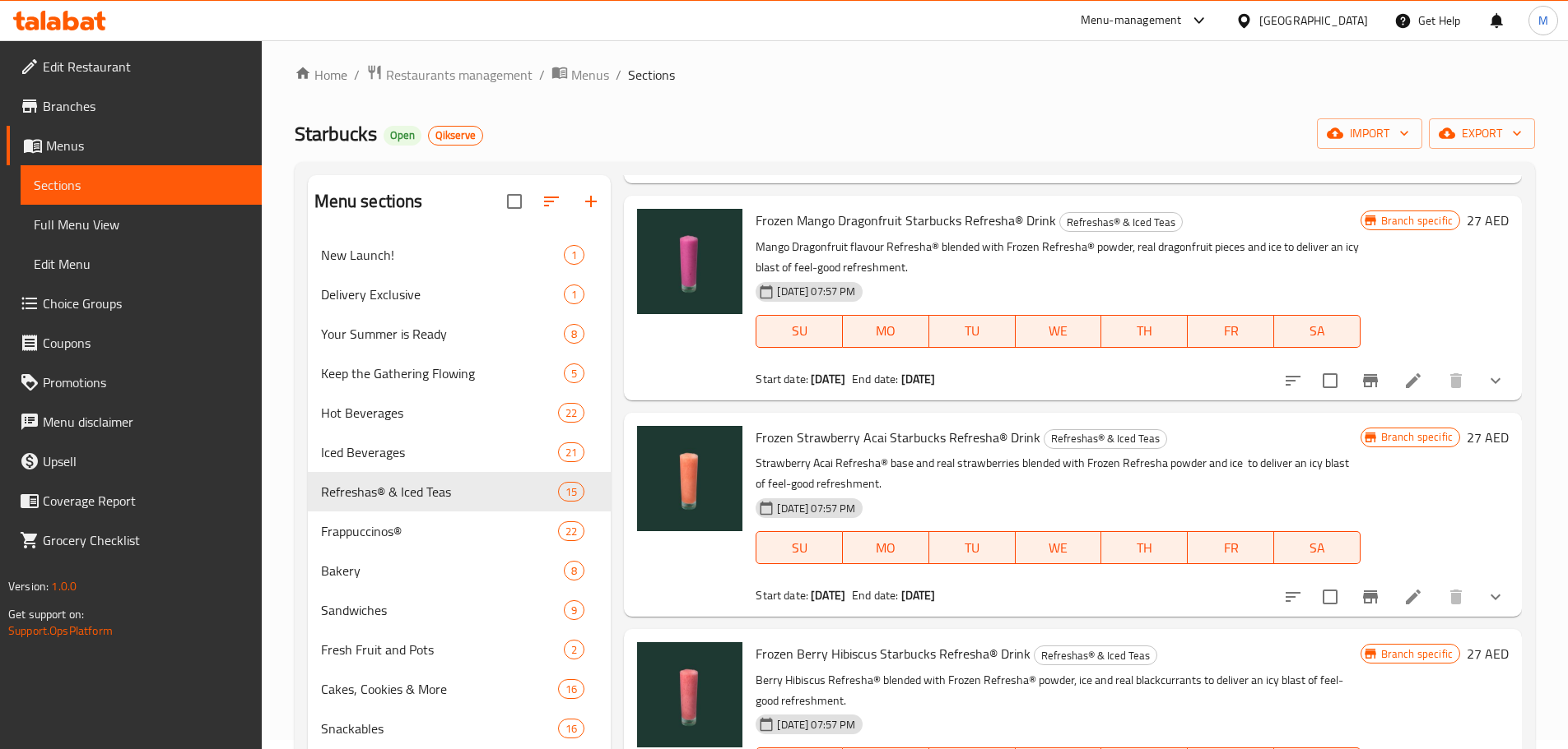
scroll to position [0, 0]
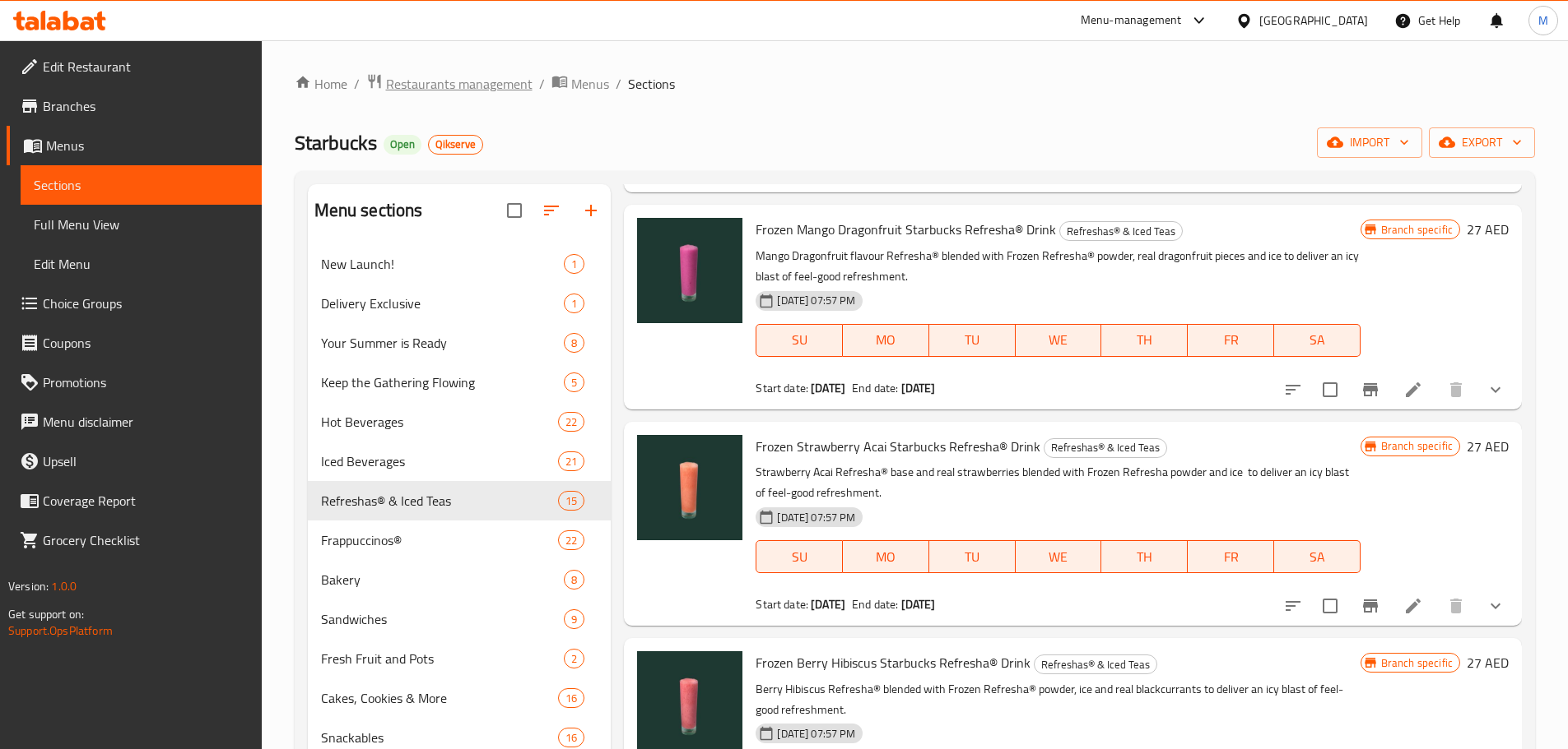
click at [419, 84] on span "Restaurants management" at bounding box center [459, 84] width 146 height 20
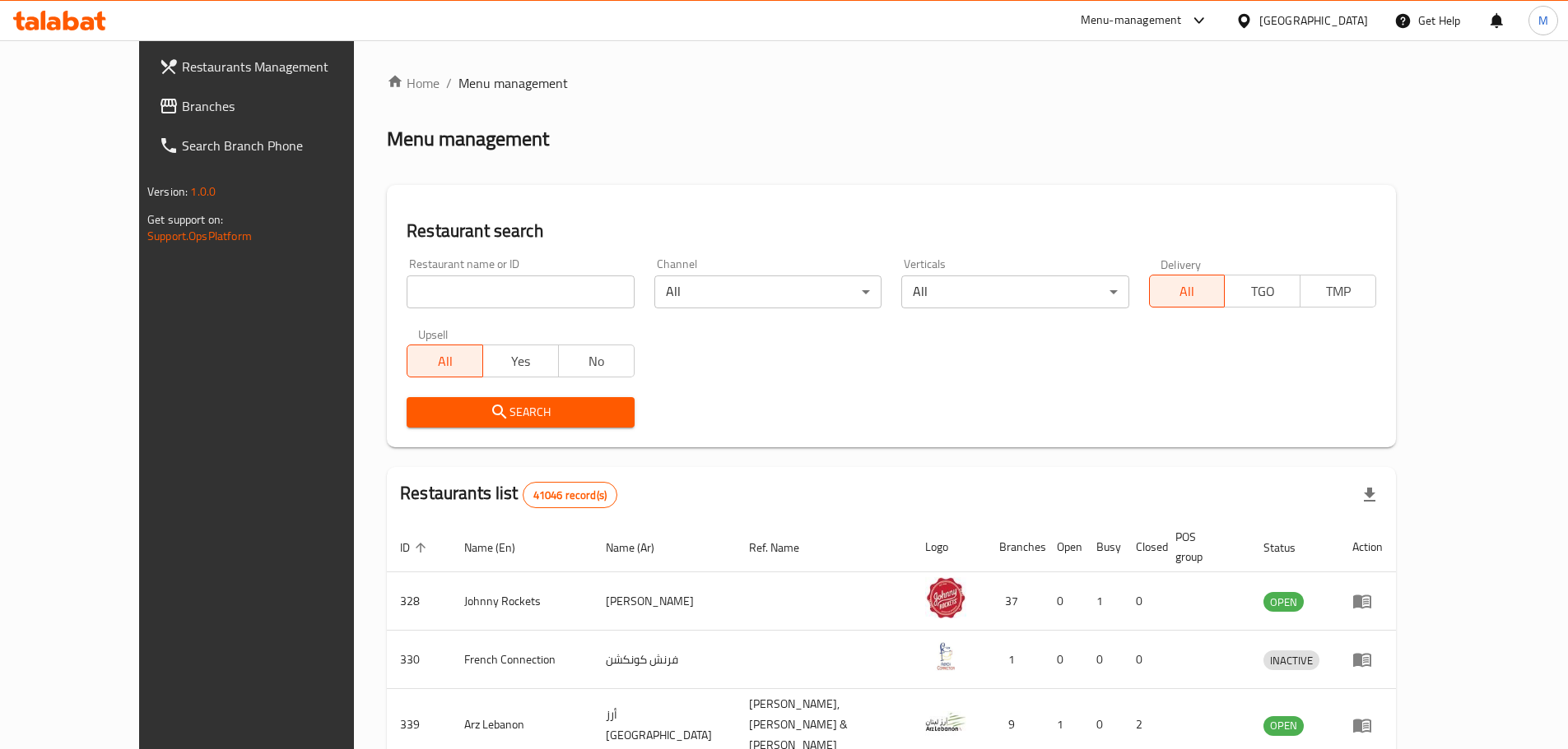
click at [462, 298] on input "search" at bounding box center [520, 292] width 227 height 33
paste input "638011"
type input "638011"
drag, startPoint x: 755, startPoint y: 378, endPoint x: 532, endPoint y: 407, distance: 224.9
click at [742, 381] on div "Restaurant name or ID 638011 Restaurant name or ID Channel All ​ Verticals All …" at bounding box center [892, 343] width 990 height 189
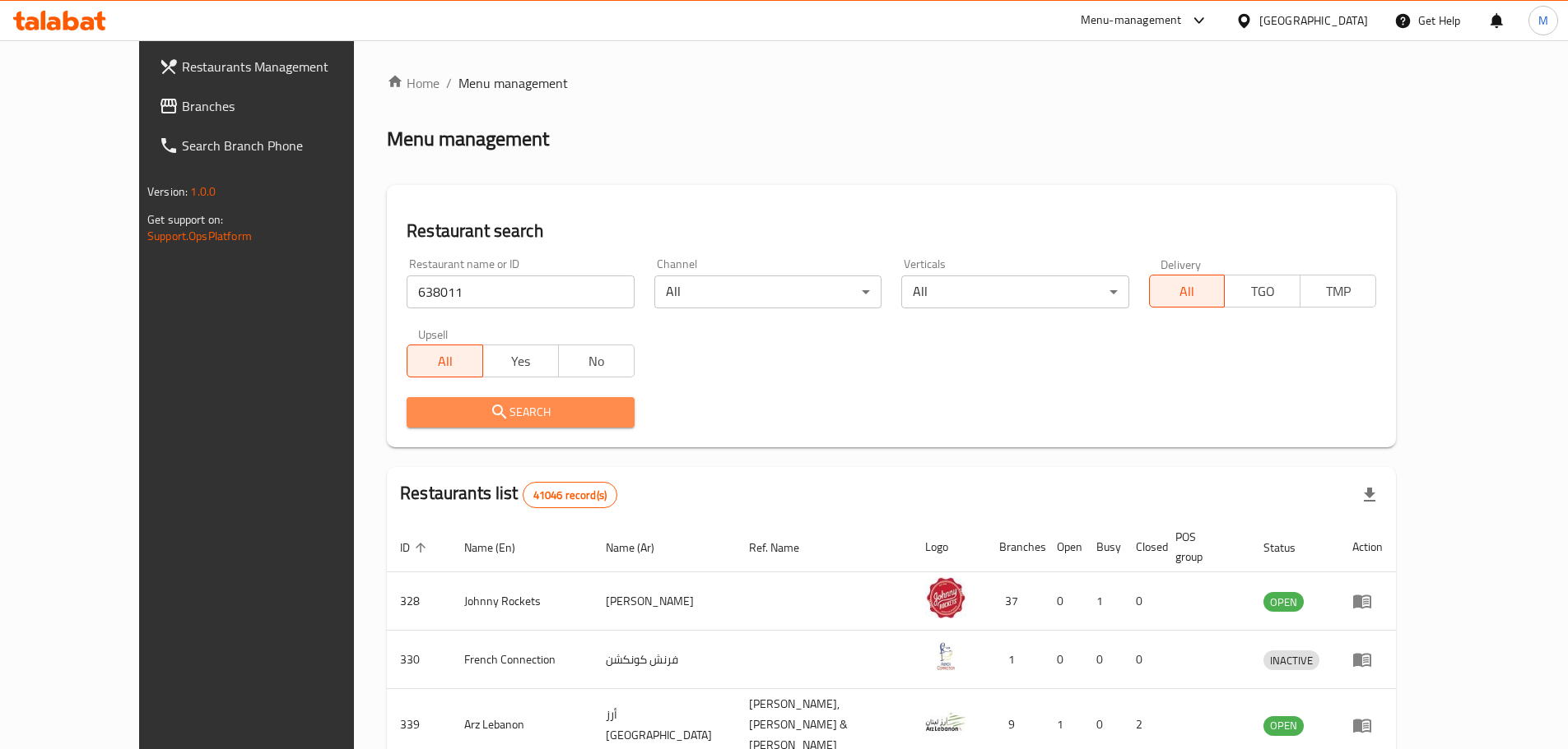
click at [532, 407] on span "Search" at bounding box center [520, 412] width 201 height 20
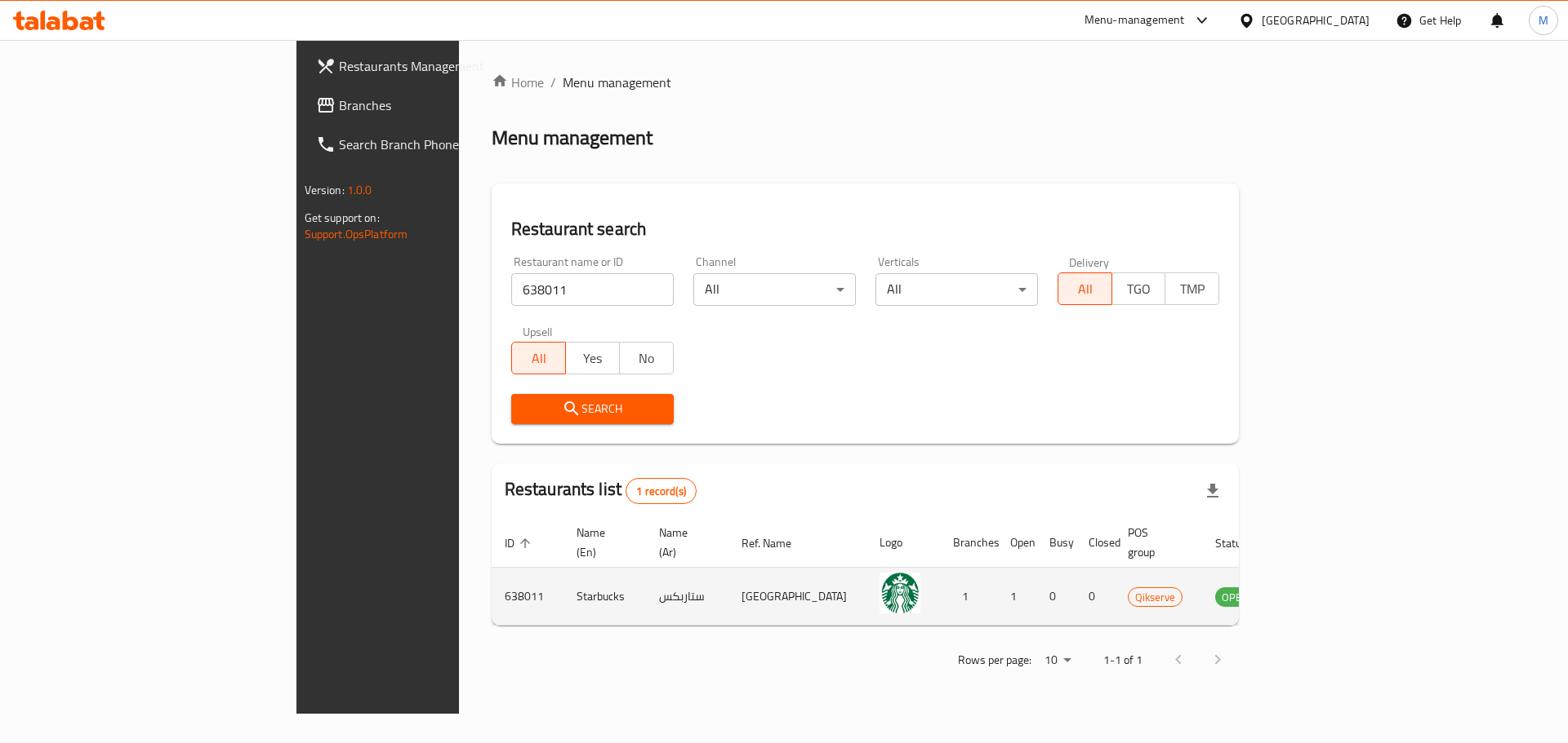
click at [1344, 578] on td "enhanced table" at bounding box center [1315, 596] width 56 height 58
click at [1319, 591] on icon "enhanced table" at bounding box center [1310, 597] width 18 height 14
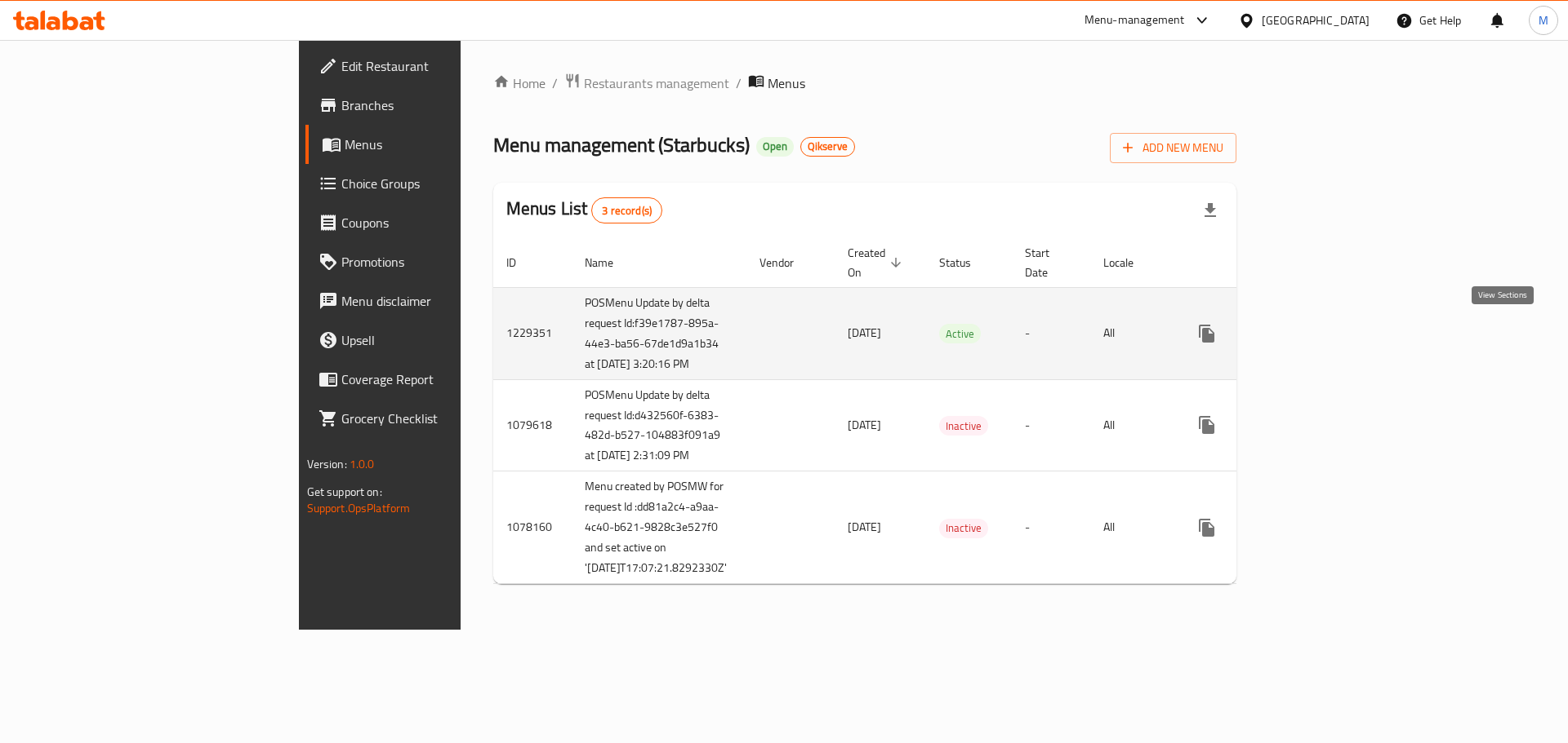
click at [1334, 336] on icon "enhanced table" at bounding box center [1324, 333] width 20 height 20
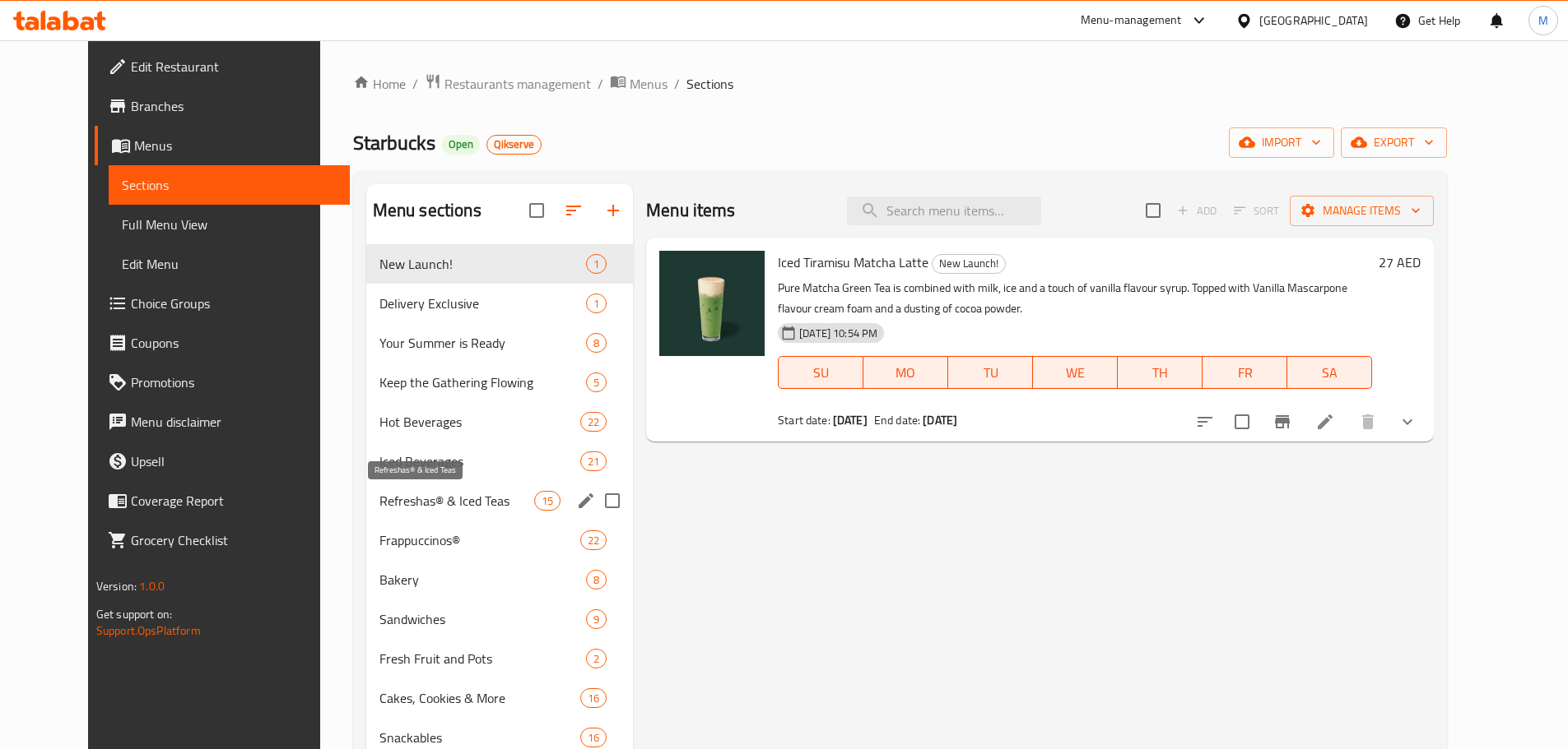
click at [397, 499] on span "Refreshas® & Iced Teas" at bounding box center [456, 500] width 155 height 20
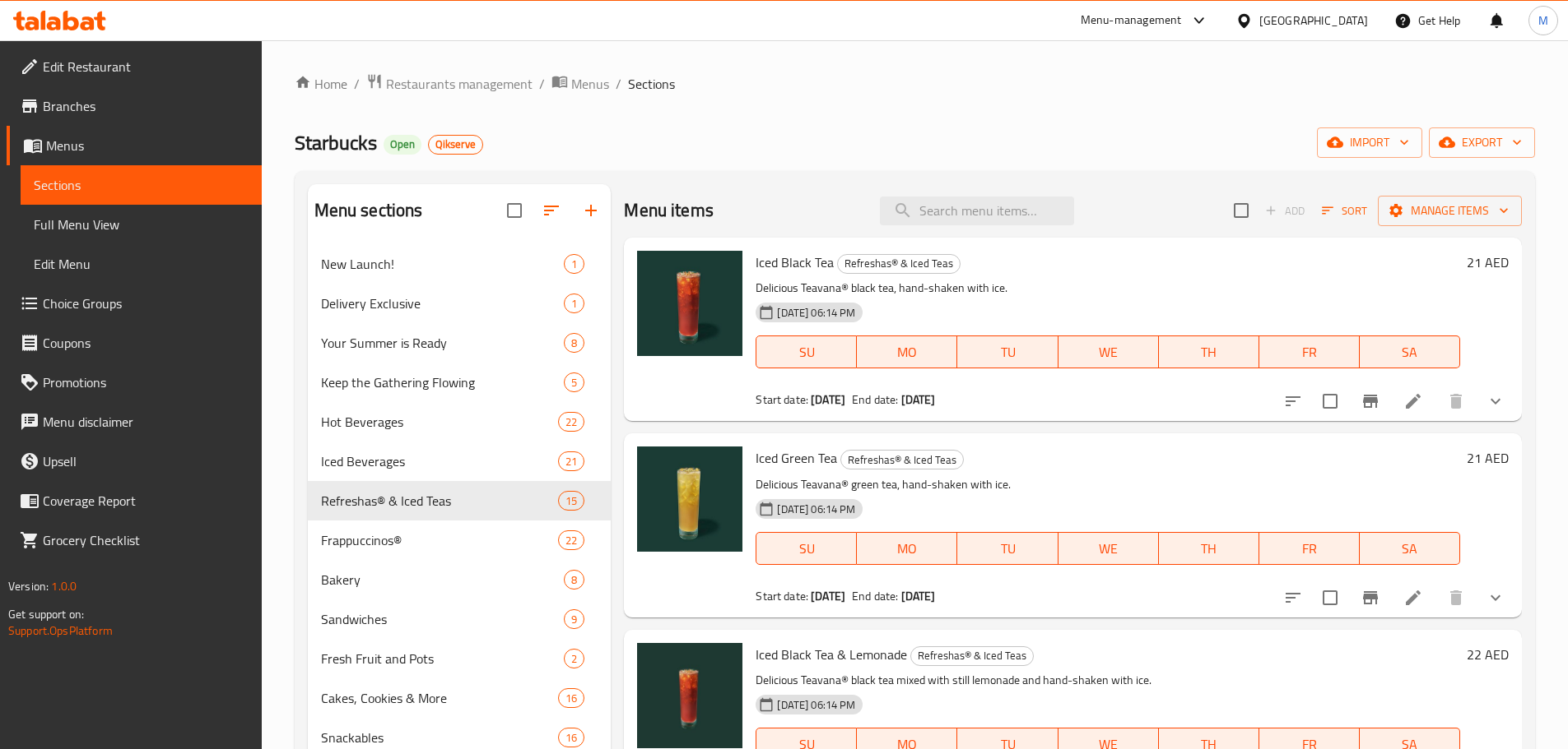
click at [1133, 109] on div "Home / Restaurants management / Menus / Sections Starbucks Open Qikserve import…" at bounding box center [915, 510] width 1240 height 874
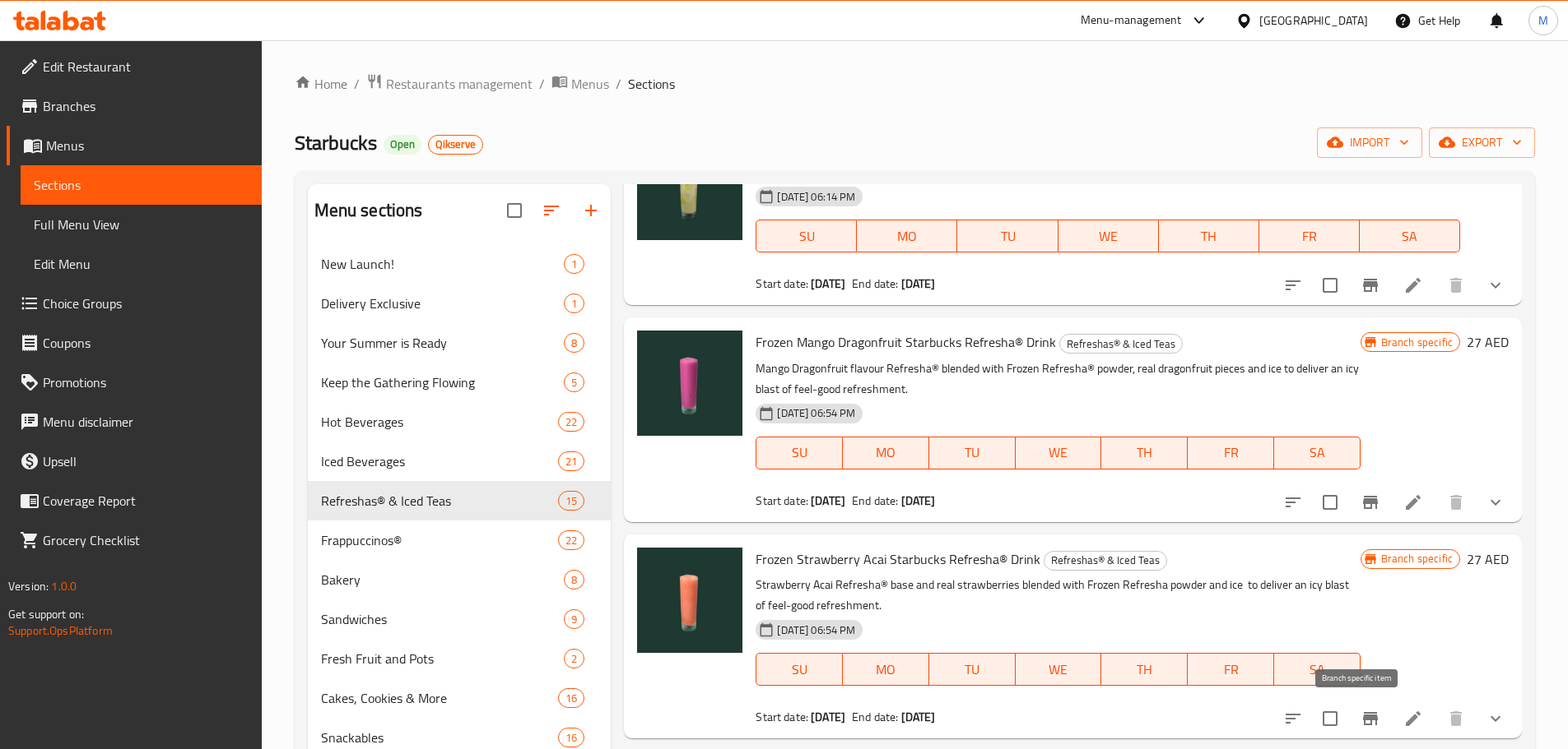
click at [1360, 711] on icon "Branch-specific-item" at bounding box center [1370, 718] width 20 height 20
click at [1351, 491] on button "Branch-specific-item" at bounding box center [1370, 502] width 39 height 39
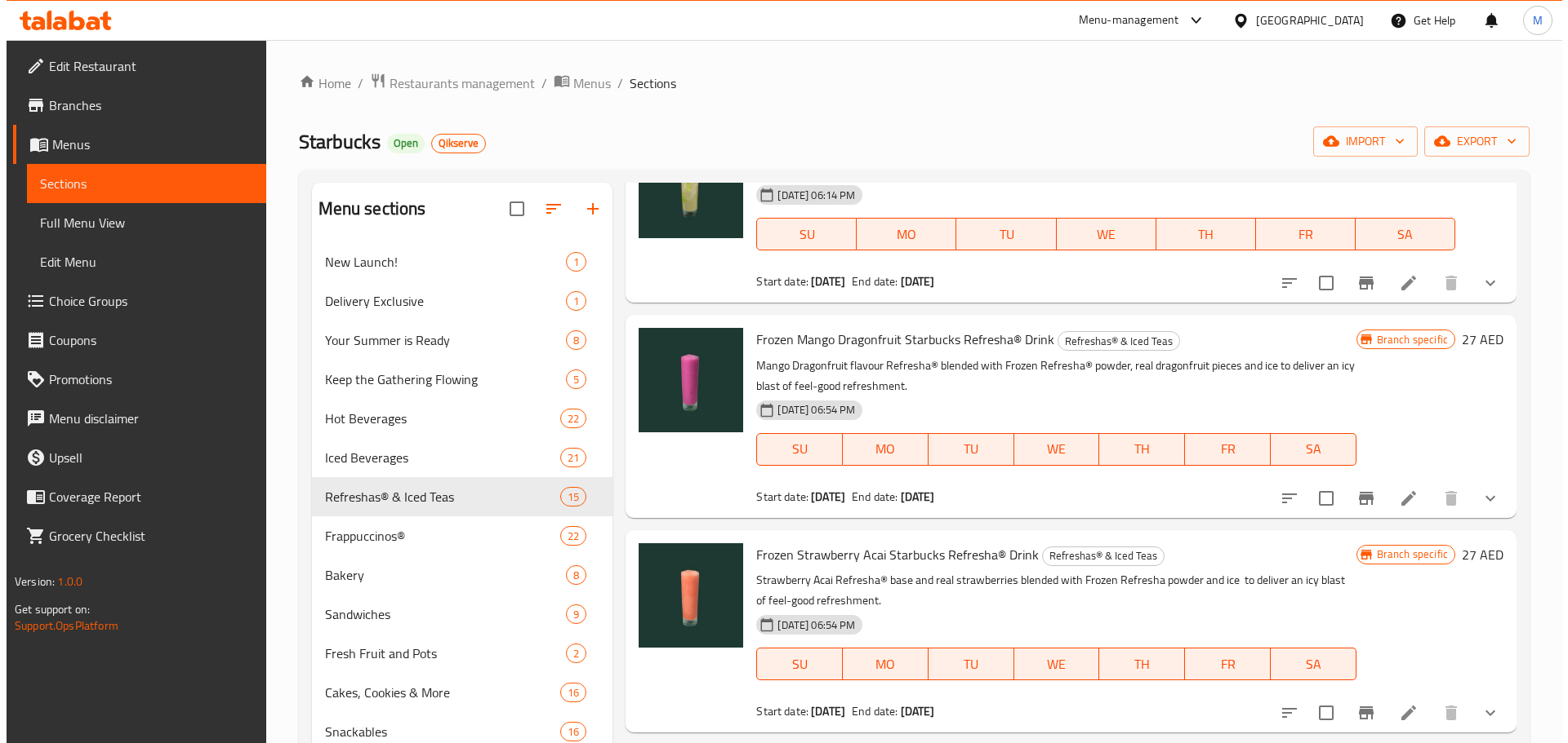
scroll to position [229, 0]
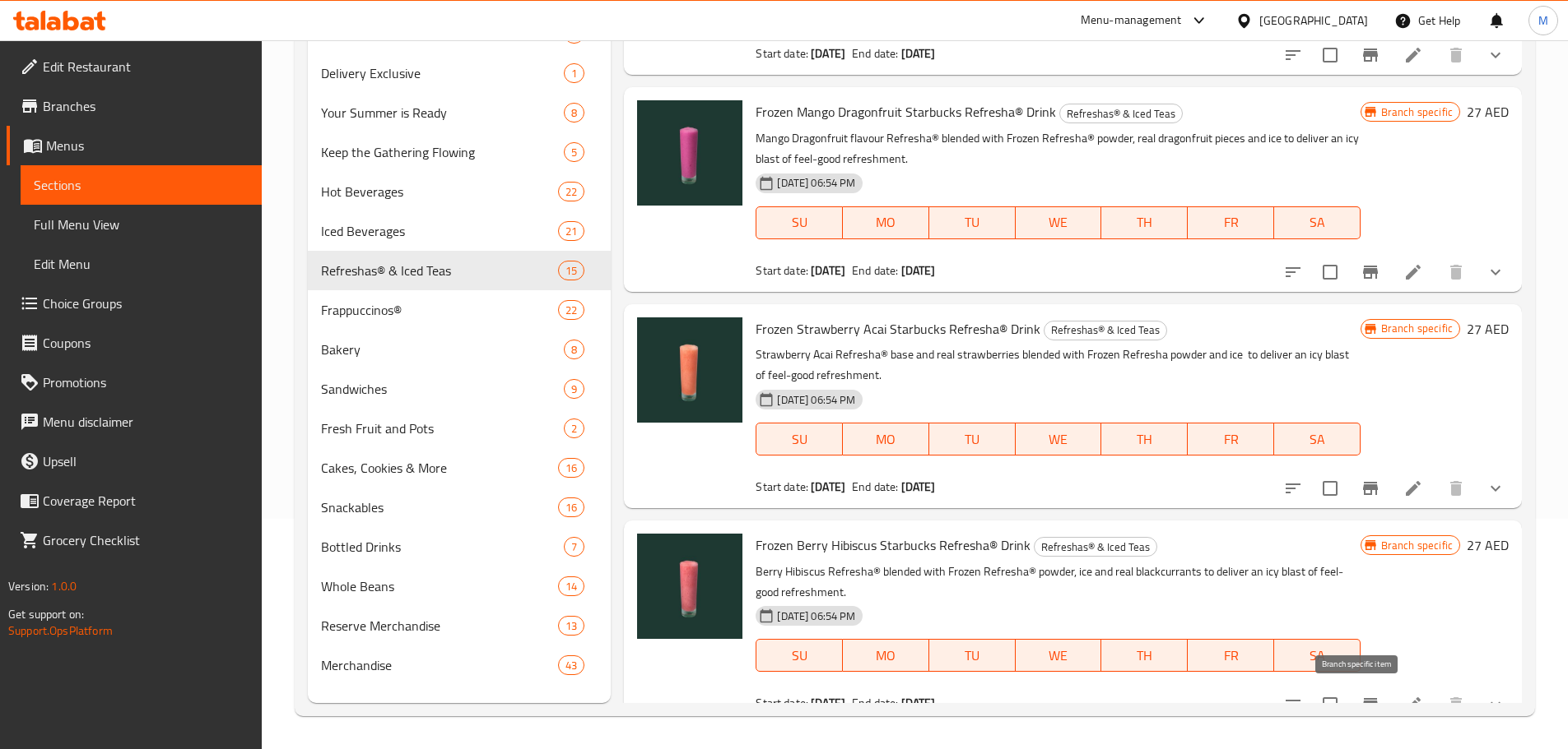
click at [1362, 702] on icon "Branch-specific-item" at bounding box center [1369, 705] width 14 height 13
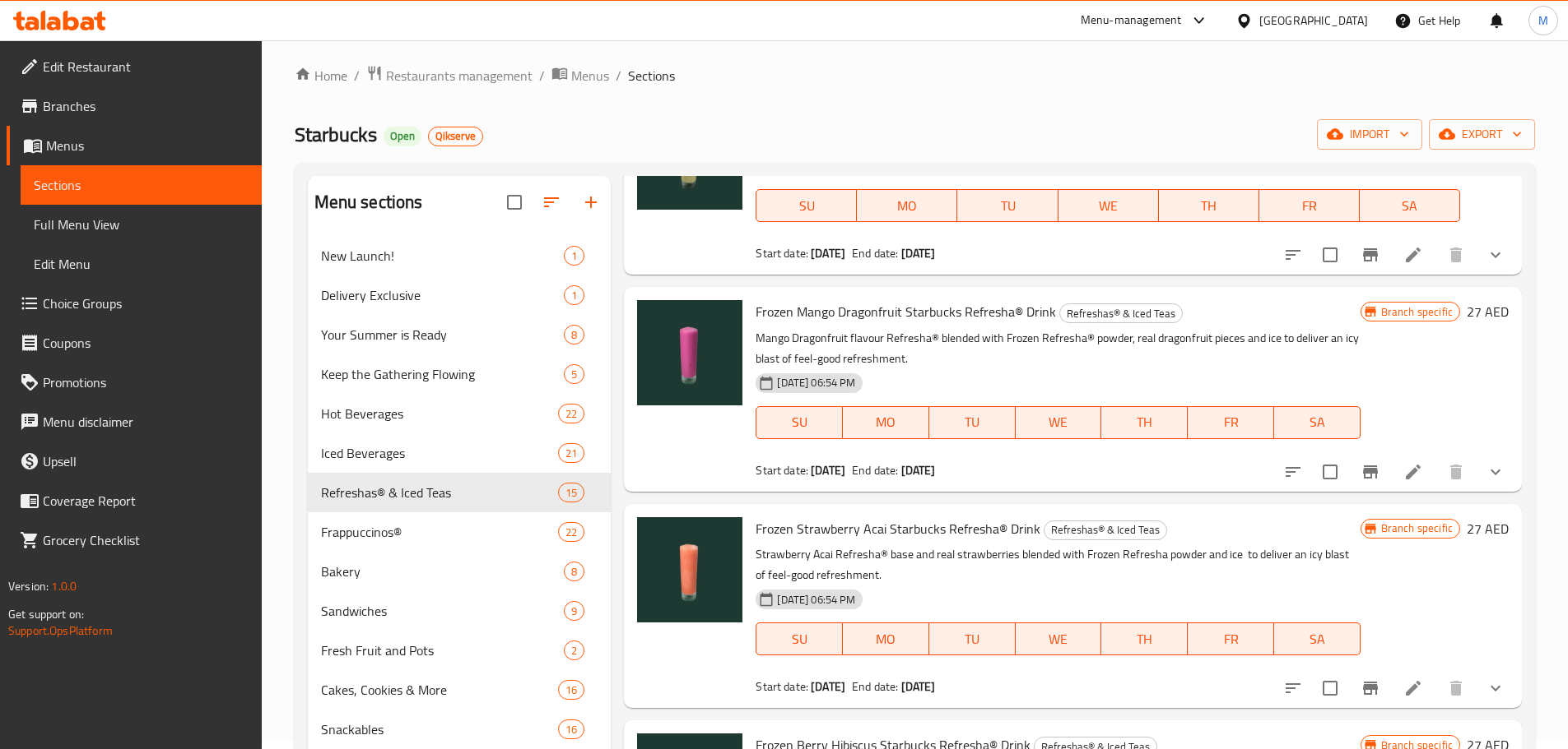
scroll to position [0, 0]
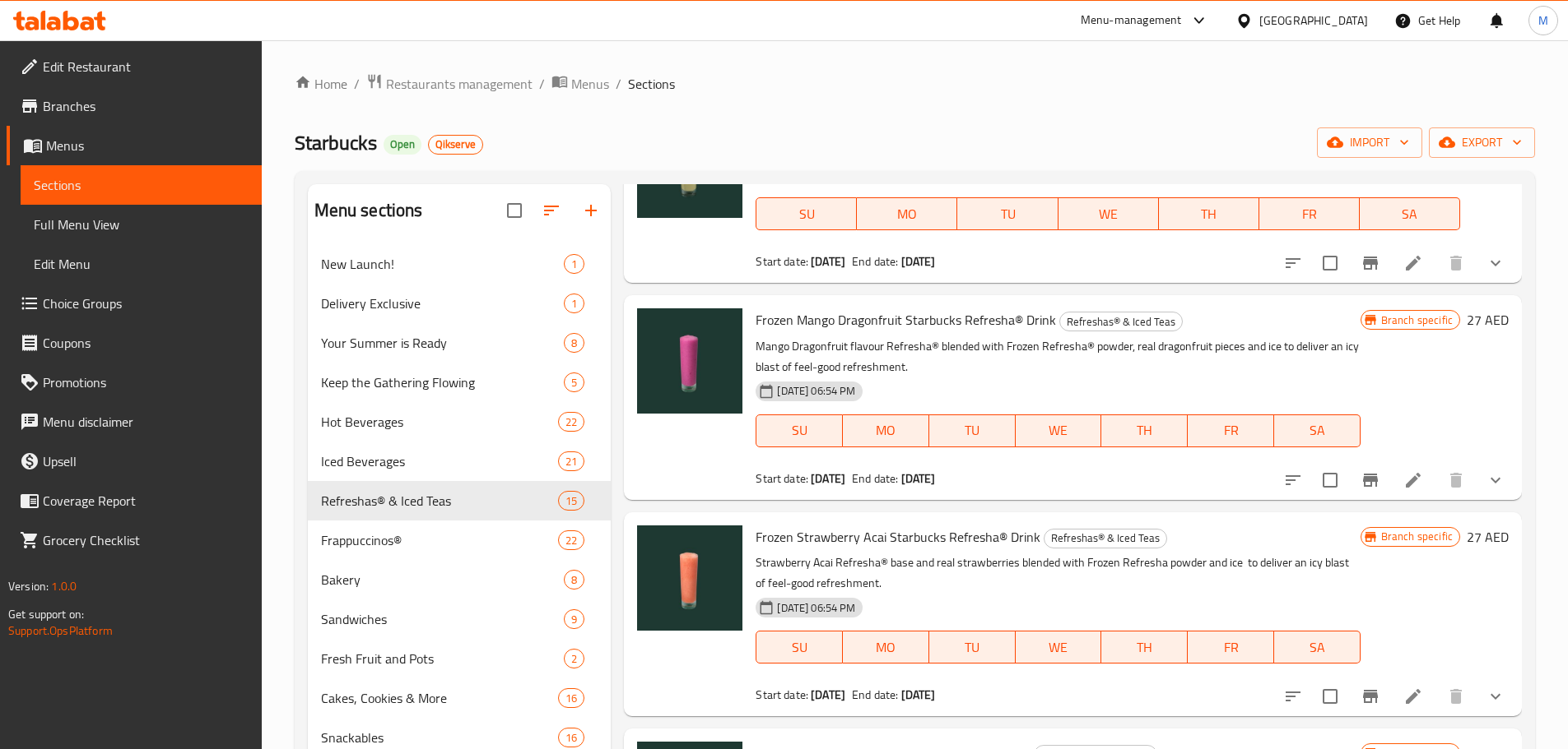
drag, startPoint x: 436, startPoint y: 80, endPoint x: 527, endPoint y: 94, distance: 92.1
click at [436, 80] on span "Restaurants management" at bounding box center [459, 84] width 146 height 20
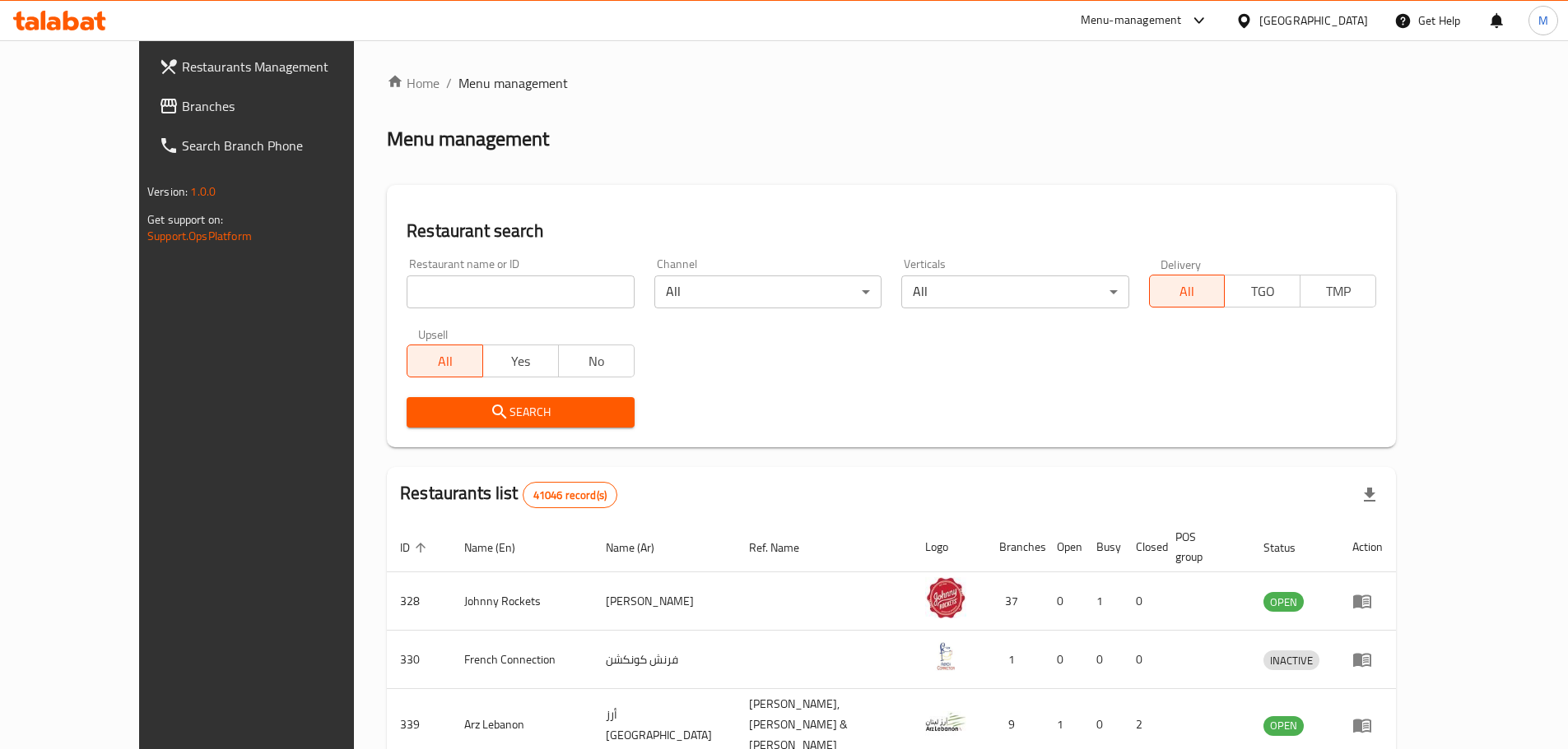
drag, startPoint x: 456, startPoint y: 283, endPoint x: 634, endPoint y: 327, distance: 183.4
click at [456, 283] on input "search" at bounding box center [520, 292] width 227 height 33
paste input "671420"
type input "671420"
drag, startPoint x: 786, startPoint y: 350, endPoint x: 760, endPoint y: 362, distance: 28.6
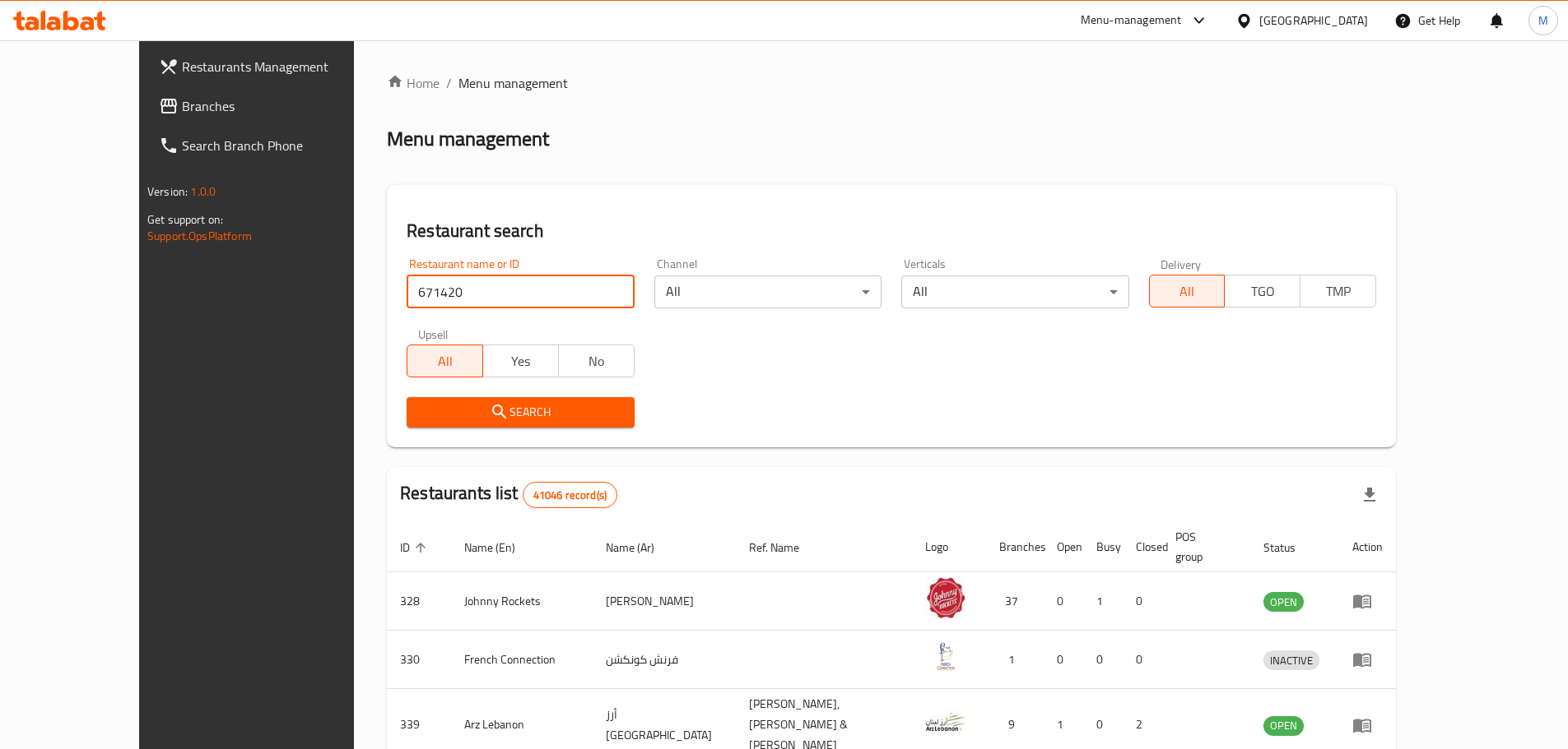
click at [760, 362] on div "Restaurant name or ID 671420 Restaurant name or ID Channel All ​ Verticals All …" at bounding box center [892, 343] width 990 height 189
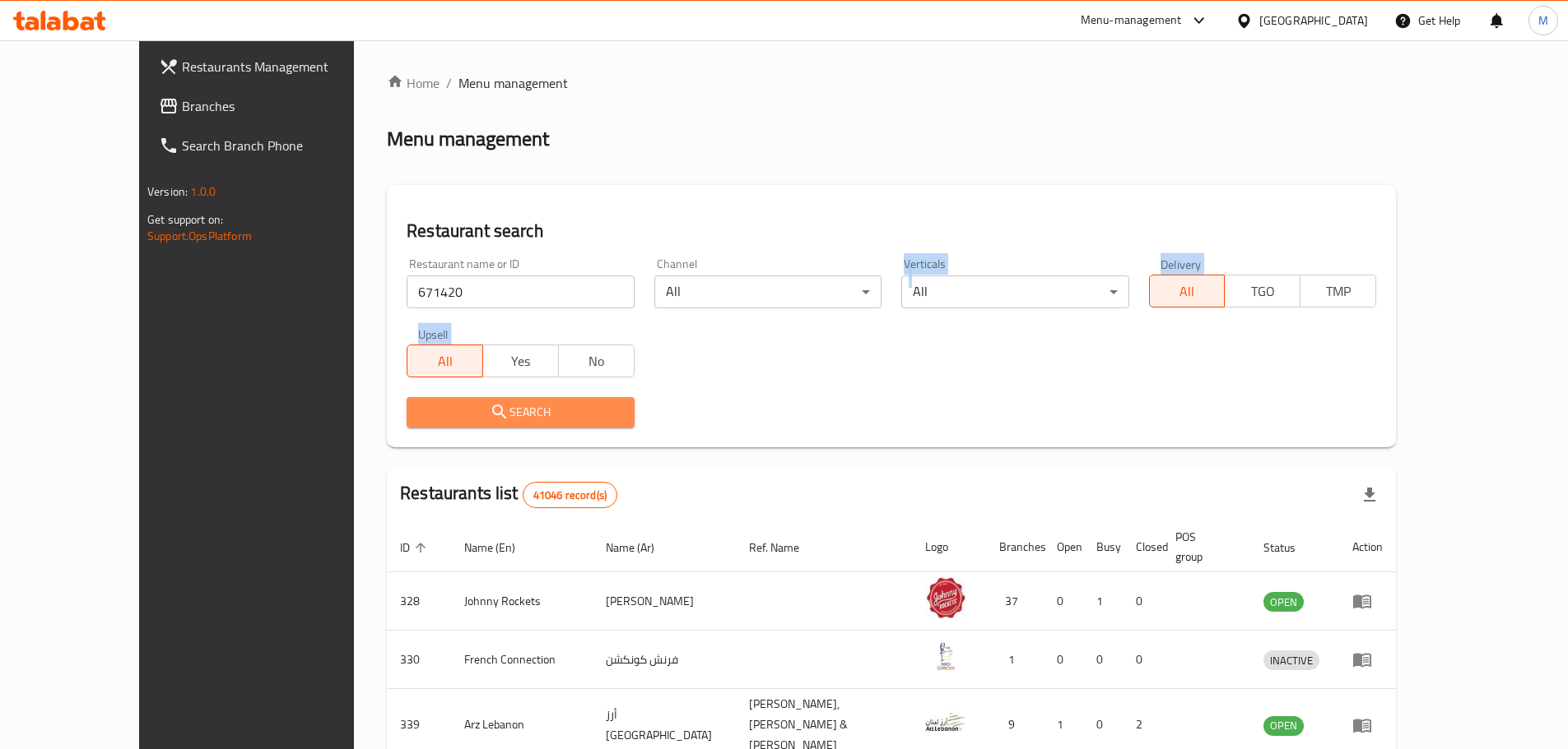
click at [541, 410] on span "Search" at bounding box center [520, 412] width 201 height 20
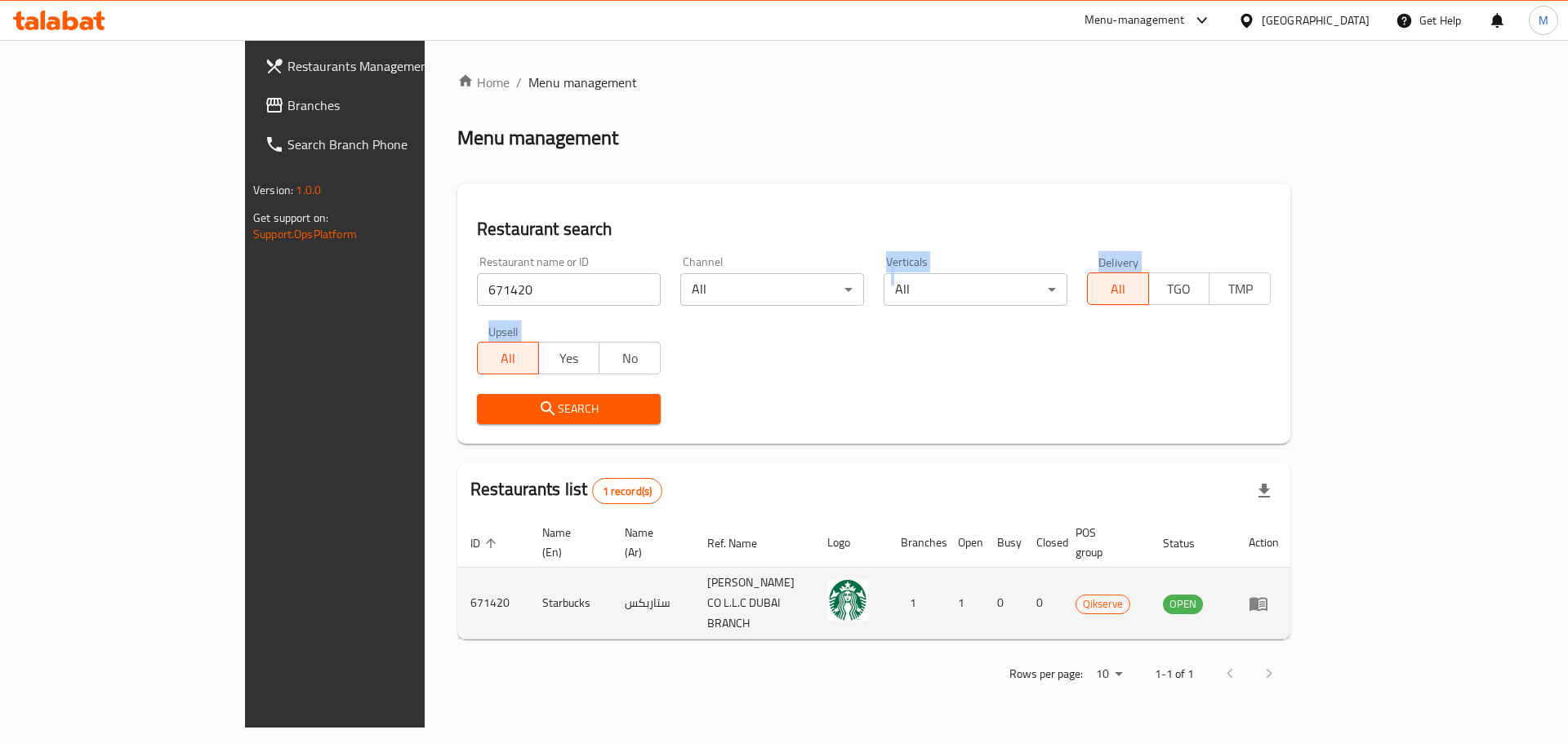
click at [1268, 594] on icon "enhanced table" at bounding box center [1258, 604] width 20 height 20
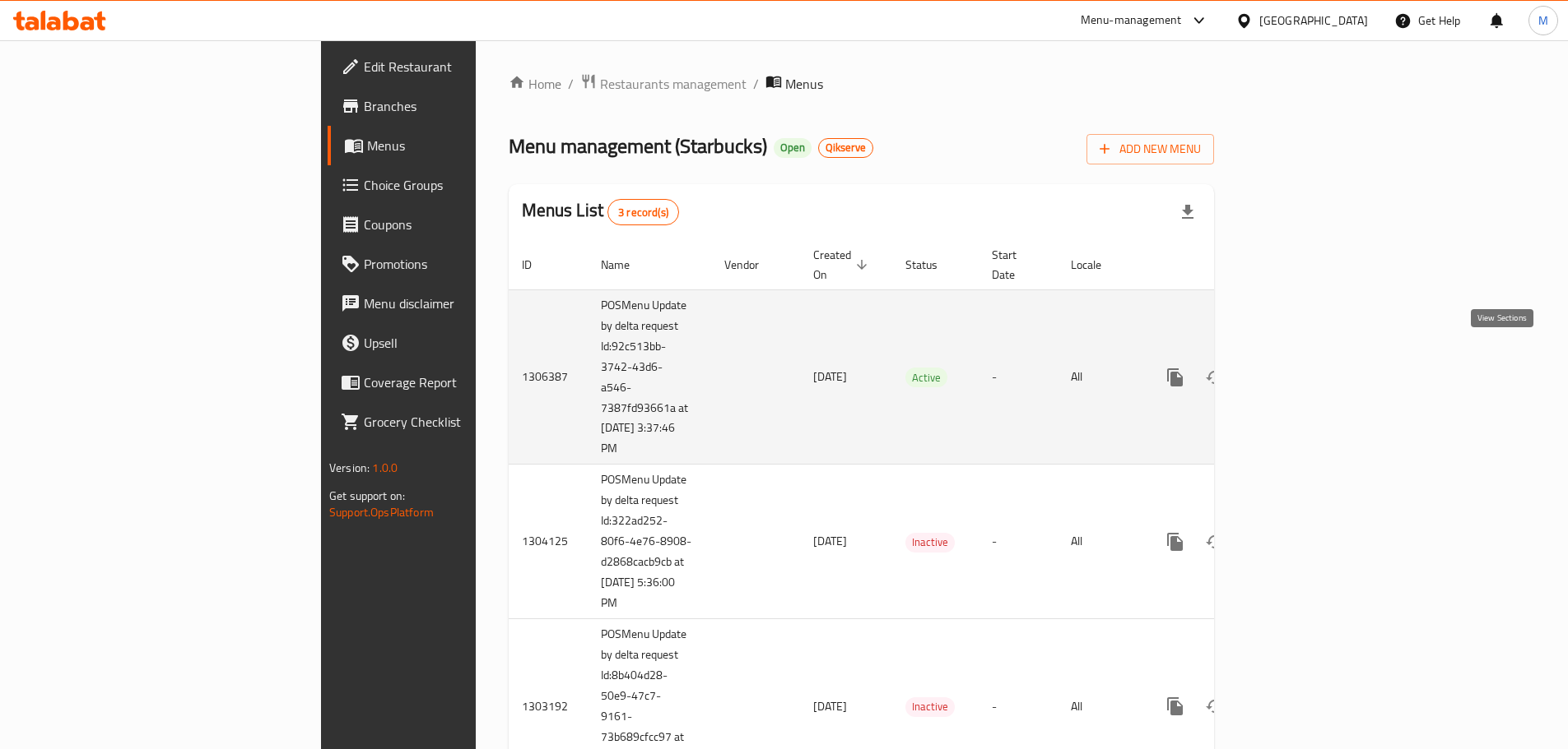
click at [1301, 370] on icon "enhanced table" at bounding box center [1293, 376] width 14 height 14
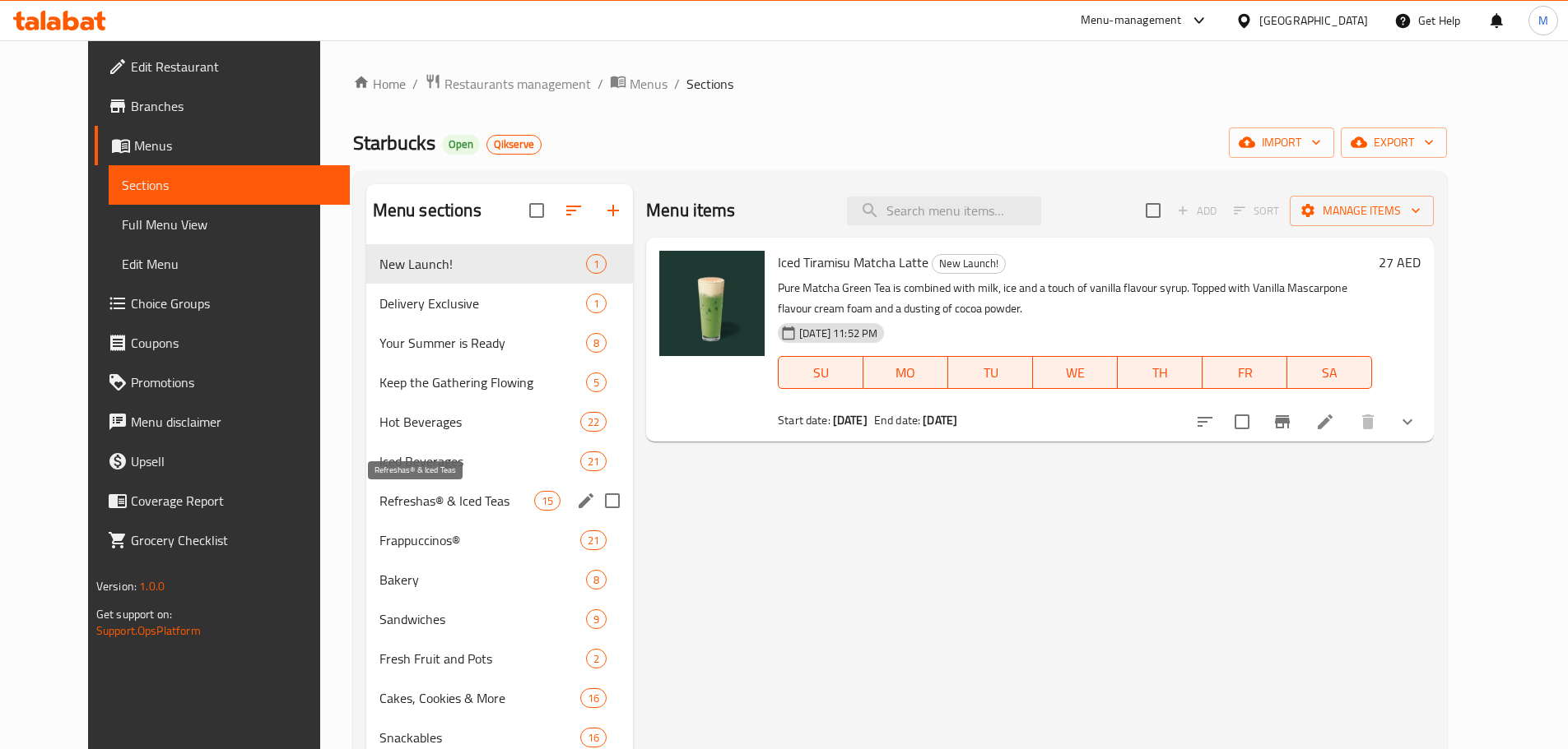
click at [401, 499] on span "Refreshas® & Iced Teas" at bounding box center [456, 500] width 155 height 20
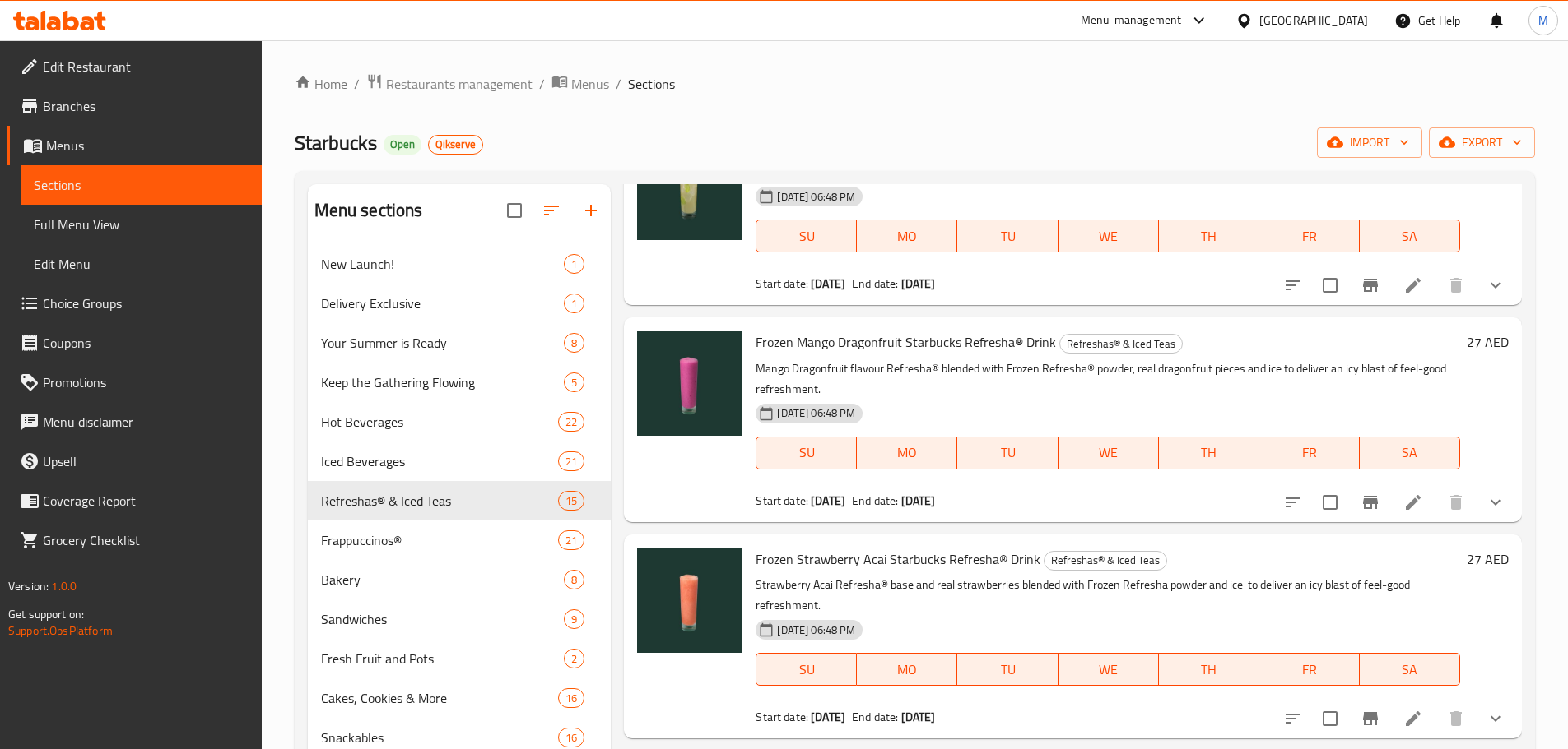
click at [479, 92] on span "Restaurants management" at bounding box center [459, 84] width 146 height 20
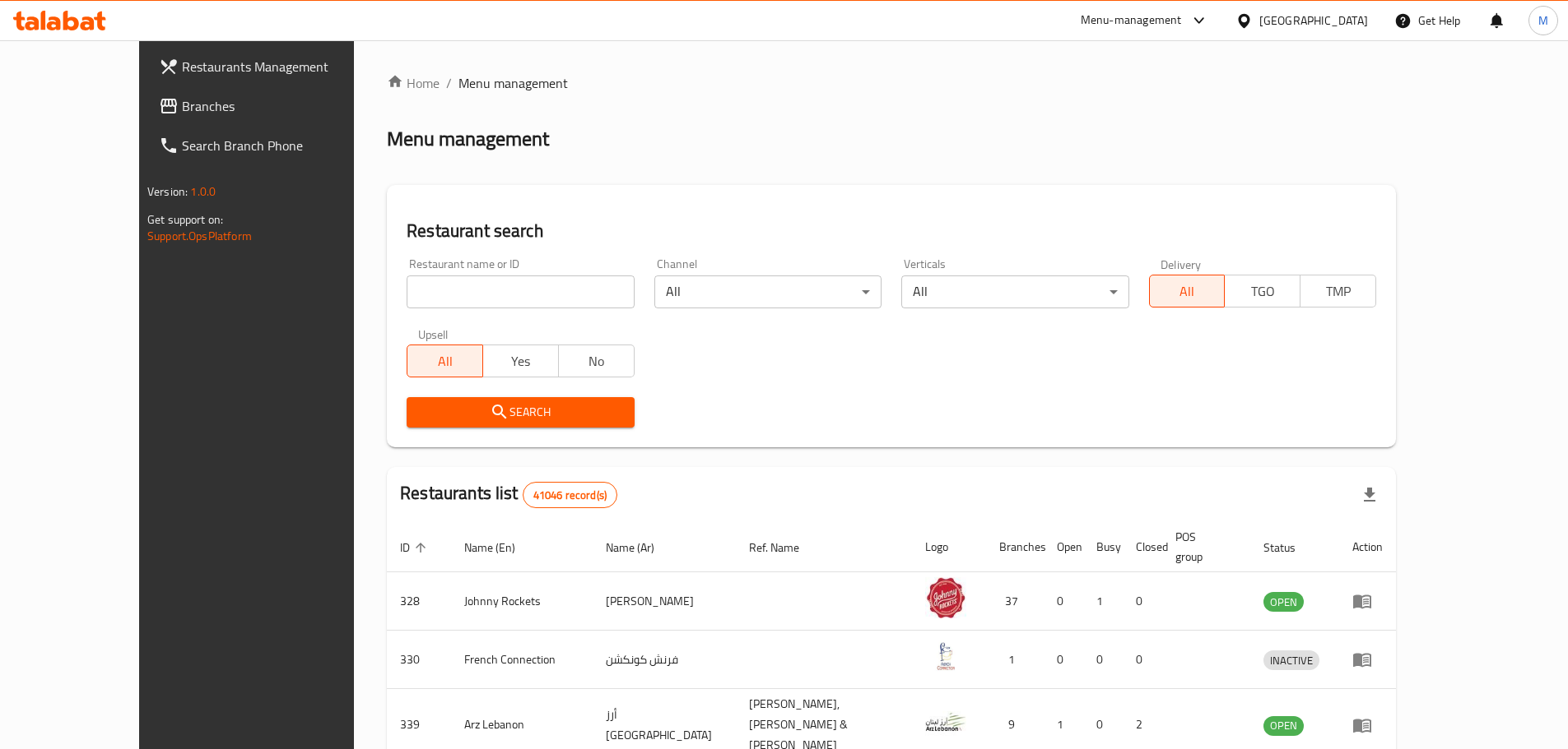
click at [406, 274] on div "Restaurant name or ID Restaurant name or ID" at bounding box center [520, 283] width 227 height 50
paste input "637967"
drag, startPoint x: 404, startPoint y: 279, endPoint x: 468, endPoint y: 296, distance: 66.2
click at [406, 279] on input "search" at bounding box center [520, 292] width 227 height 33
type input "637967"
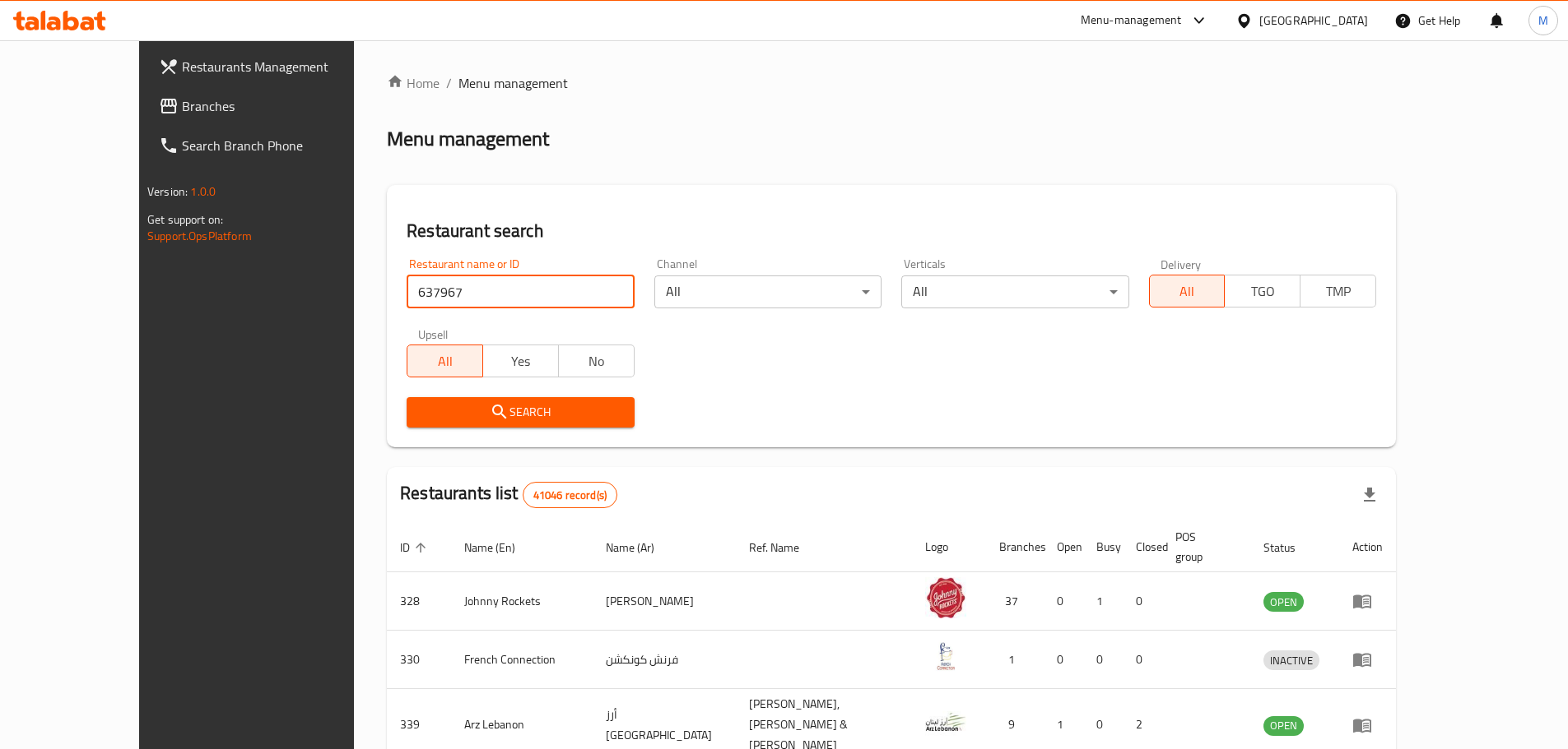
drag, startPoint x: 758, startPoint y: 342, endPoint x: 676, endPoint y: 374, distance: 88.0
click at [745, 347] on div "Restaurant name or ID 637967 Restaurant name or ID Channel All ​ Verticals All …" at bounding box center [892, 343] width 990 height 189
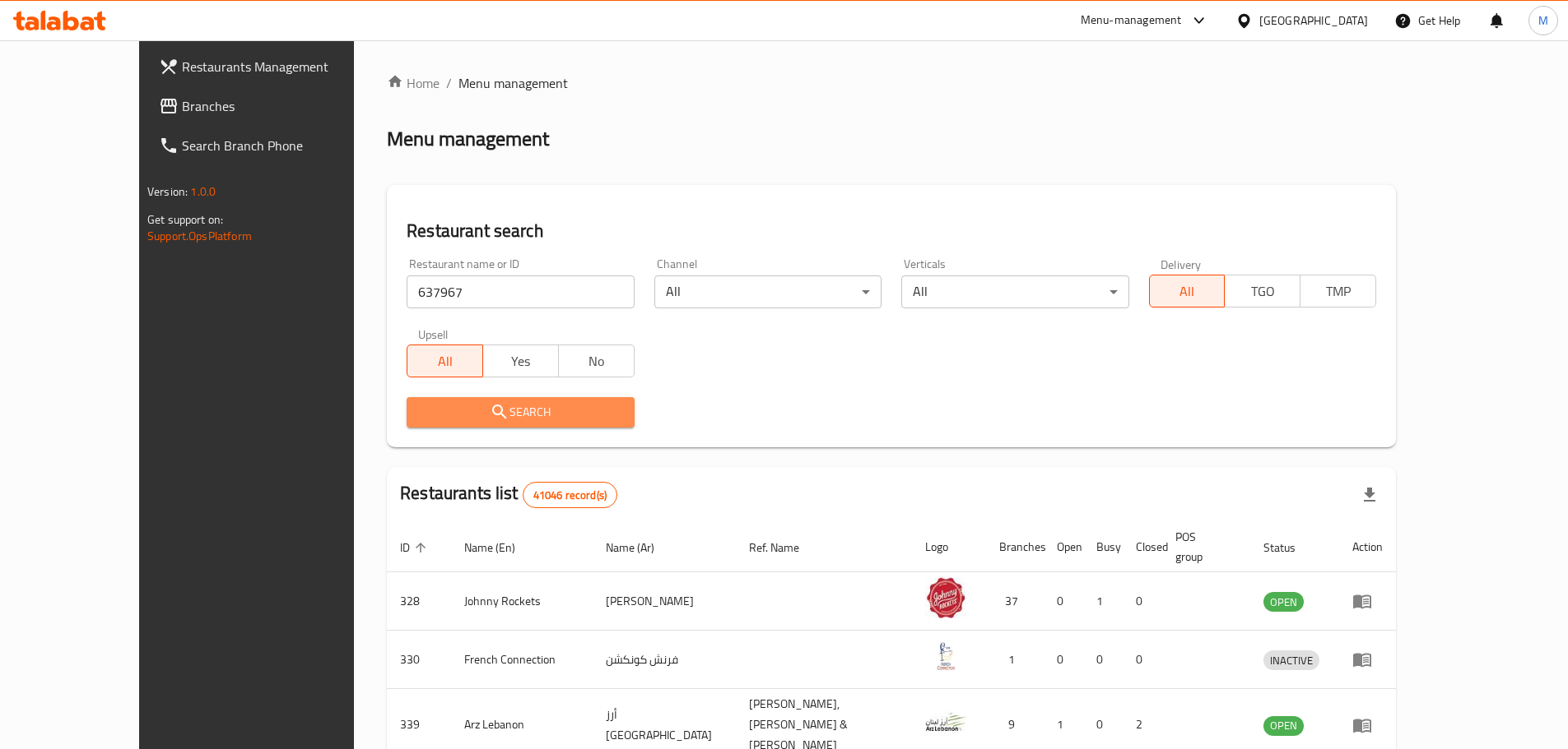
click at [533, 409] on span "Search" at bounding box center [520, 412] width 201 height 20
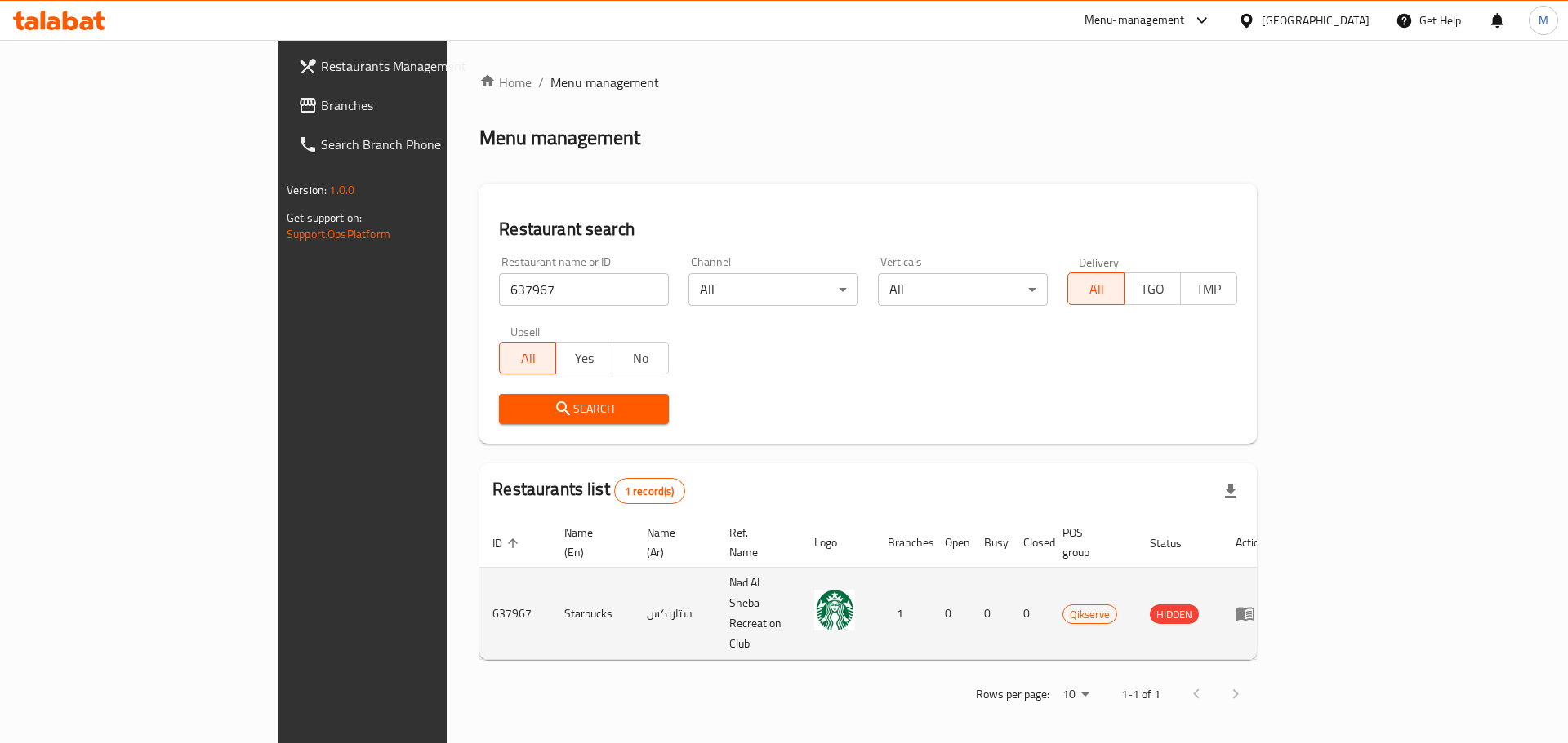
click at [1254, 608] on icon "enhanced table" at bounding box center [1245, 614] width 18 height 14
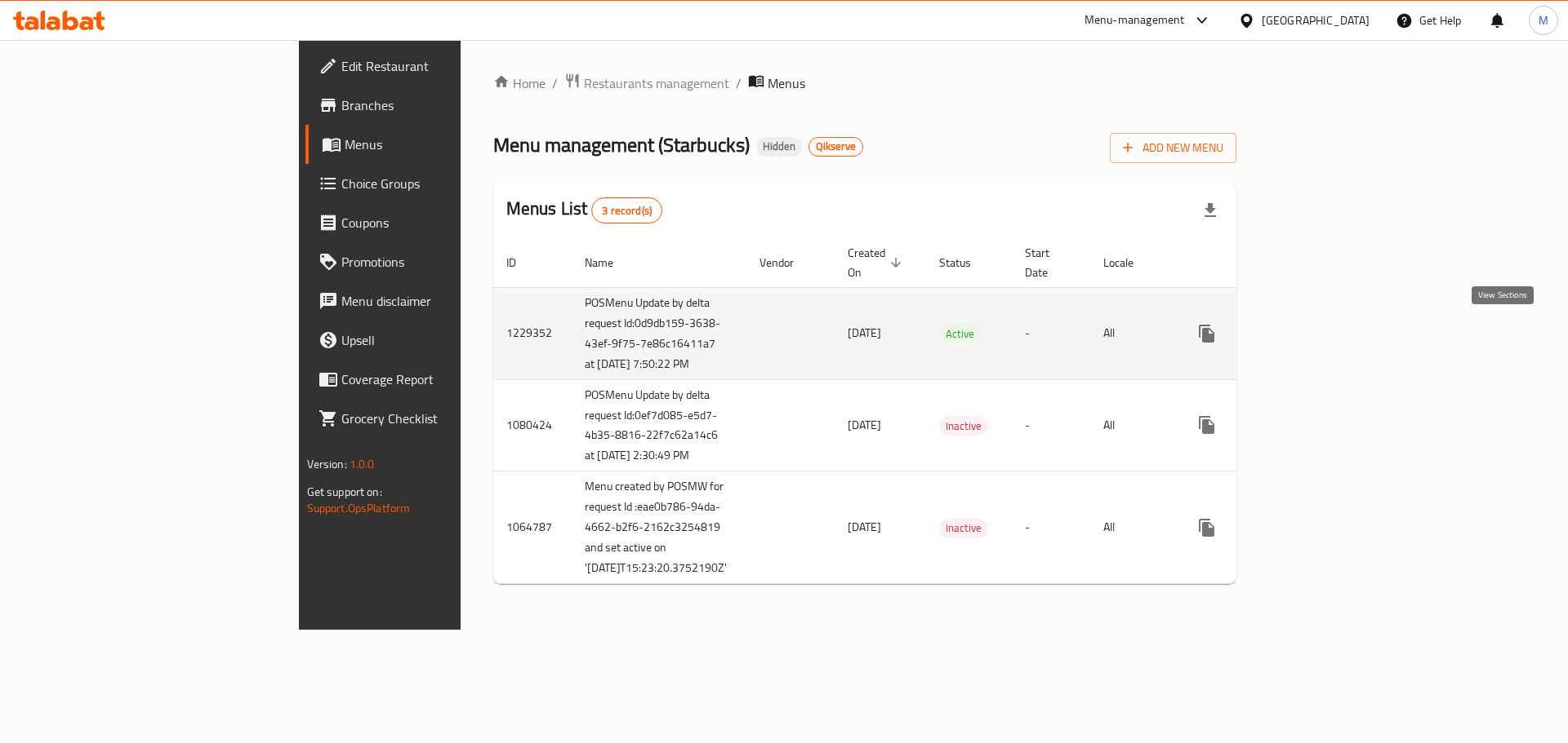
click at [1334, 336] on icon "enhanced table" at bounding box center [1324, 333] width 20 height 20
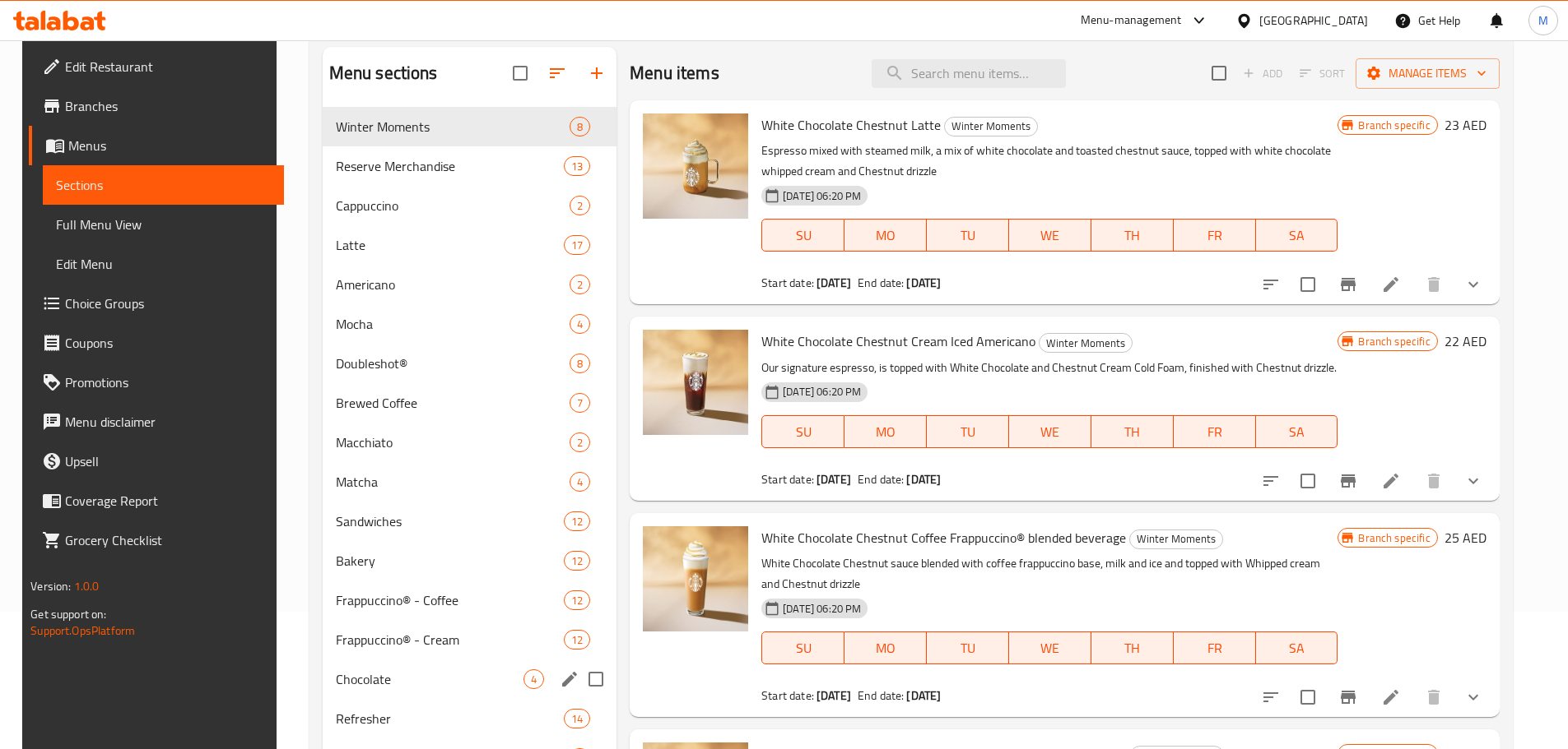
scroll to position [120, 0]
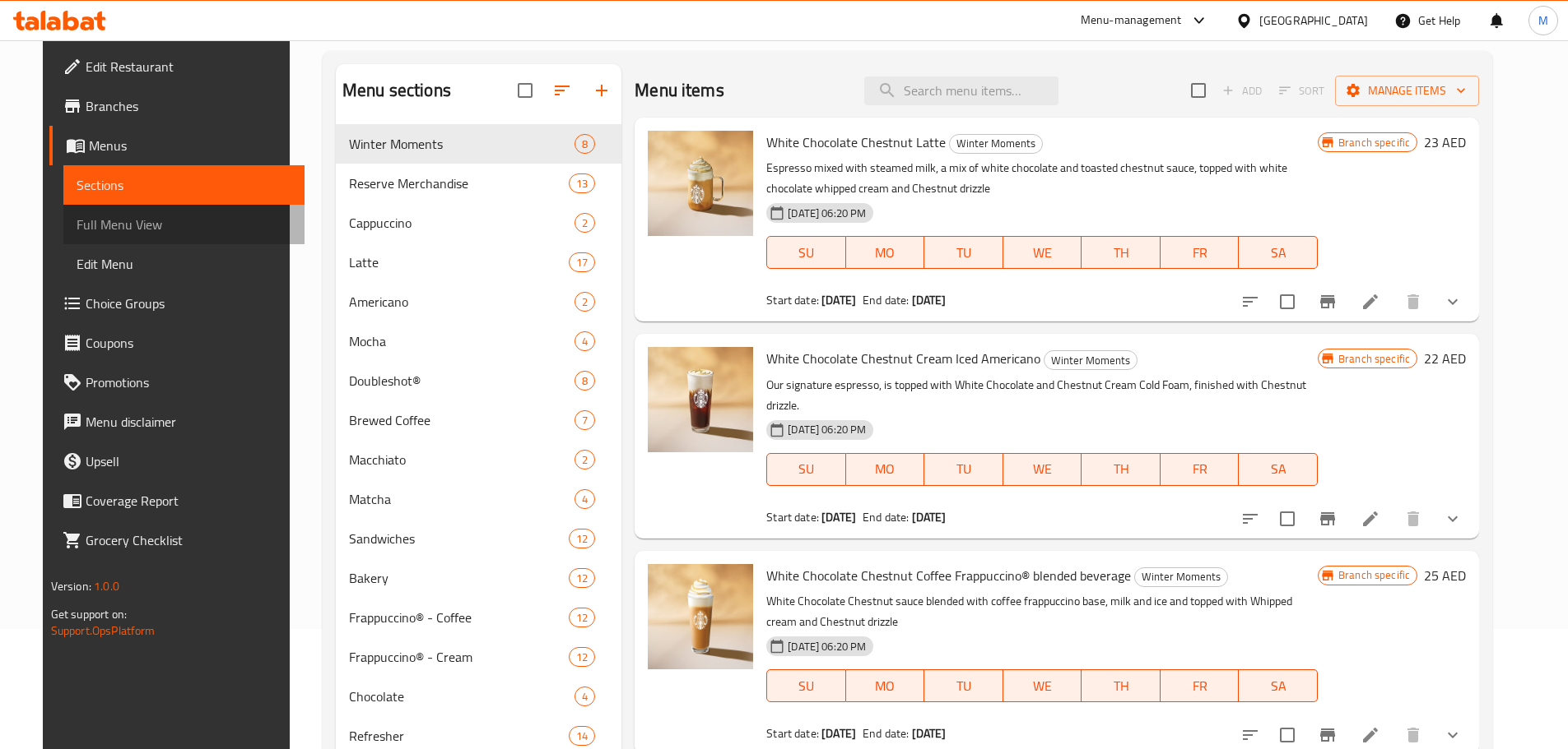
click at [125, 230] on span "Full Menu View" at bounding box center [184, 225] width 215 height 20
click at [111, 218] on span "Full Menu View" at bounding box center [184, 225] width 215 height 20
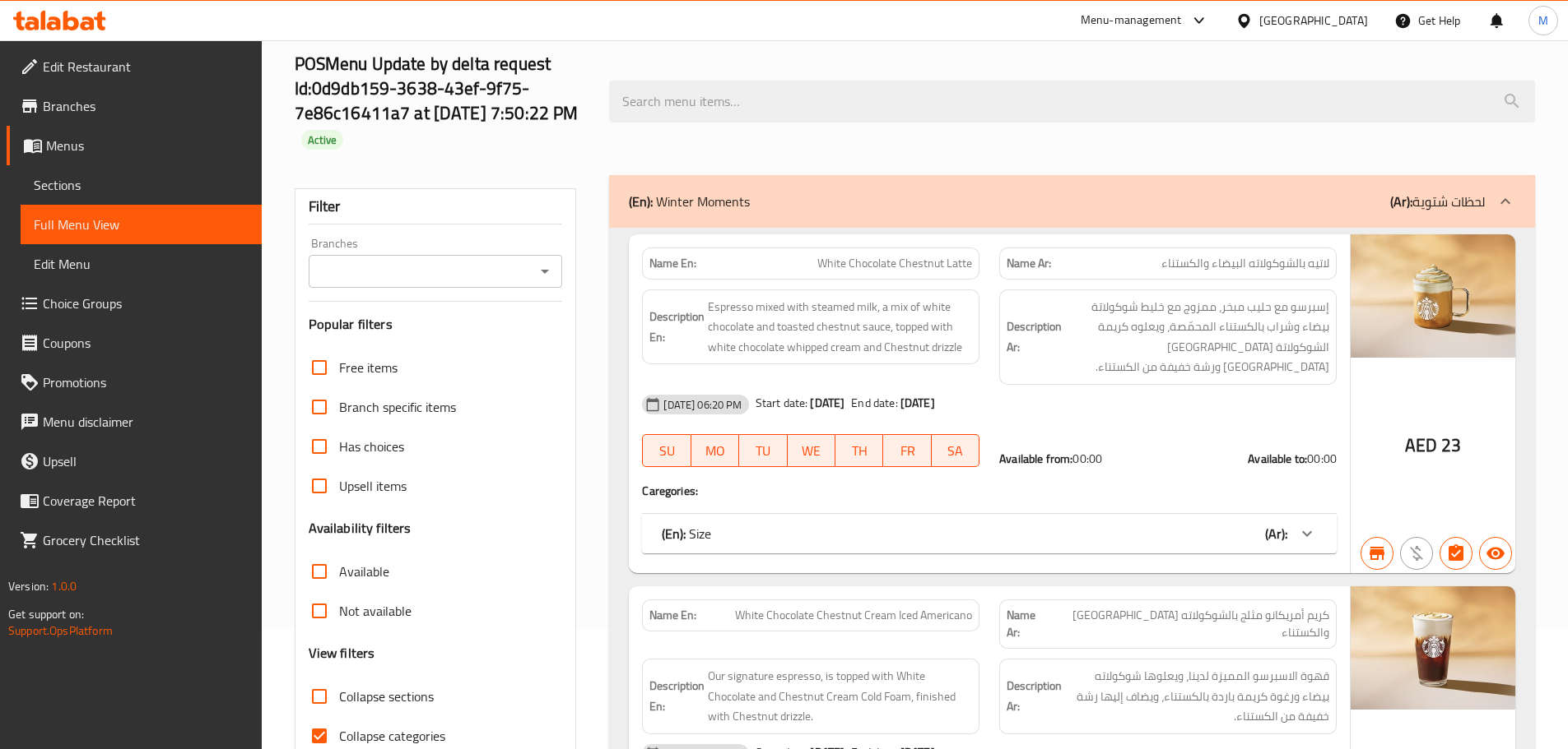
drag, startPoint x: 858, startPoint y: 94, endPoint x: 861, endPoint y: 103, distance: 9.5
click at [858, 94] on input "search" at bounding box center [1072, 102] width 926 height 42
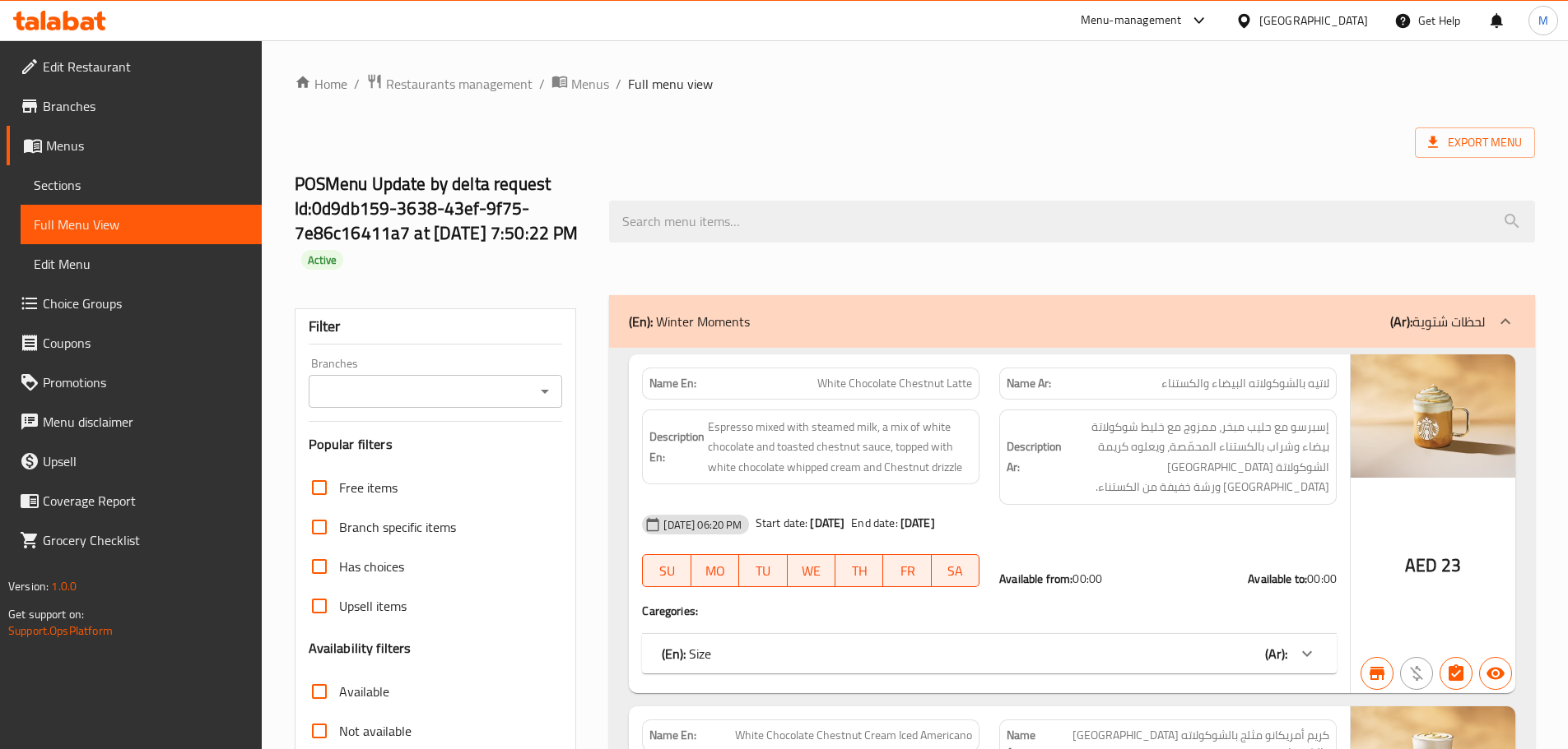
drag, startPoint x: 55, startPoint y: 183, endPoint x: 351, endPoint y: 10, distance: 342.8
click at [55, 183] on span "Sections" at bounding box center [141, 184] width 215 height 20
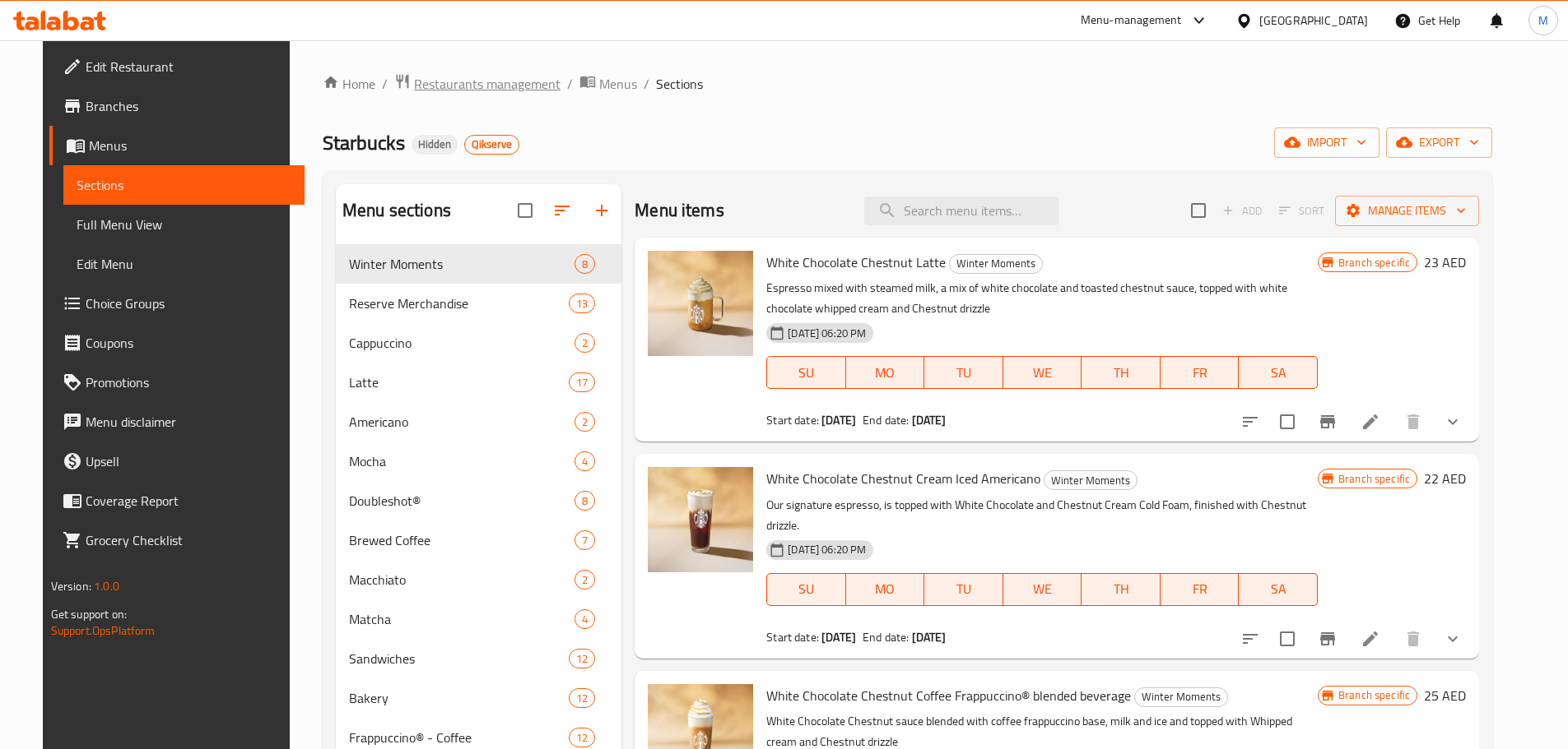
click at [414, 75] on span "Restaurants management" at bounding box center [487, 84] width 146 height 20
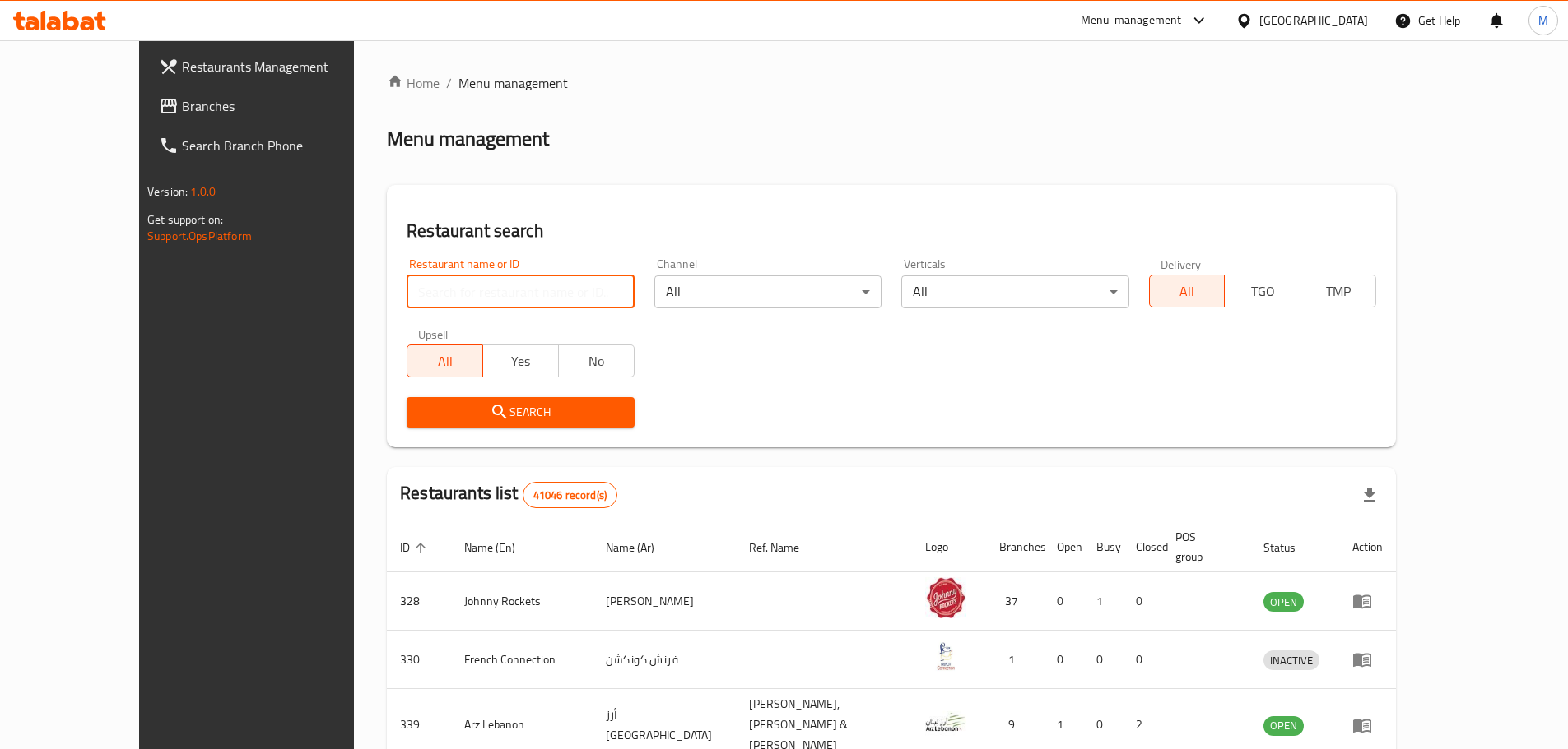
drag, startPoint x: 448, startPoint y: 295, endPoint x: 457, endPoint y: 306, distance: 14.2
click at [448, 295] on input "search" at bounding box center [520, 292] width 227 height 33
paste input "638004"
type input "638004"
drag, startPoint x: 919, startPoint y: 409, endPoint x: 695, endPoint y: 413, distance: 224.0
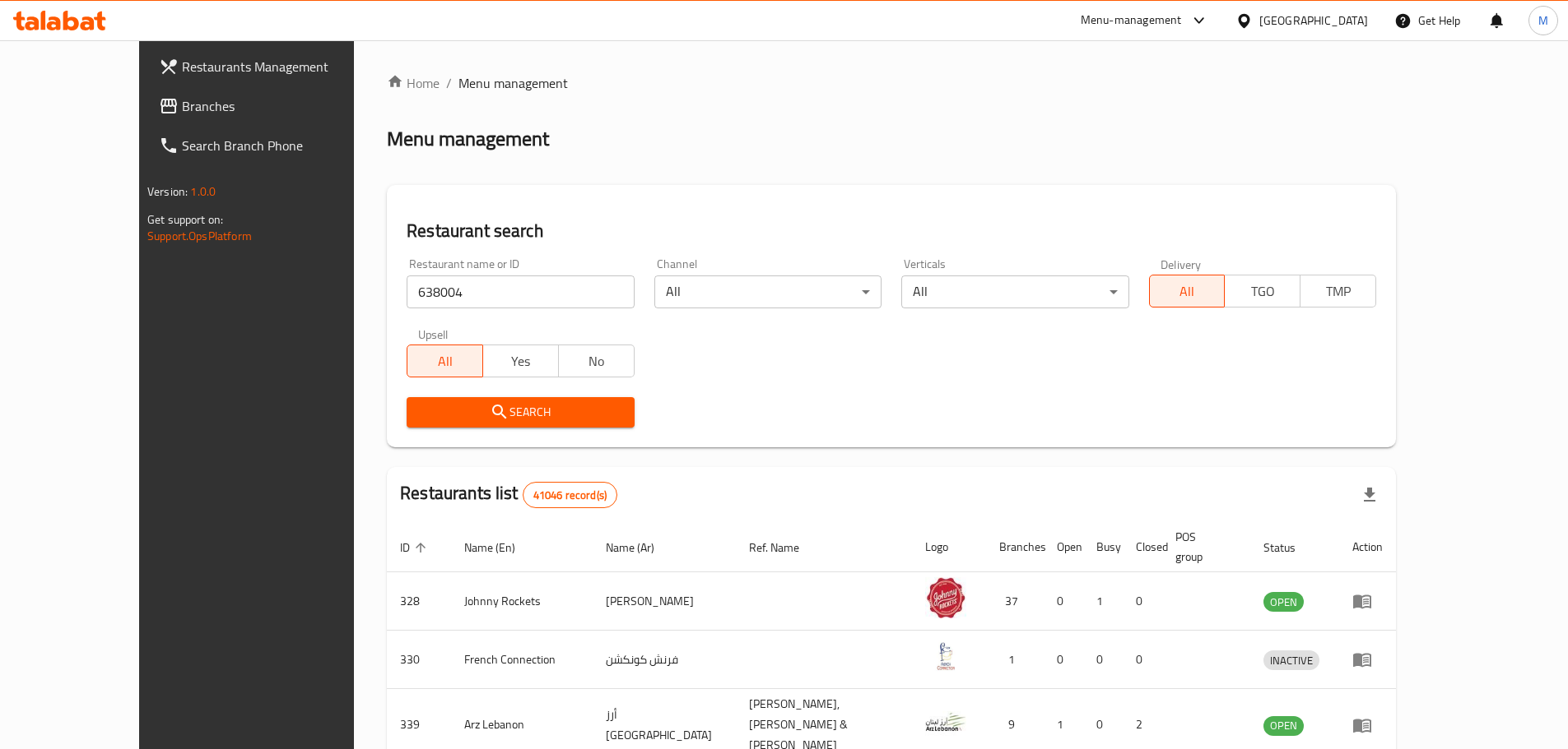
click at [895, 413] on div "Search" at bounding box center [892, 412] width 990 height 50
click at [574, 414] on span "Search" at bounding box center [520, 412] width 201 height 20
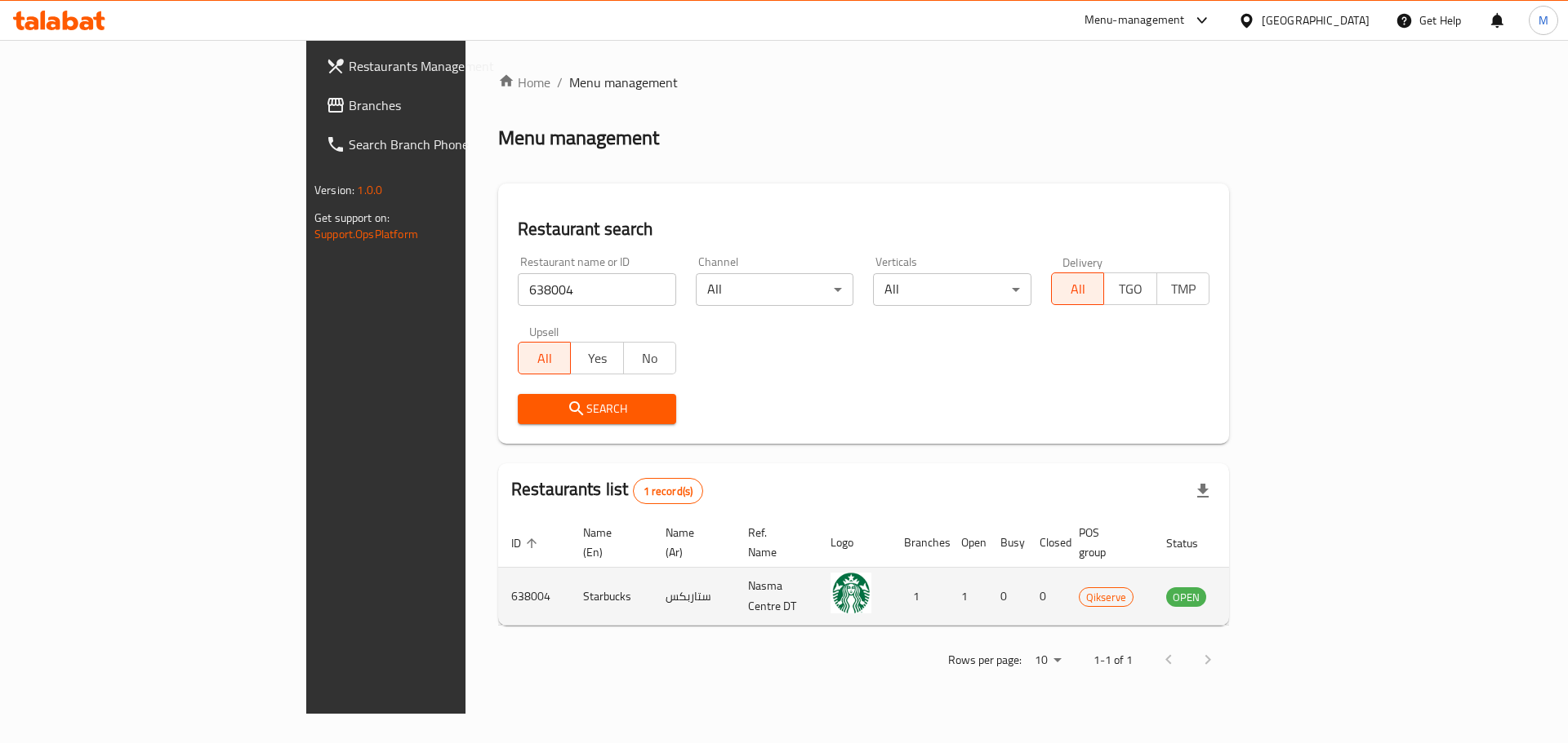
click at [1272, 587] on icon "enhanced table" at bounding box center [1261, 596] width 20 height 20
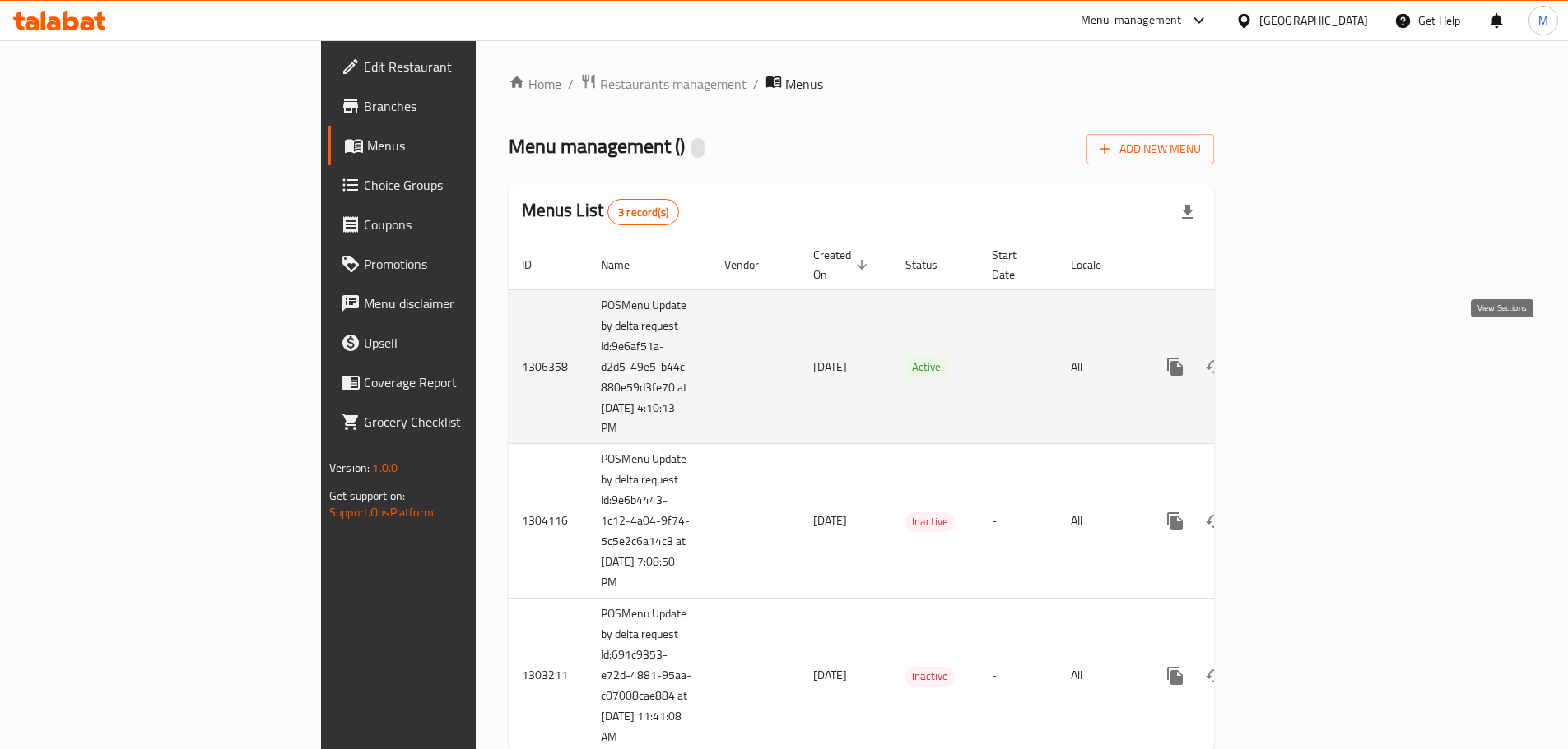
click at [1304, 357] on icon "enhanced table" at bounding box center [1293, 367] width 20 height 20
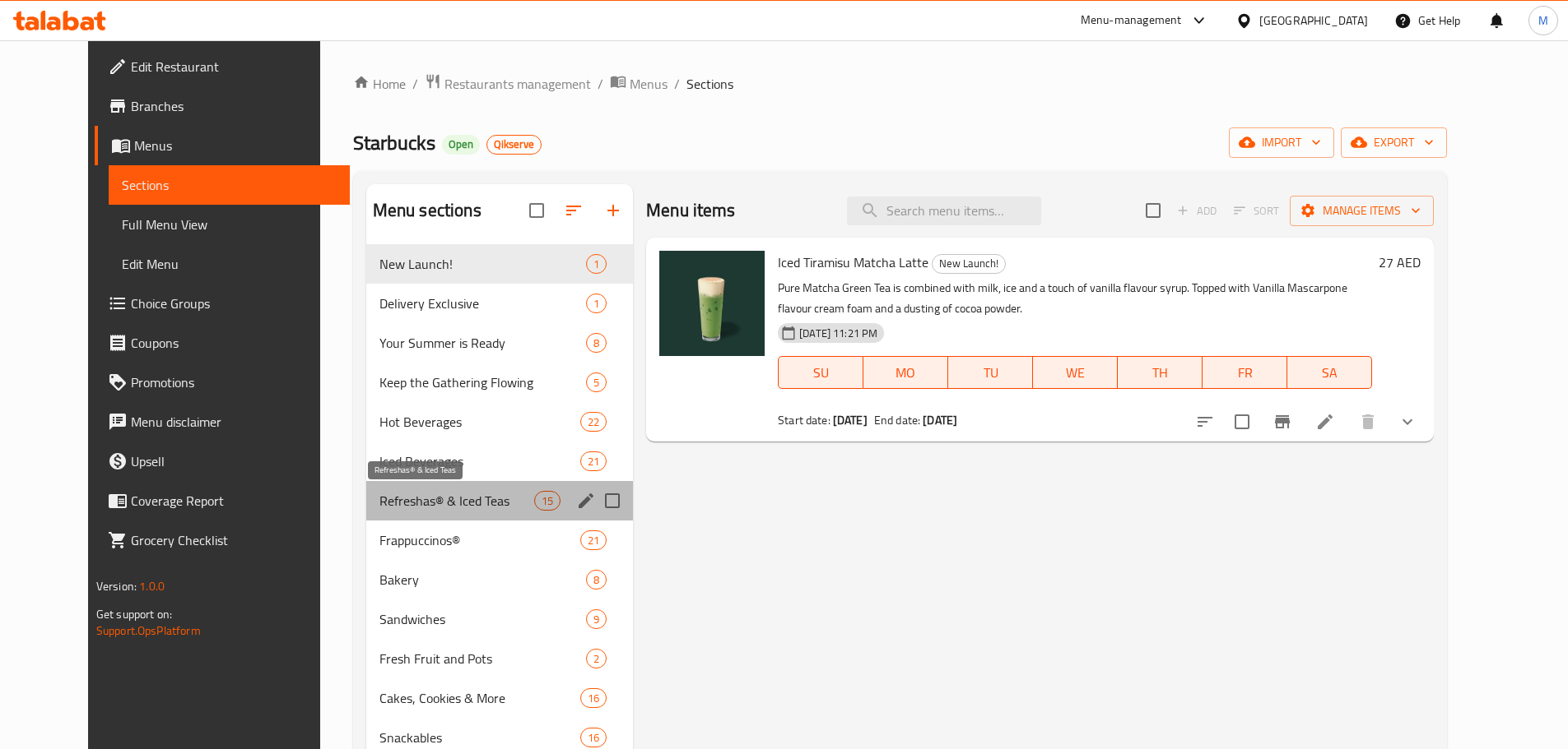
click at [399, 498] on span "Refreshas® & Iced Teas" at bounding box center [456, 500] width 155 height 20
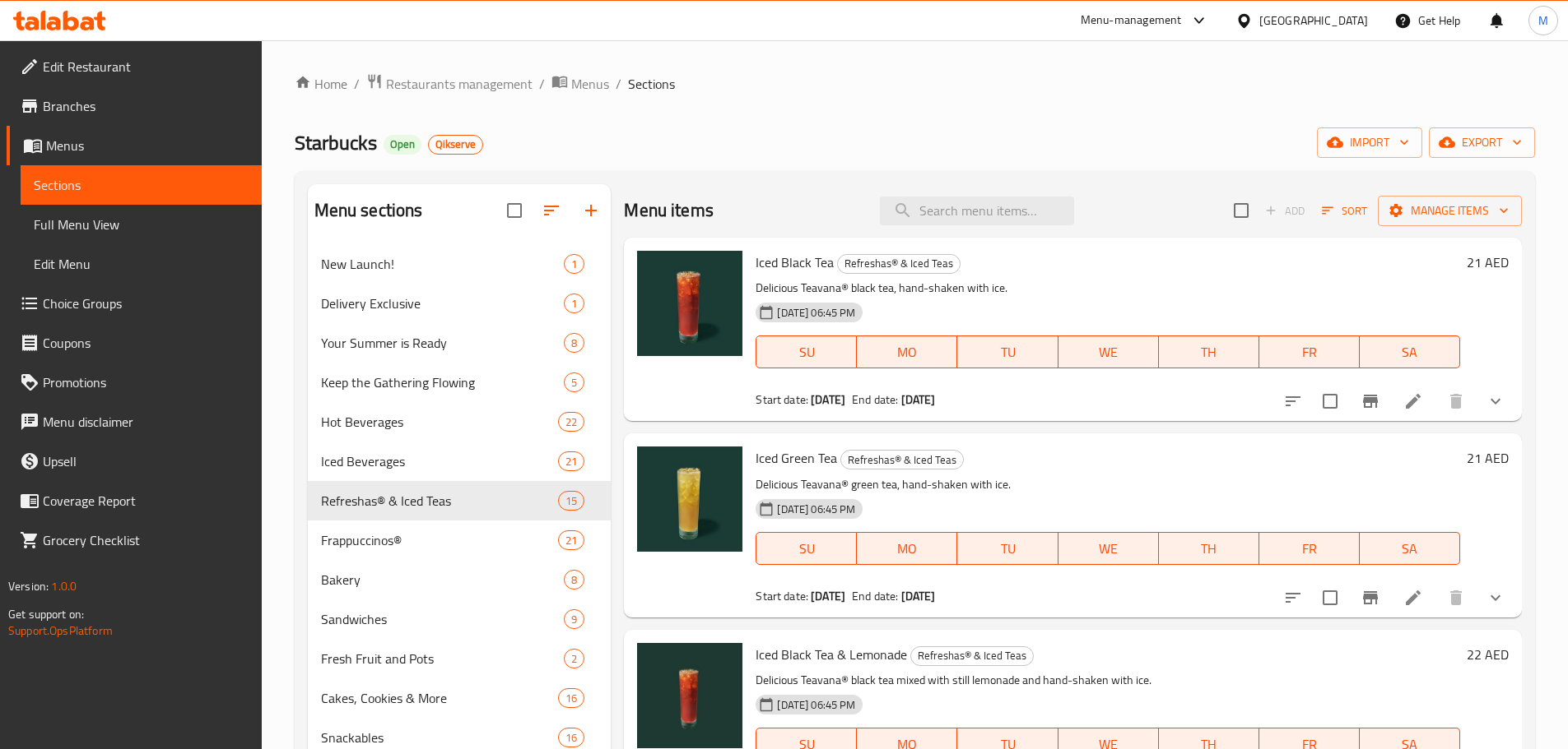
scroll to position [2201, 0]
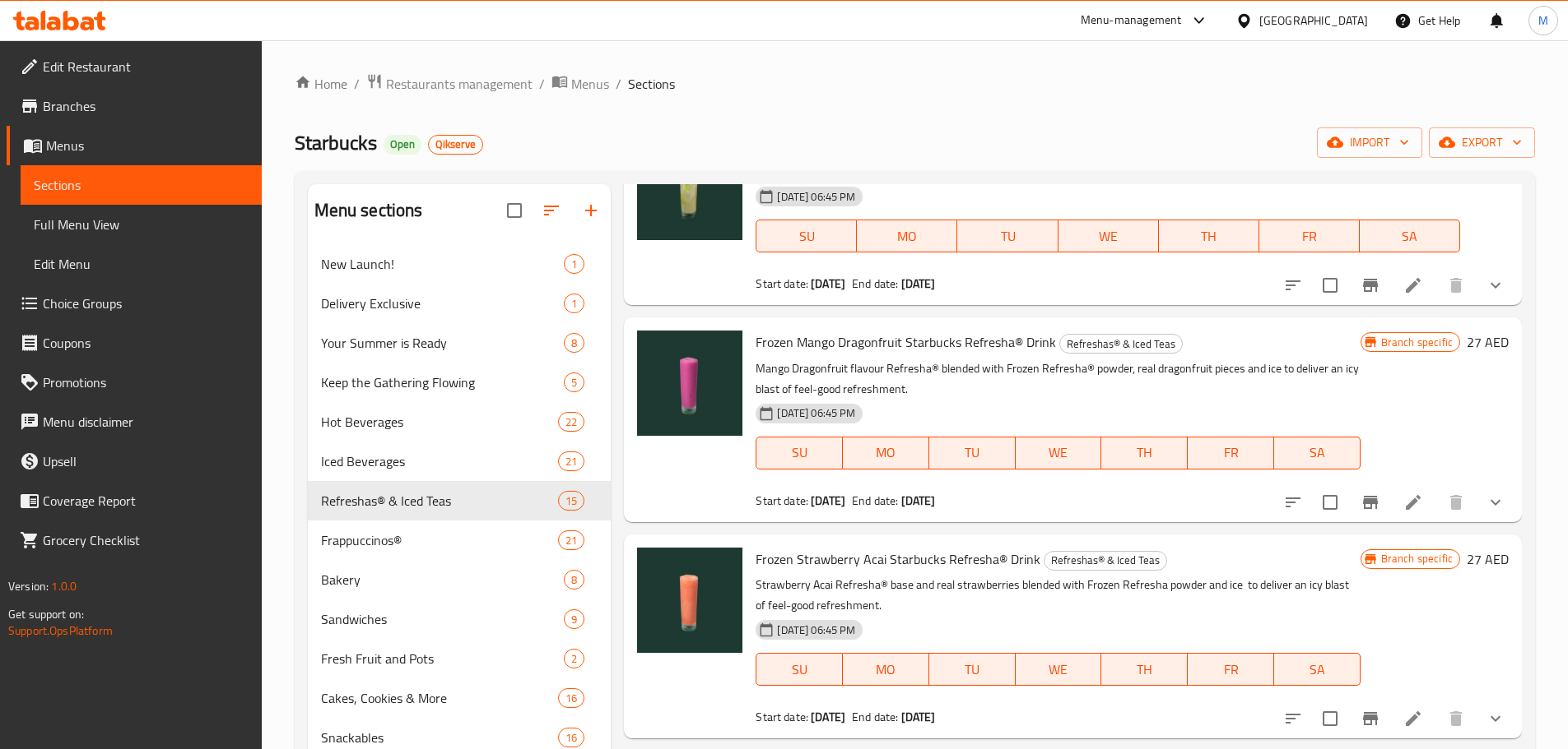
click at [1362, 714] on icon "Branch-specific-item" at bounding box center [1369, 719] width 14 height 13
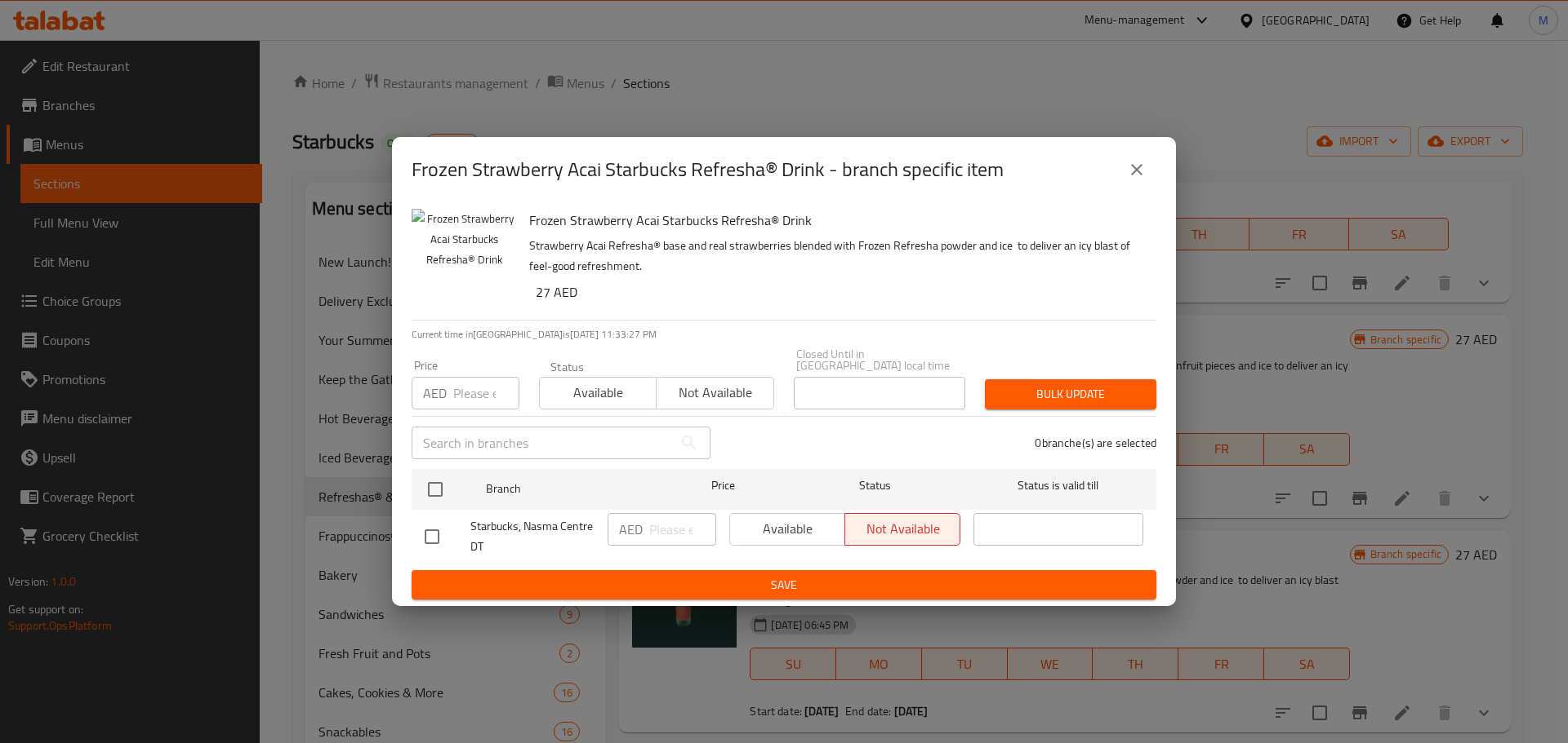
click at [1136, 160] on icon "close" at bounding box center [1136, 170] width 20 height 20
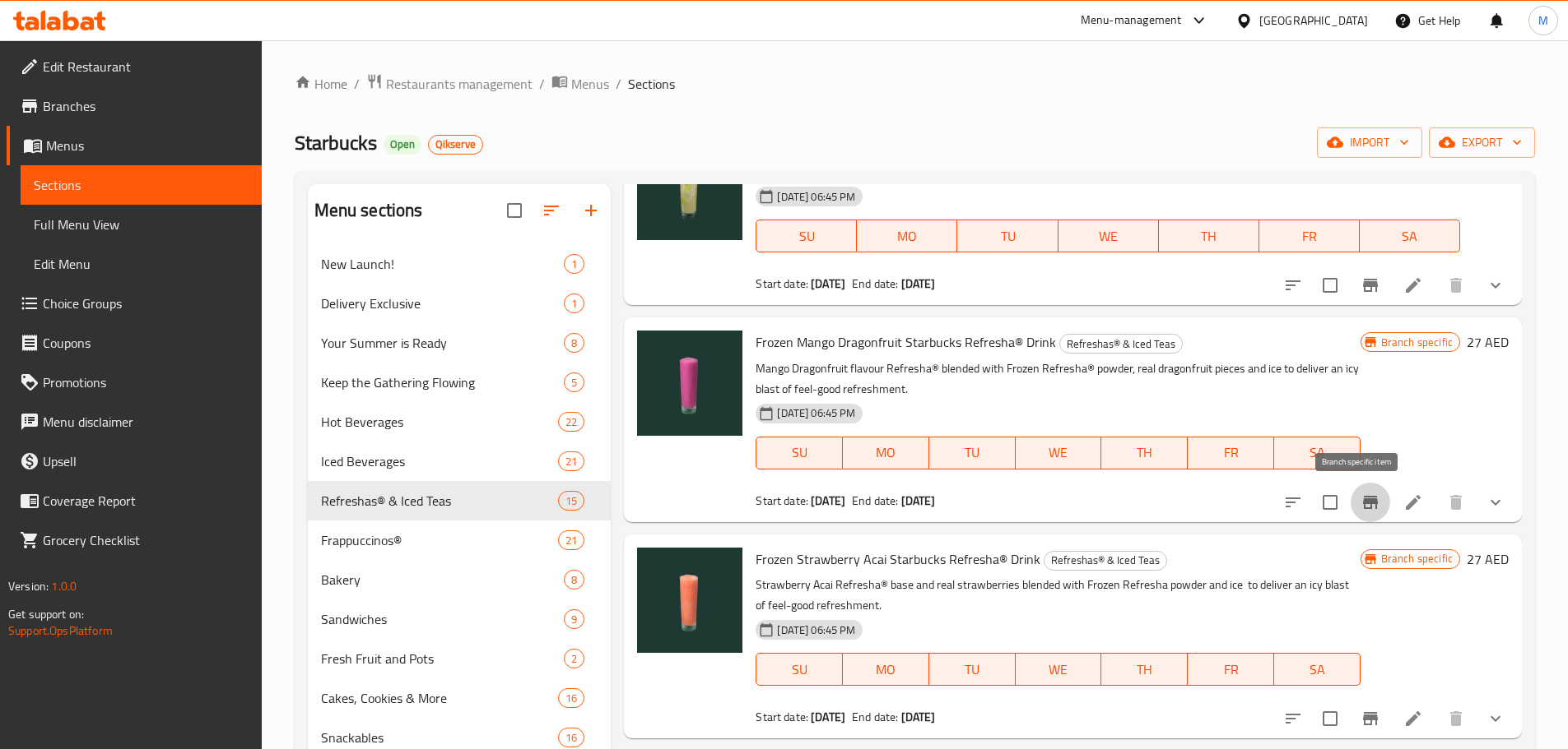
click at [1368, 506] on button "Branch-specific-item" at bounding box center [1370, 502] width 39 height 39
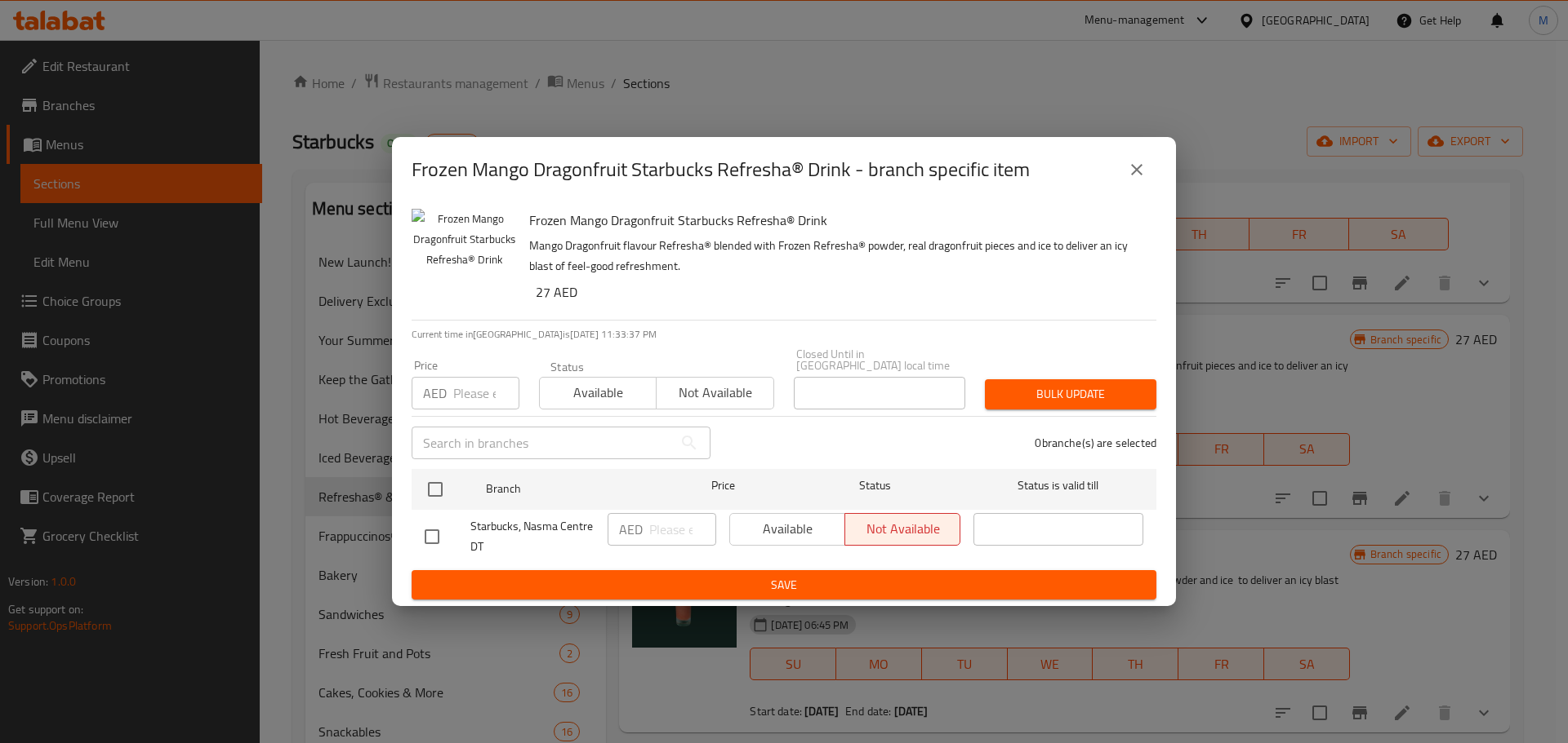
click at [1142, 164] on icon "close" at bounding box center [1136, 170] width 20 height 20
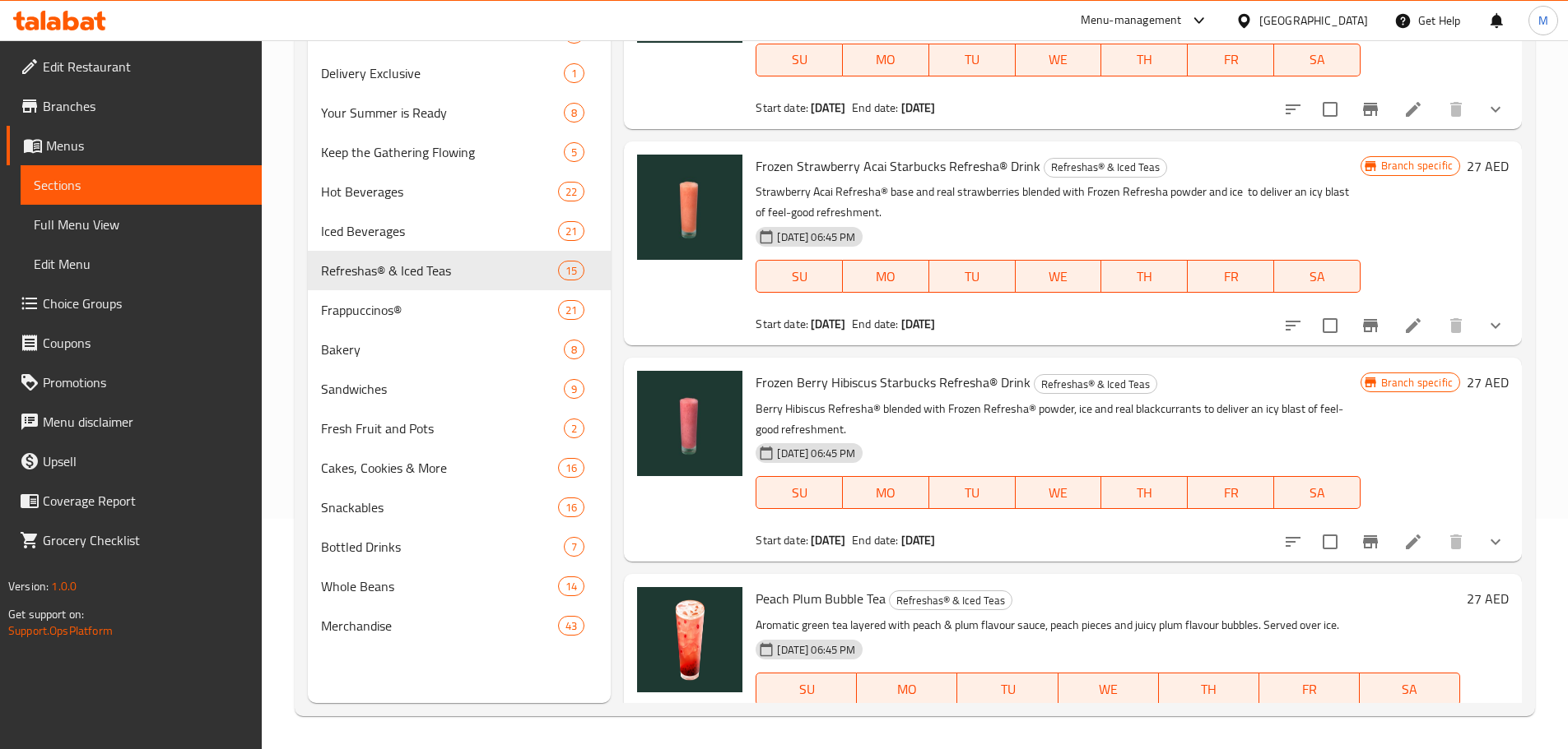
scroll to position [2366, 0]
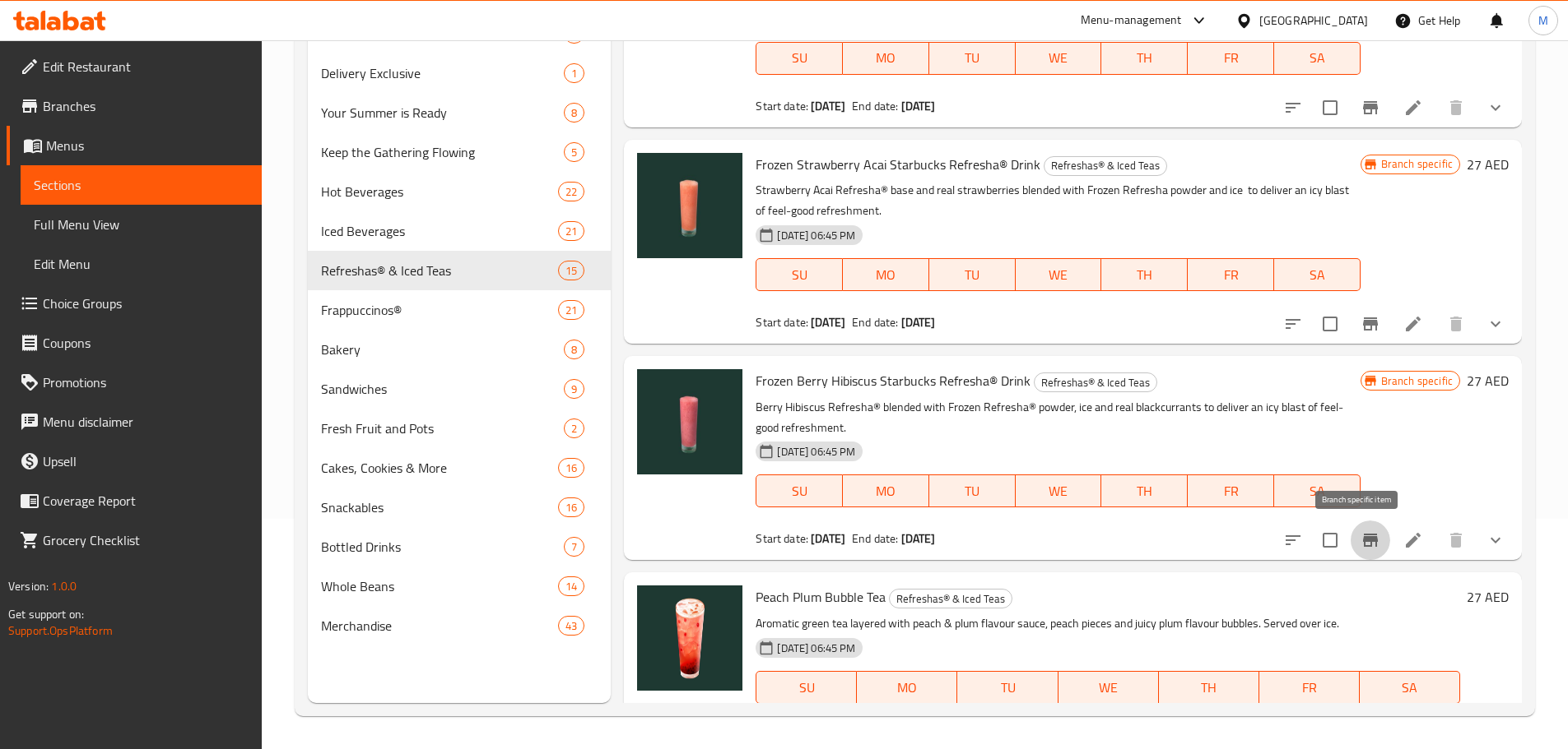
click at [1360, 545] on icon "Branch-specific-item" at bounding box center [1370, 540] width 20 height 20
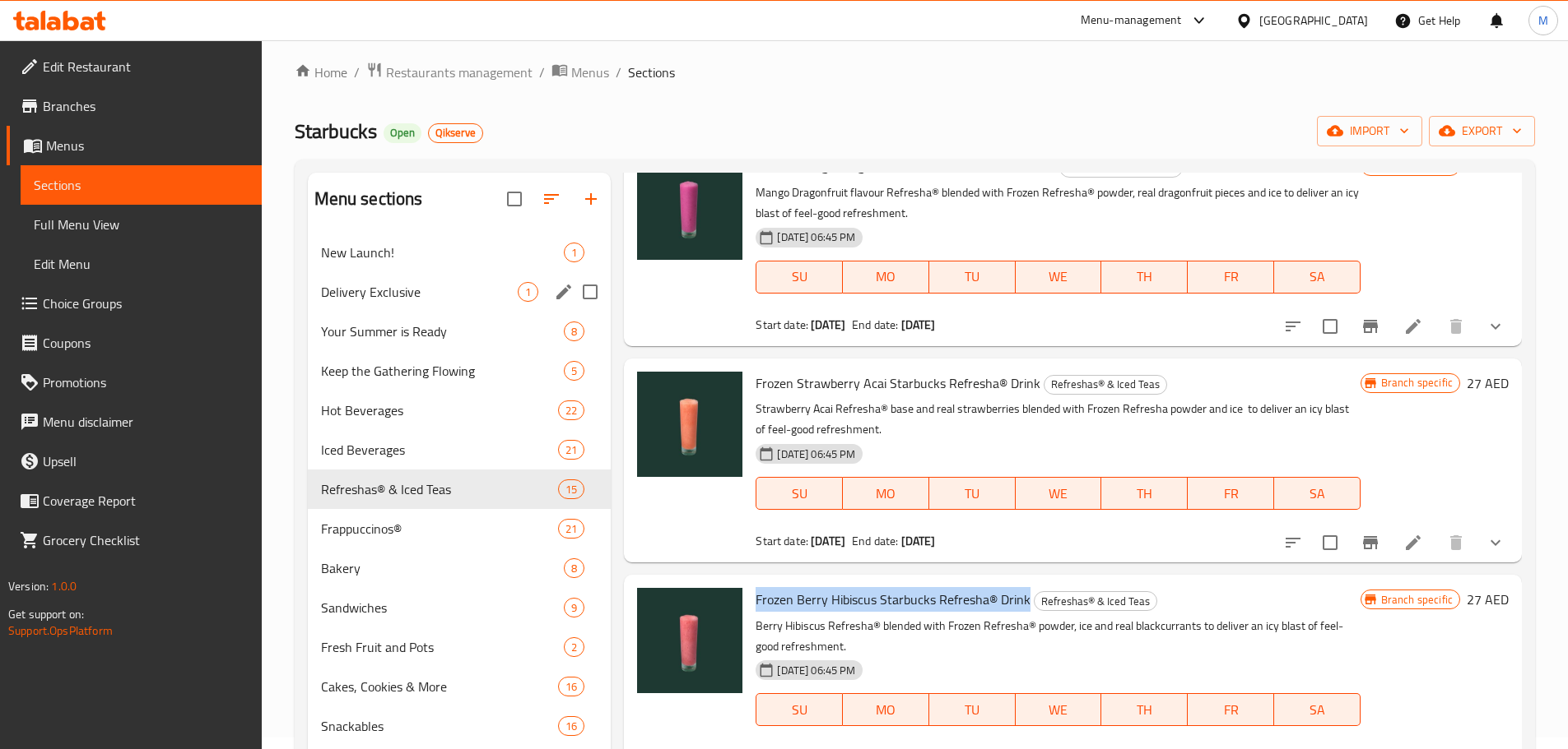
scroll to position [0, 0]
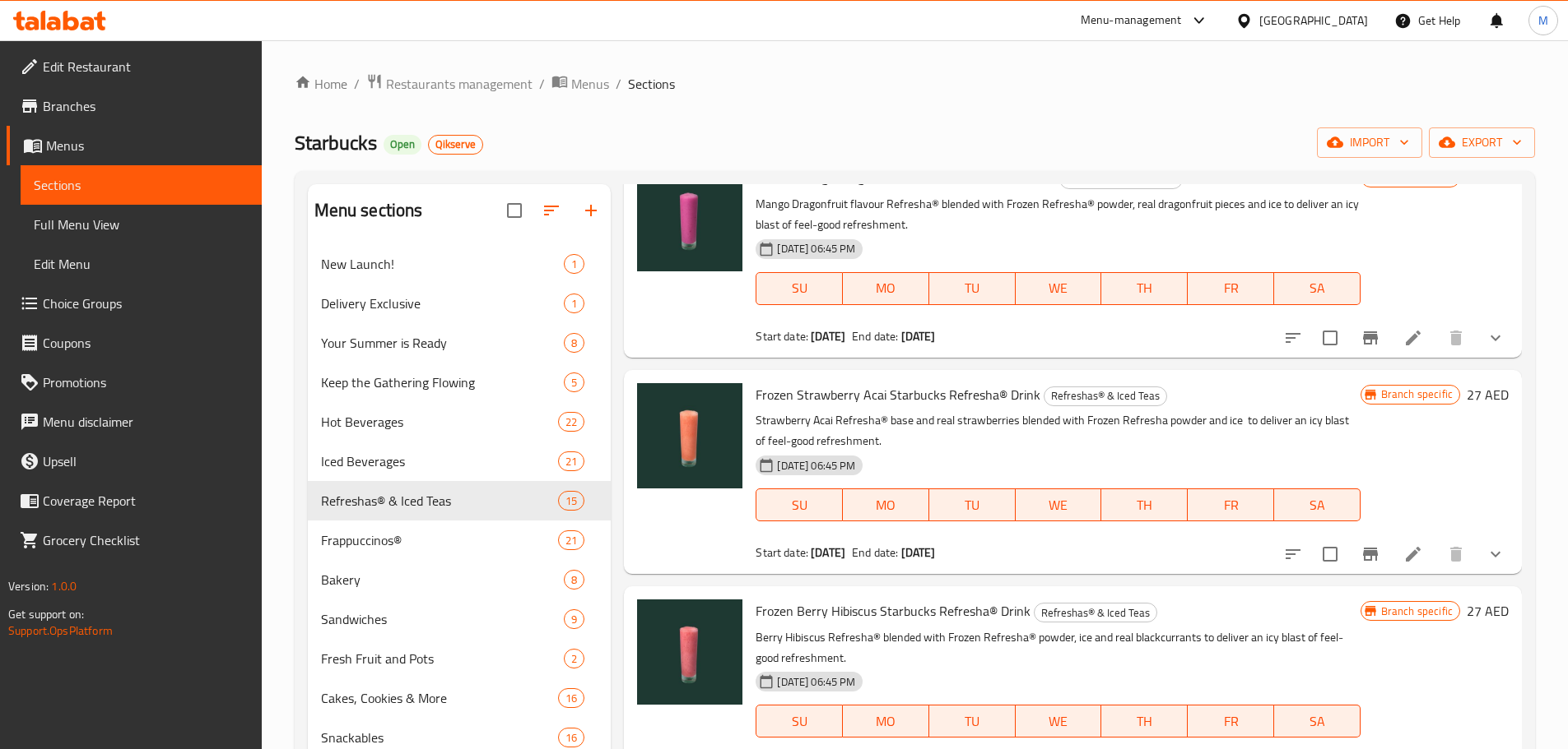
click at [588, 133] on div "Starbucks Open Qikserve import export" at bounding box center [915, 143] width 1240 height 31
click at [82, 107] on span "Branches" at bounding box center [146, 106] width 206 height 20
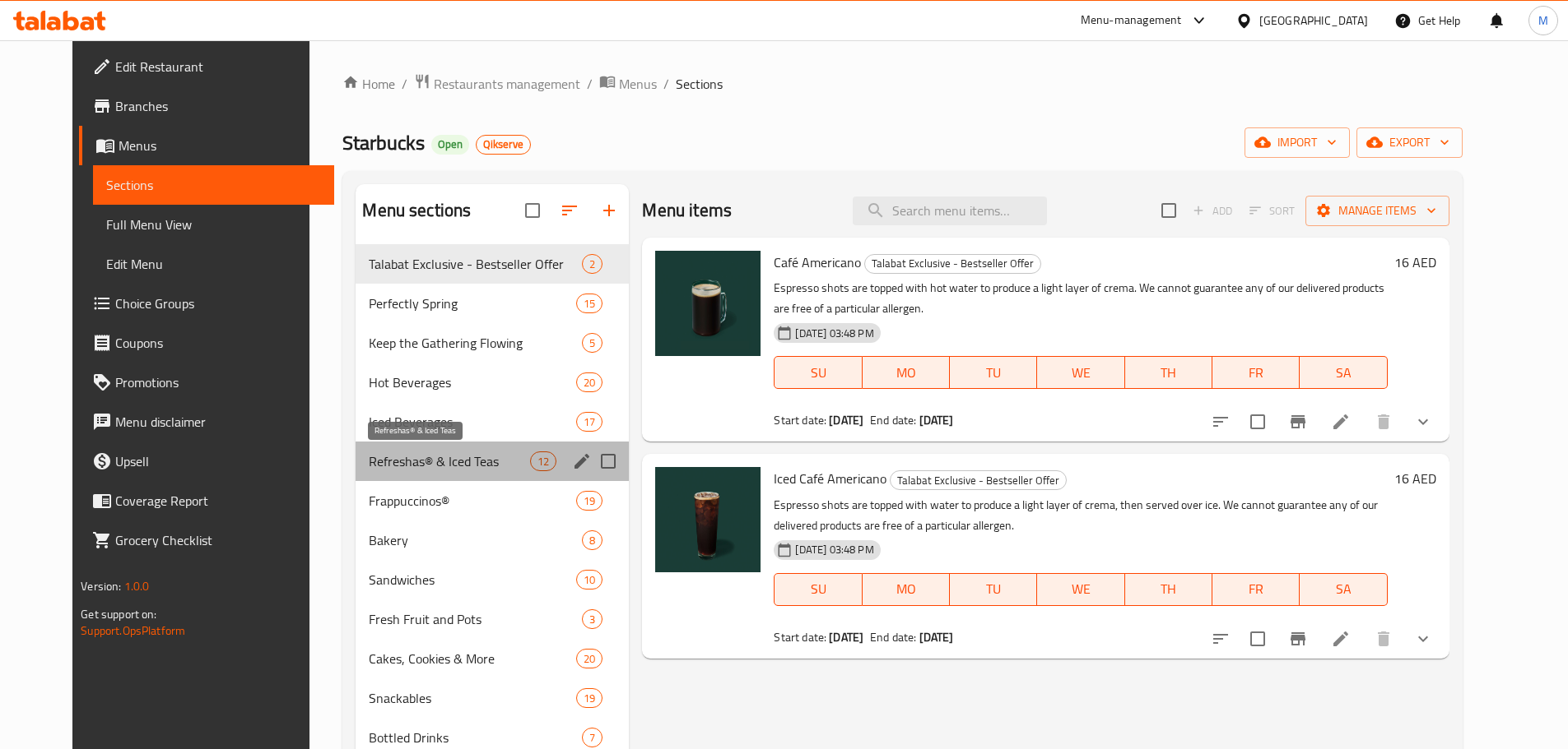
click at [438, 458] on span "Refreshas® & Iced Teas" at bounding box center [450, 461] width 161 height 20
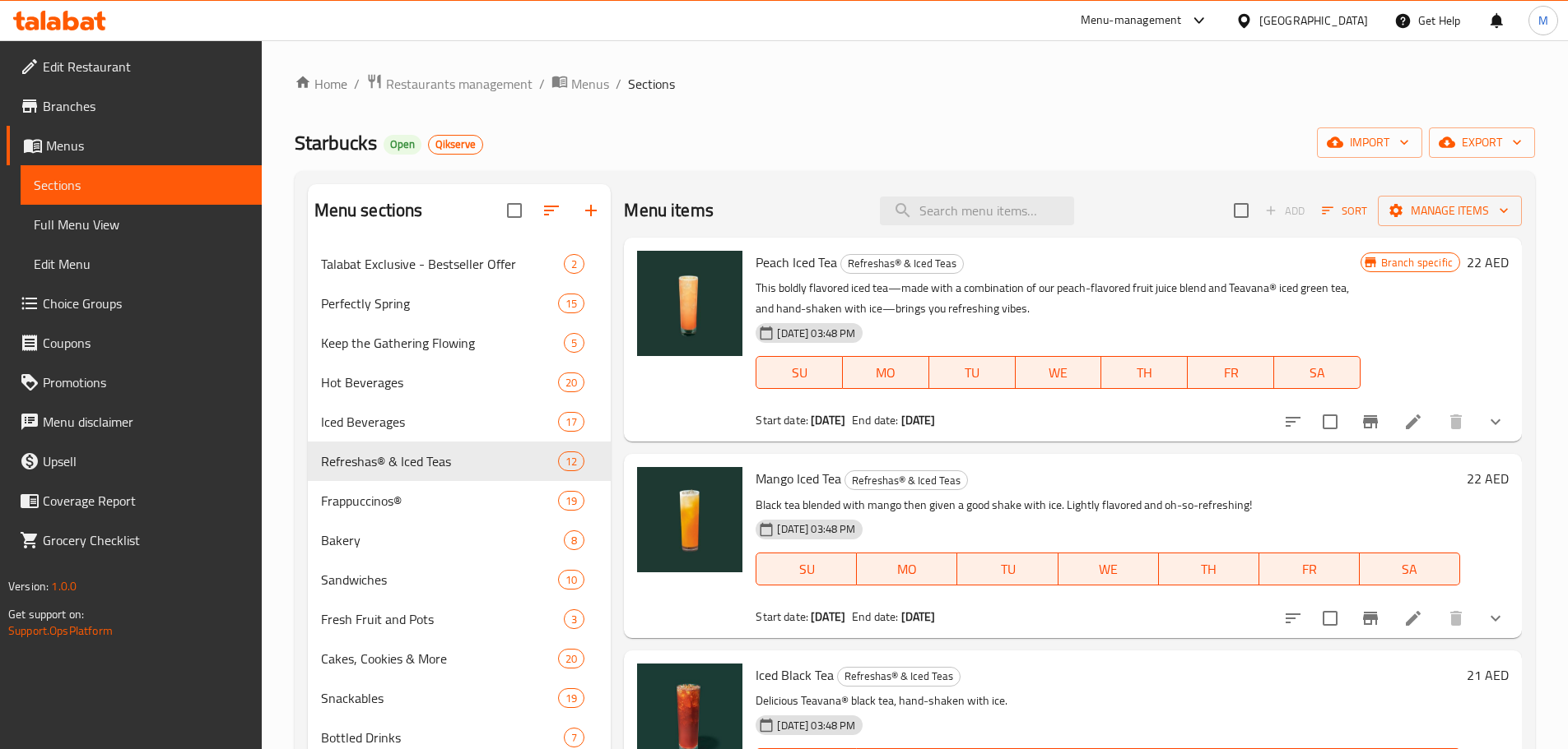
click at [1308, 461] on div "Mango Iced Tea Refreshas® & Iced Teas Black tea blended with mango then given a…" at bounding box center [1107, 545] width 718 height 170
click at [471, 461] on span "Refreshas® & Iced Teas" at bounding box center [417, 461] width 192 height 20
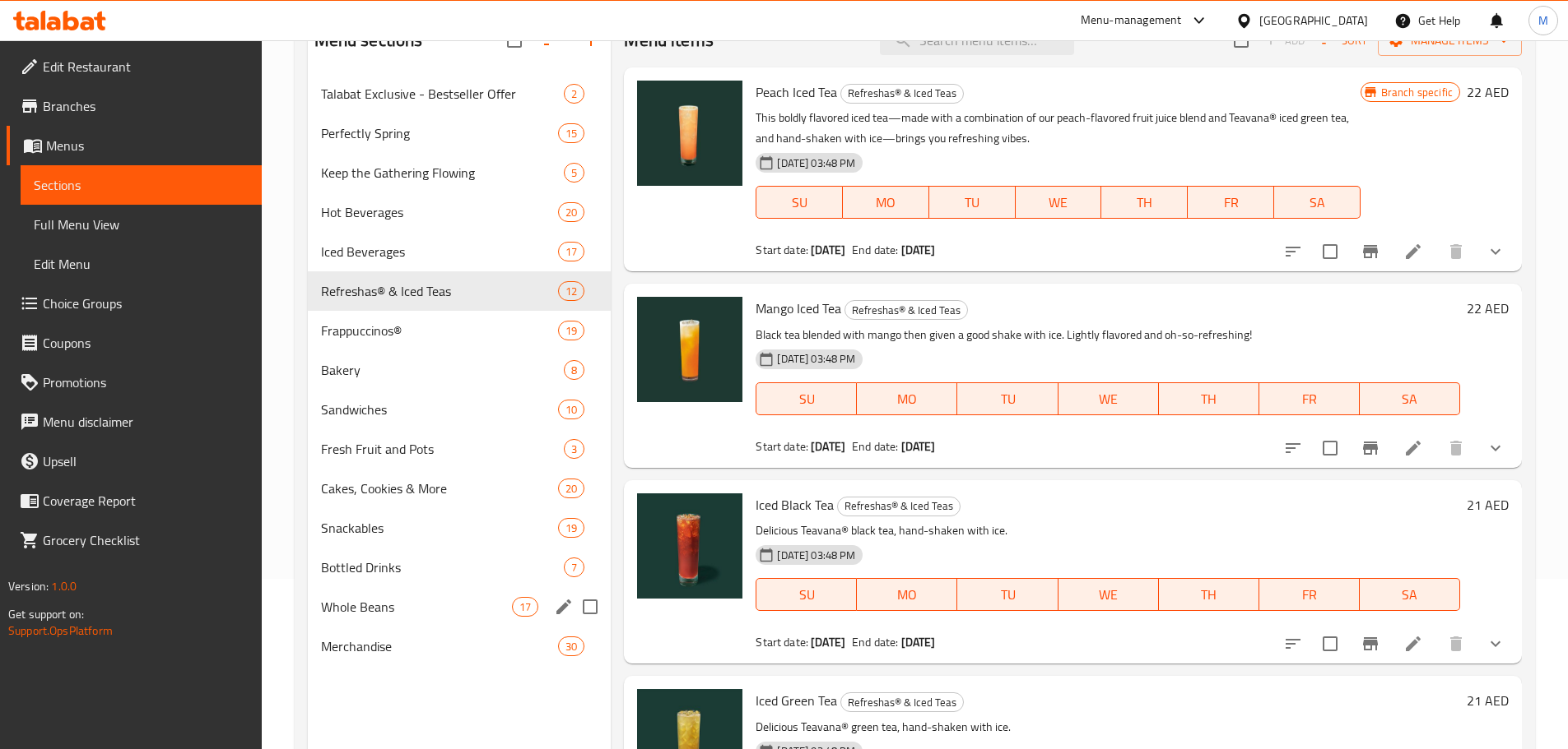
scroll to position [66, 0]
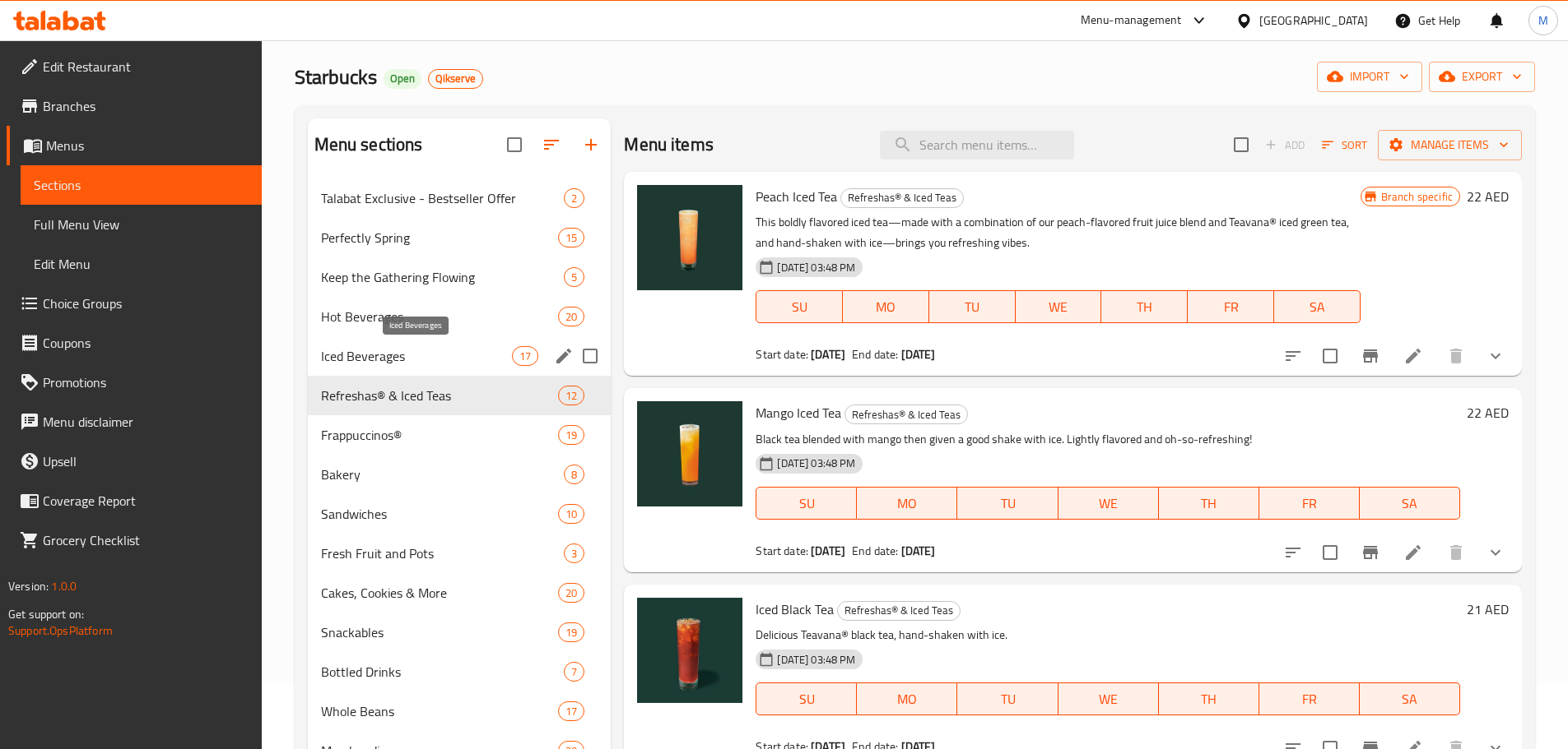
click at [393, 350] on span "Iced Beverages" at bounding box center [417, 356] width 192 height 20
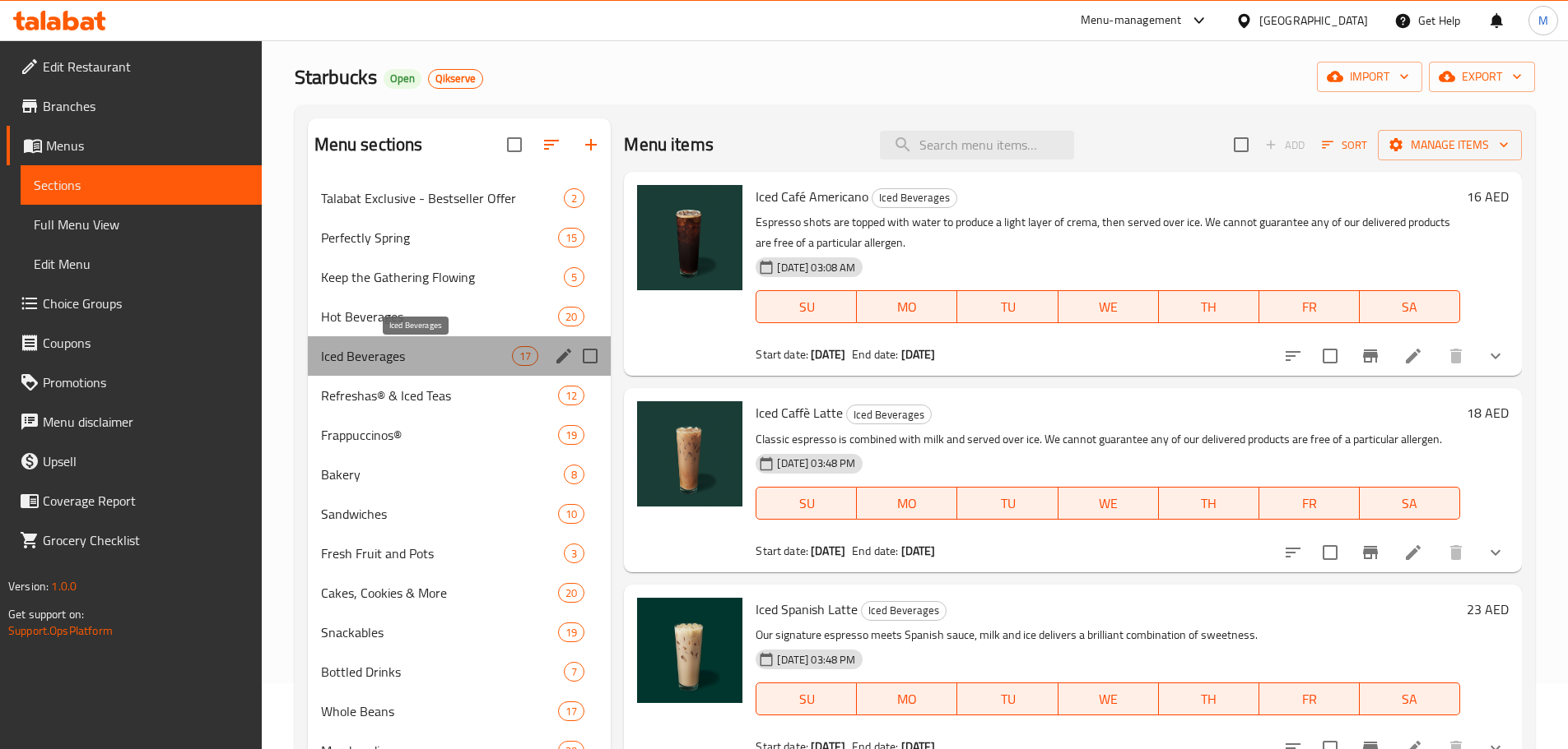
click at [390, 364] on span "Iced Beverages" at bounding box center [417, 356] width 192 height 20
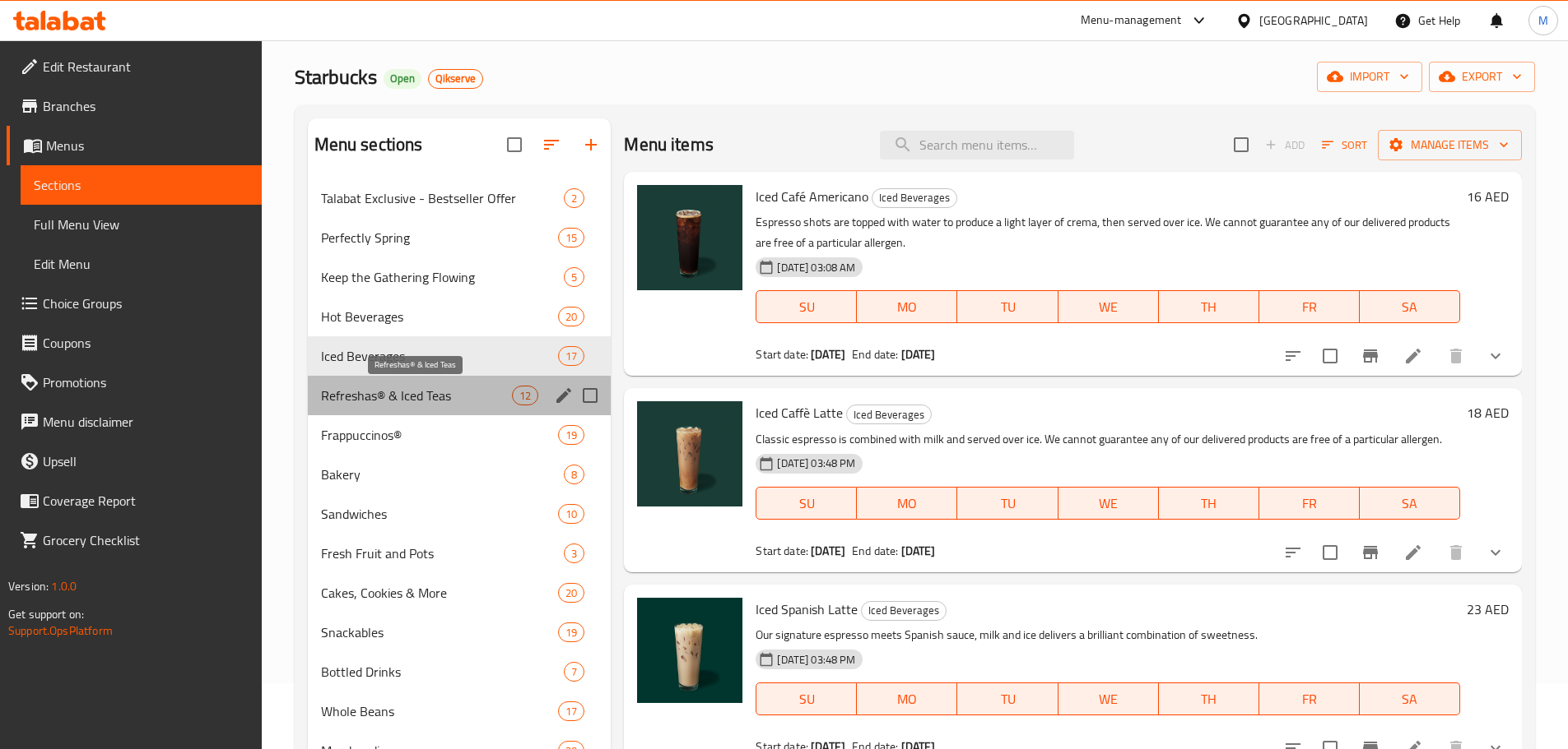
click at [383, 393] on span "Refreshas® & Iced Teas" at bounding box center [417, 396] width 192 height 20
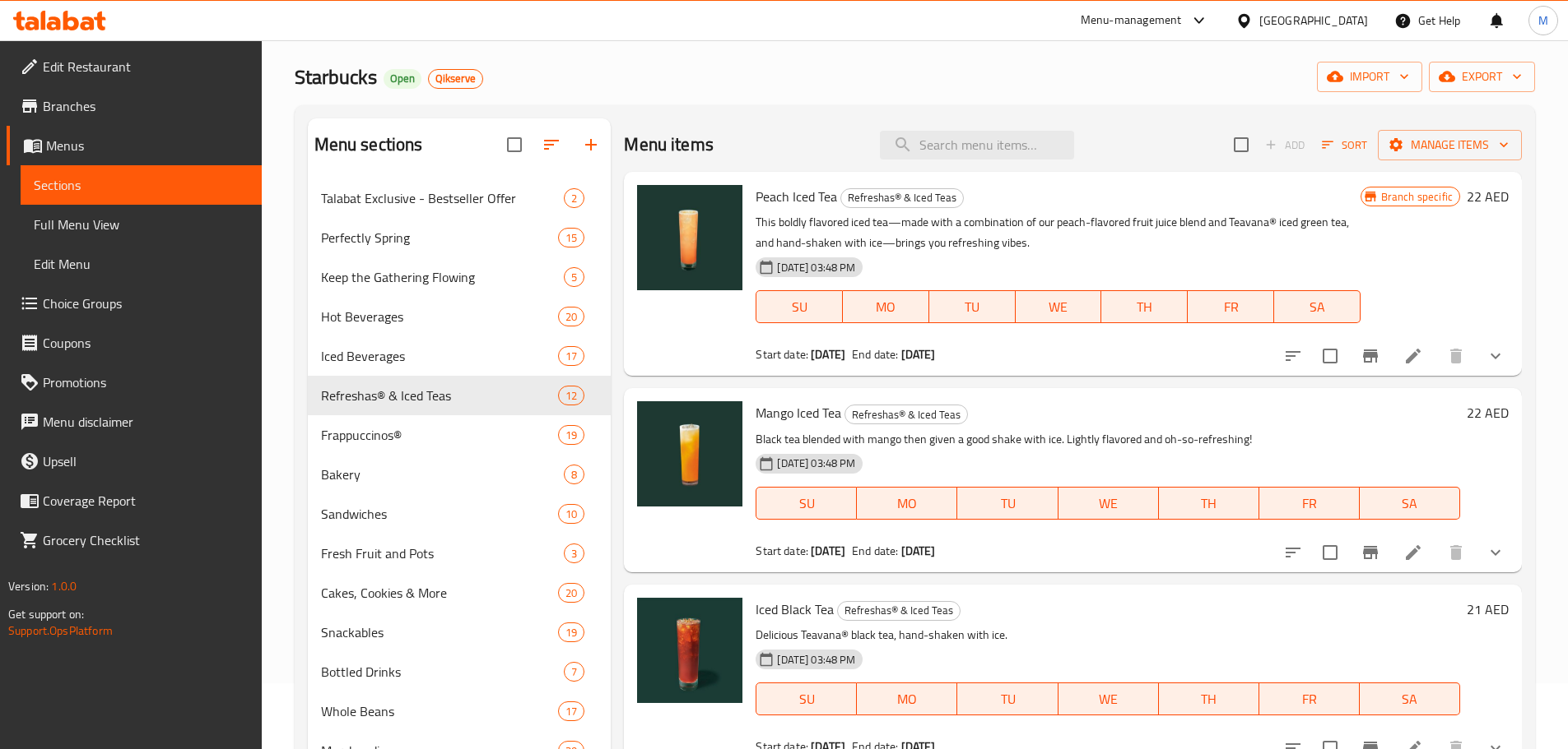
drag, startPoint x: 111, startPoint y: 226, endPoint x: 967, endPoint y: 4, distance: 884.3
click at [111, 226] on span "Full Menu View" at bounding box center [141, 225] width 215 height 20
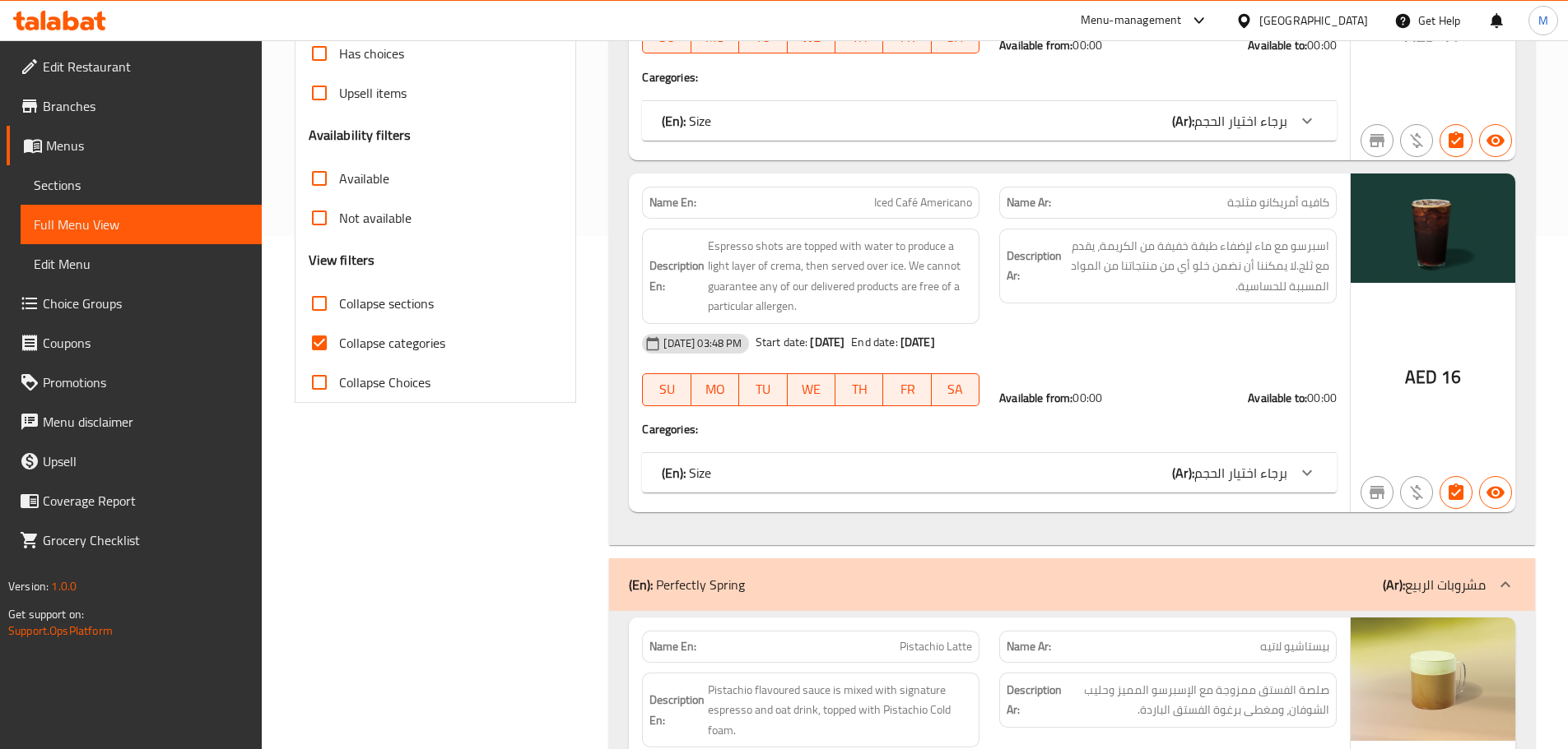
scroll to position [347, 0]
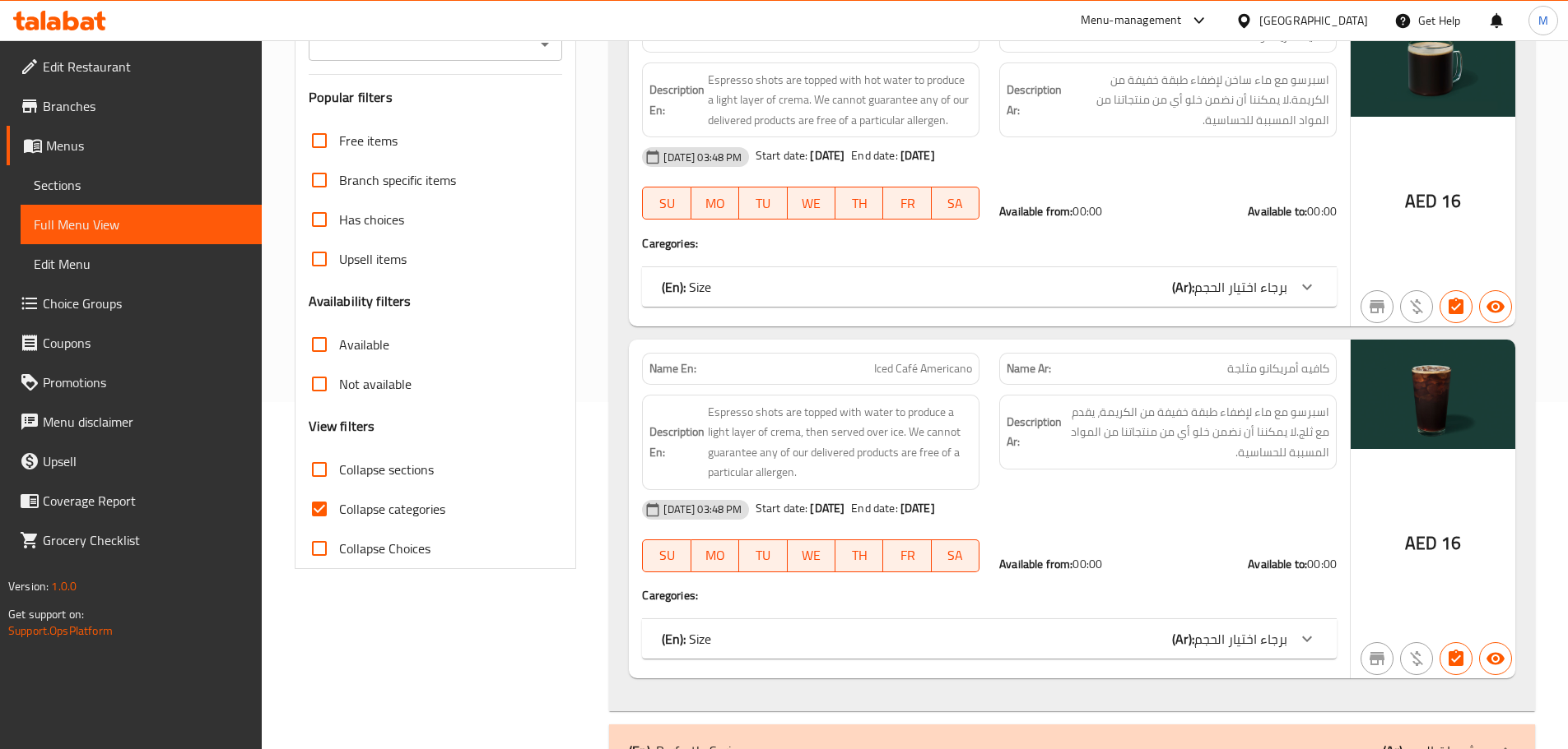
click at [49, 191] on span "Sections" at bounding box center [141, 184] width 215 height 20
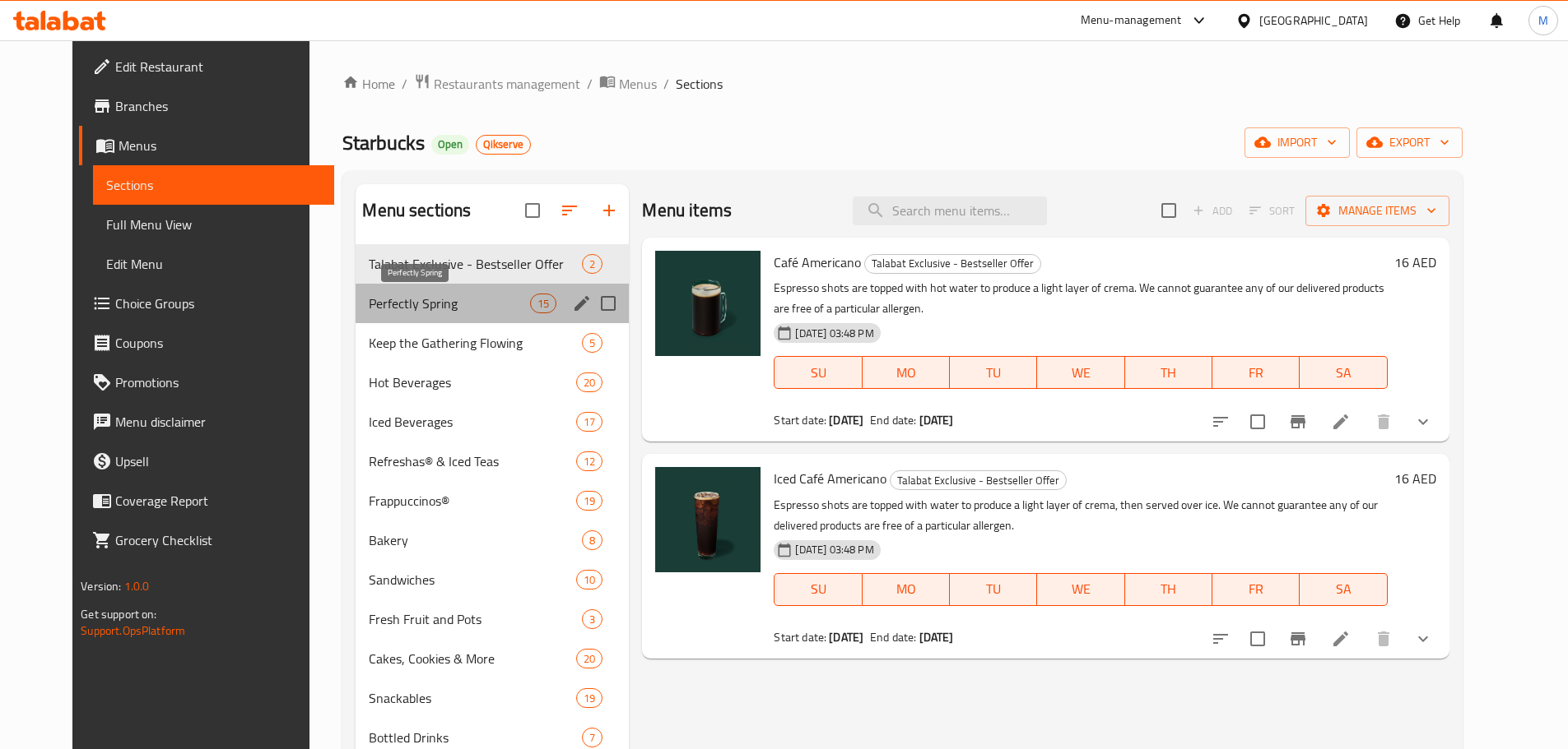
click at [376, 304] on span "Perfectly Spring" at bounding box center [450, 303] width 161 height 20
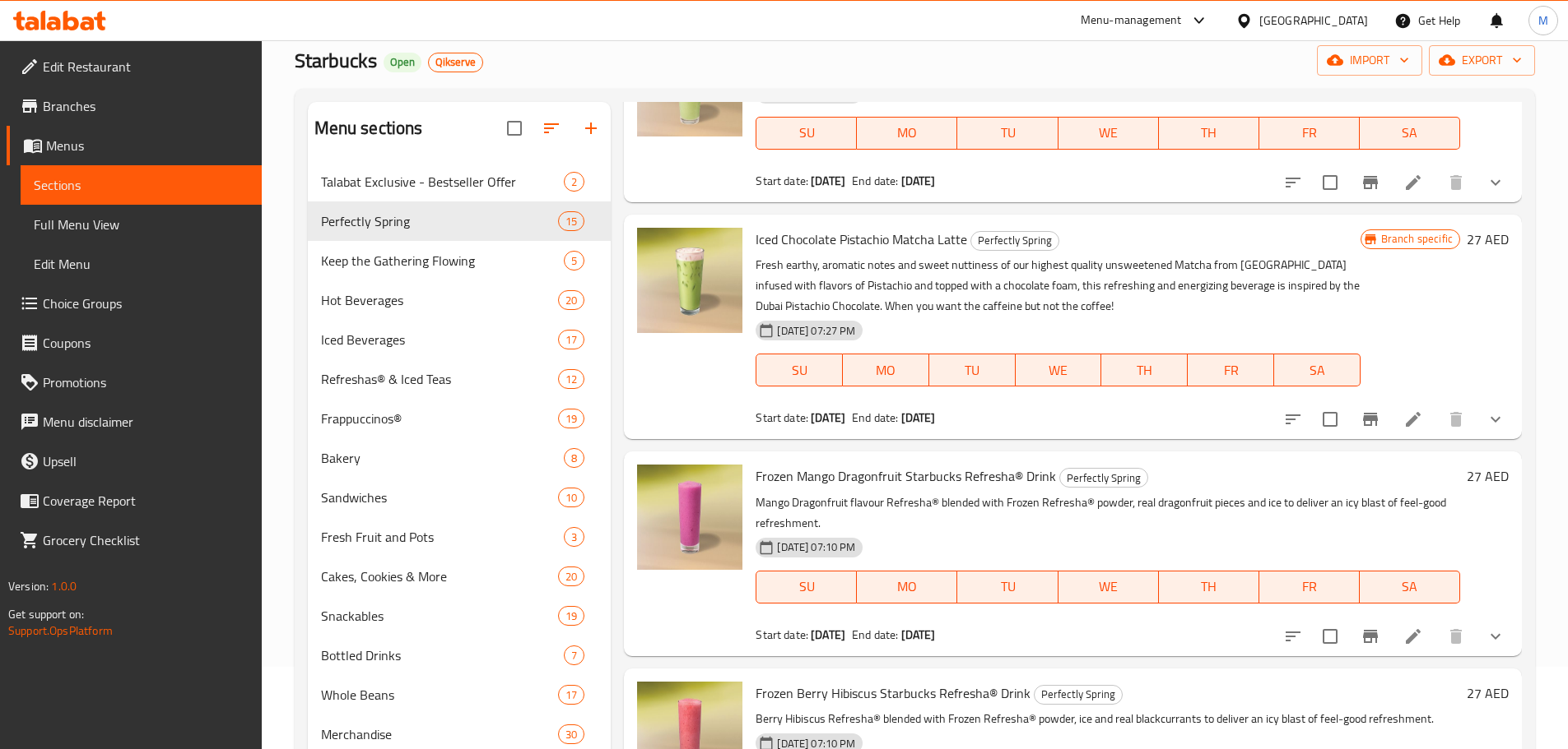
click at [491, 83] on div "Home / Restaurants management / Menus / Sections Starbucks Open Qikserve import…" at bounding box center [915, 428] width 1240 height 874
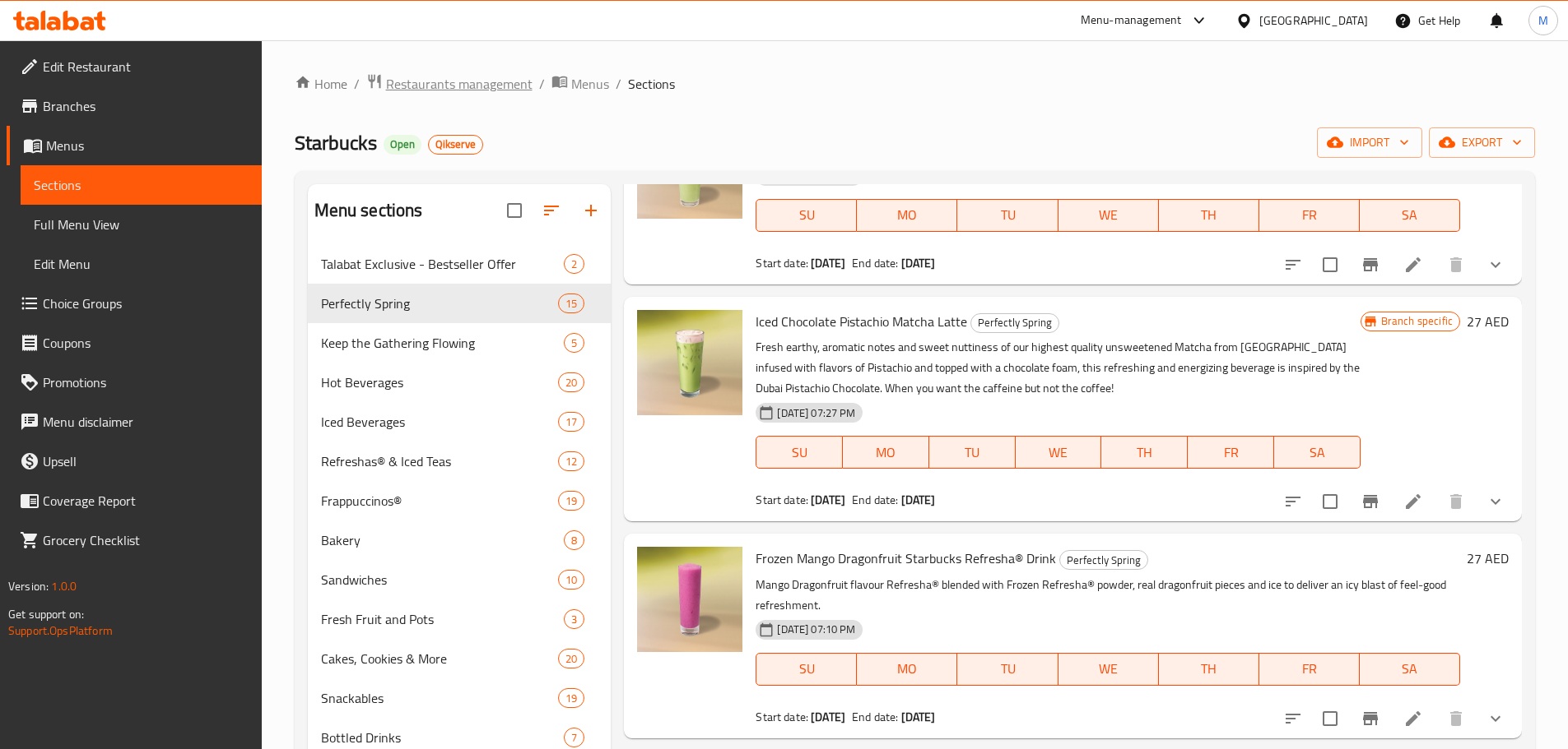
click at [482, 77] on span "Restaurants management" at bounding box center [459, 84] width 146 height 20
